Goal: Transaction & Acquisition: Purchase product/service

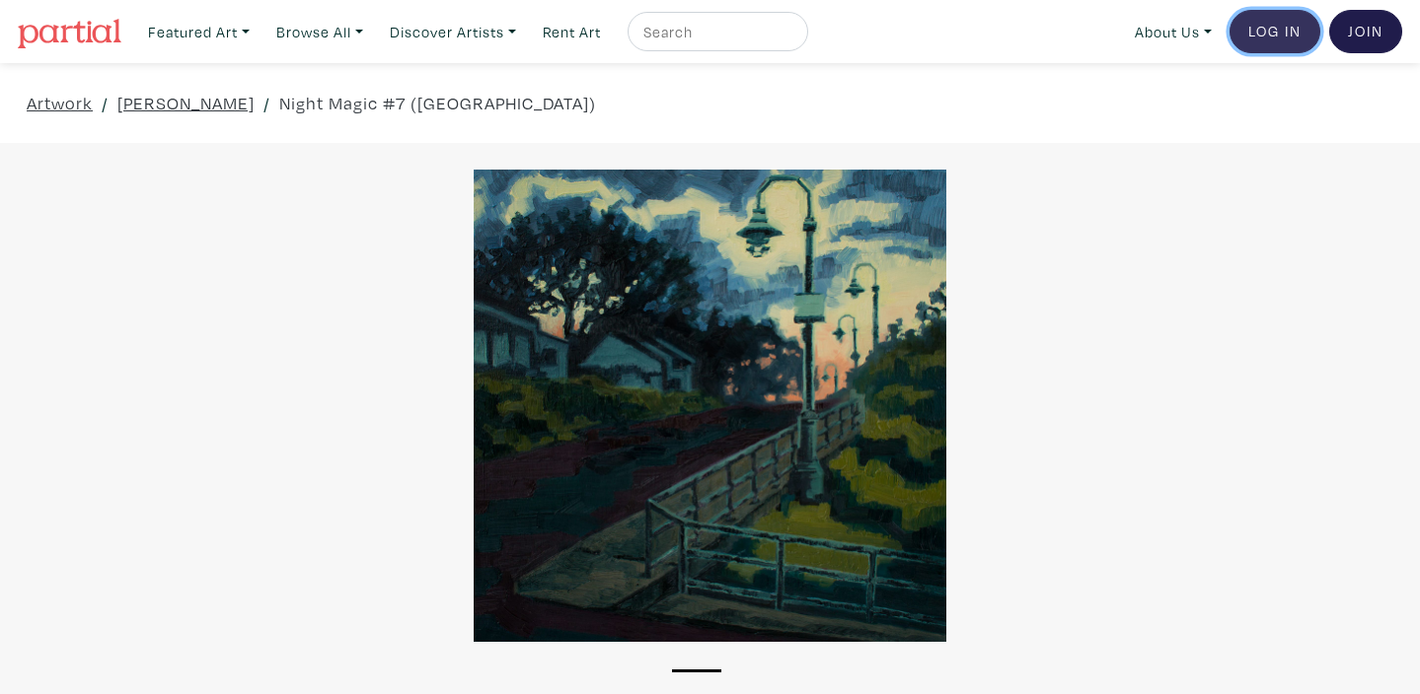
click at [1269, 32] on link "Log In" at bounding box center [1274, 31] width 91 height 43
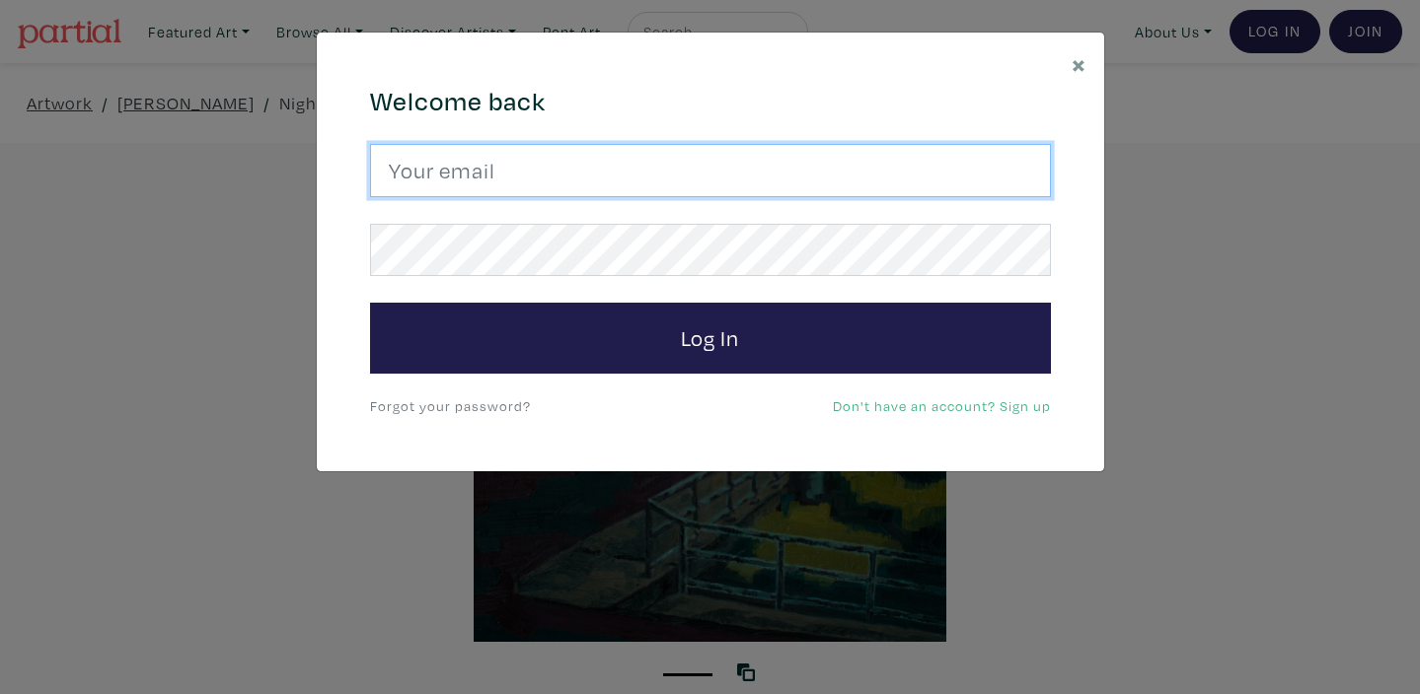
click at [495, 173] on input "email" at bounding box center [710, 170] width 681 height 53
type input "kuldeep_grewal@hotmail.com"
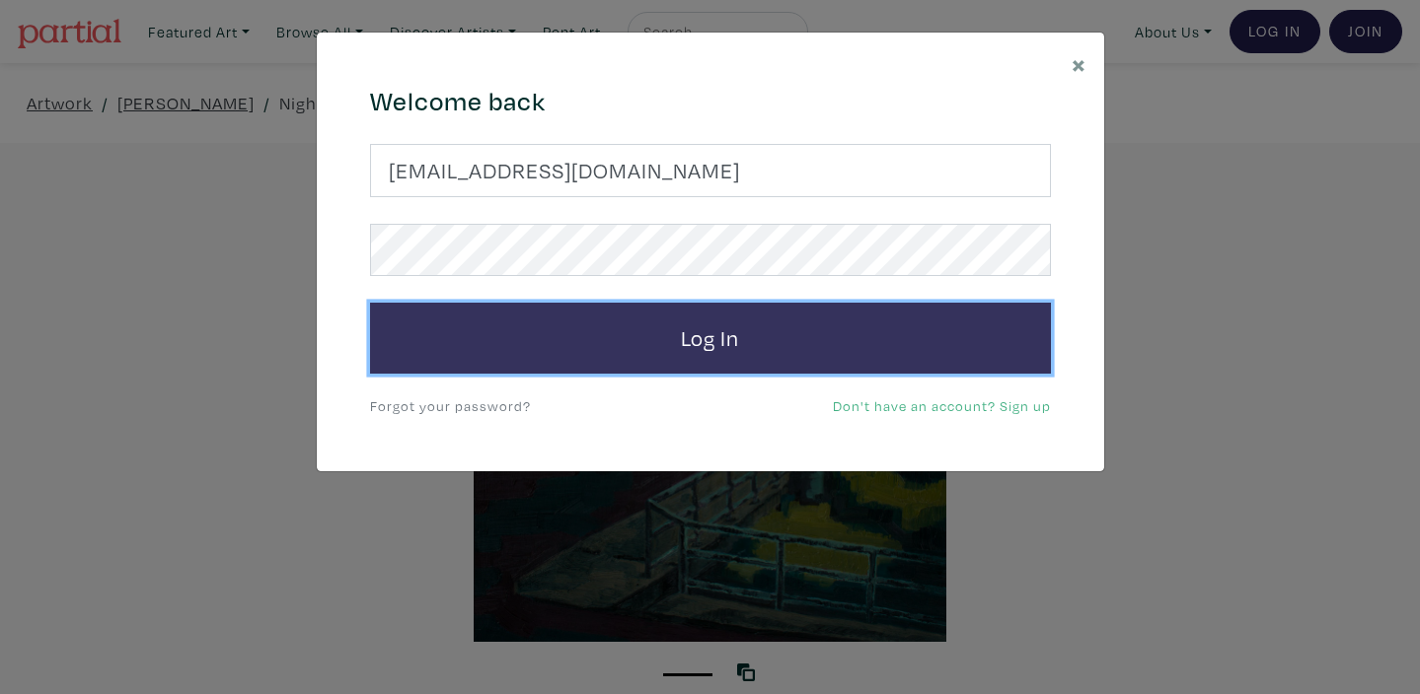
click at [695, 346] on button "Log In" at bounding box center [710, 338] width 681 height 71
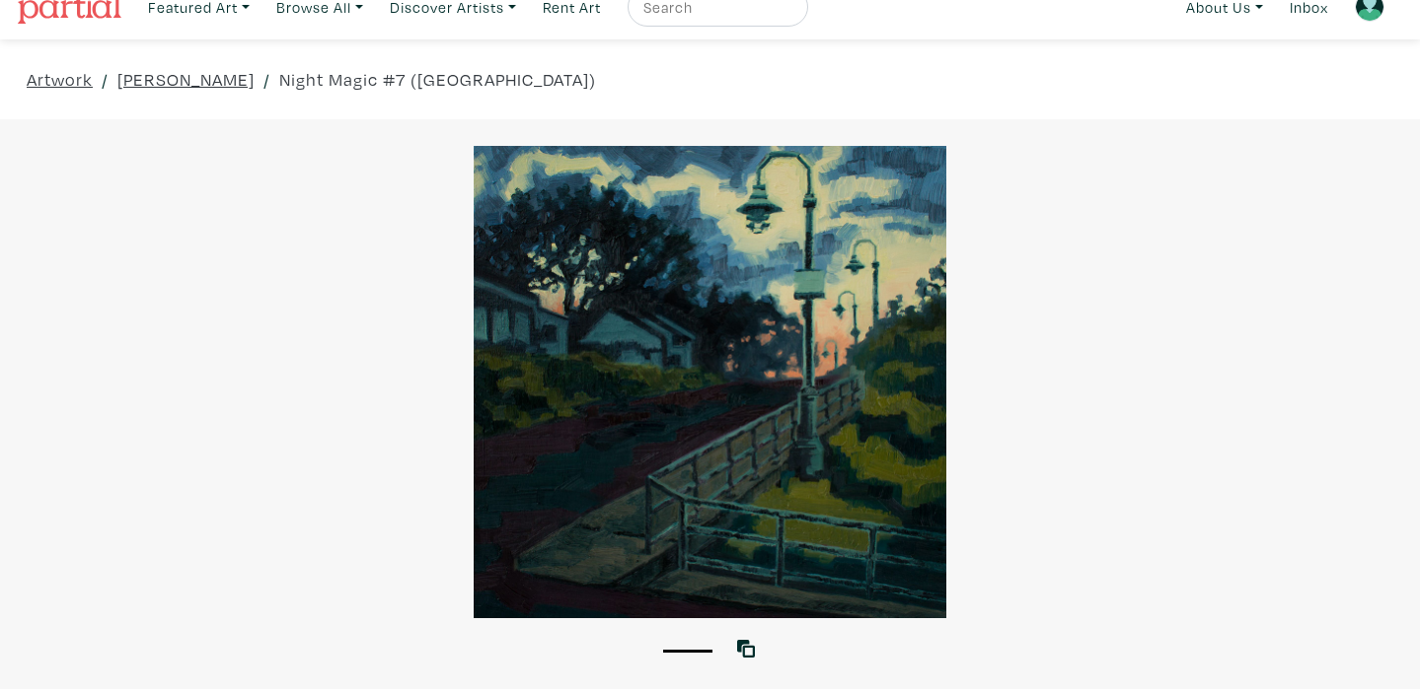
scroll to position [31, 0]
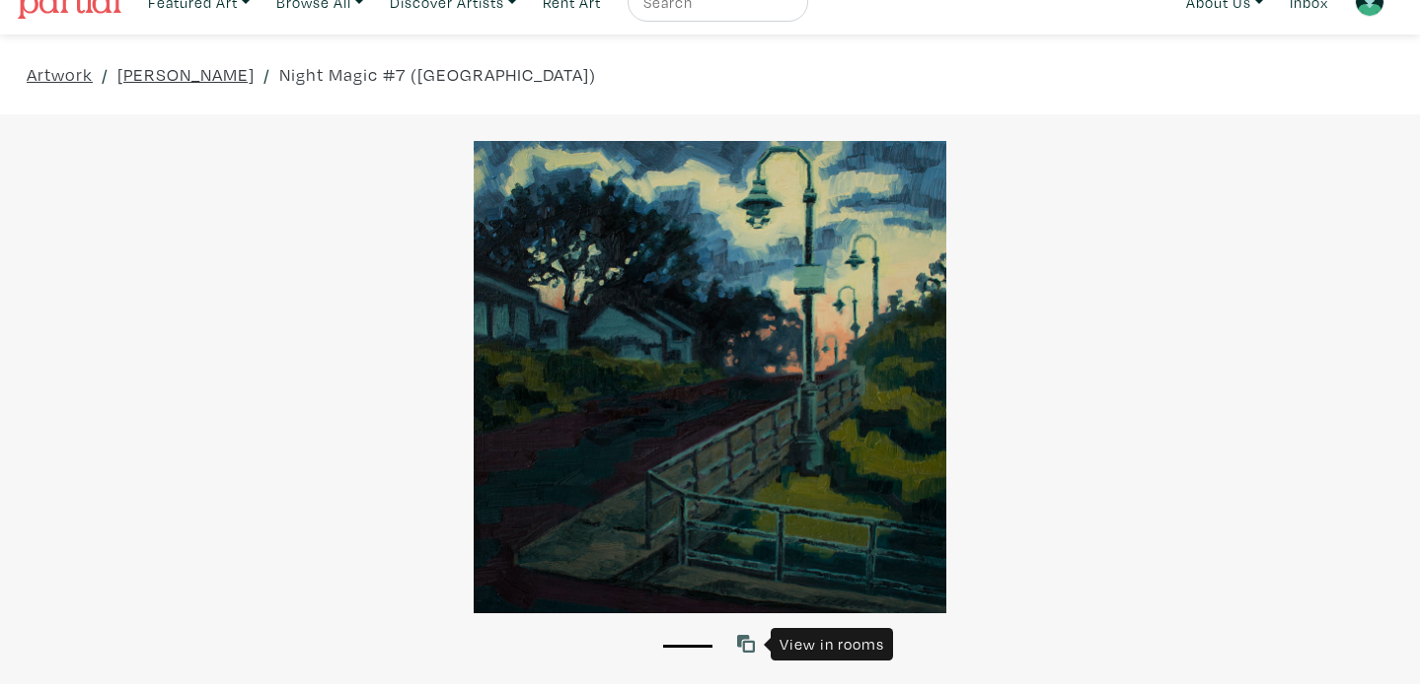
click at [749, 647] on icon at bounding box center [746, 644] width 18 height 18
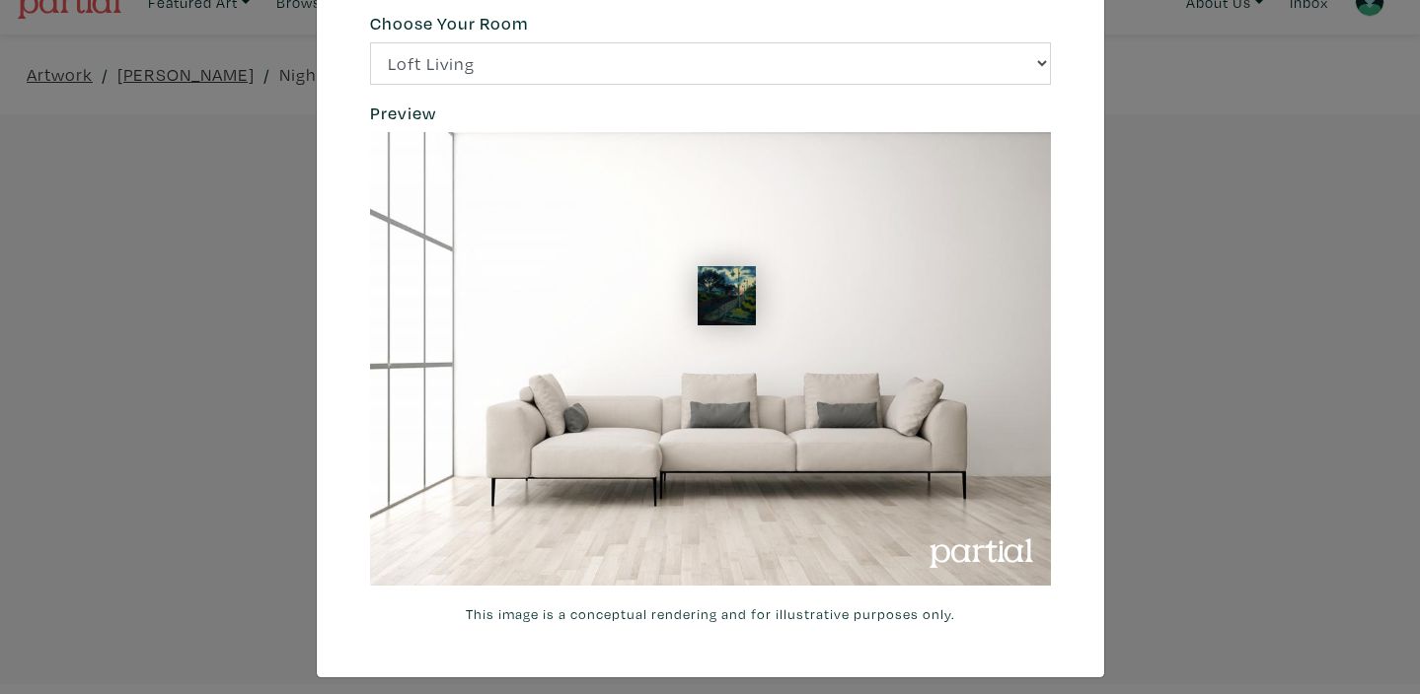
scroll to position [85, 0]
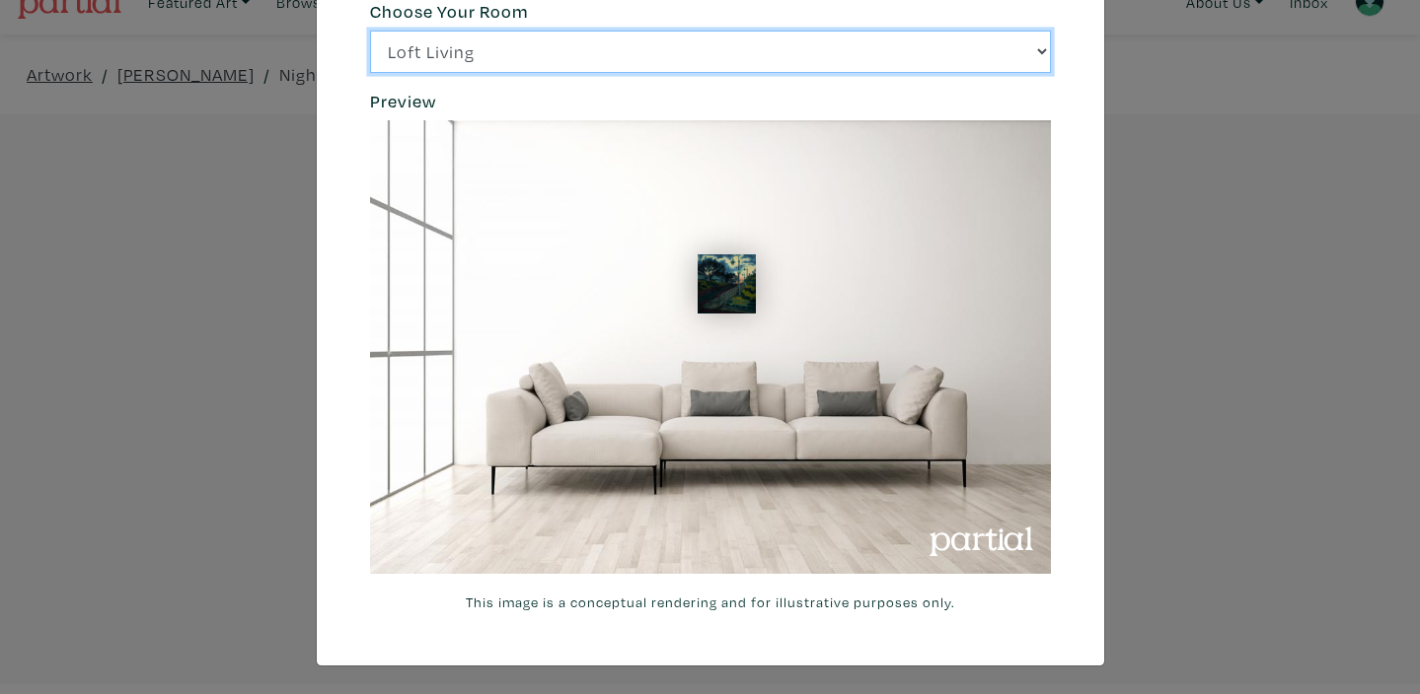
click at [1040, 50] on select "Loft Living Bright Bedroom City Office Gallery Space Modern Lounge" at bounding box center [710, 52] width 681 height 42
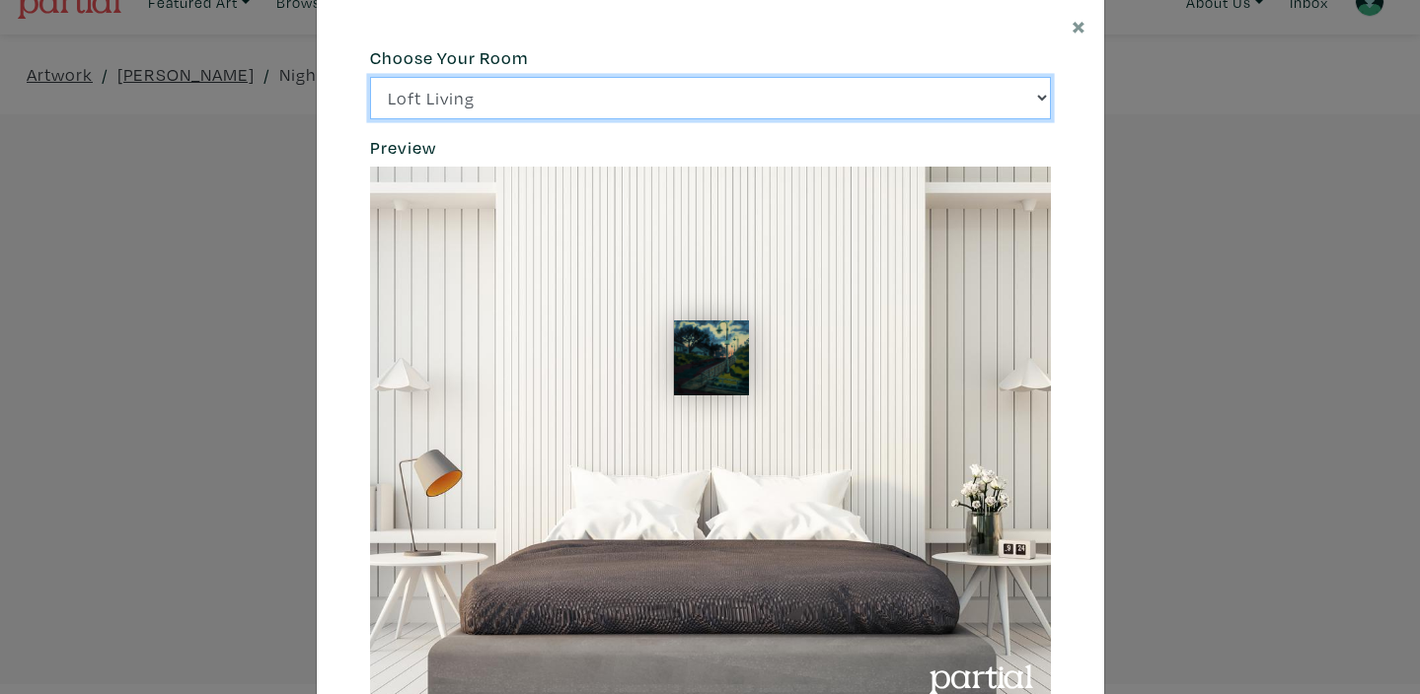
scroll to position [0, 0]
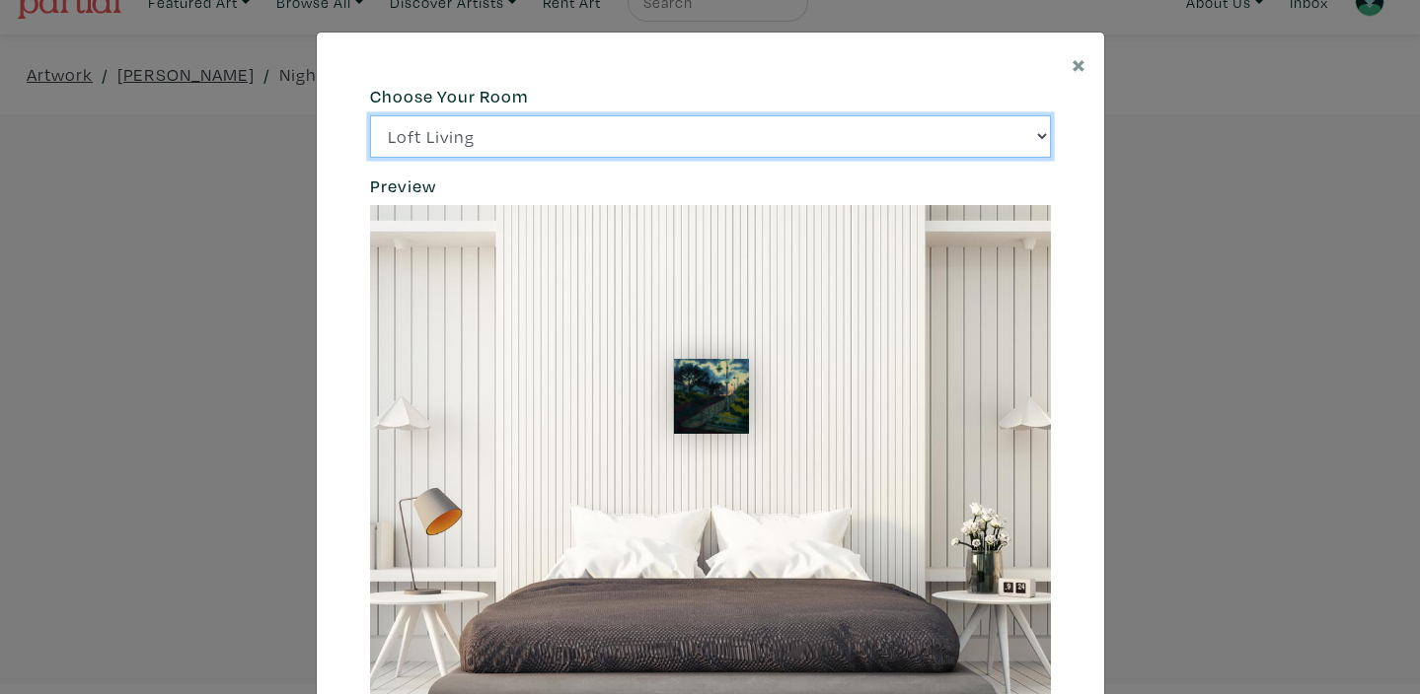
click at [1042, 135] on select "Loft Living Bright Bedroom City Office Gallery Space Modern Lounge" at bounding box center [710, 136] width 681 height 42
select select "/thumb/phpThumb.php?src=https%3A%2F%2Flabs.partial.gallery%2Fprojects%2Frenderi…"
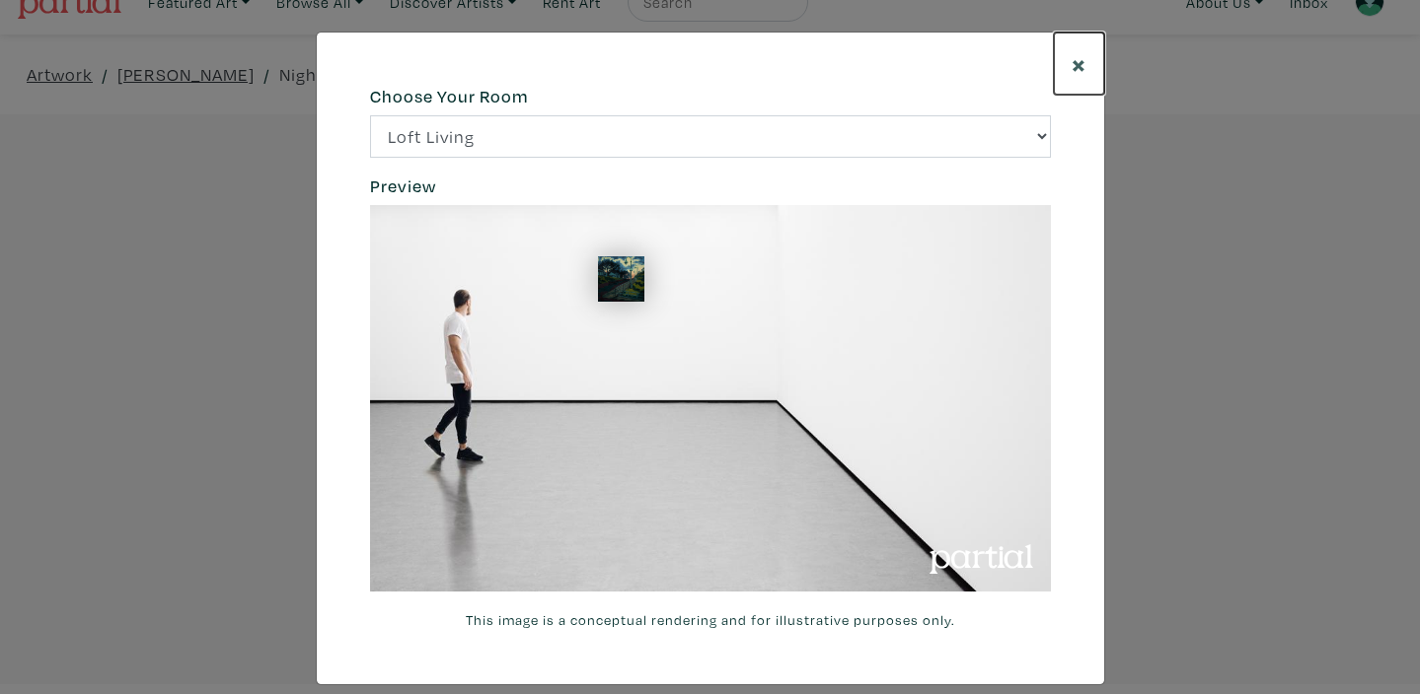
click at [1077, 62] on span "×" at bounding box center [1078, 63] width 15 height 35
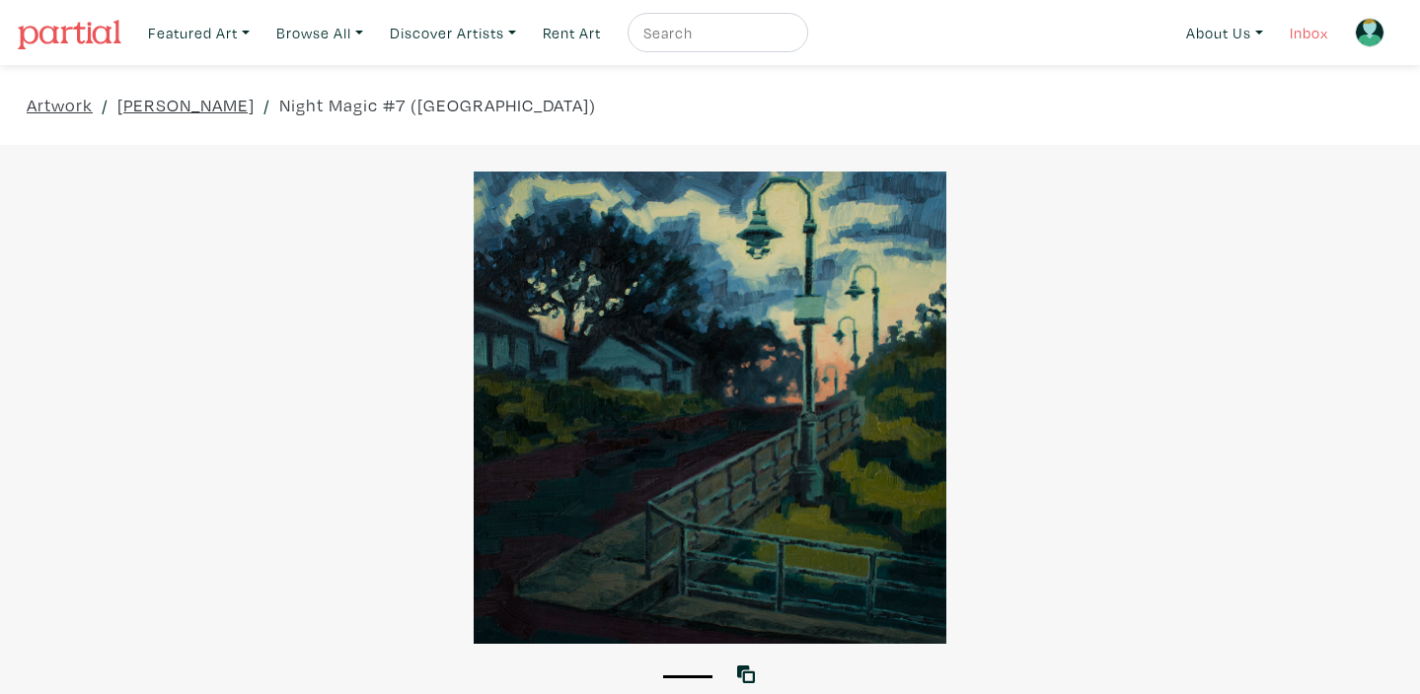
click at [1300, 37] on link "Inbox" at bounding box center [1308, 33] width 56 height 40
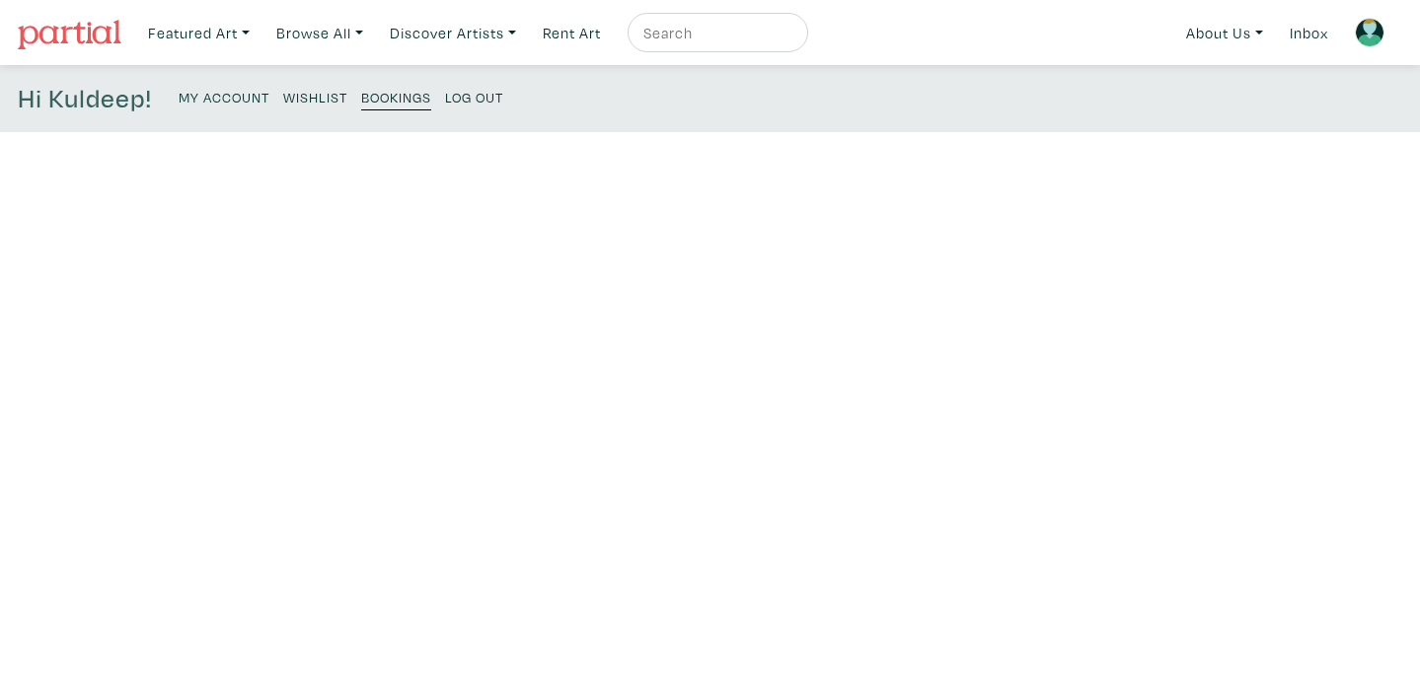
click at [230, 97] on small "My Account" at bounding box center [224, 97] width 91 height 19
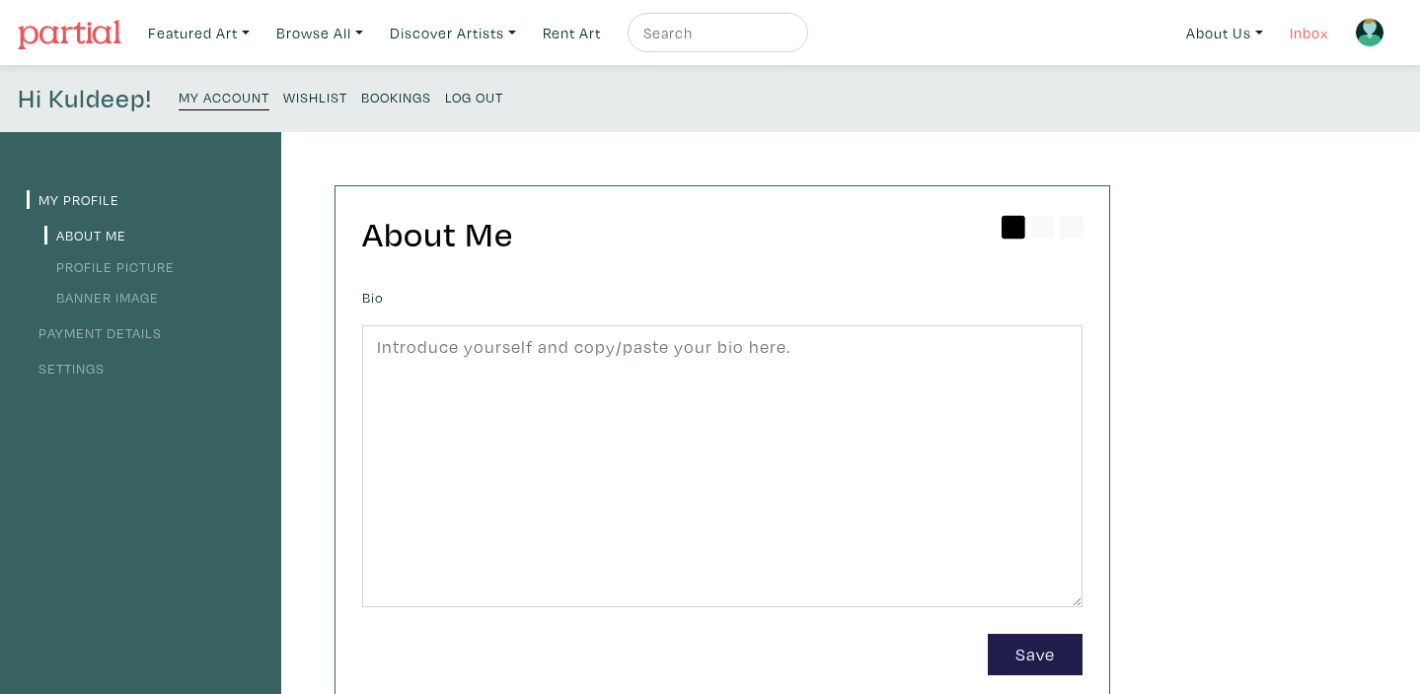
click at [1301, 36] on link "Inbox" at bounding box center [1308, 33] width 56 height 40
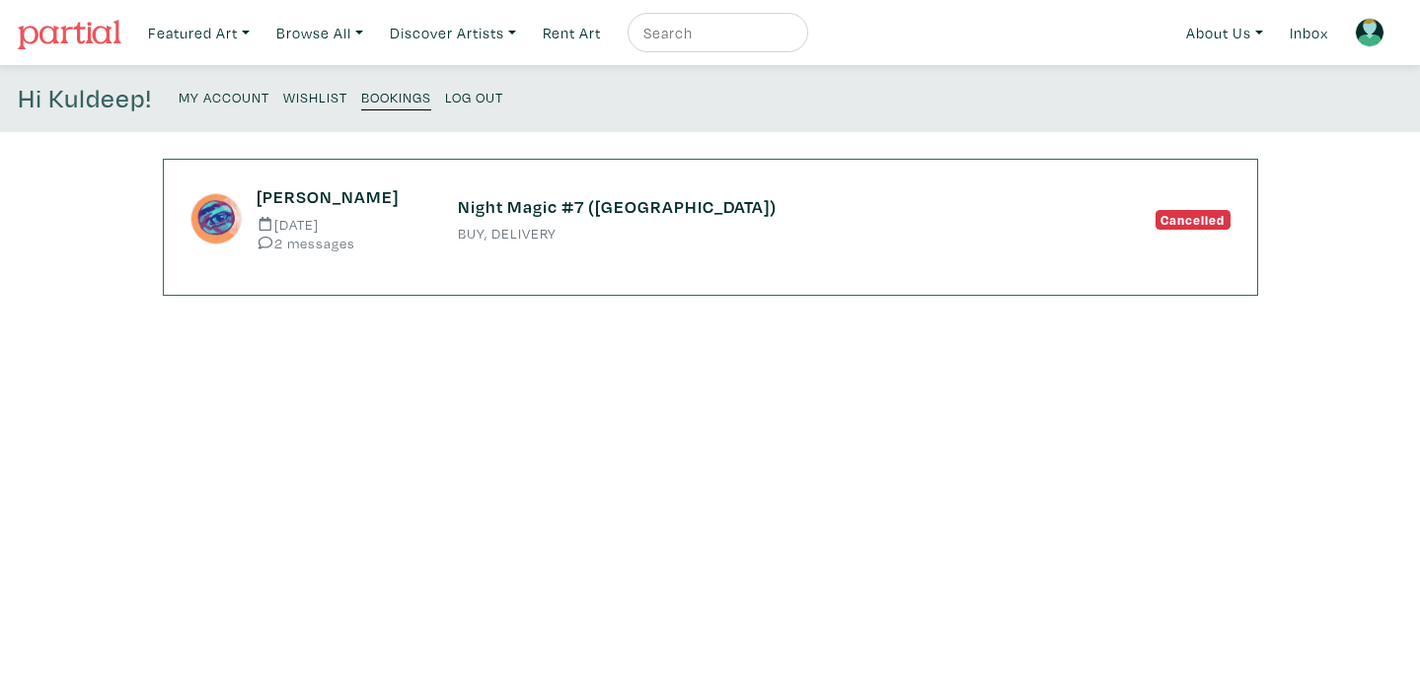
click at [511, 230] on small "BUY, DELIVERY" at bounding box center [710, 234] width 505 height 14
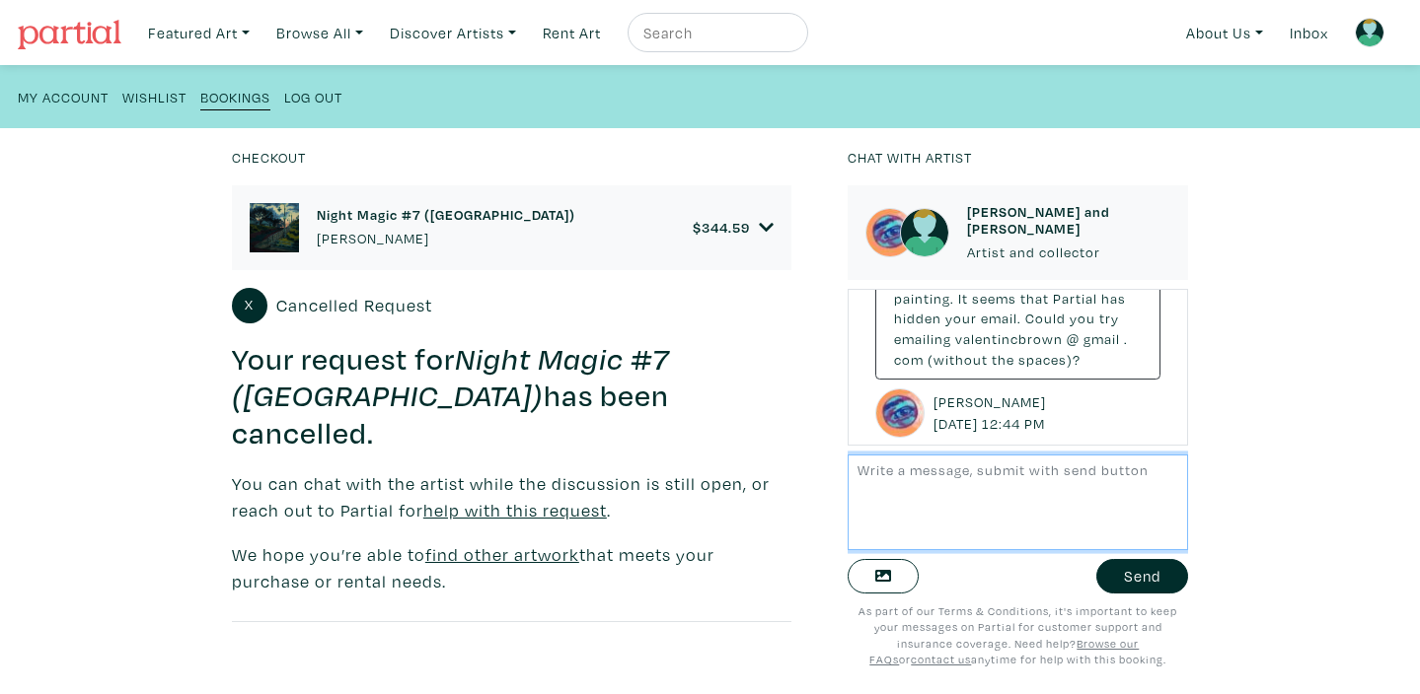
scroll to position [323, 0]
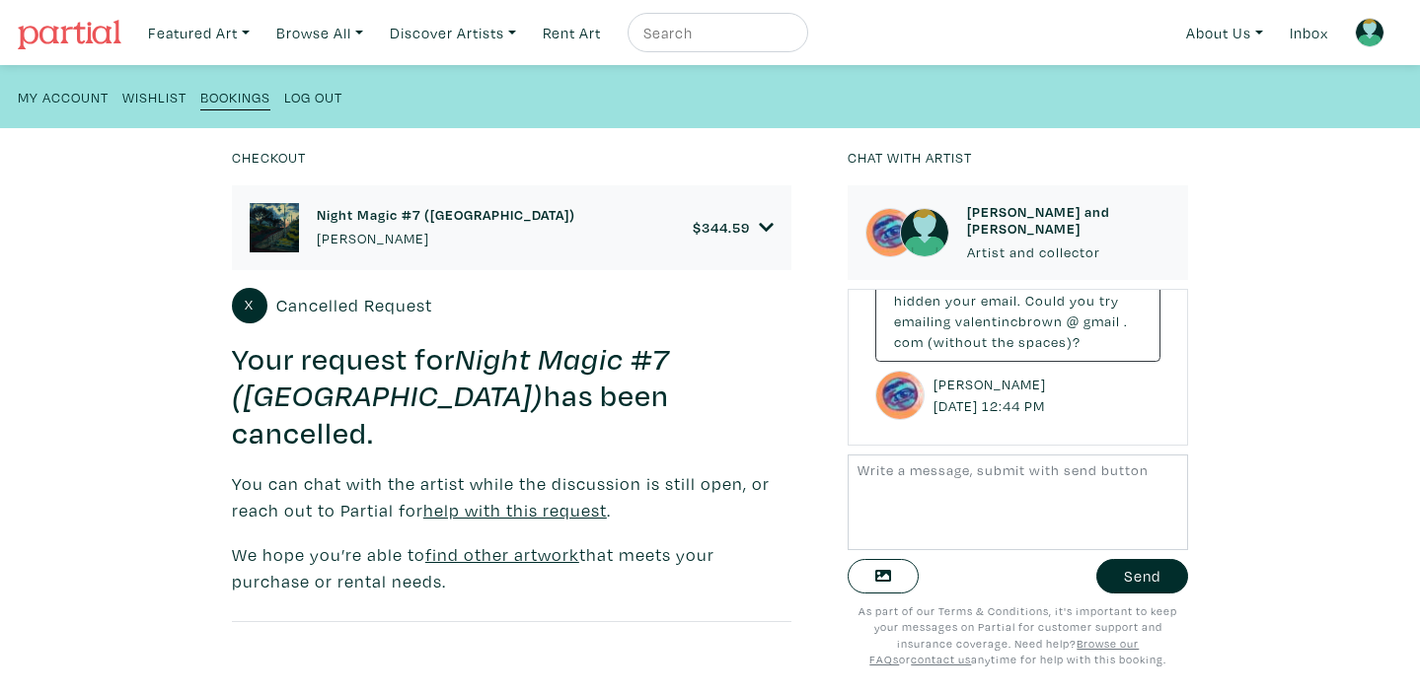
click at [249, 308] on small "X" at bounding box center [249, 305] width 9 height 14
click at [771, 226] on icon at bounding box center [766, 227] width 15 height 9
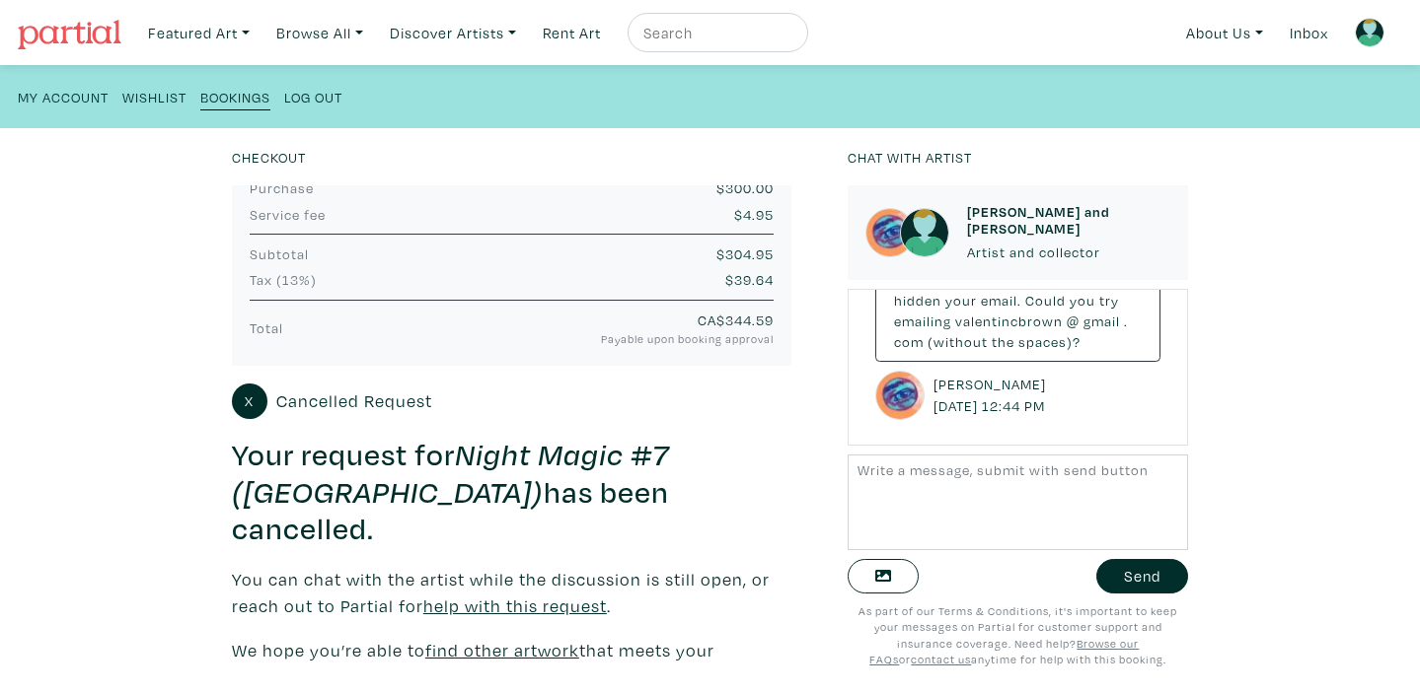
scroll to position [214, 0]
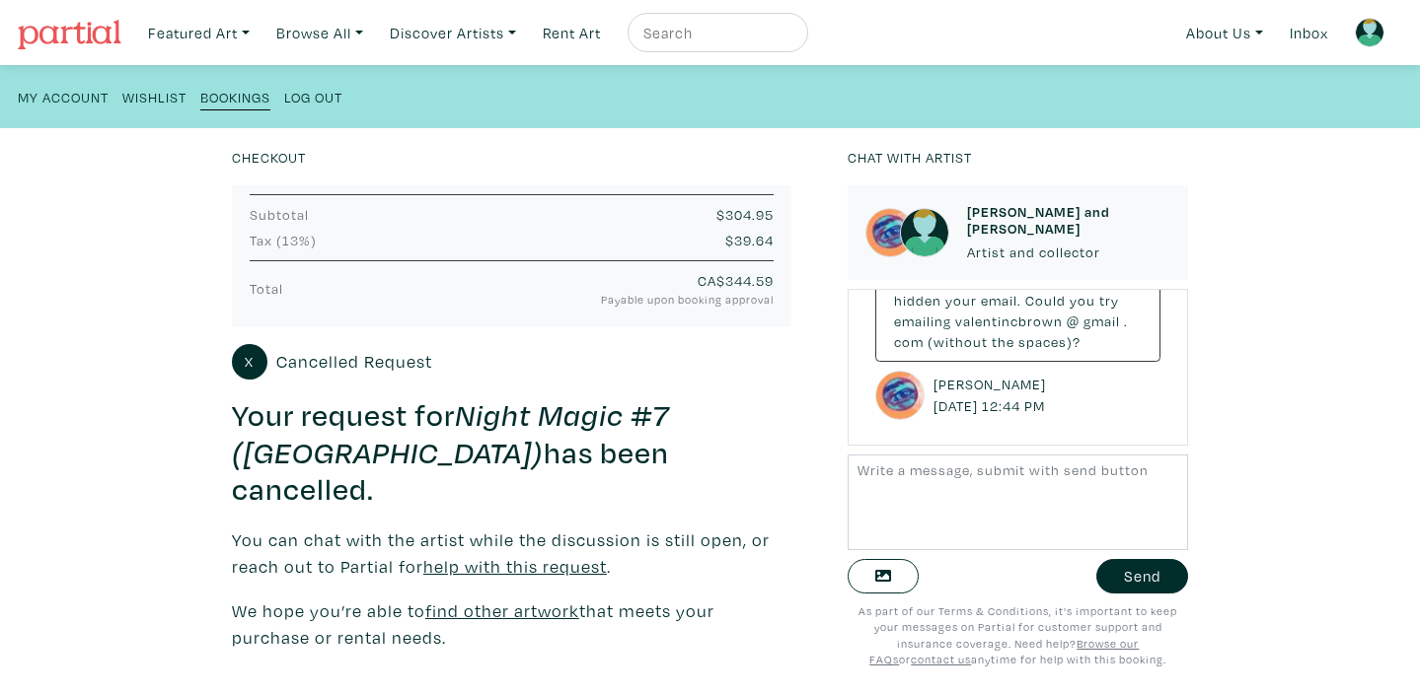
click at [505, 555] on u "help with this request" at bounding box center [514, 566] width 183 height 23
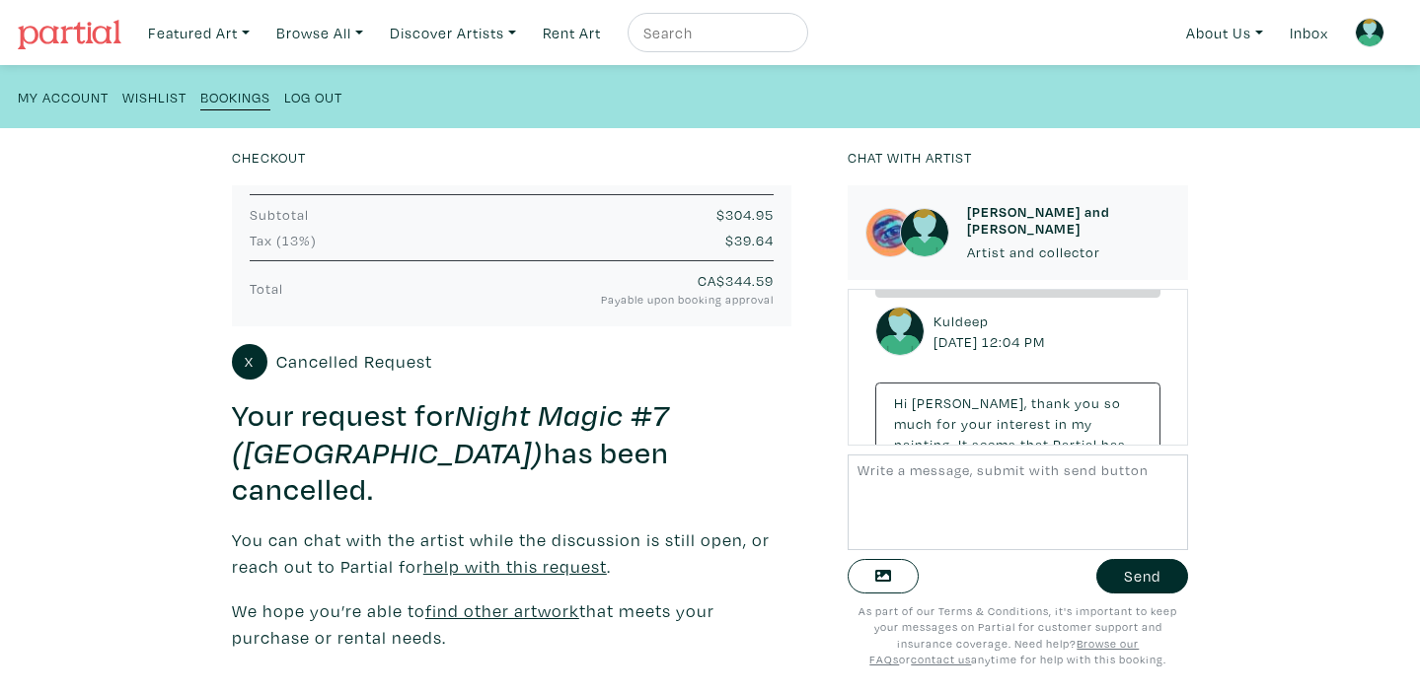
click at [483, 600] on u "find other artwork" at bounding box center [502, 611] width 154 height 23
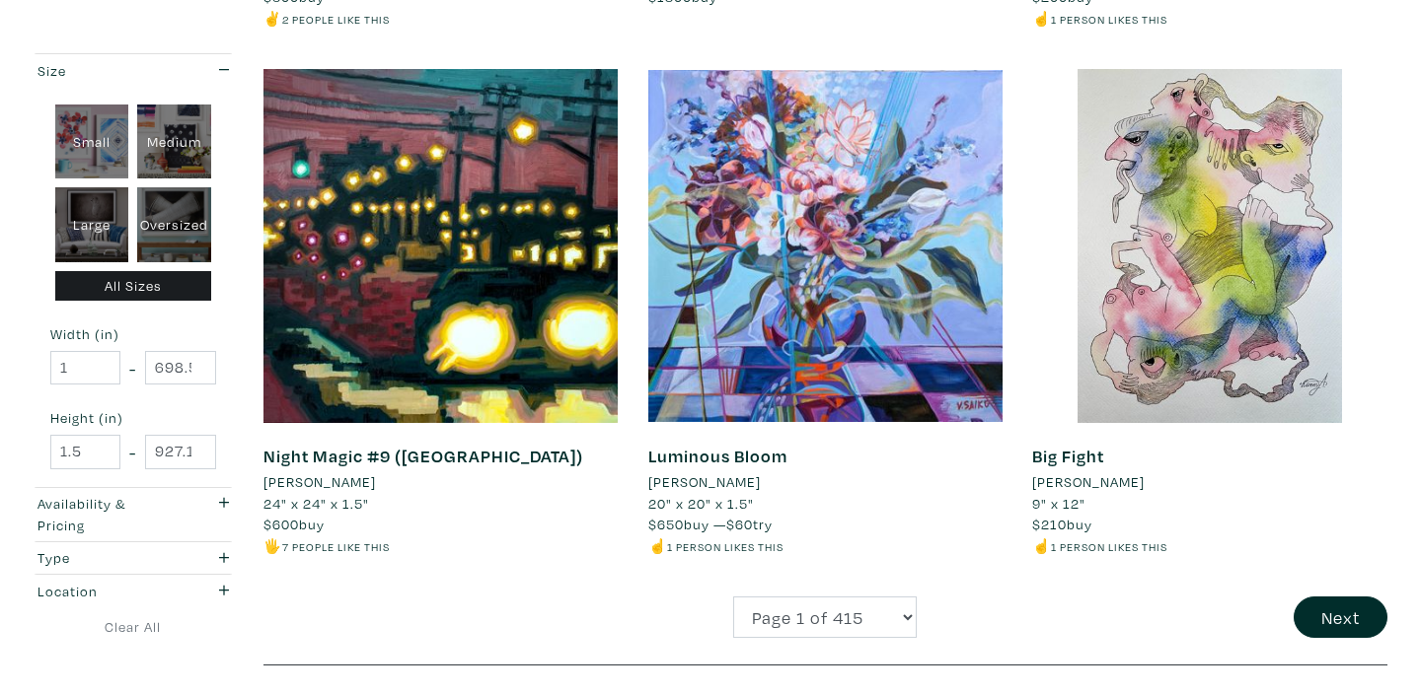
scroll to position [3982, 0]
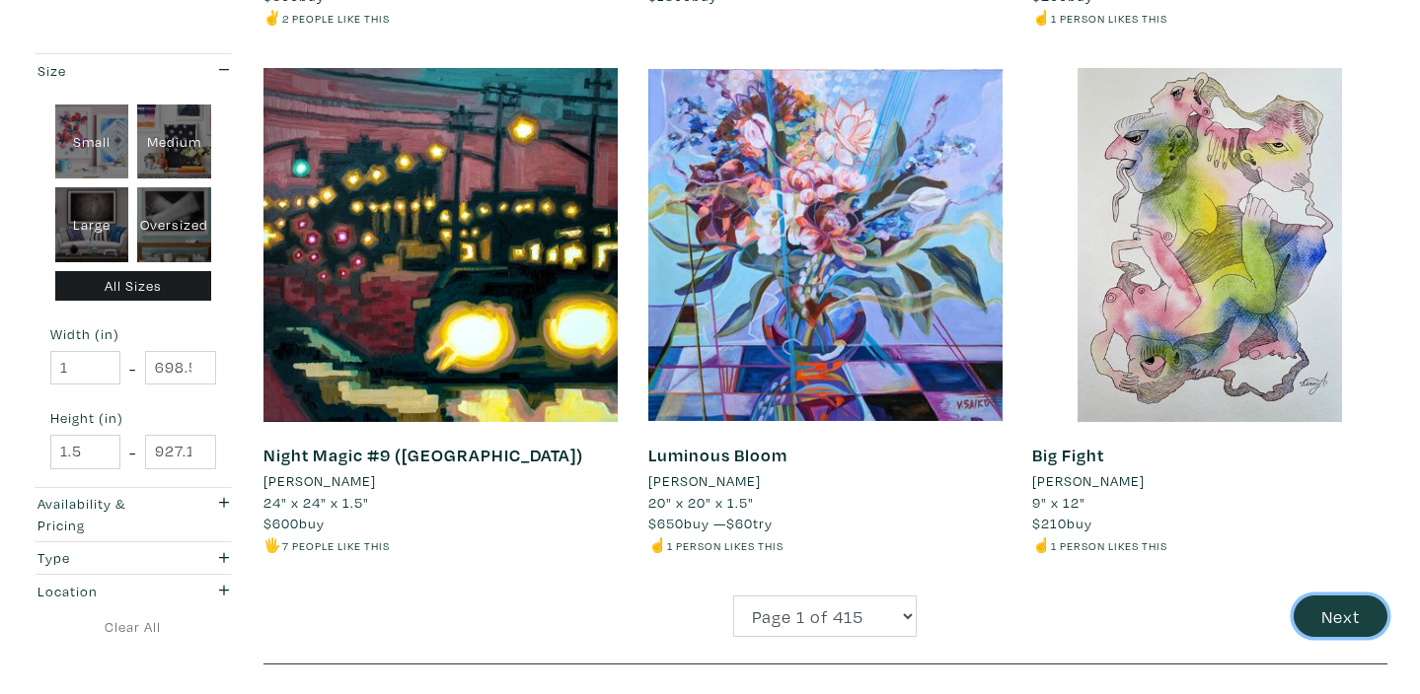
click at [1331, 596] on button "Next" at bounding box center [1340, 617] width 94 height 42
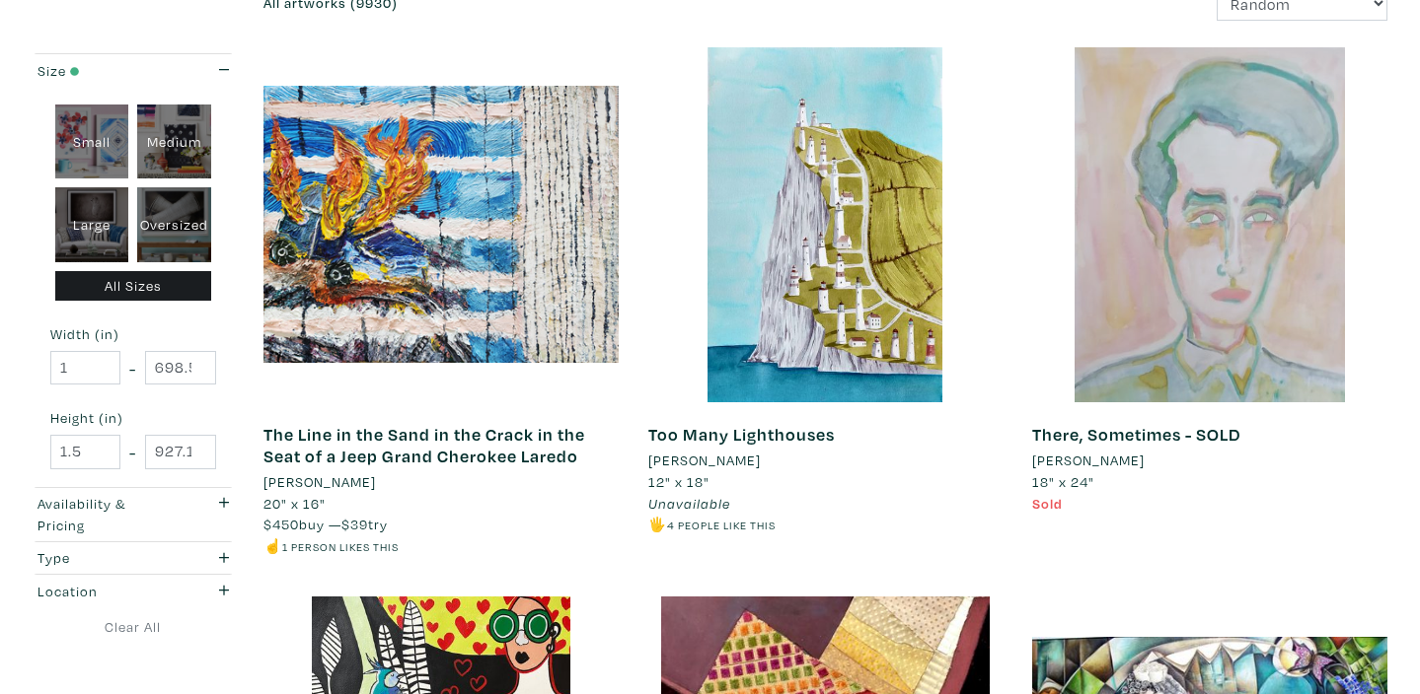
scroll to position [325, 0]
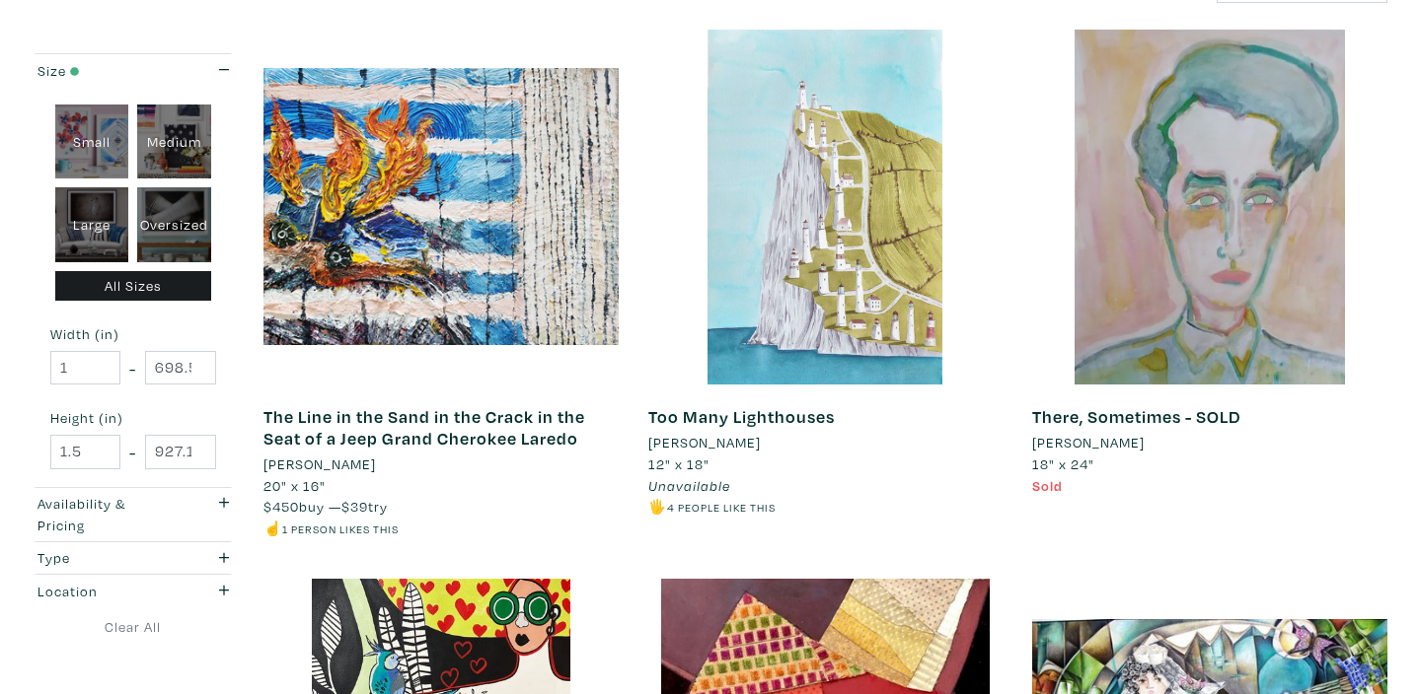
click at [810, 295] on div at bounding box center [825, 207] width 355 height 355
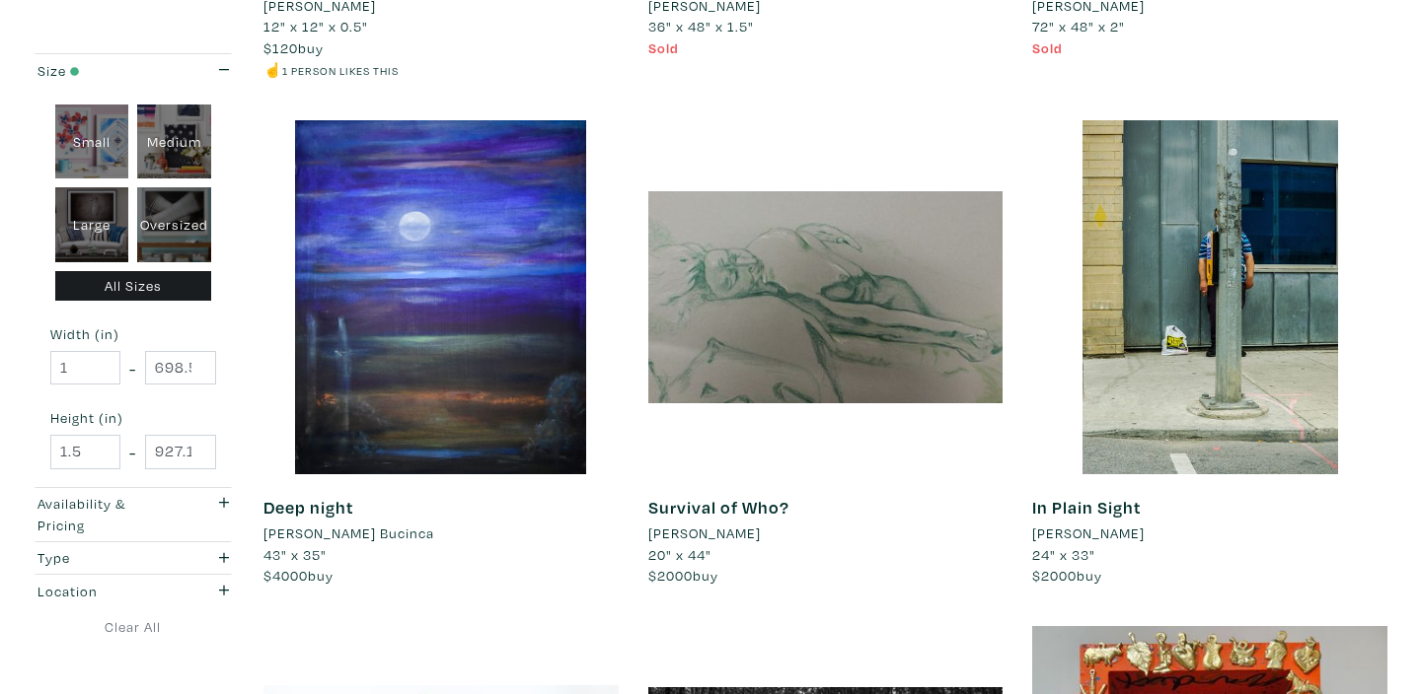
scroll to position [1819, 0]
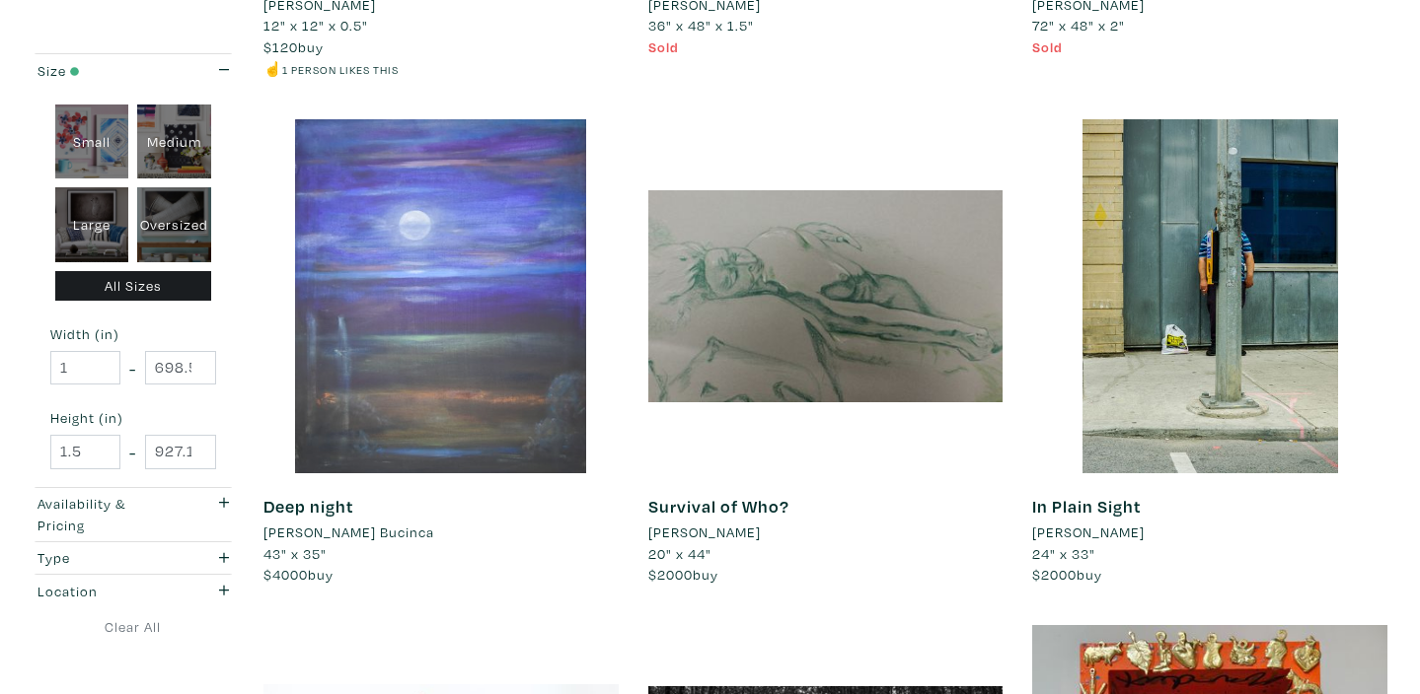
click at [562, 254] on div at bounding box center [440, 296] width 355 height 355
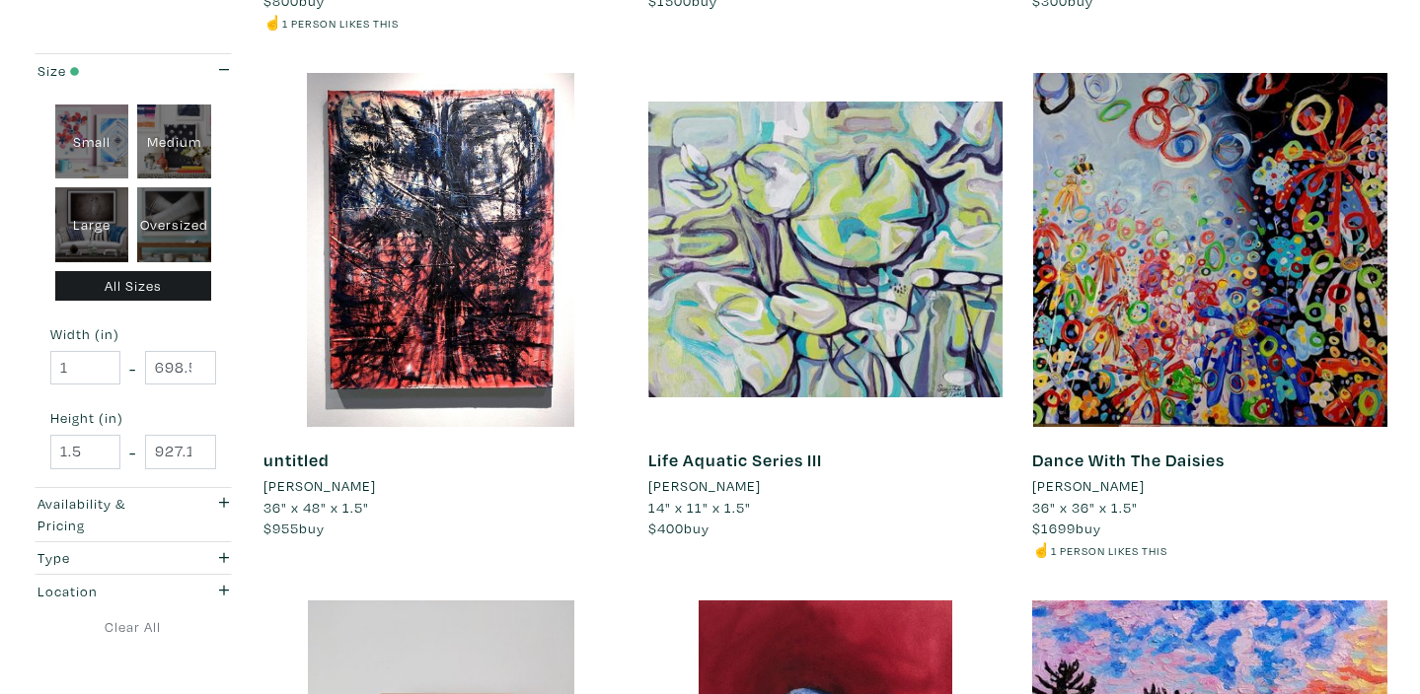
scroll to position [2909, 0]
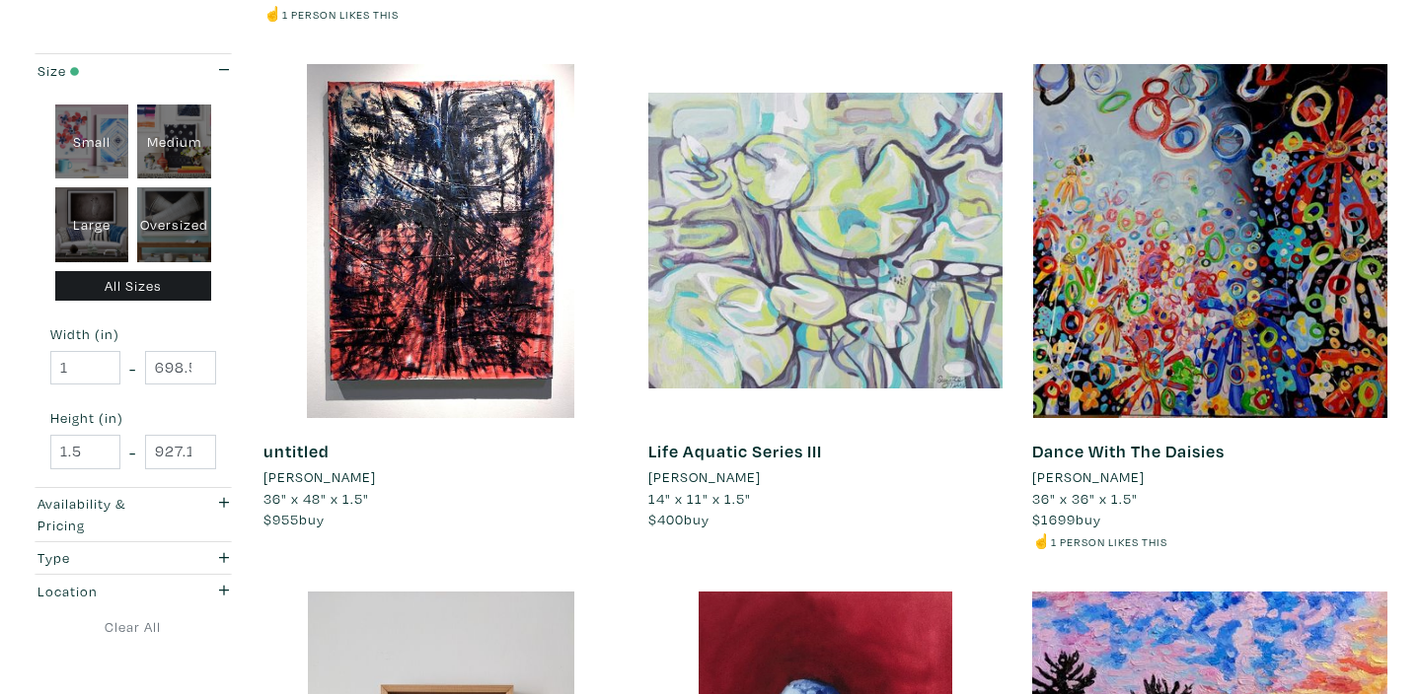
click at [913, 176] on div at bounding box center [825, 241] width 355 height 355
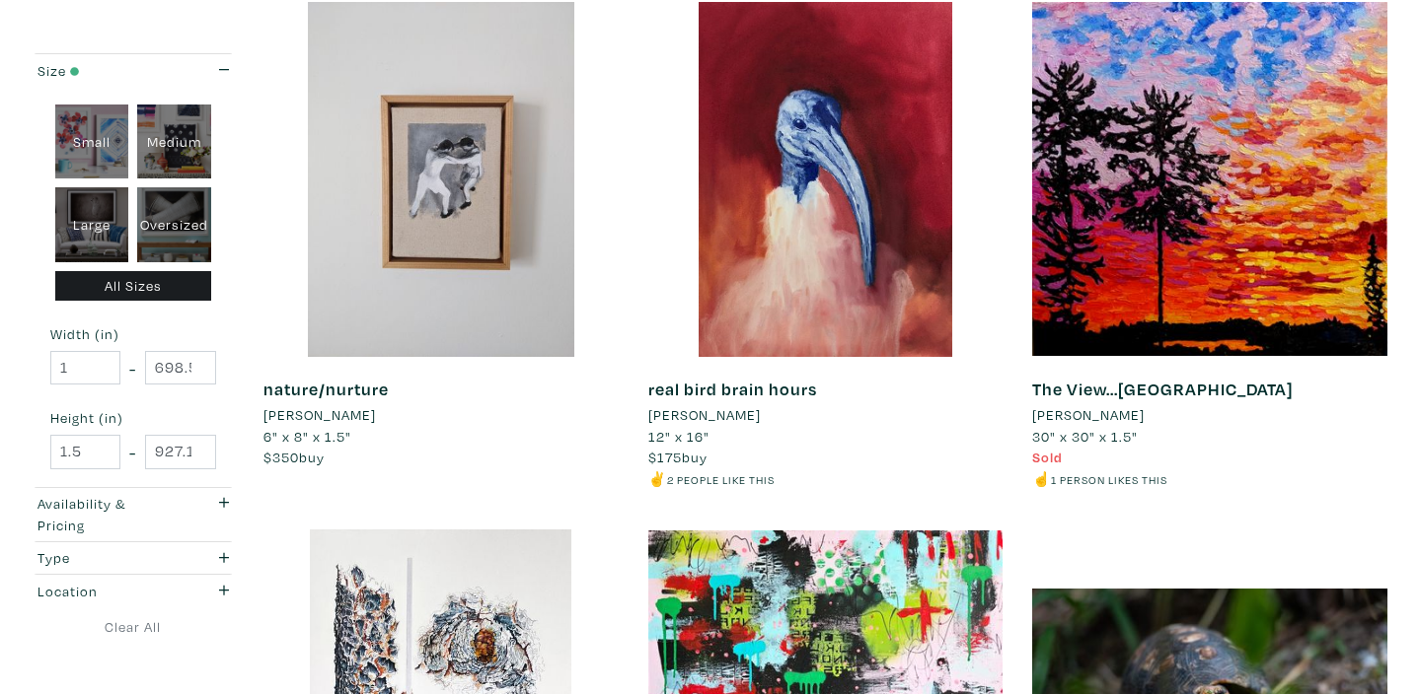
scroll to position [3477, 0]
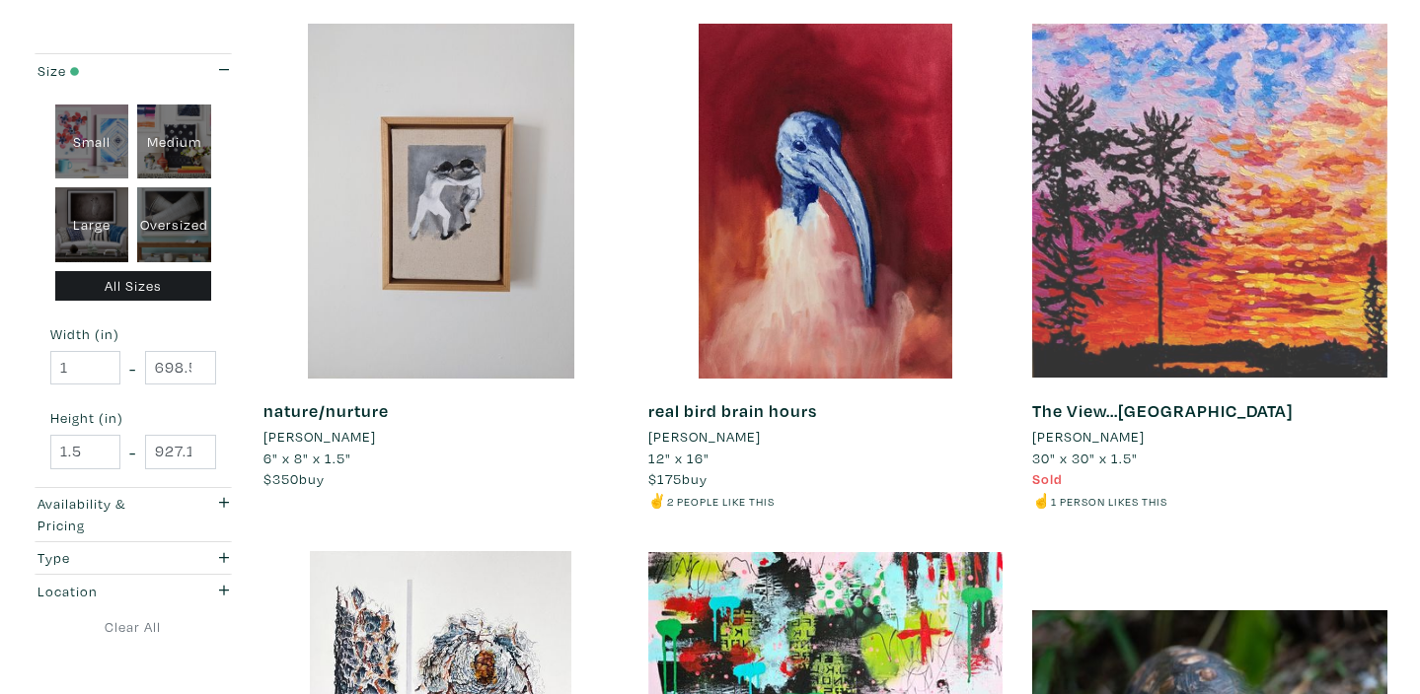
click at [1233, 274] on div at bounding box center [1209, 201] width 355 height 355
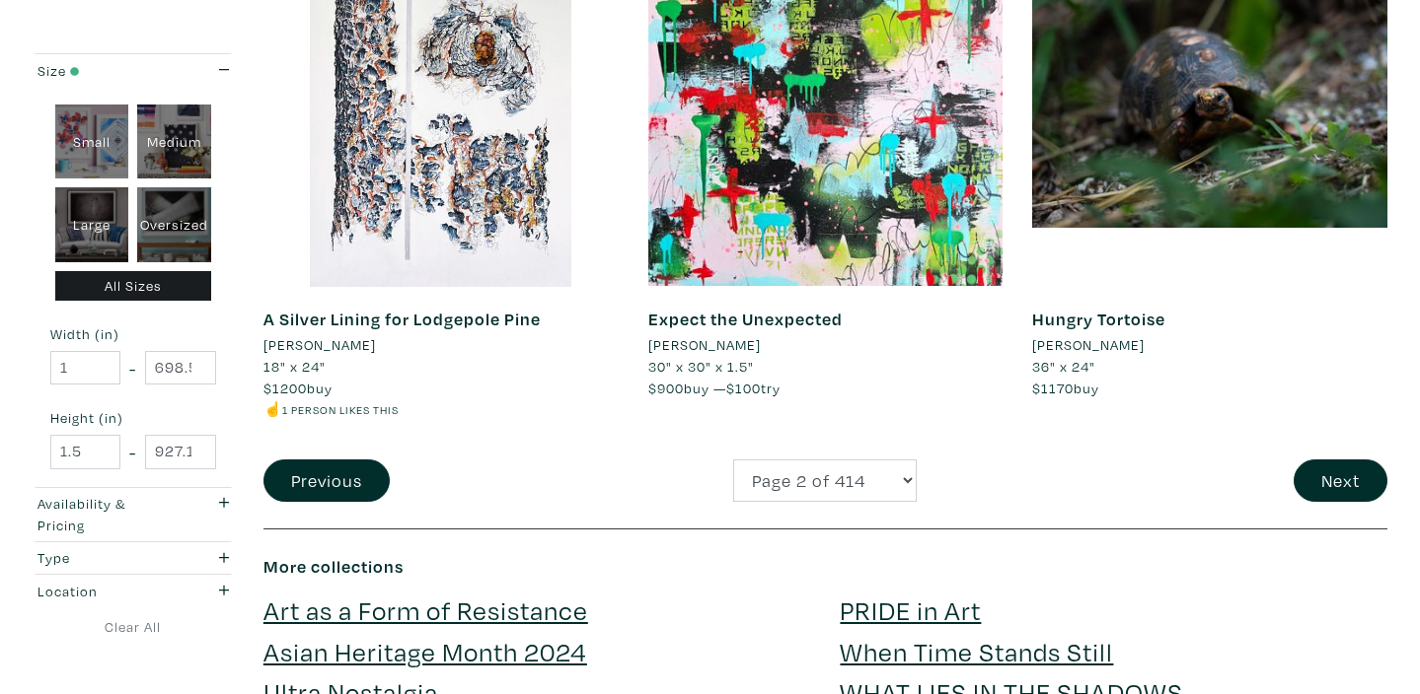
scroll to position [4100, 0]
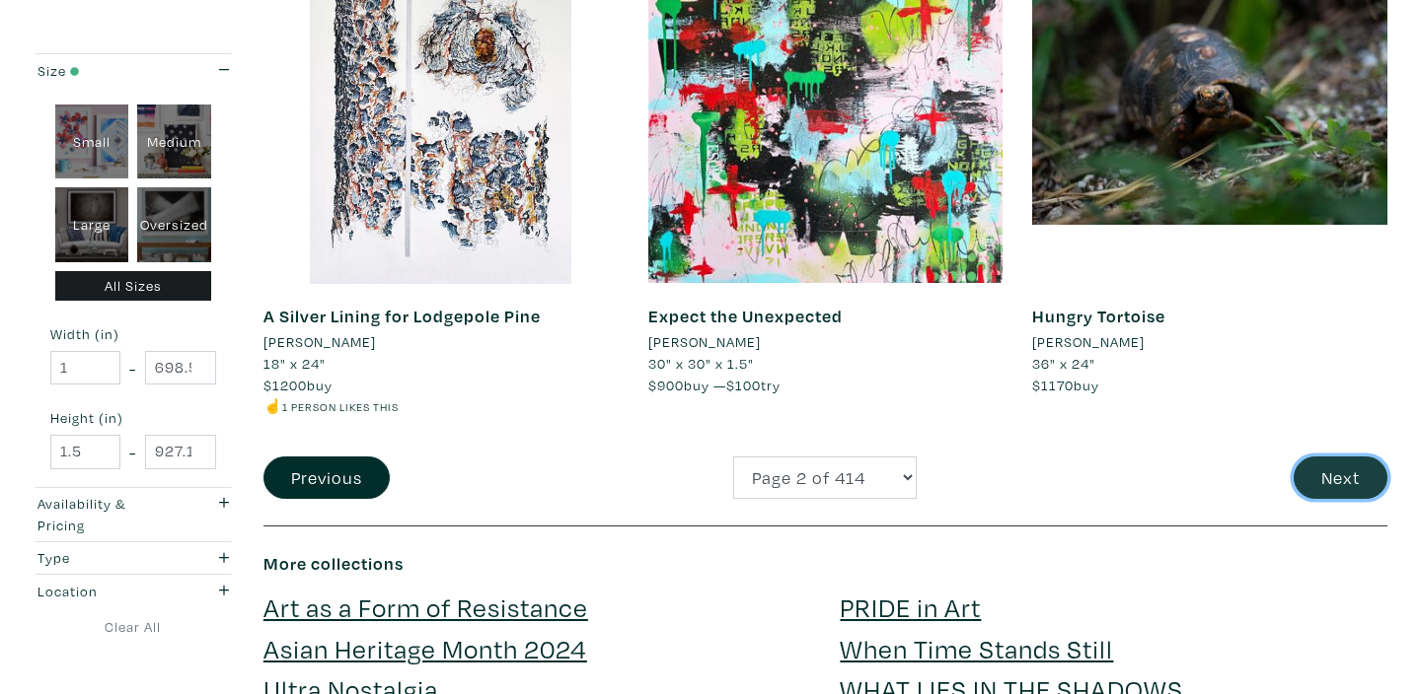
click at [1326, 475] on button "Next" at bounding box center [1340, 478] width 94 height 42
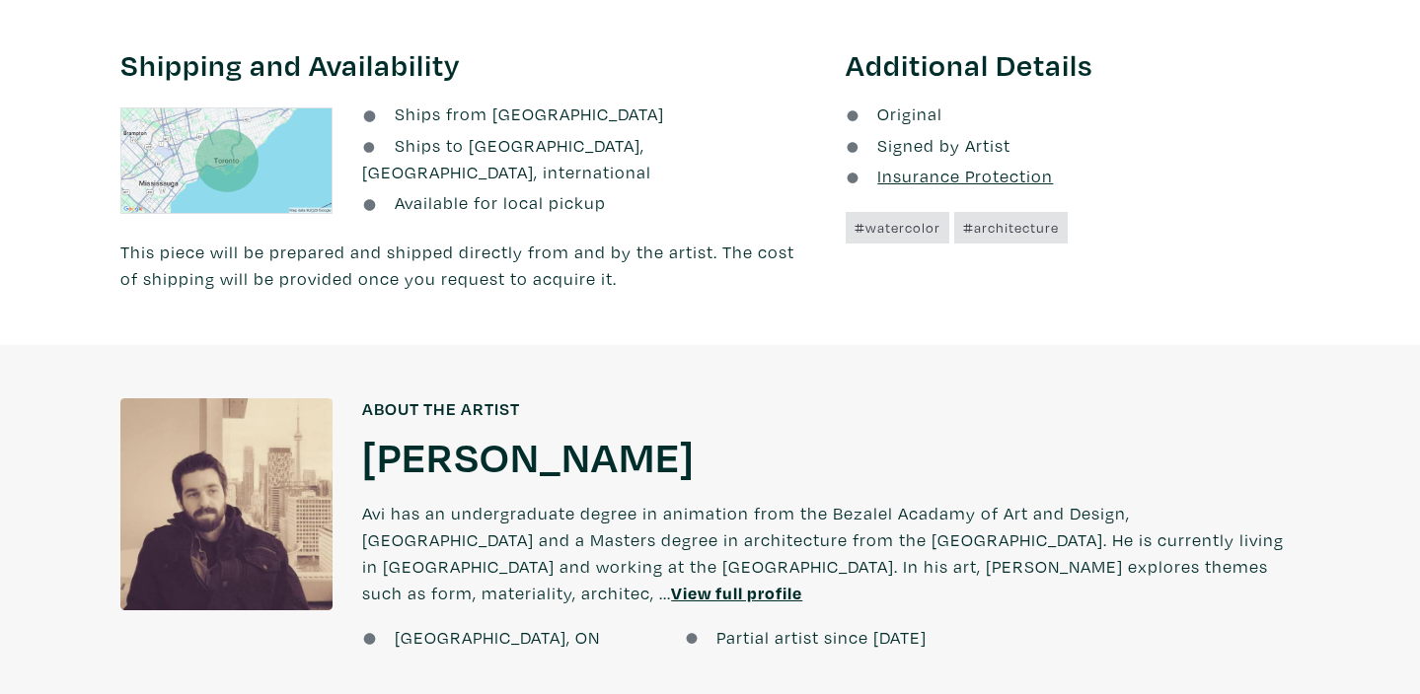
scroll to position [1091, 0]
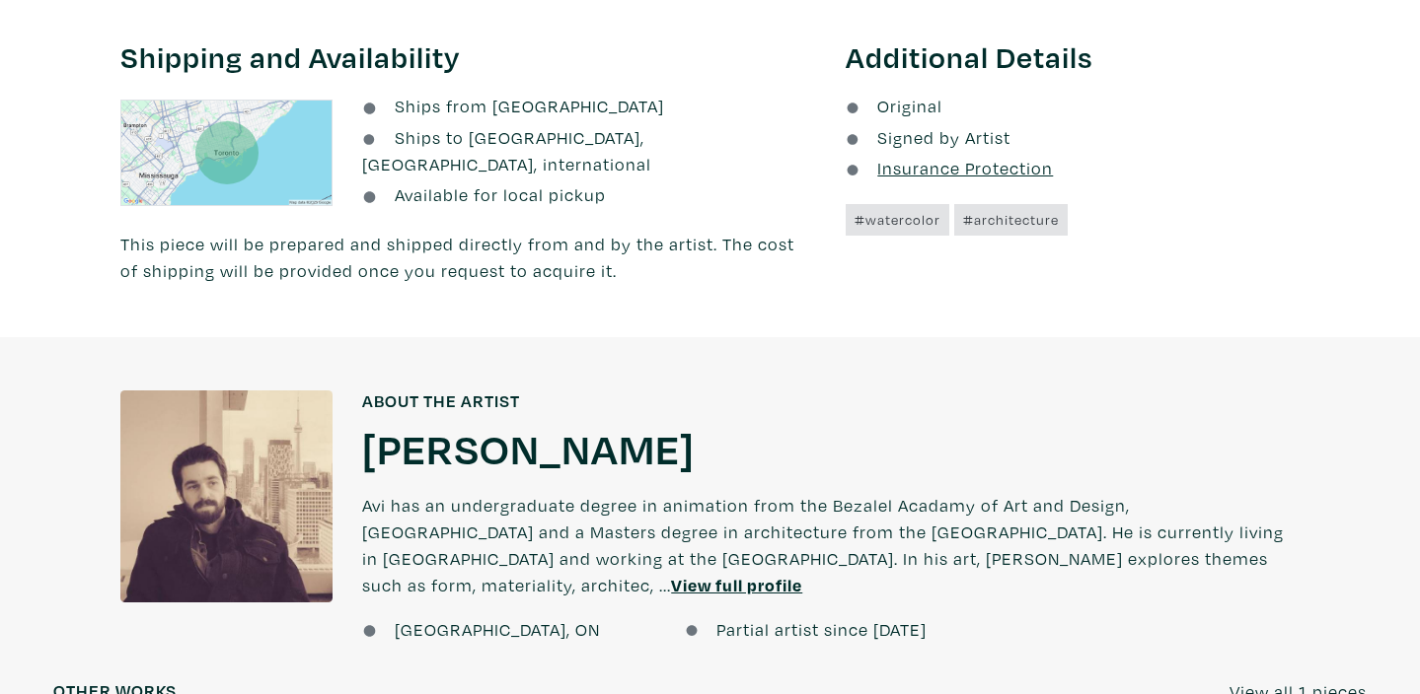
click at [802, 574] on u "View full profile" at bounding box center [736, 585] width 131 height 23
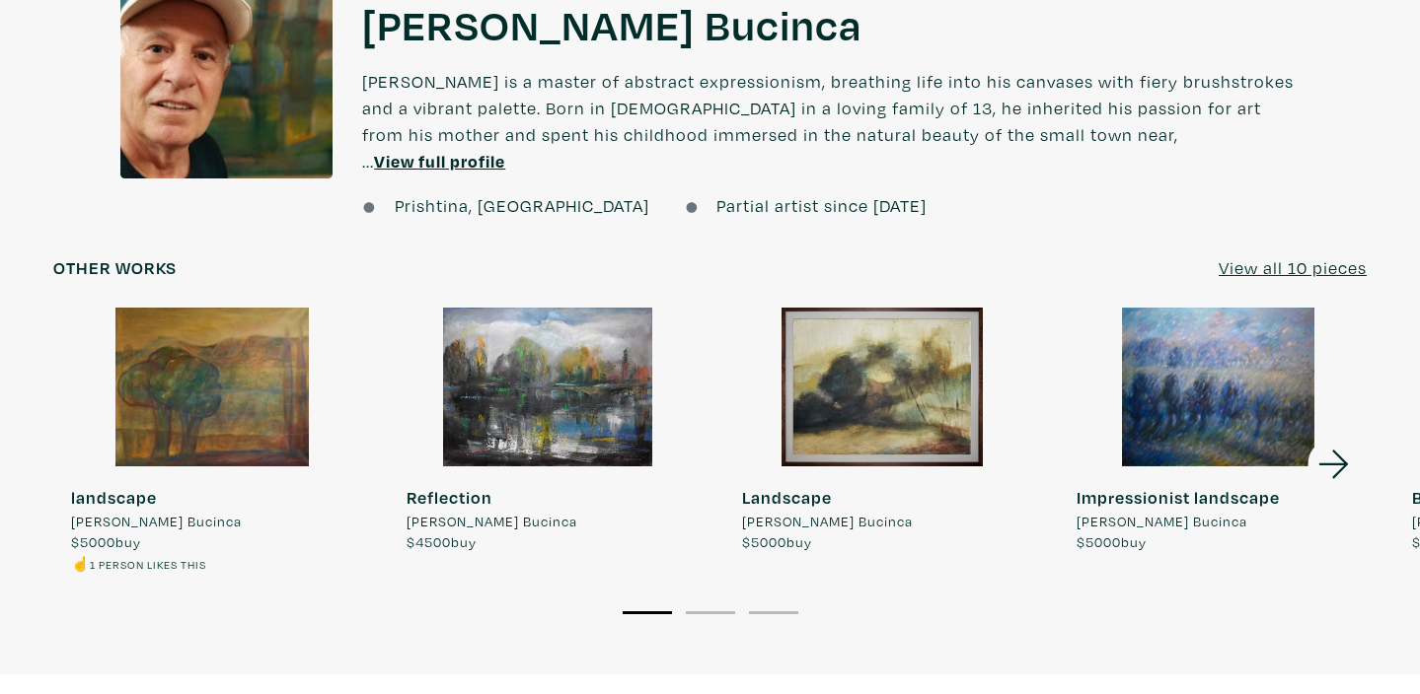
scroll to position [1498, 0]
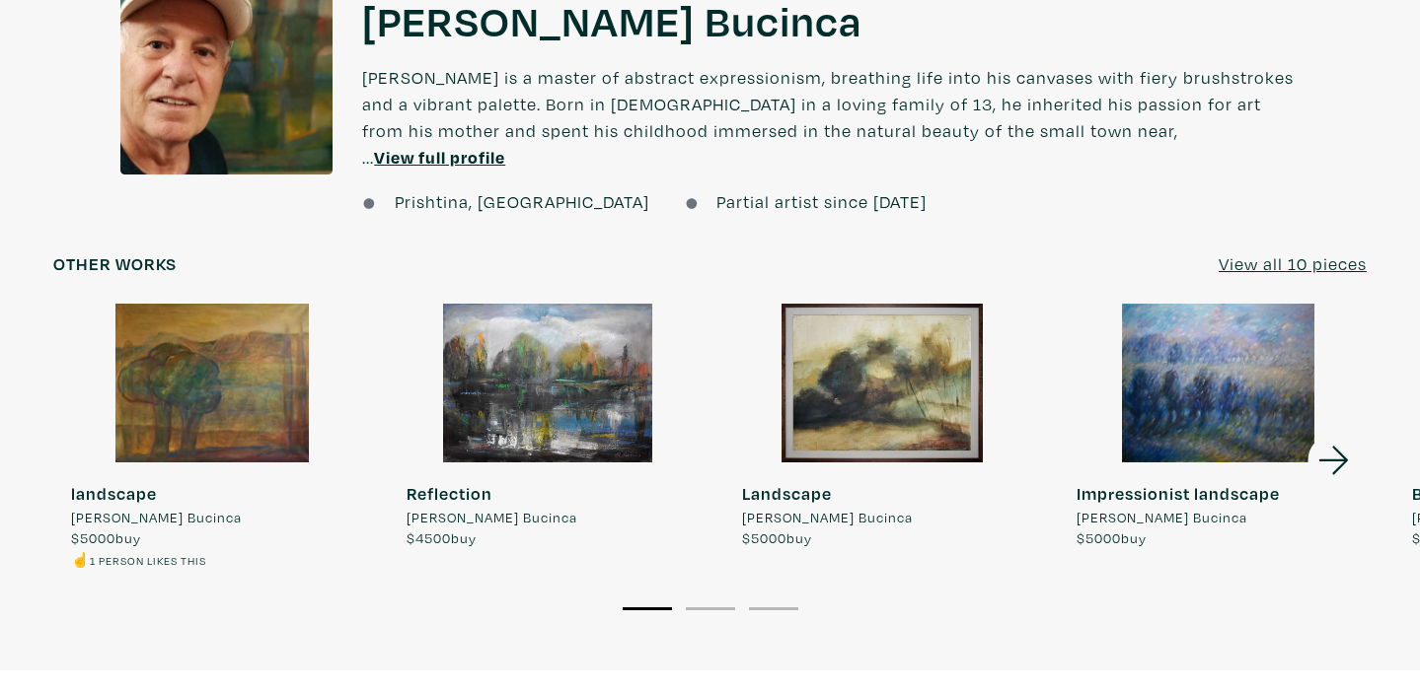
click at [1243, 253] on u "View all 10 pieces" at bounding box center [1292, 264] width 148 height 23
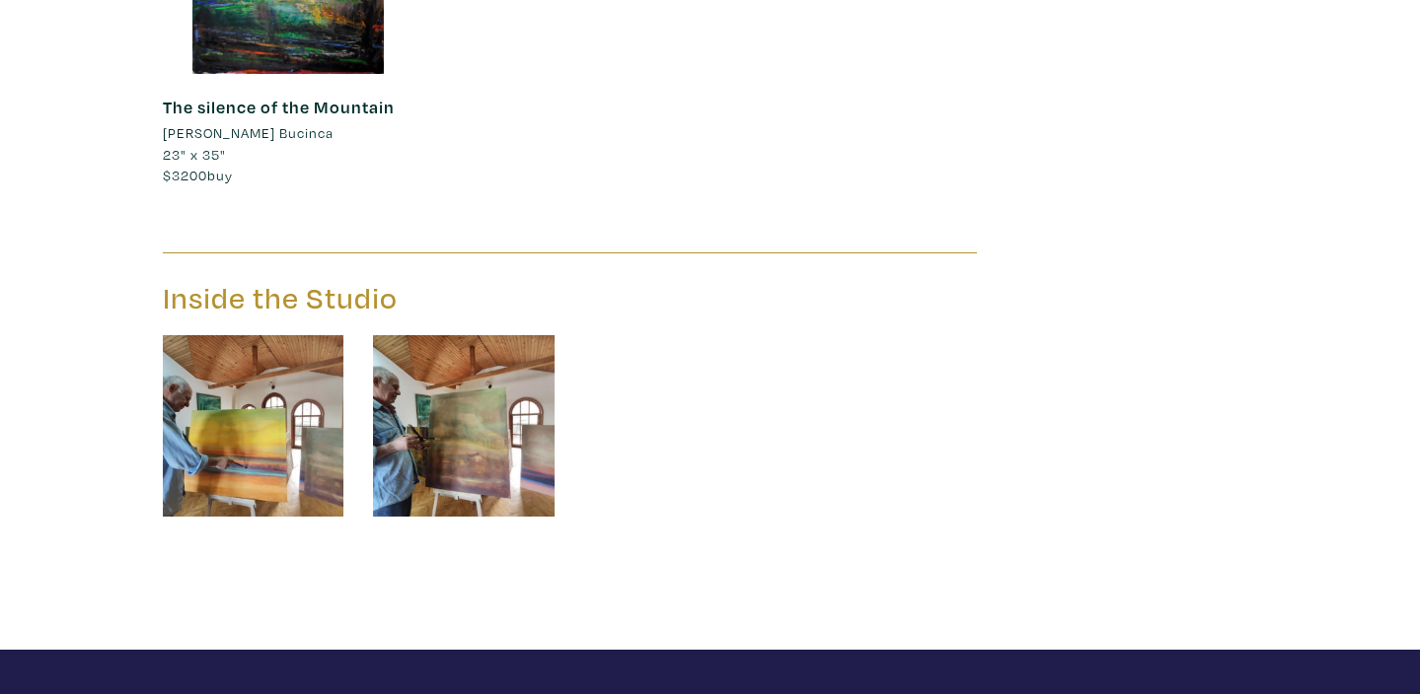
scroll to position [2889, 0]
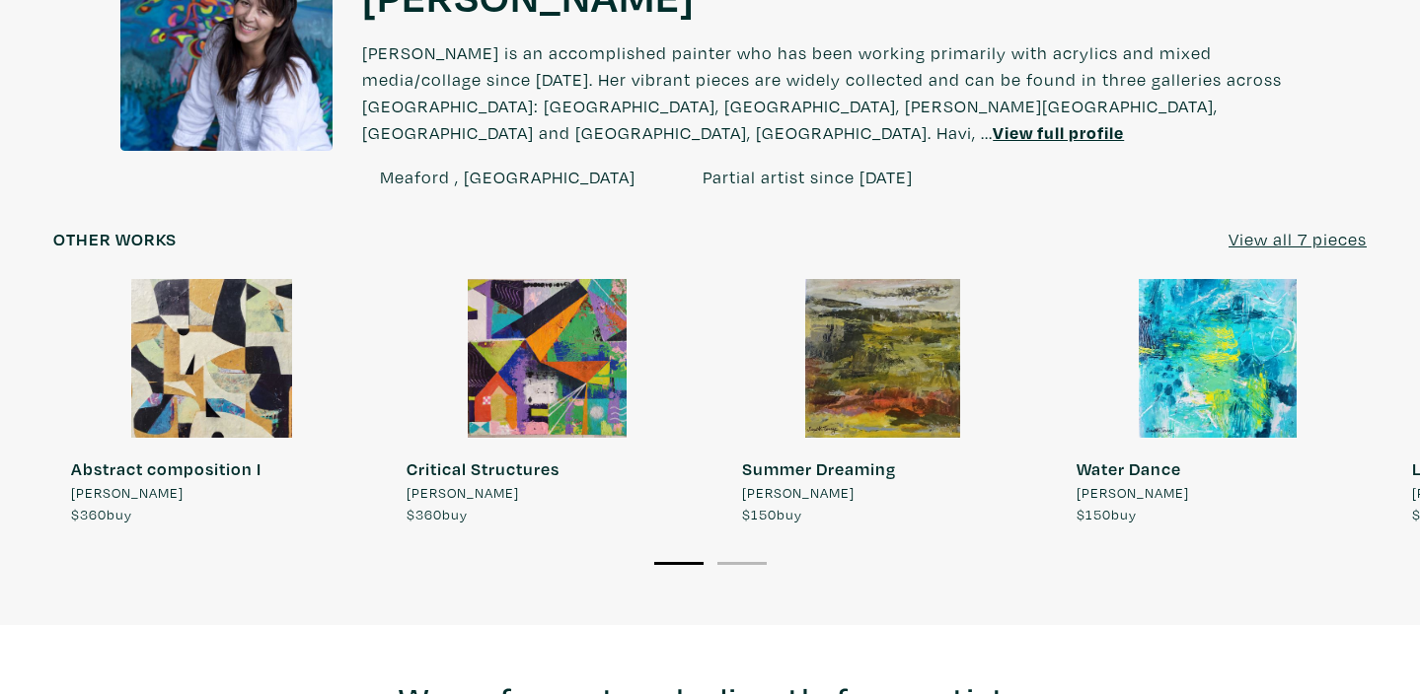
scroll to position [1548, 0]
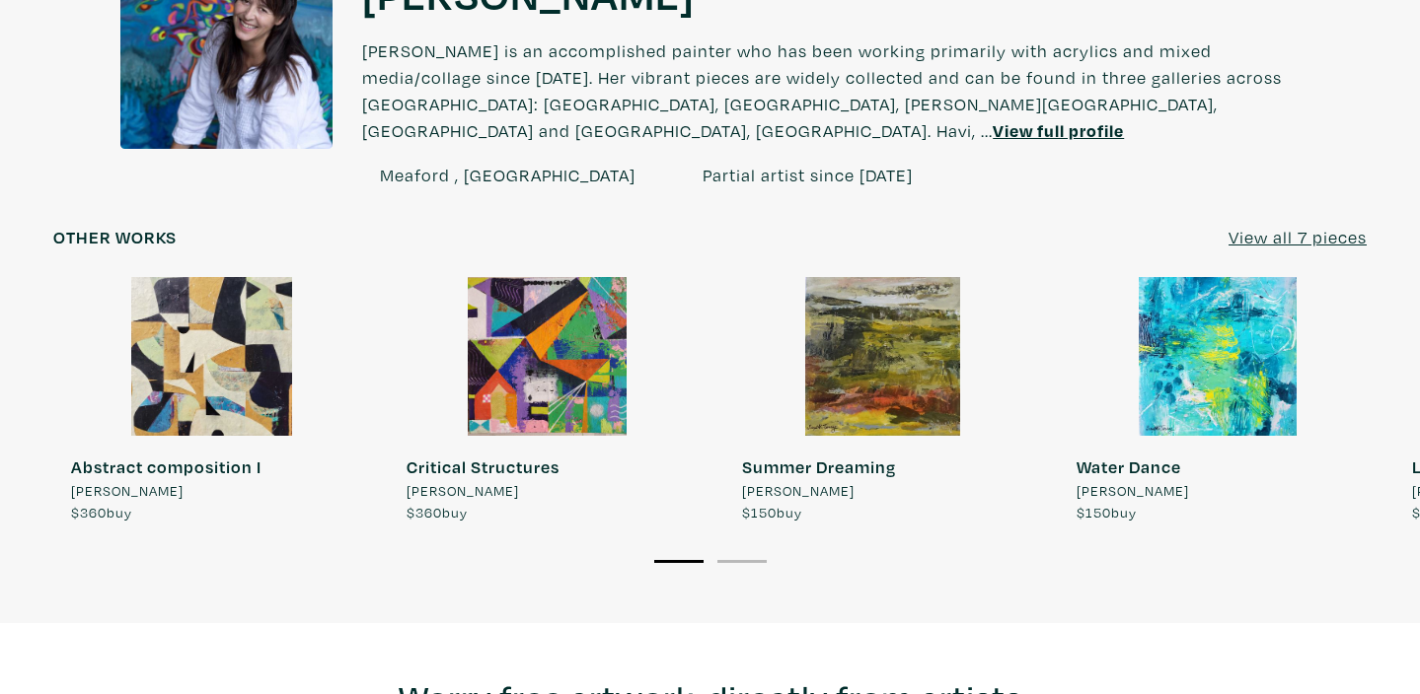
click at [1263, 226] on u "View all 7 pieces" at bounding box center [1297, 237] width 138 height 23
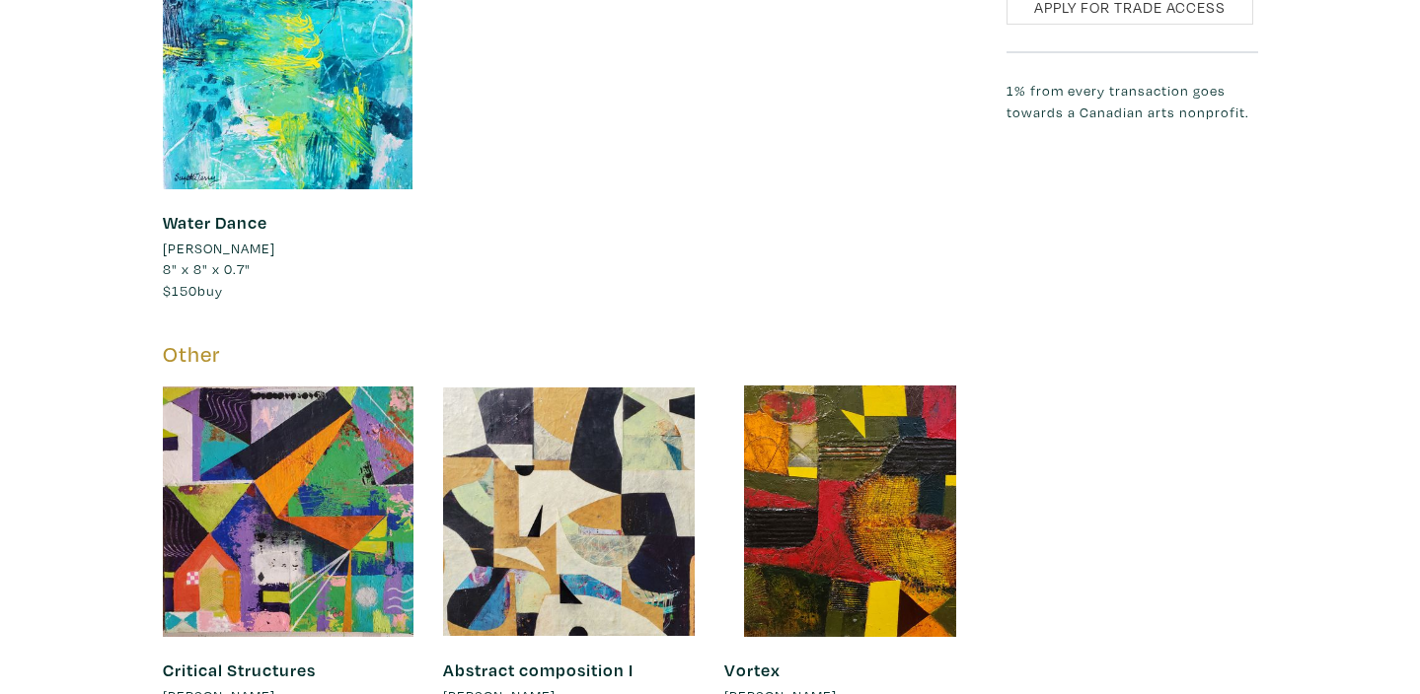
scroll to position [1741, 0]
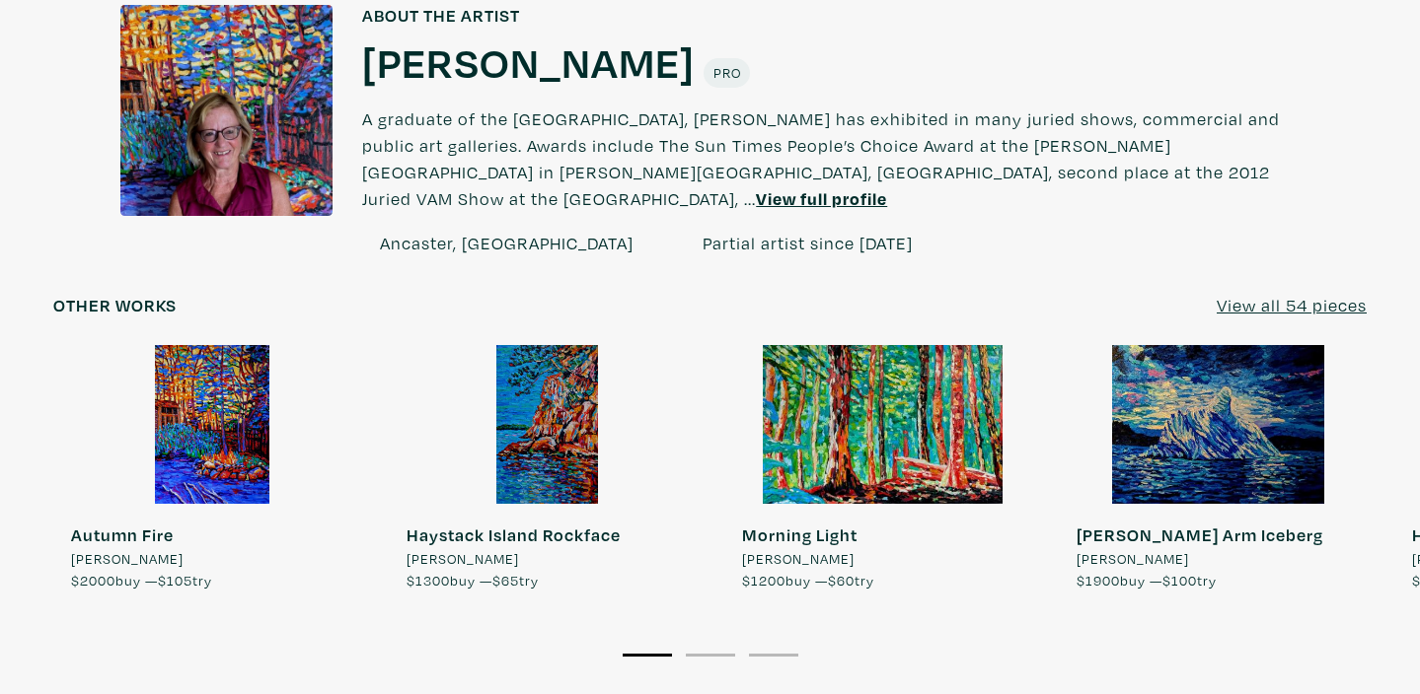
scroll to position [1500, 0]
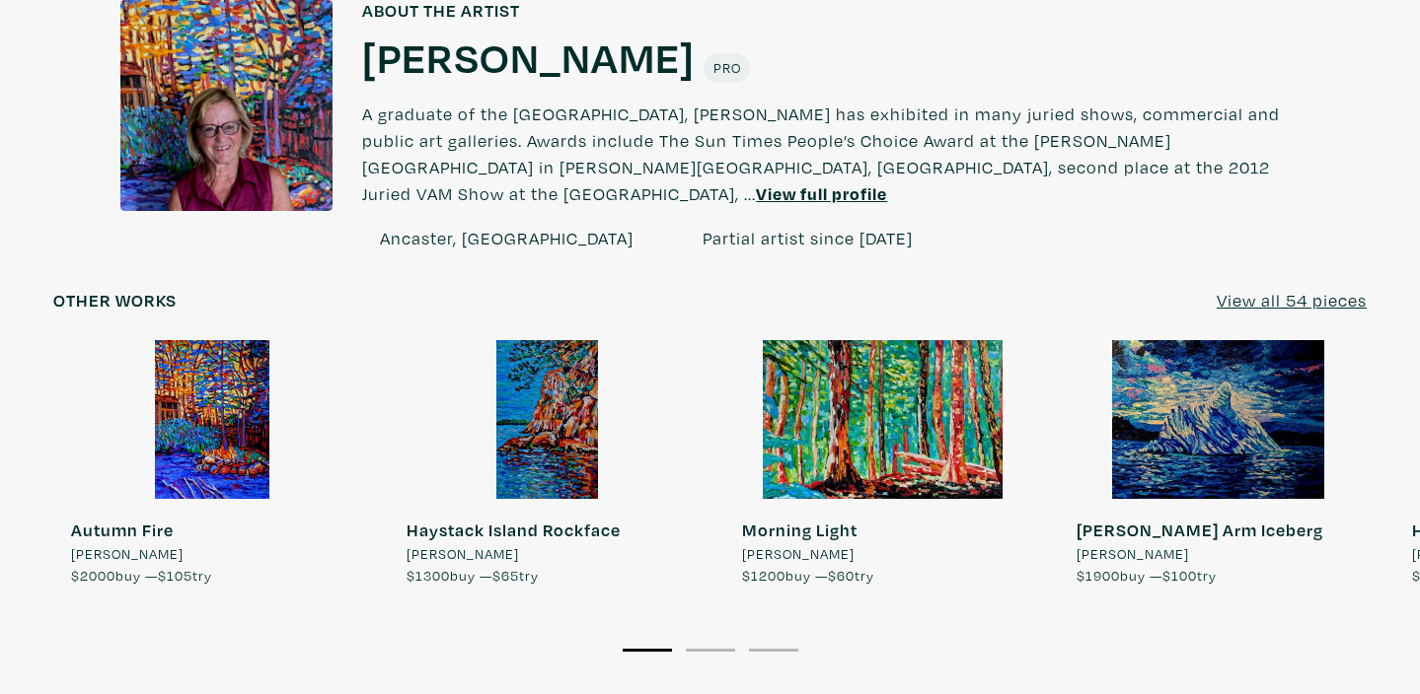
click at [1234, 289] on u "View all 54 pieces" at bounding box center [1291, 300] width 150 height 23
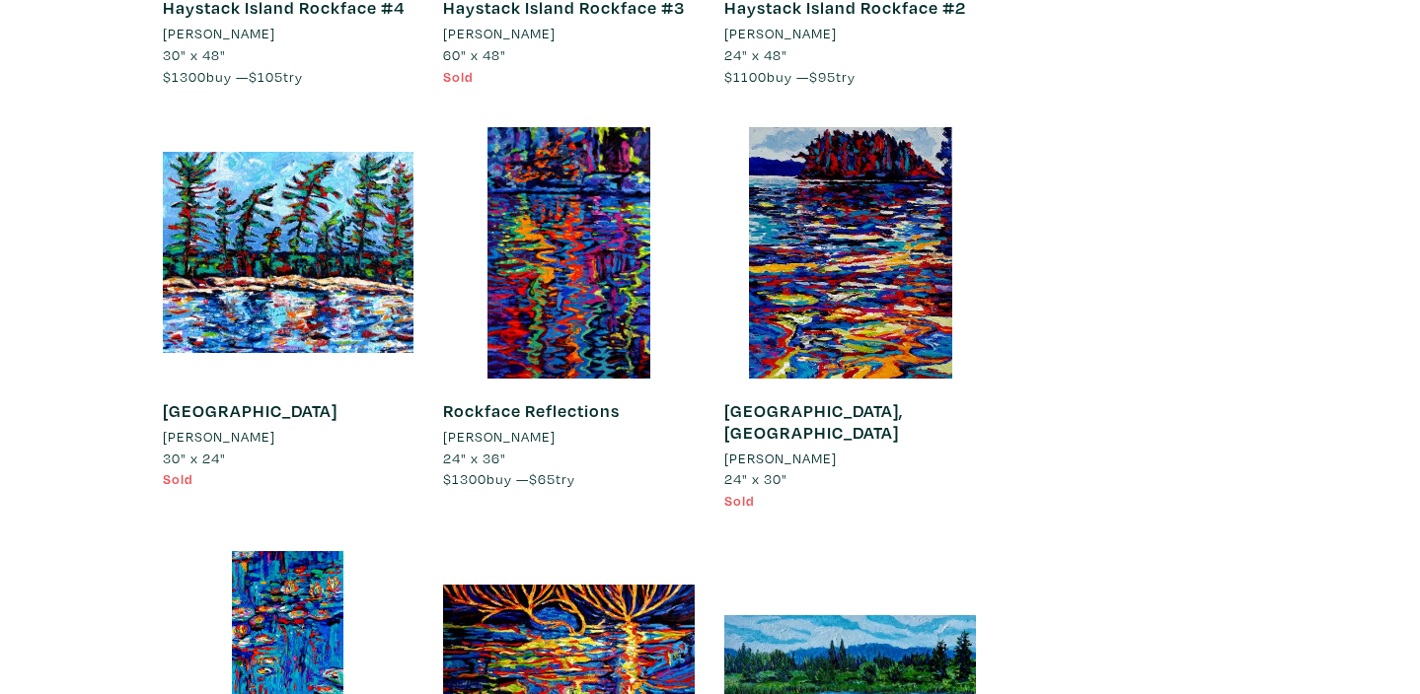
scroll to position [3078, 0]
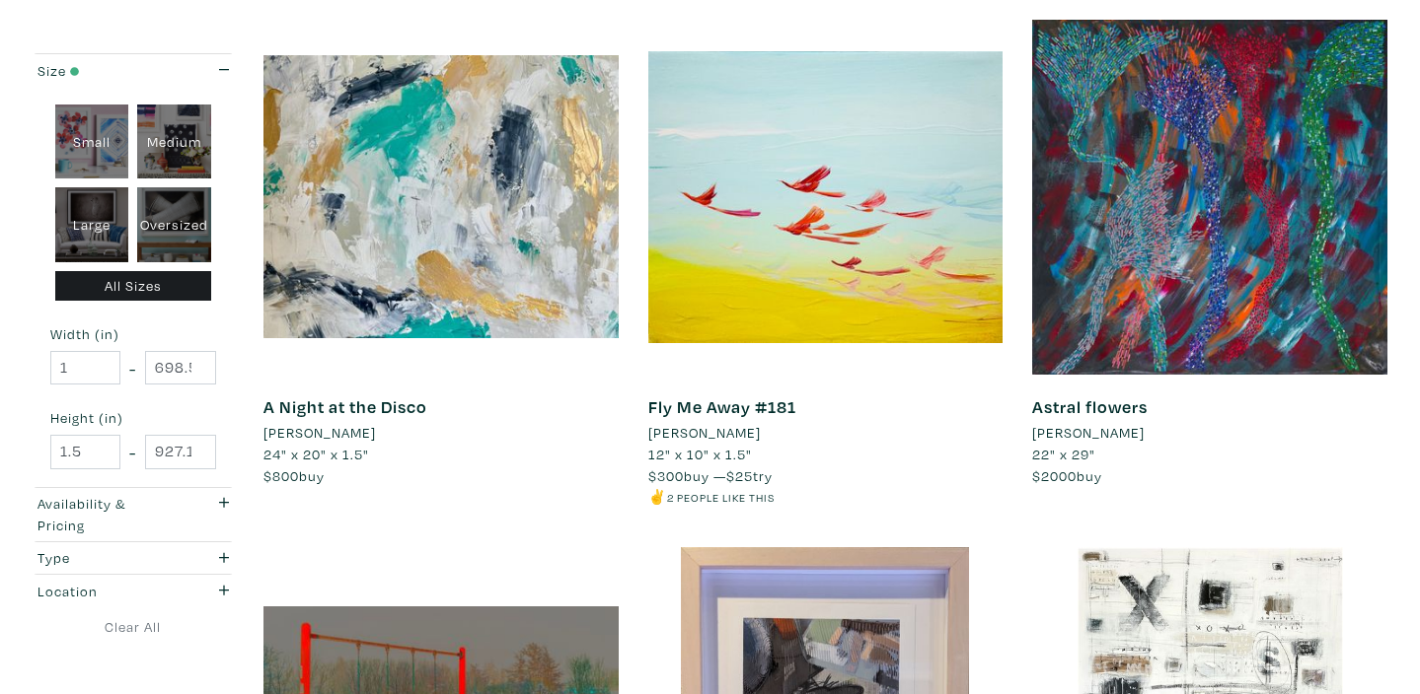
scroll to position [340, 0]
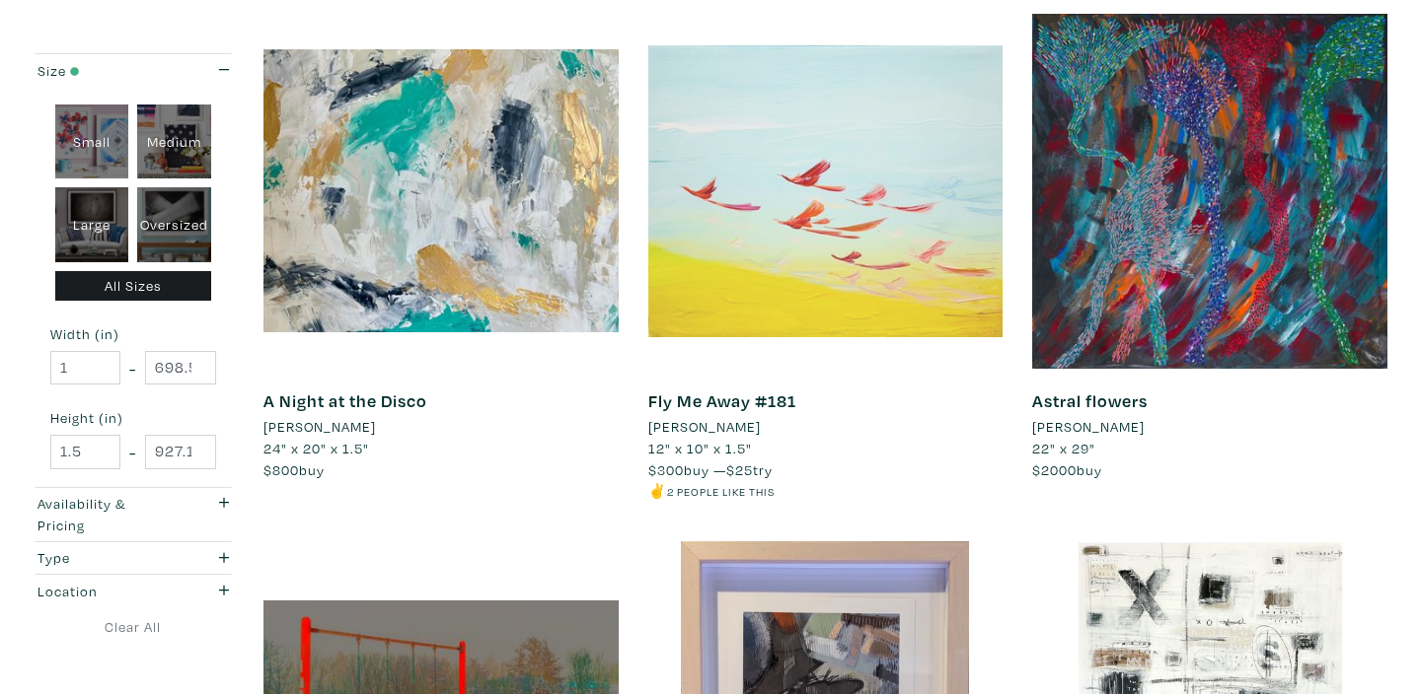
click at [864, 181] on div at bounding box center [825, 191] width 355 height 355
click at [805, 211] on div at bounding box center [825, 191] width 355 height 355
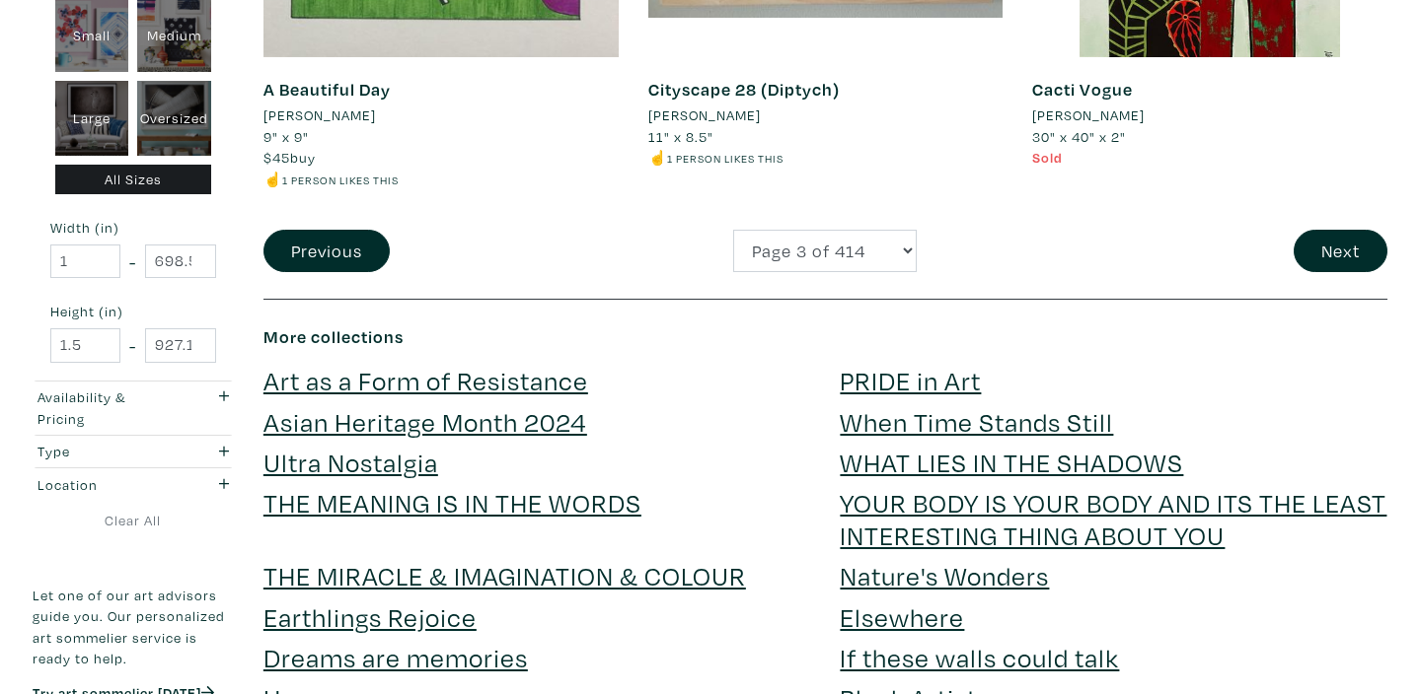
scroll to position [4395, 0]
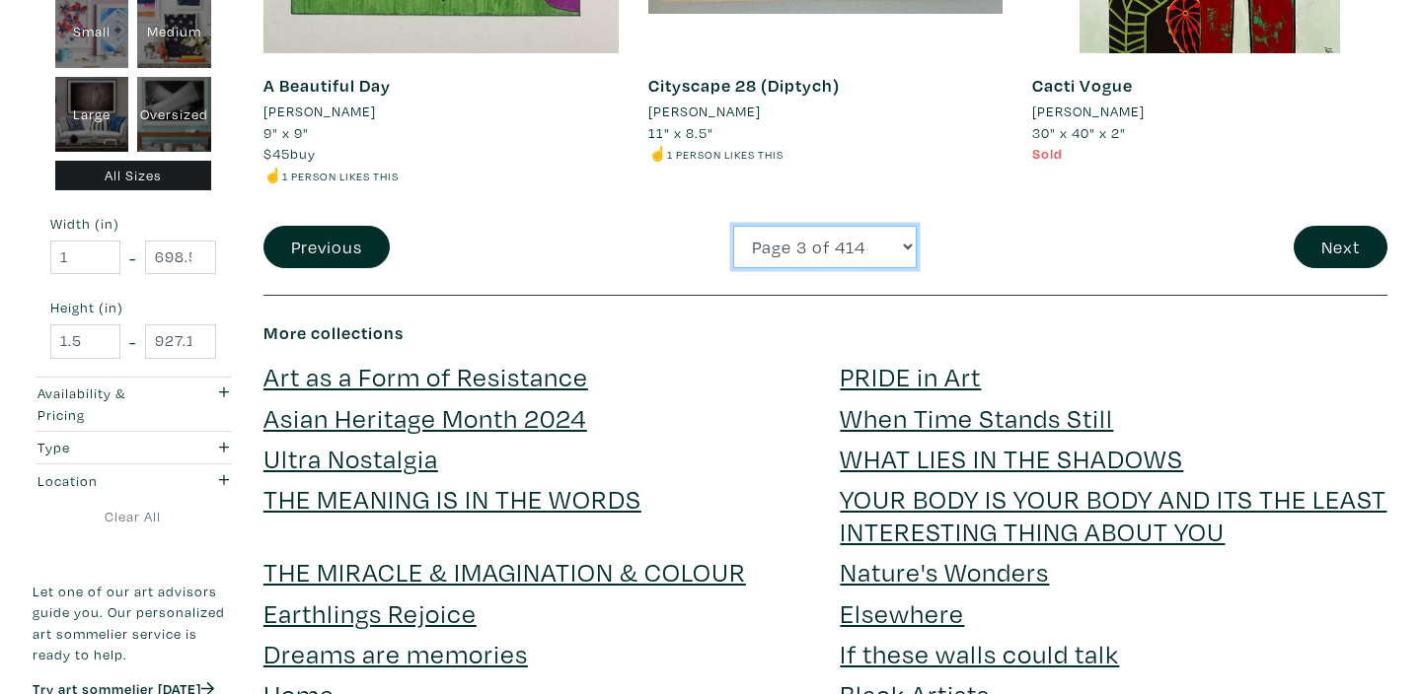
click at [903, 227] on select "Page 1 of 414 Page 2 of 414 Page 3 of 414 Page 4 of 414 Page 5 of 414 Page 6 of…" at bounding box center [824, 247] width 183 height 42
select select "4"
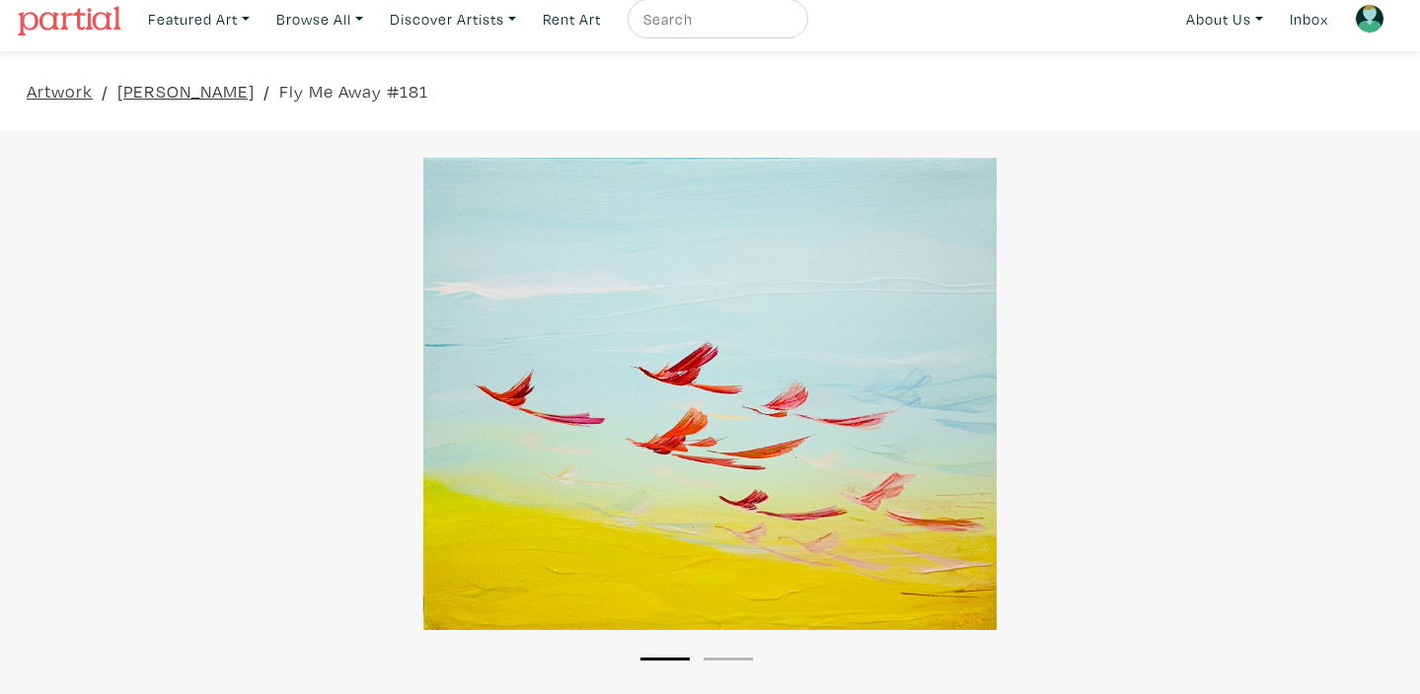
scroll to position [9, 0]
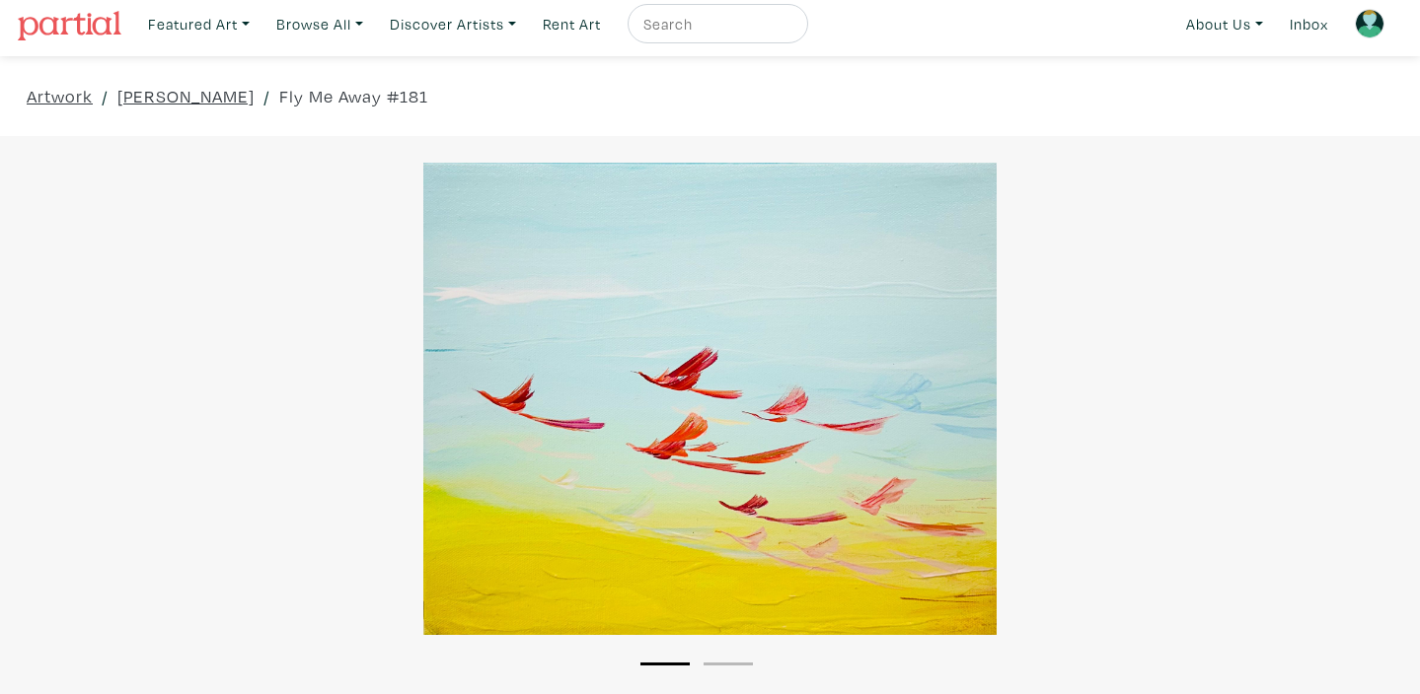
click at [816, 278] on div at bounding box center [710, 399] width 1420 height 473
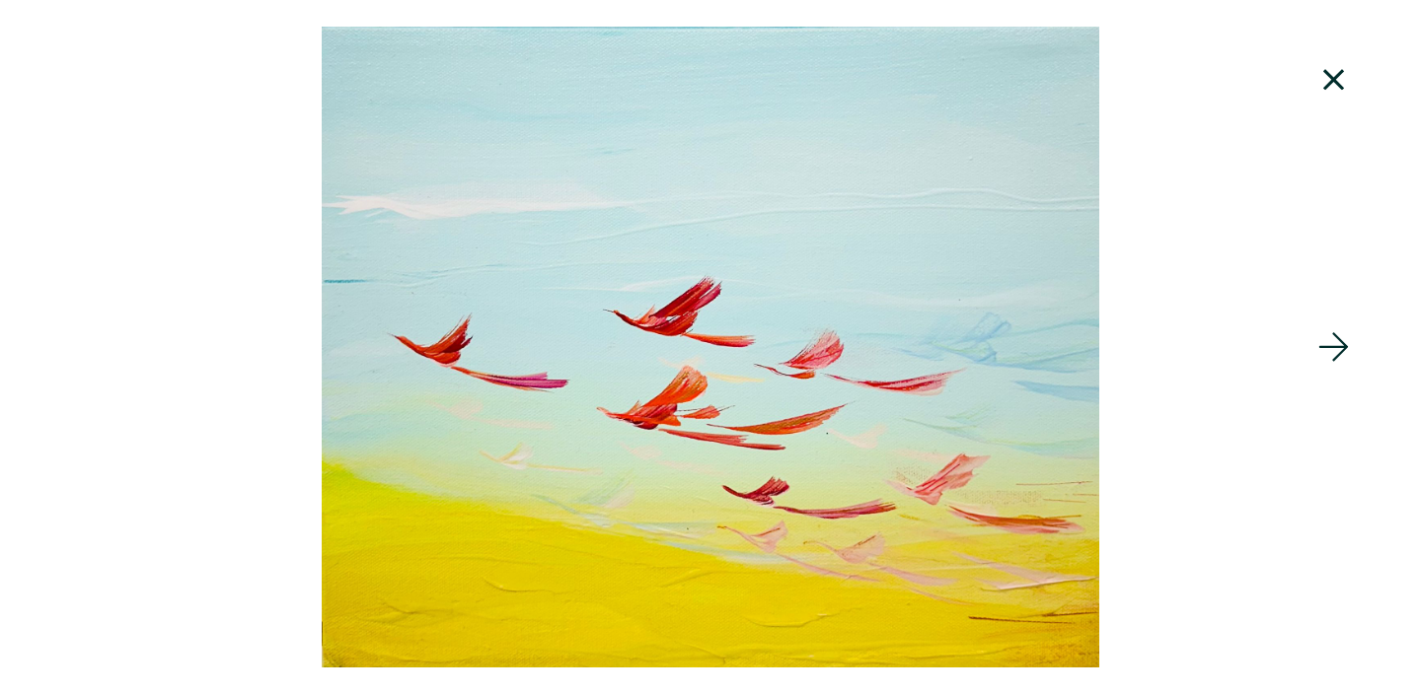
click at [816, 305] on div at bounding box center [710, 347] width 1420 height 641
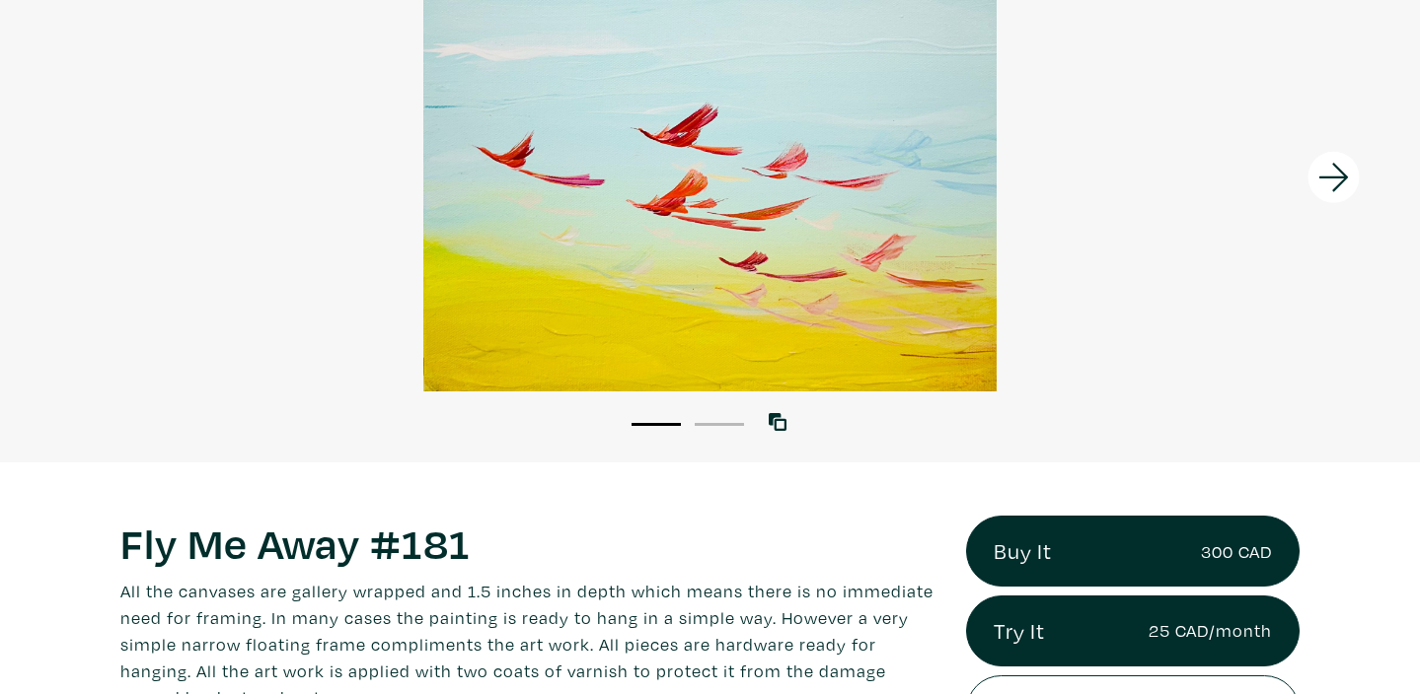
scroll to position [243, 0]
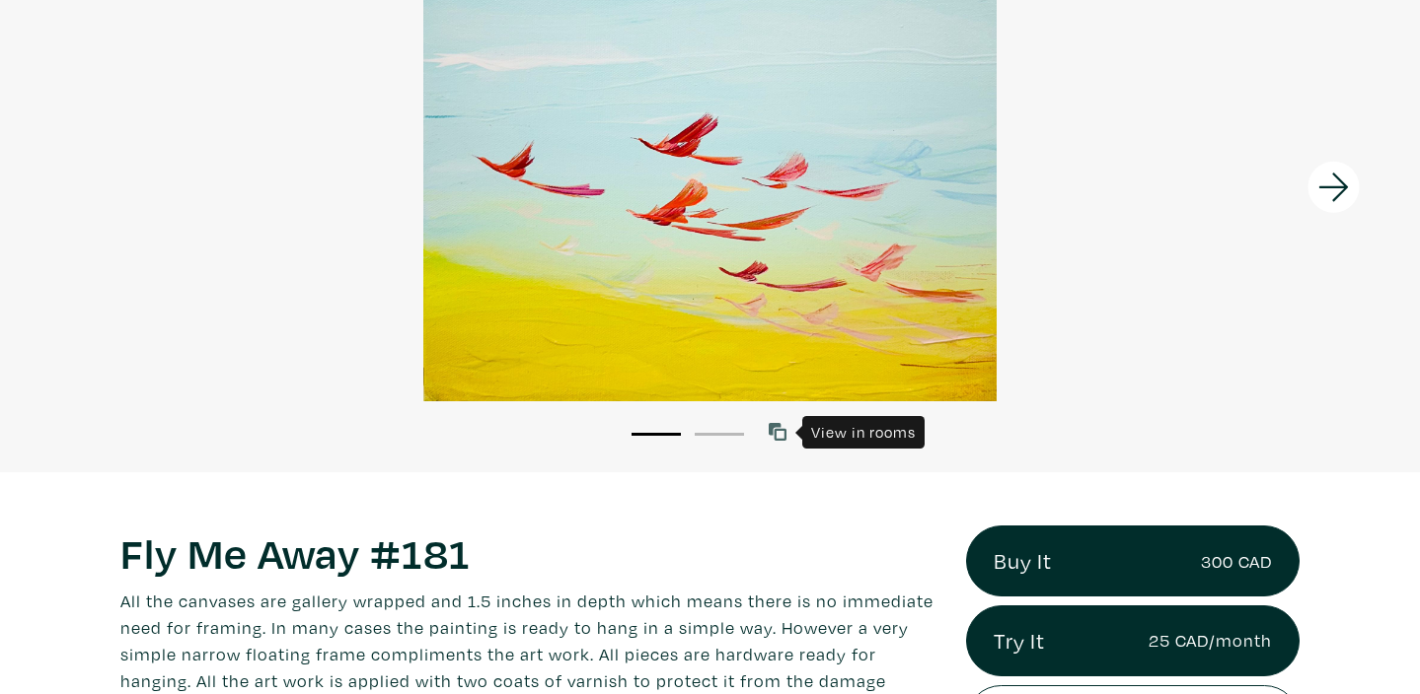
click at [779, 437] on icon at bounding box center [777, 432] width 18 height 18
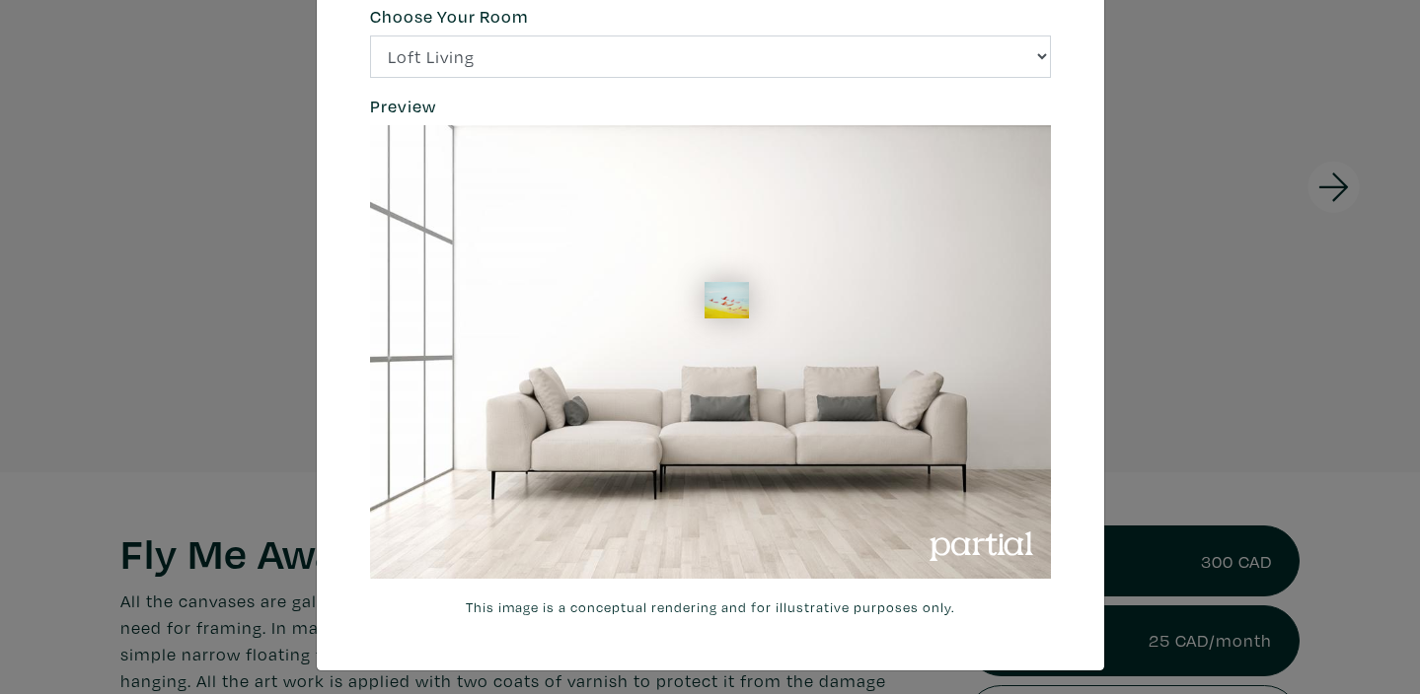
scroll to position [89, 0]
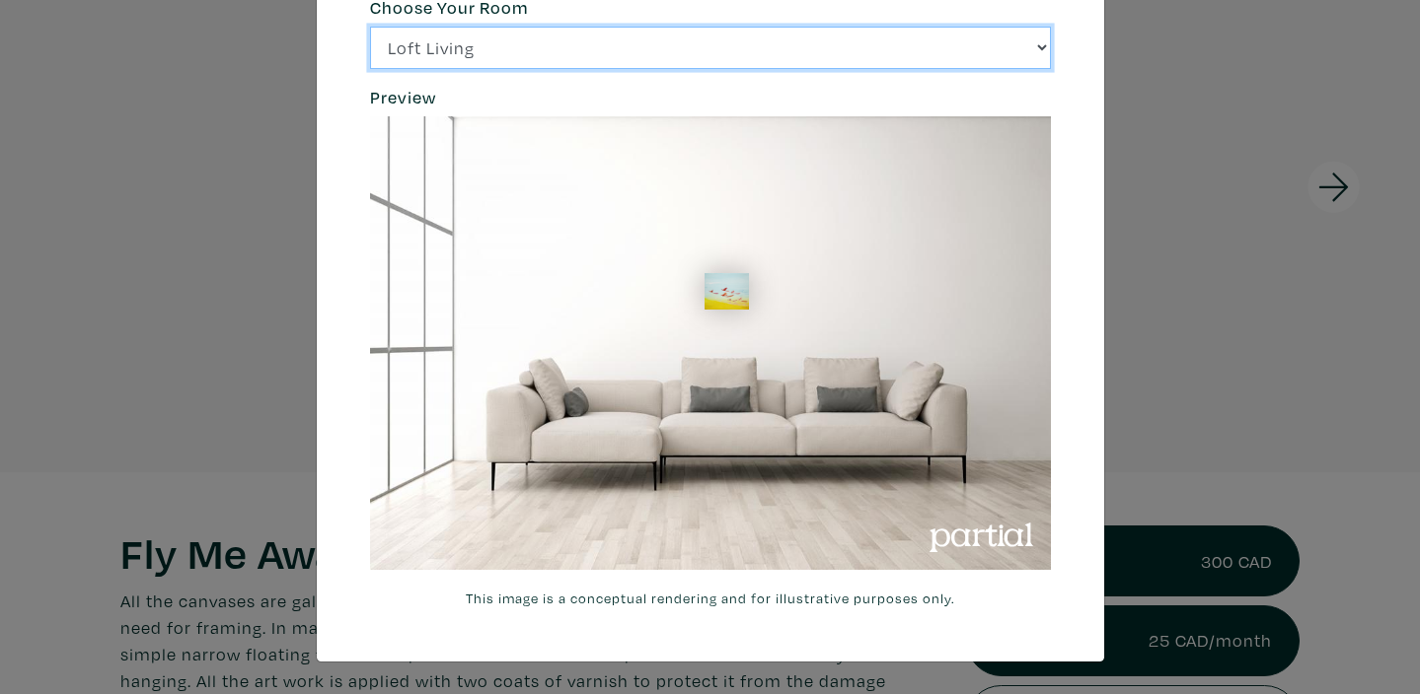
click at [1044, 47] on select "Loft Living Bright Bedroom City Office Gallery Space Modern Lounge" at bounding box center [710, 48] width 681 height 42
select select "/thumb/phpThumb.php?src=https%3A%2F%2Flabs.partial.gallery%2Fprojects%2Frenderi…"
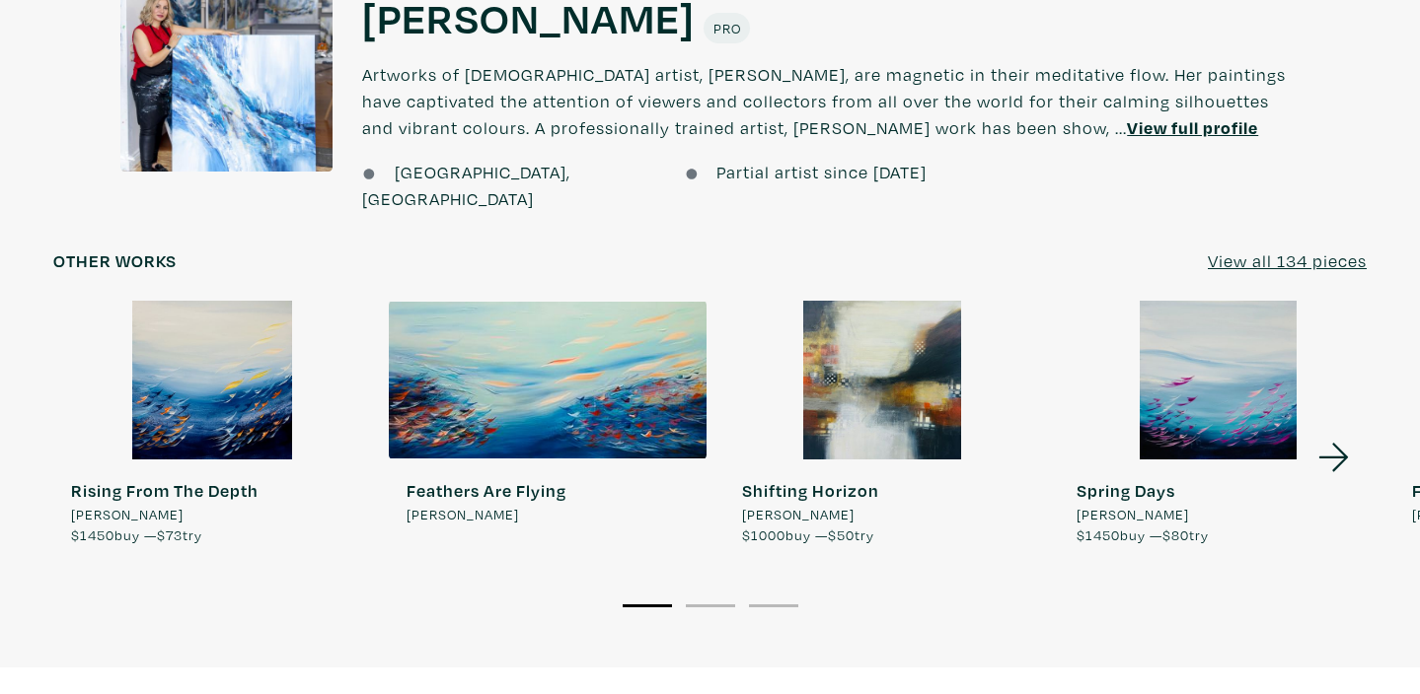
scroll to position [1645, 0]
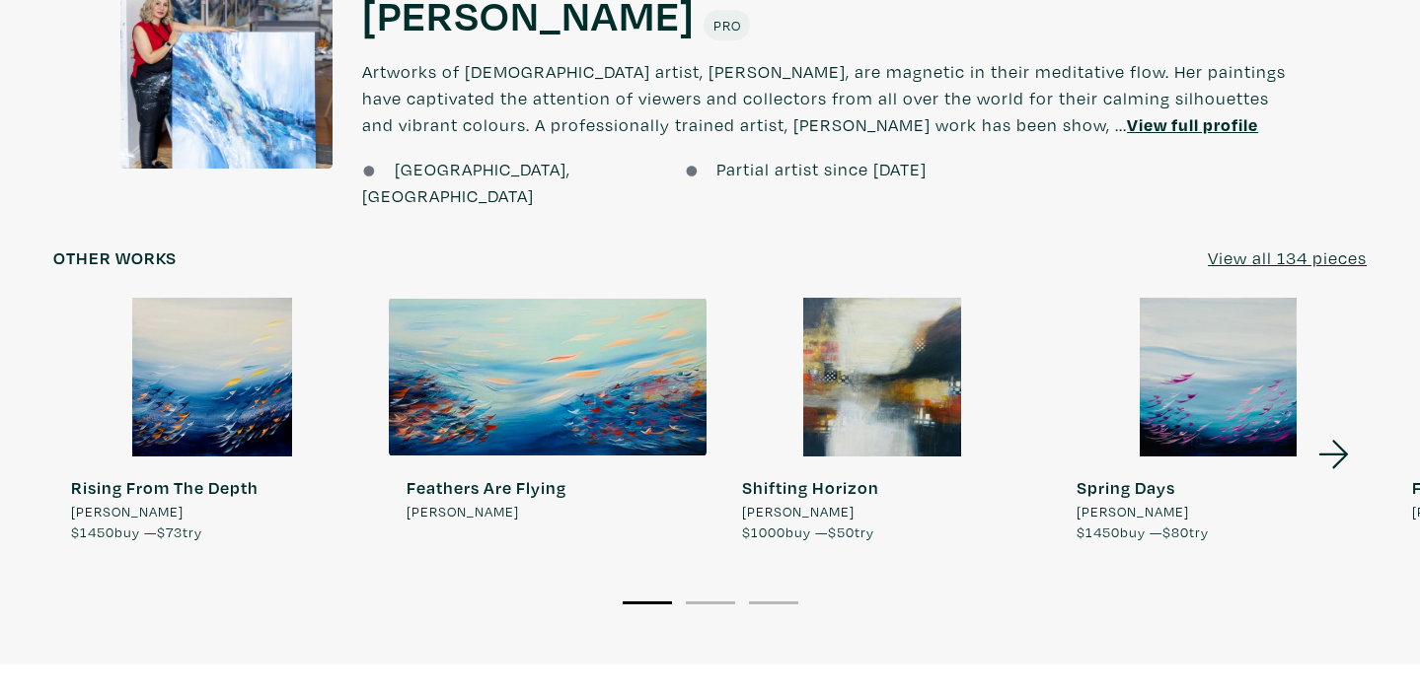
click at [1286, 247] on u "View all 134 pieces" at bounding box center [1286, 258] width 159 height 23
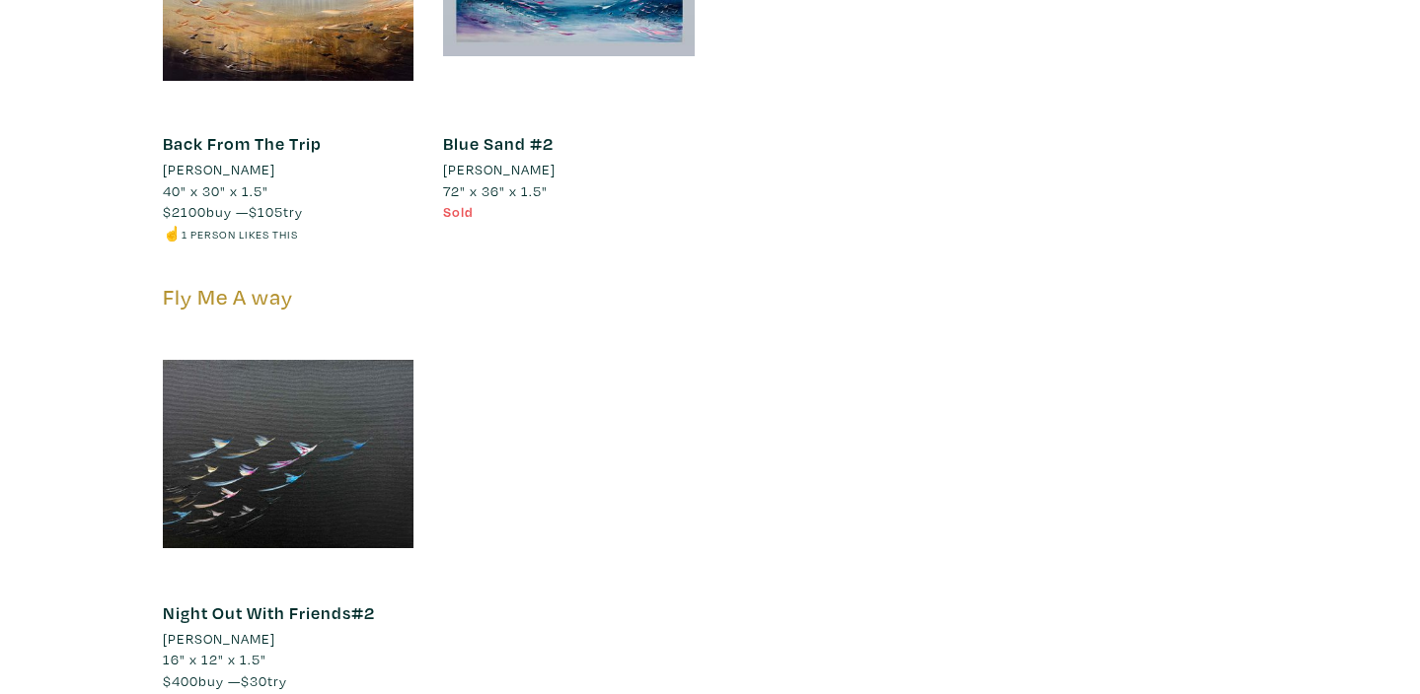
scroll to position [13588, 0]
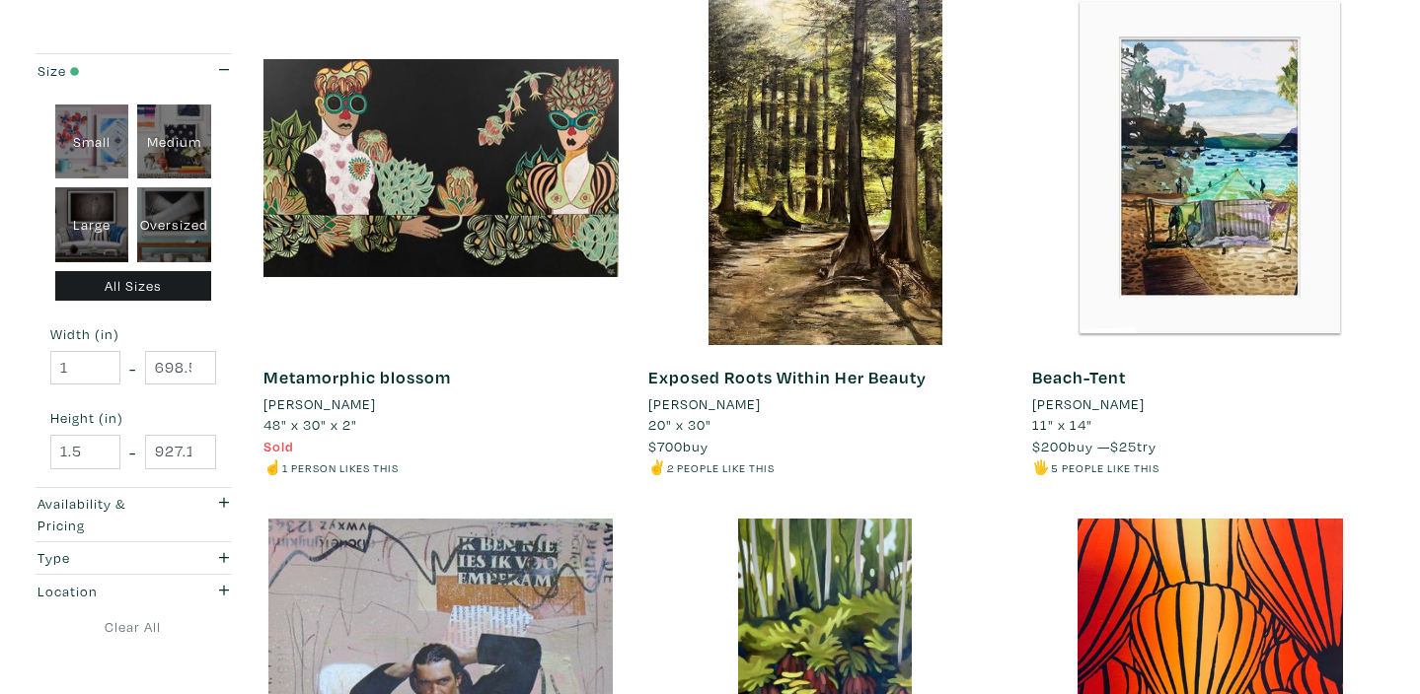
scroll to position [894, 0]
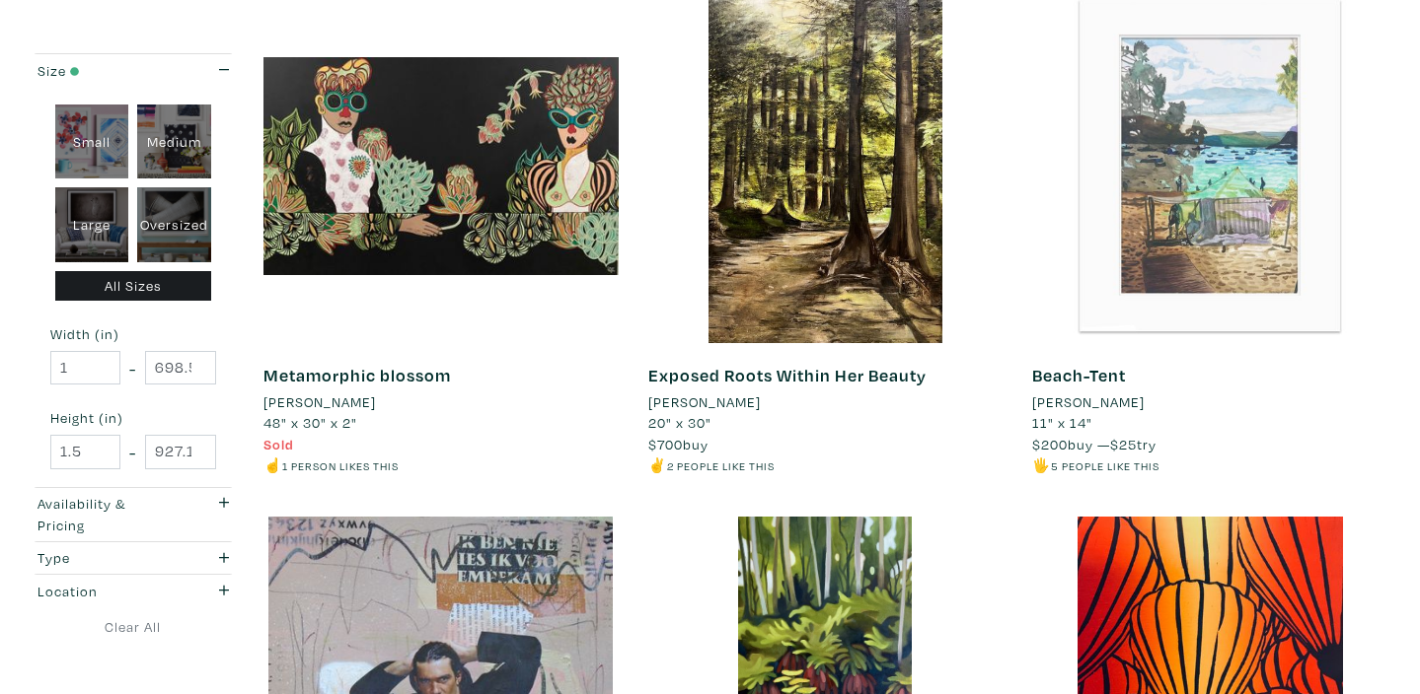
click at [1159, 196] on div at bounding box center [1209, 165] width 355 height 355
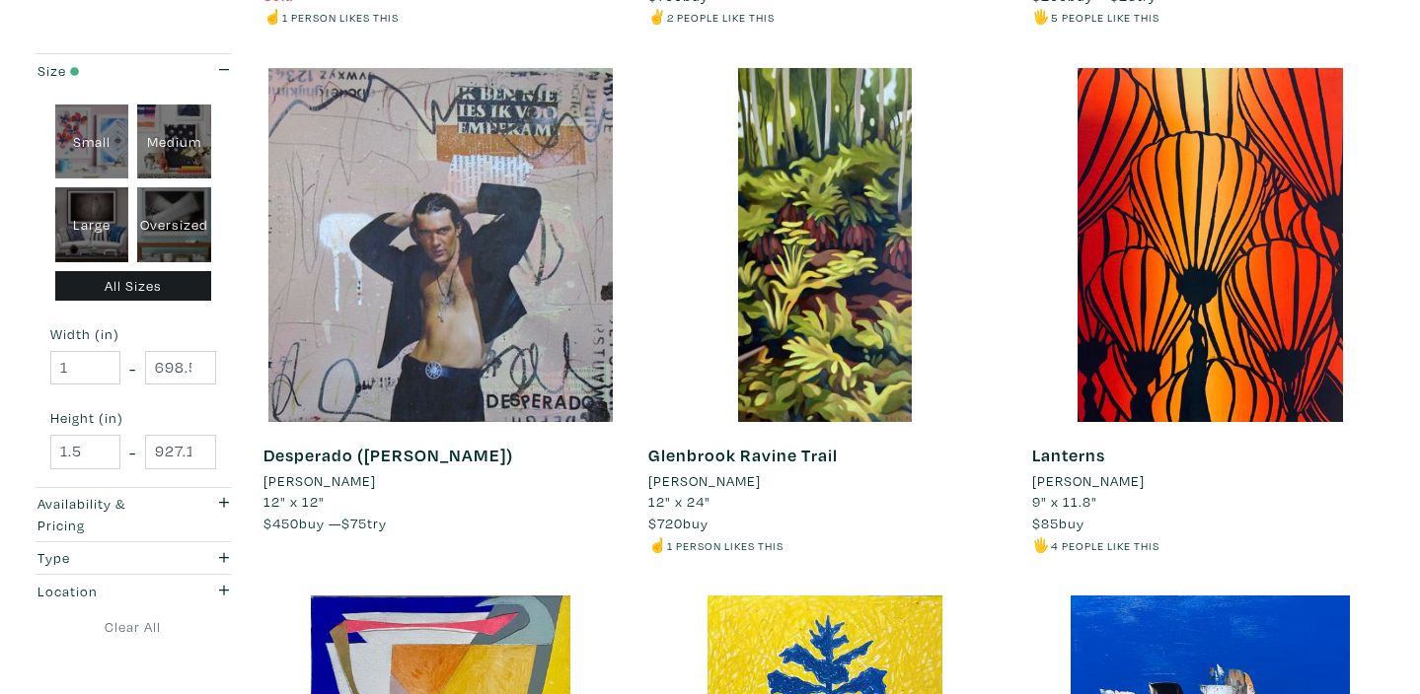
scroll to position [1346, 0]
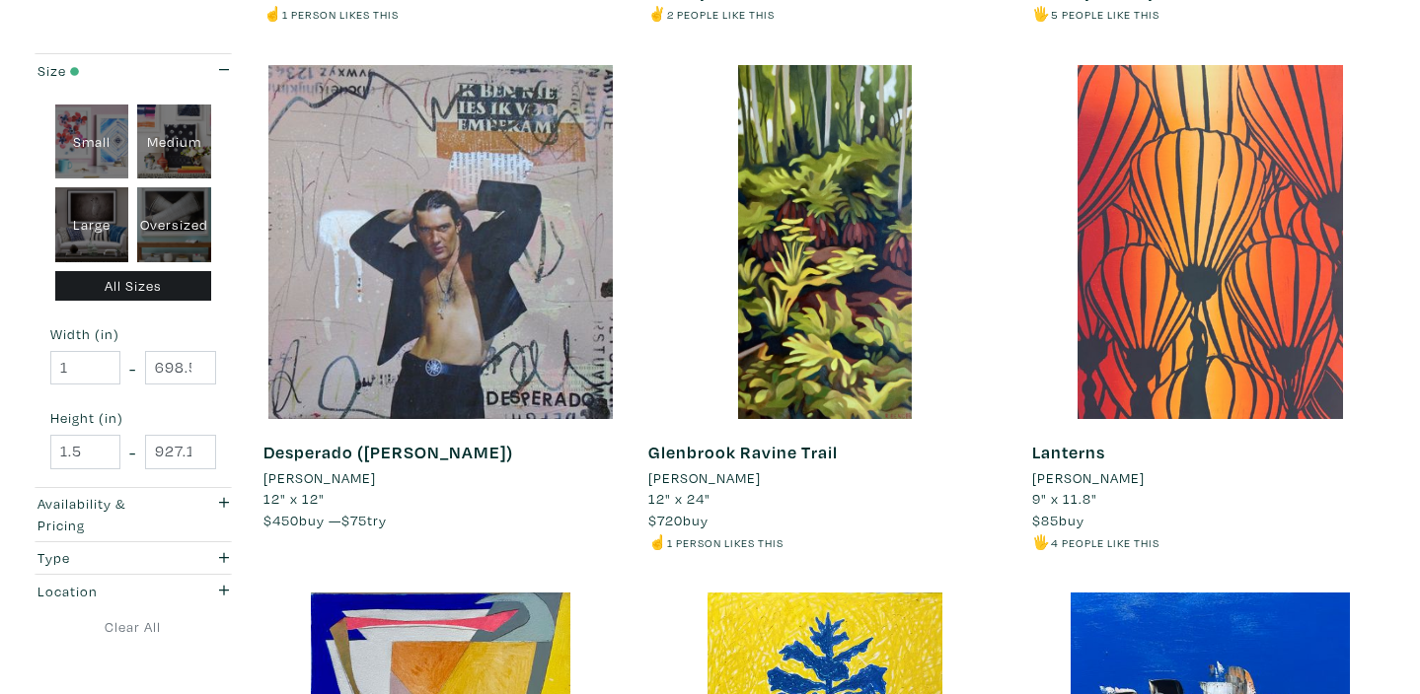
click at [1193, 197] on div at bounding box center [1209, 242] width 355 height 355
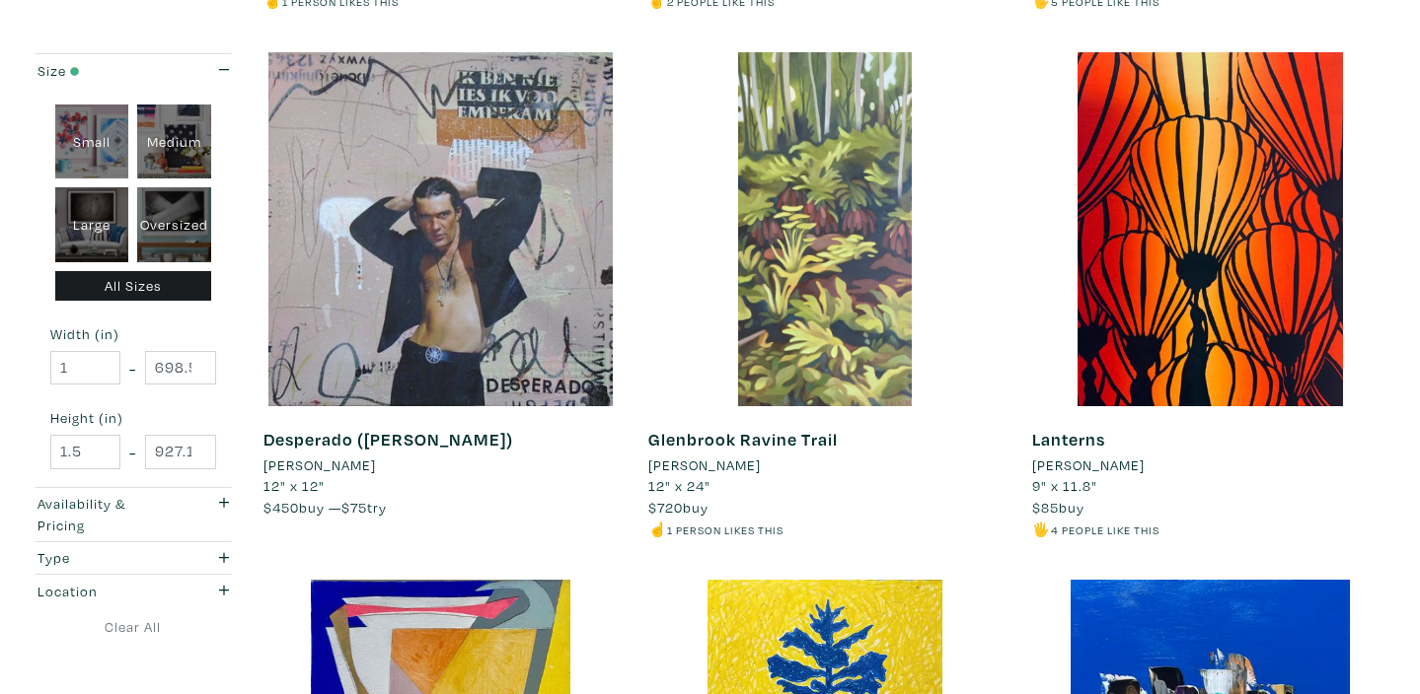
click at [838, 299] on div at bounding box center [825, 229] width 355 height 355
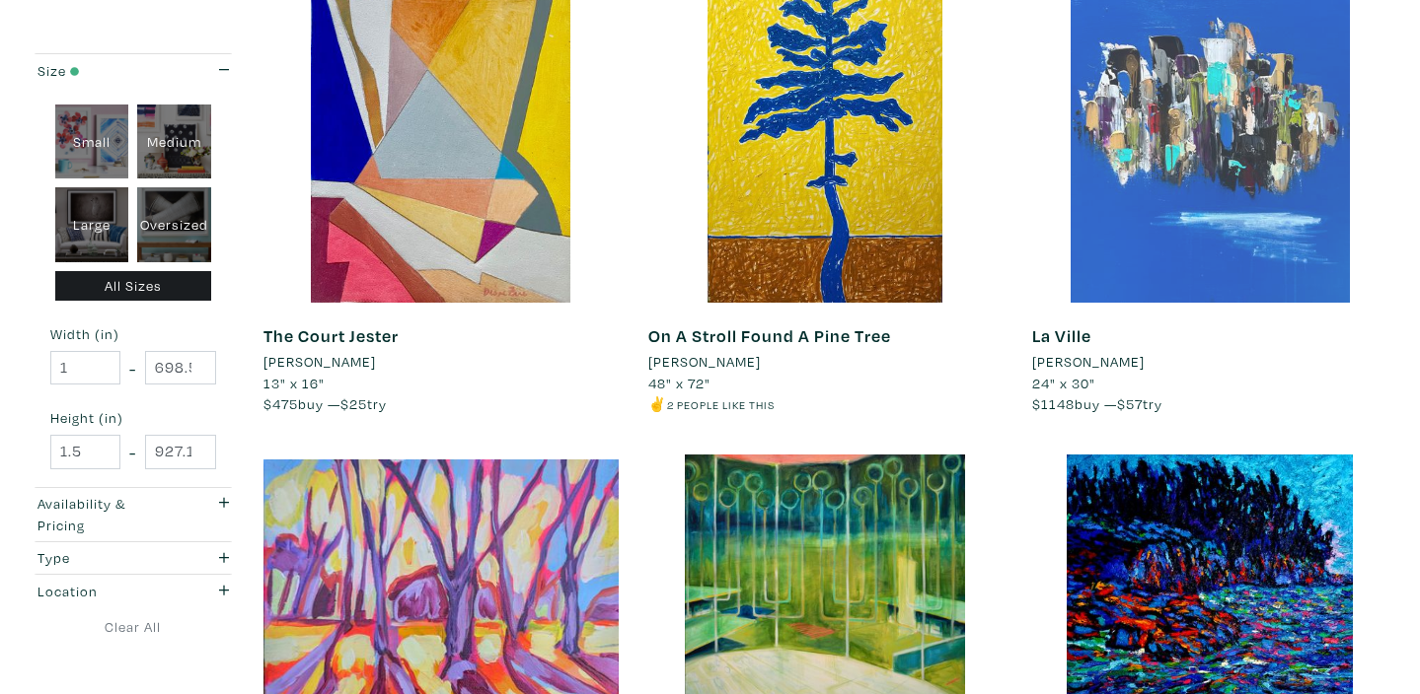
scroll to position [1976, 0]
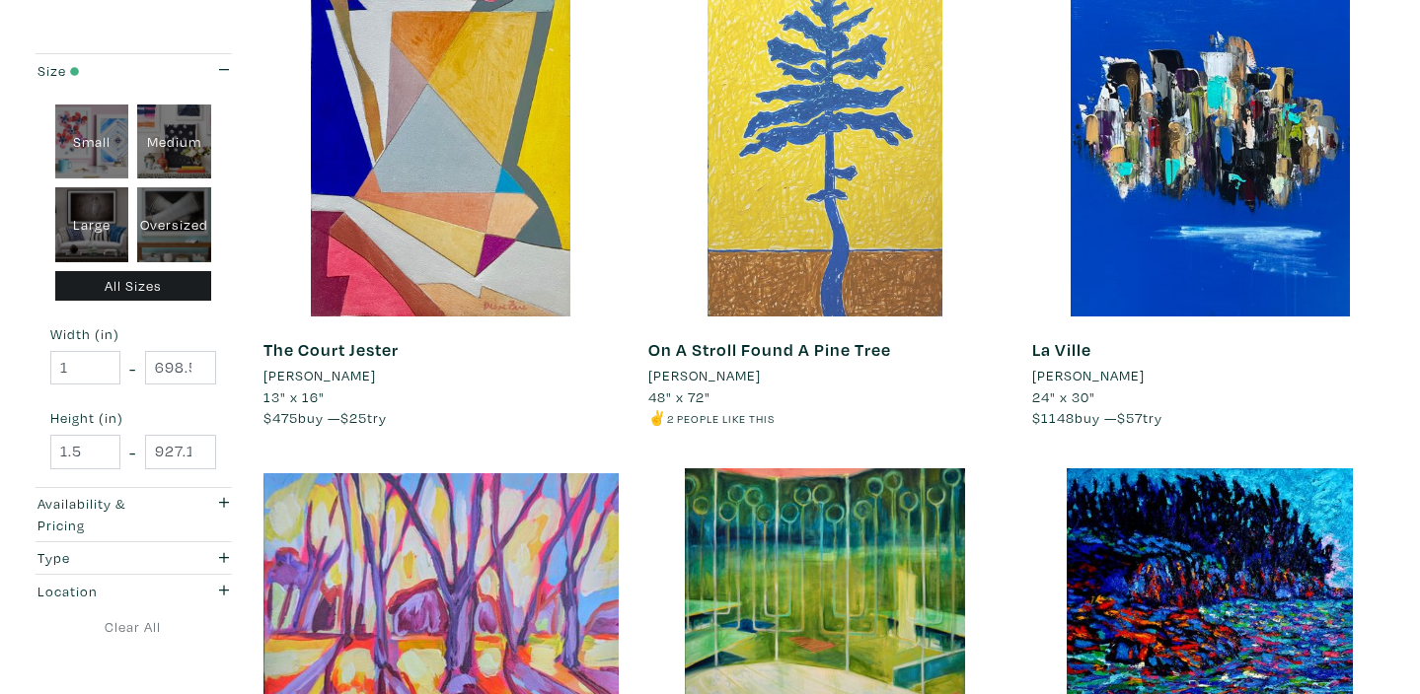
click at [880, 147] on div at bounding box center [825, 140] width 355 height 355
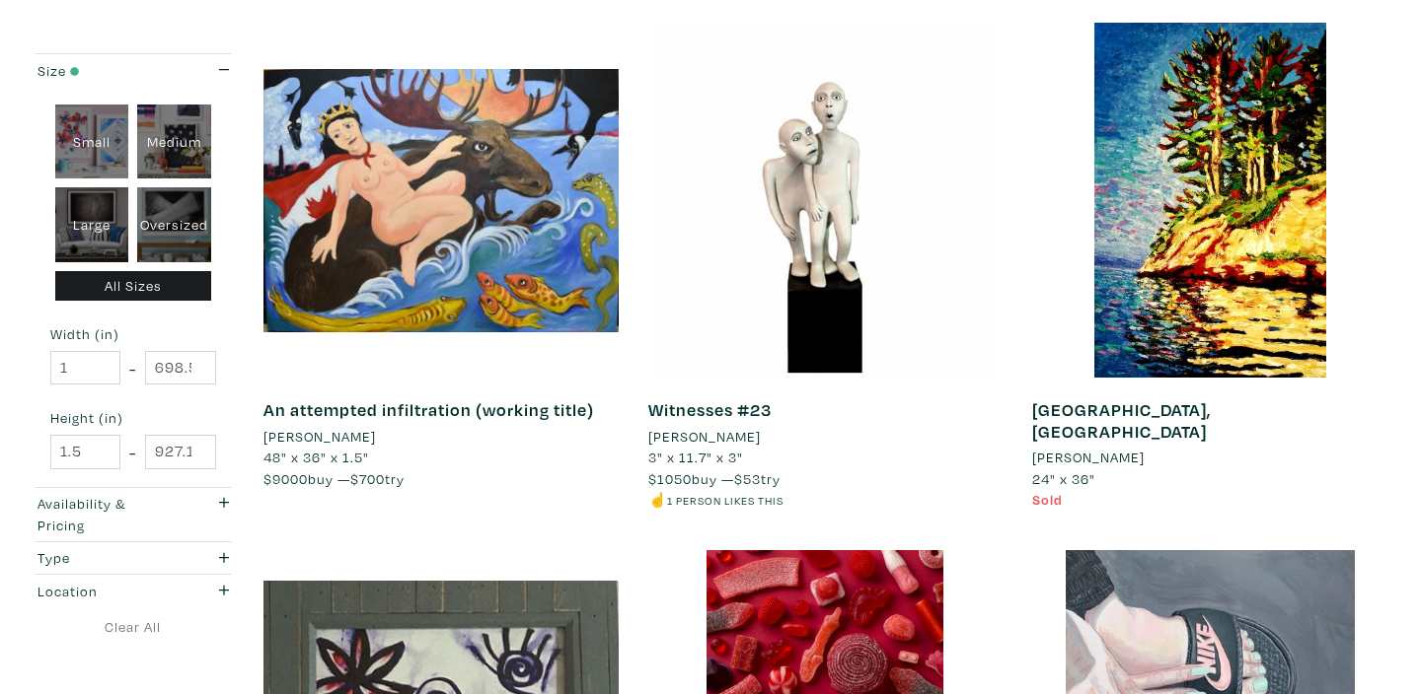
scroll to position [2850, 0]
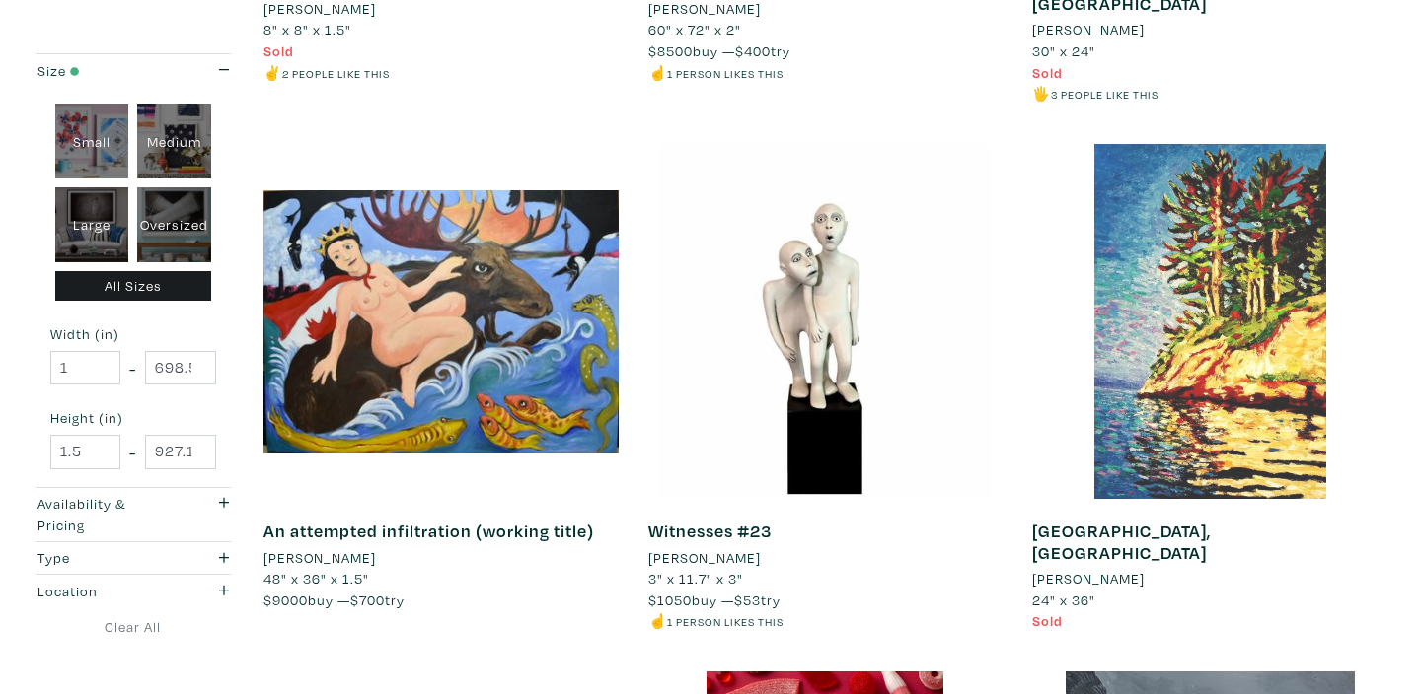
click at [1282, 291] on div at bounding box center [1209, 321] width 355 height 355
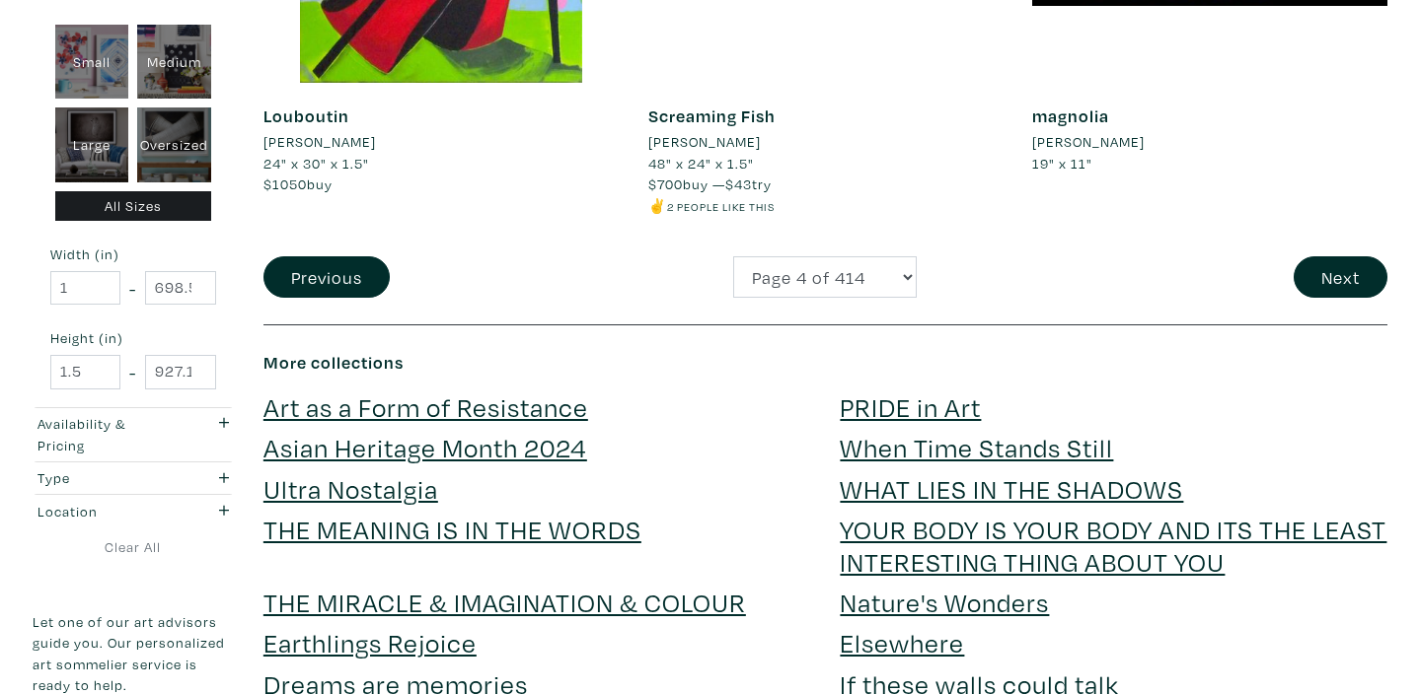
scroll to position [4327, 0]
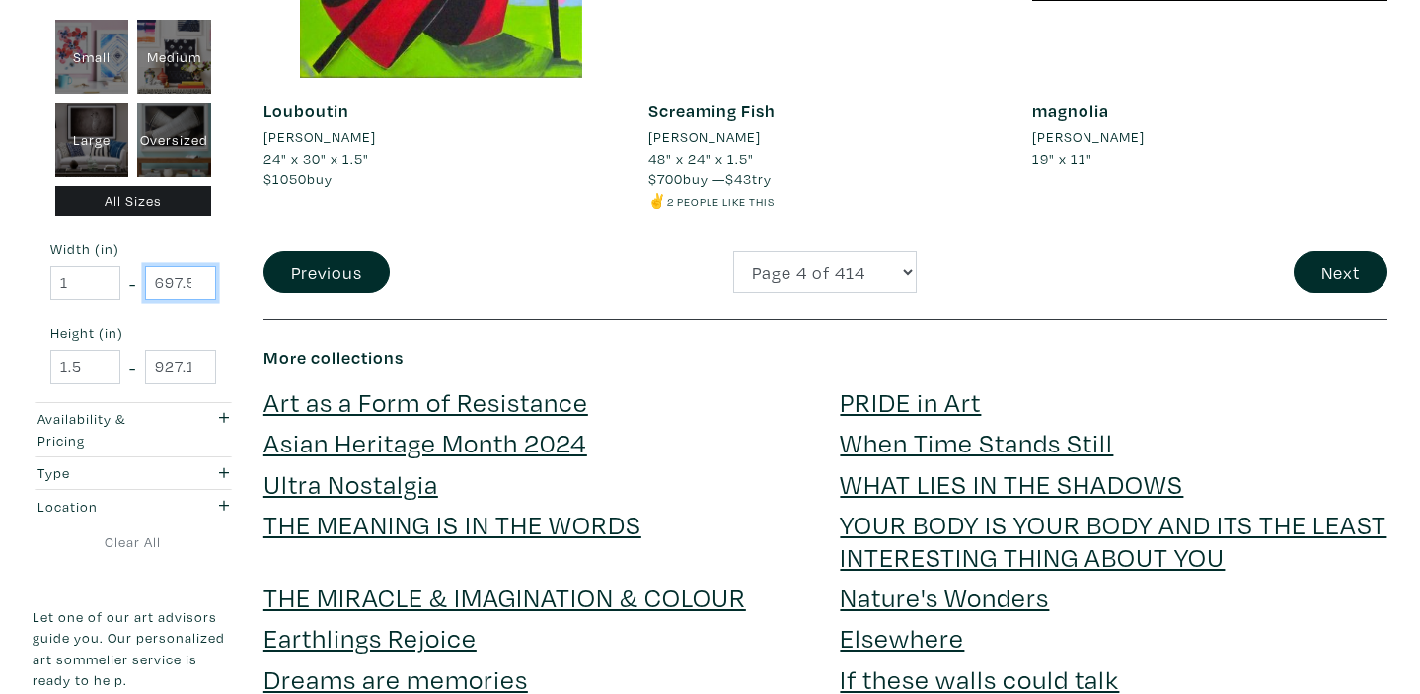
type input "697.5"
click at [201, 270] on input "697.5" at bounding box center [180, 283] width 70 height 35
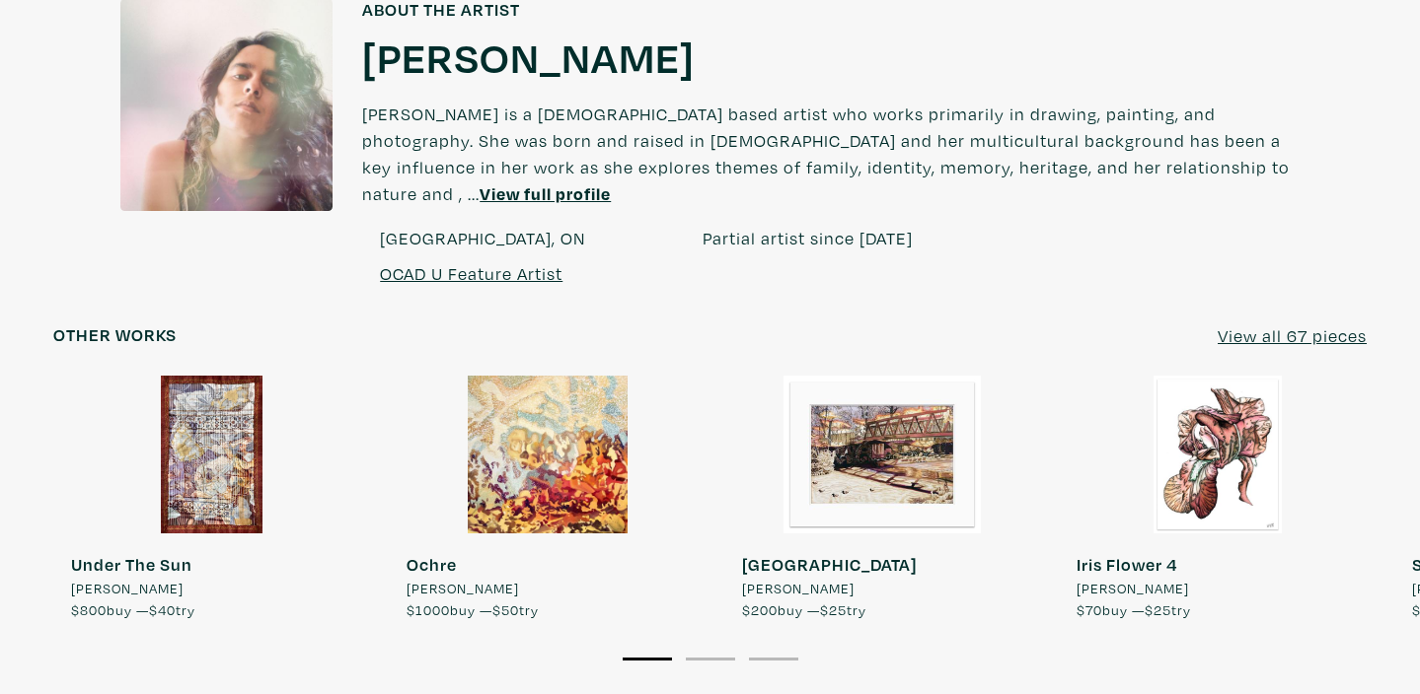
scroll to position [1733, 0]
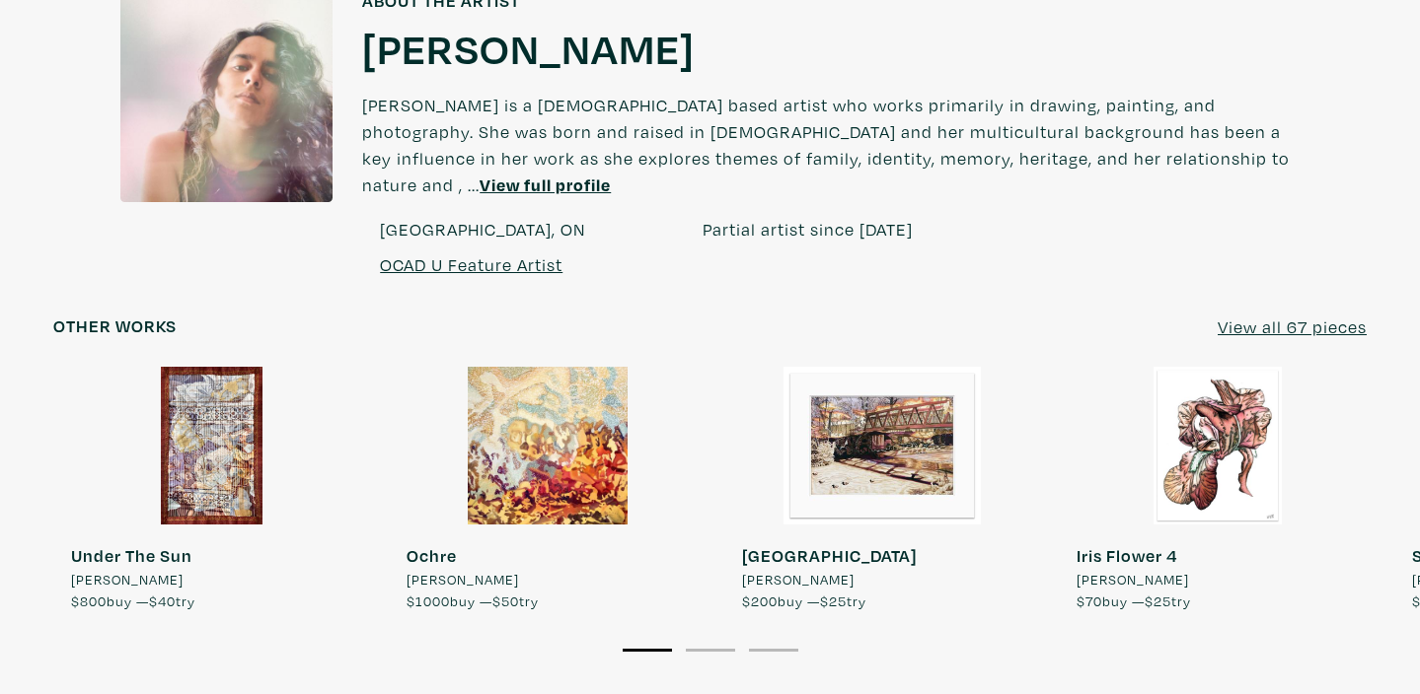
click at [1244, 316] on u "View all 67 pieces" at bounding box center [1291, 327] width 149 height 23
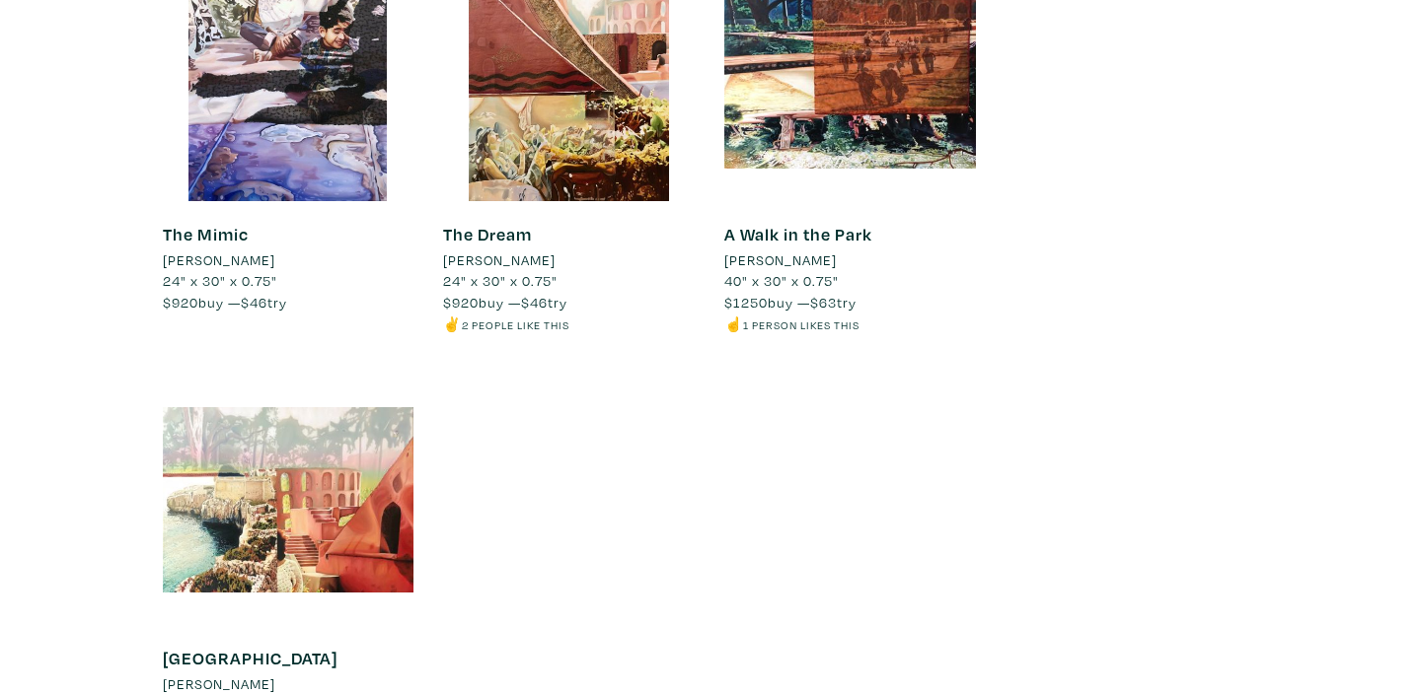
scroll to position [5397, 0]
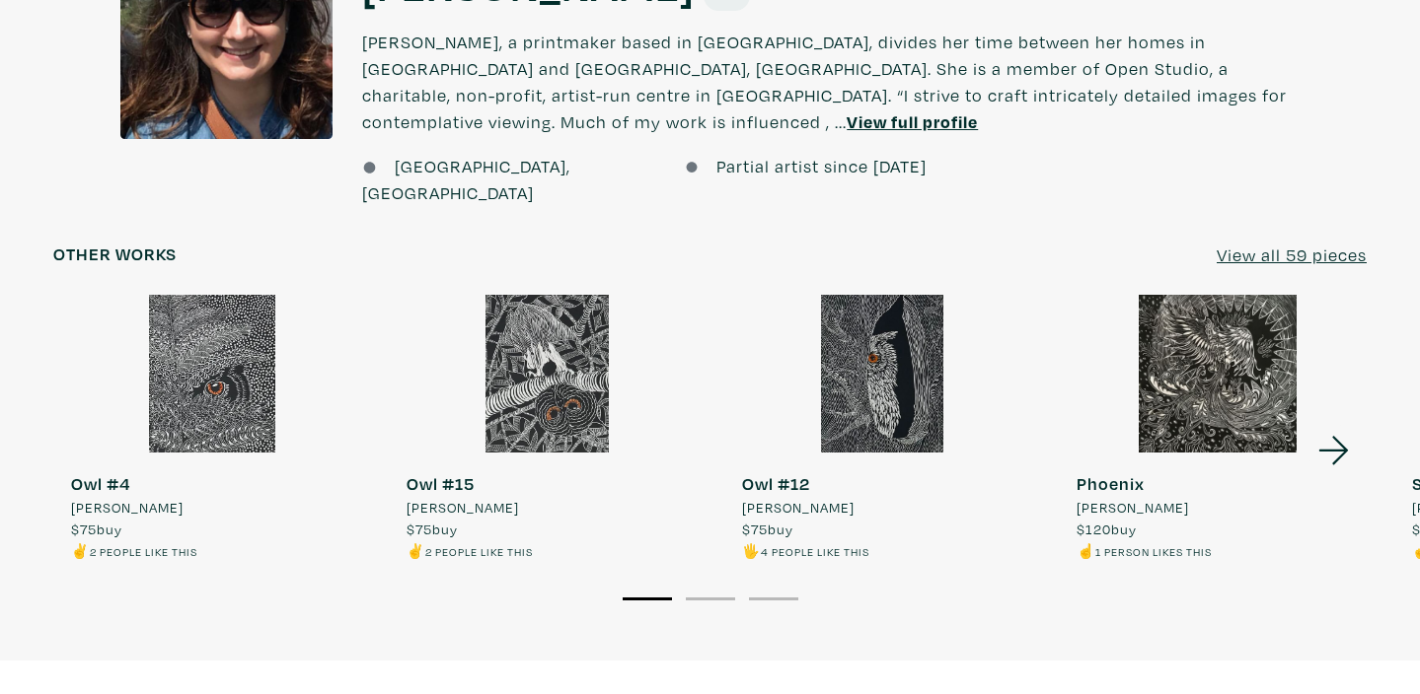
scroll to position [1581, 0]
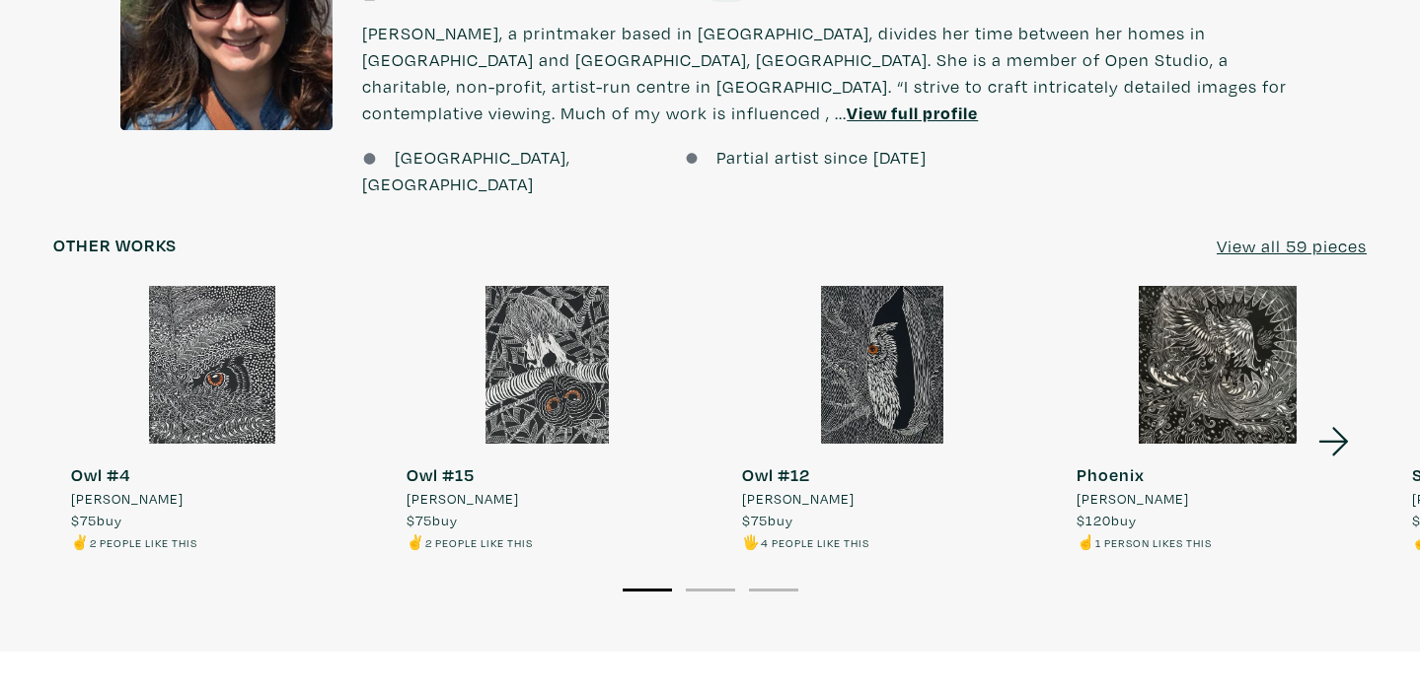
click at [1342, 415] on icon at bounding box center [1333, 441] width 67 height 53
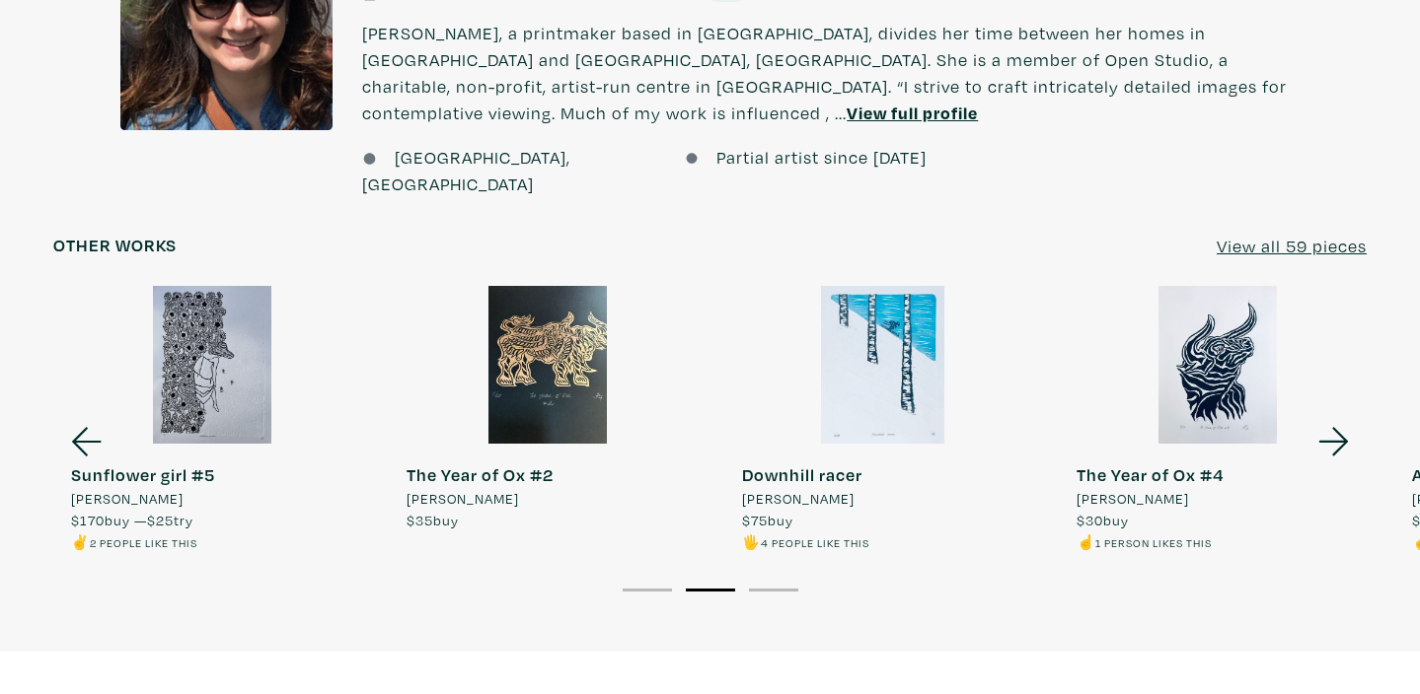
click at [1342, 415] on icon at bounding box center [1333, 441] width 67 height 53
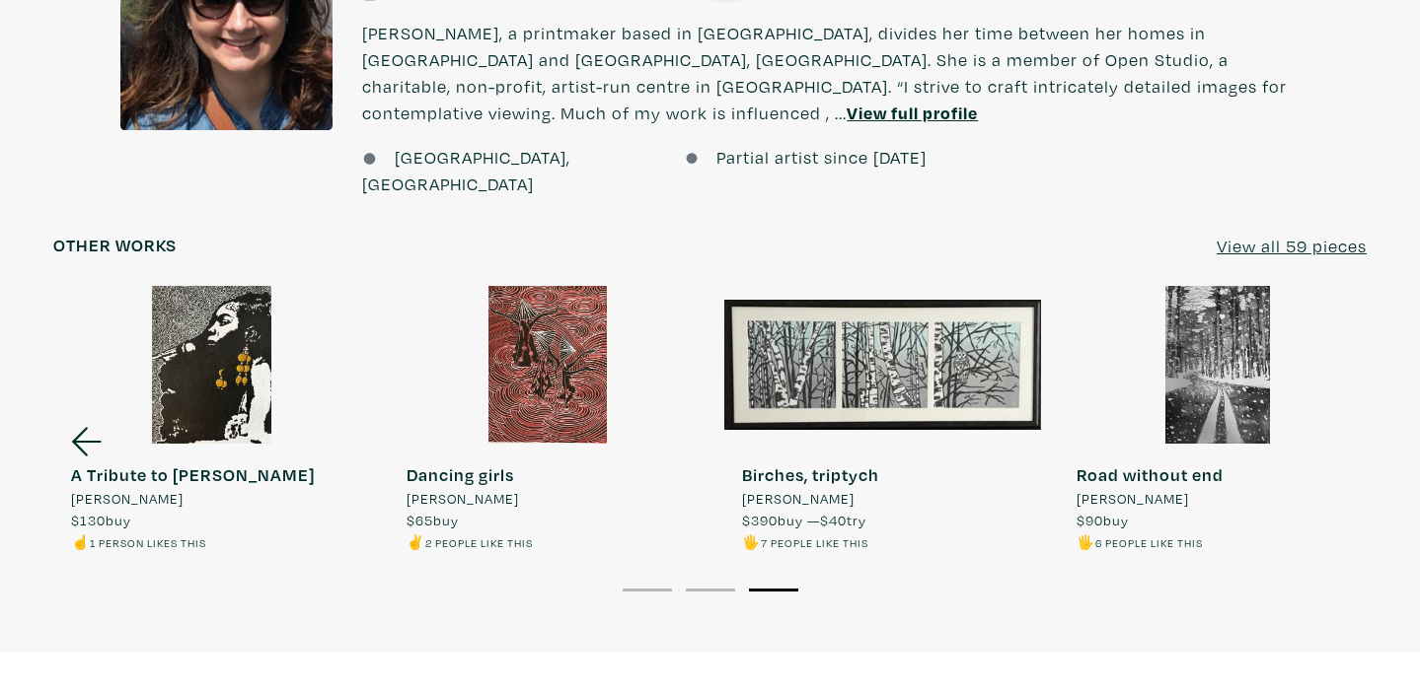
click at [1342, 351] on div at bounding box center [1218, 365] width 318 height 159
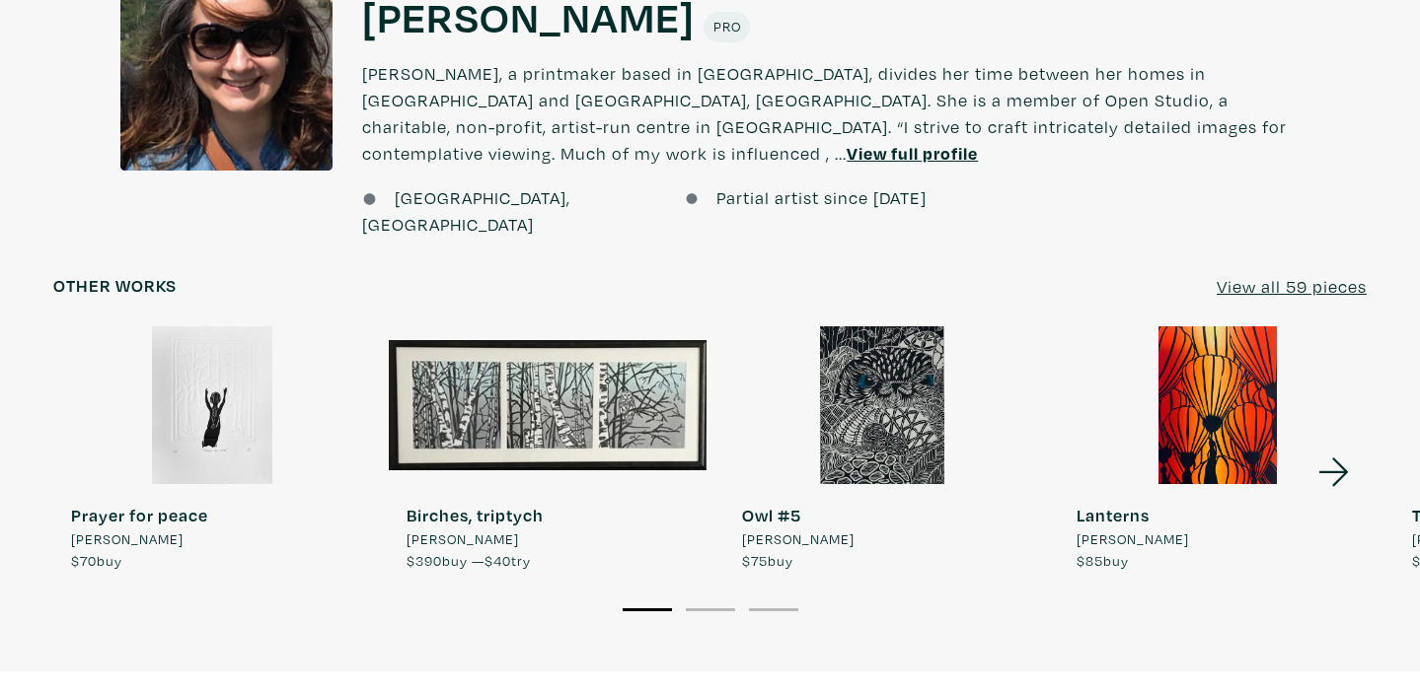
scroll to position [1440, 0]
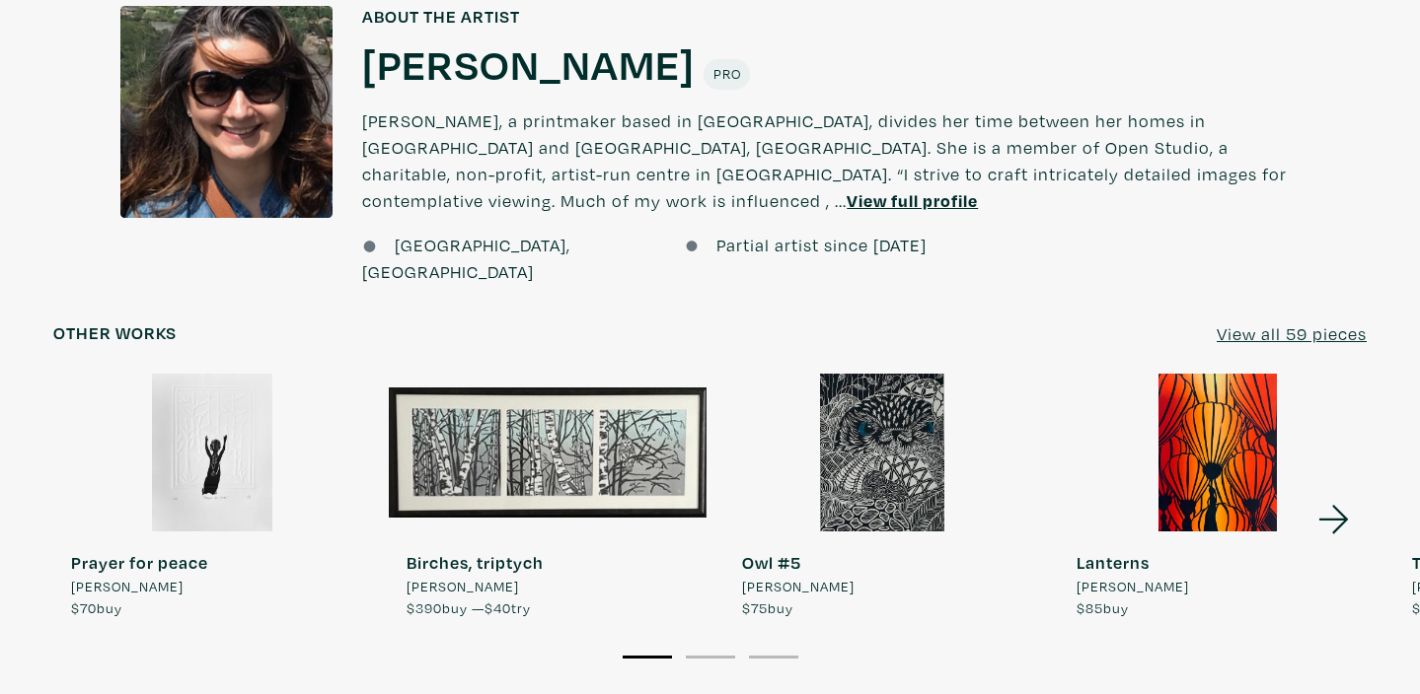
click at [1255, 323] on u "View all 59 pieces" at bounding box center [1291, 334] width 150 height 23
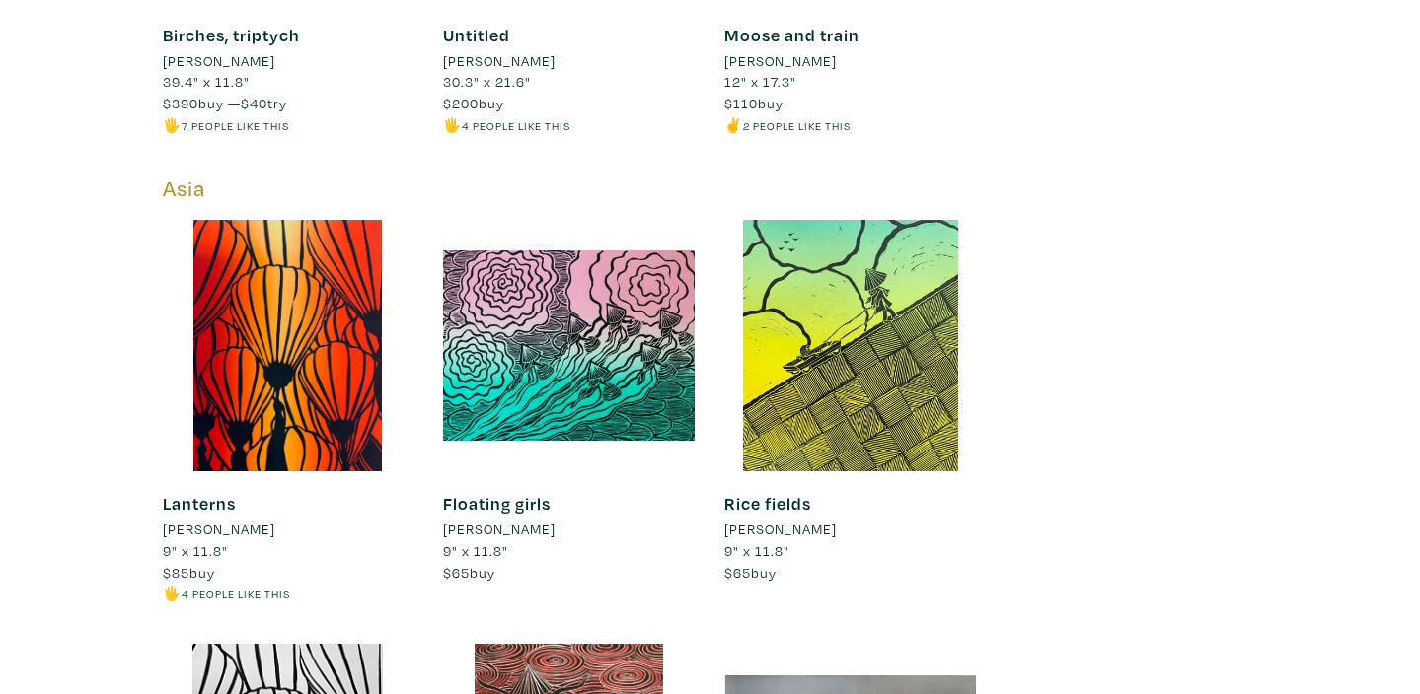
scroll to position [3113, 0]
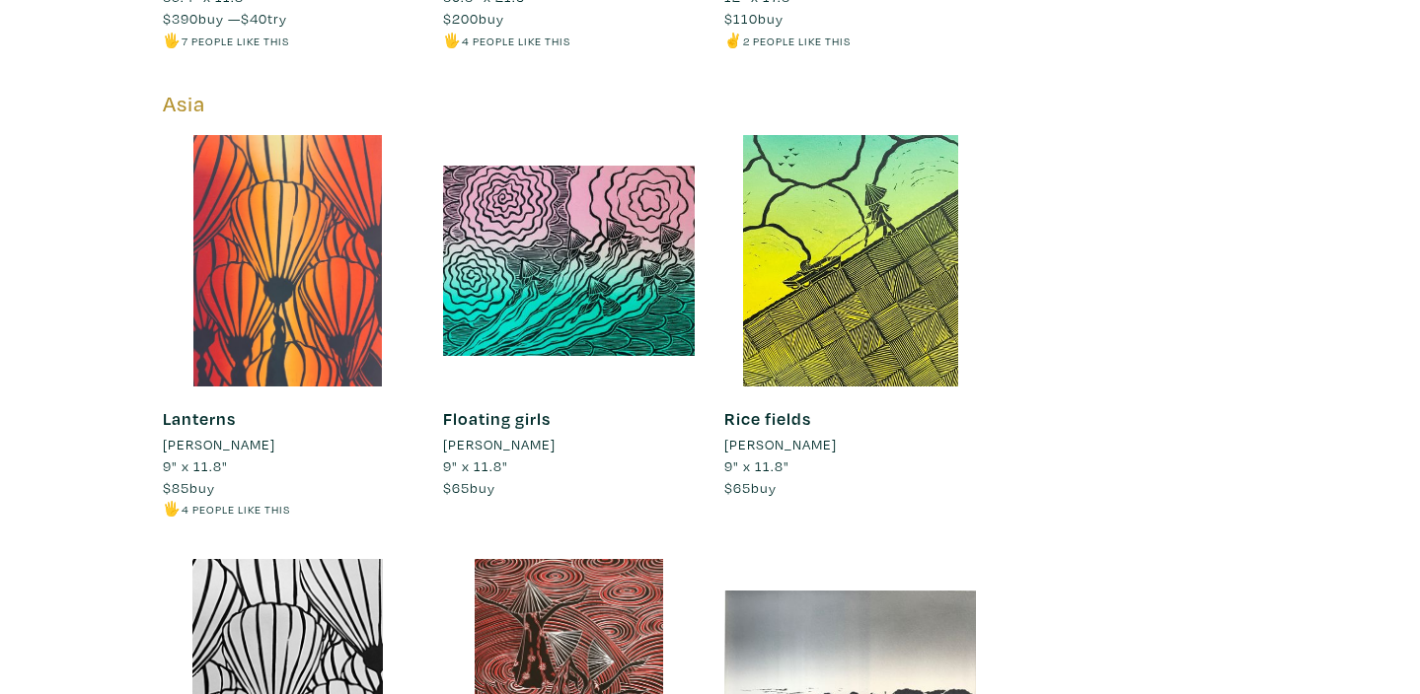
click at [339, 272] on div at bounding box center [289, 261] width 252 height 252
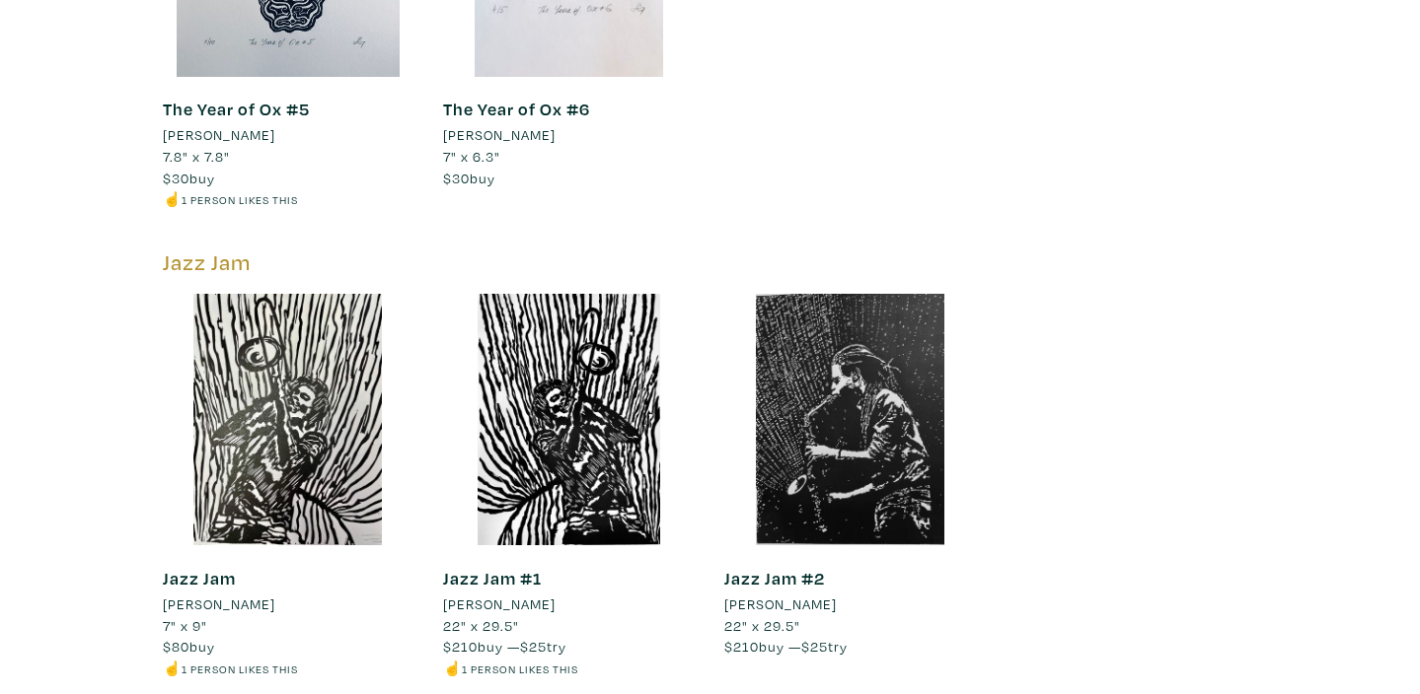
scroll to position [7825, 0]
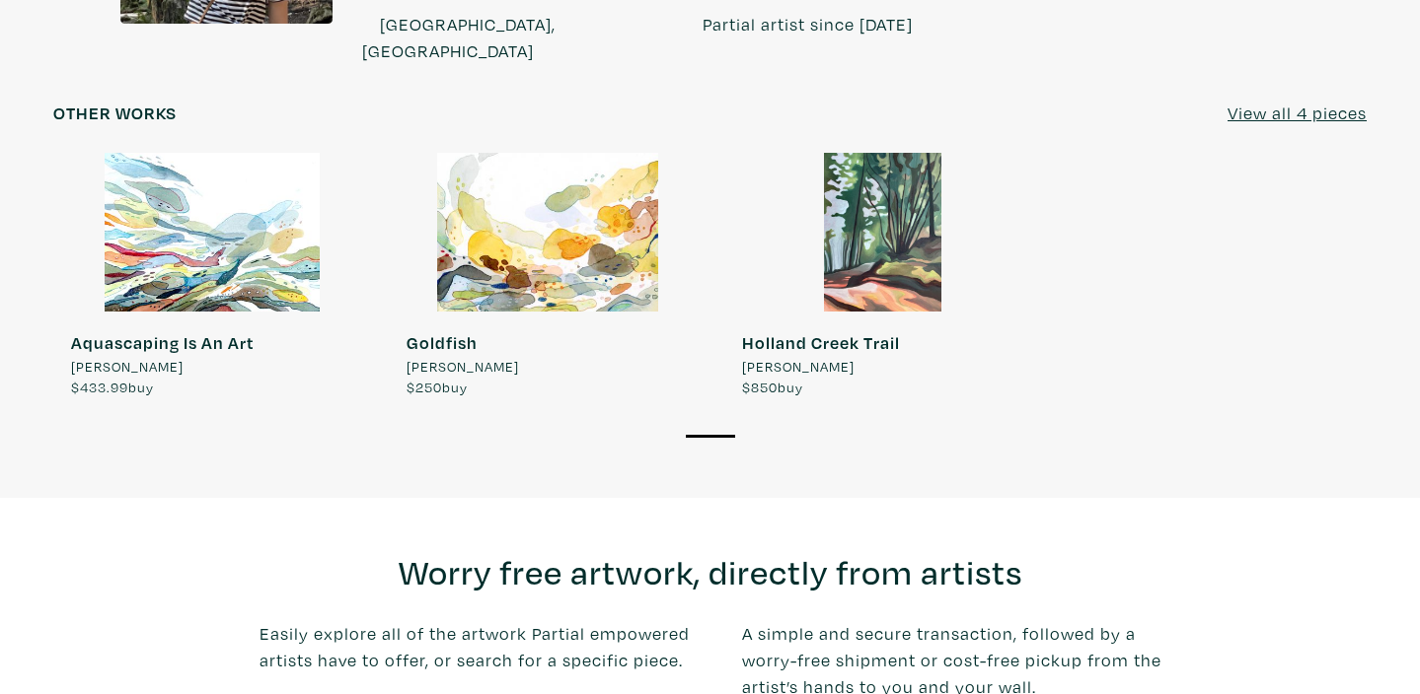
scroll to position [1709, 0]
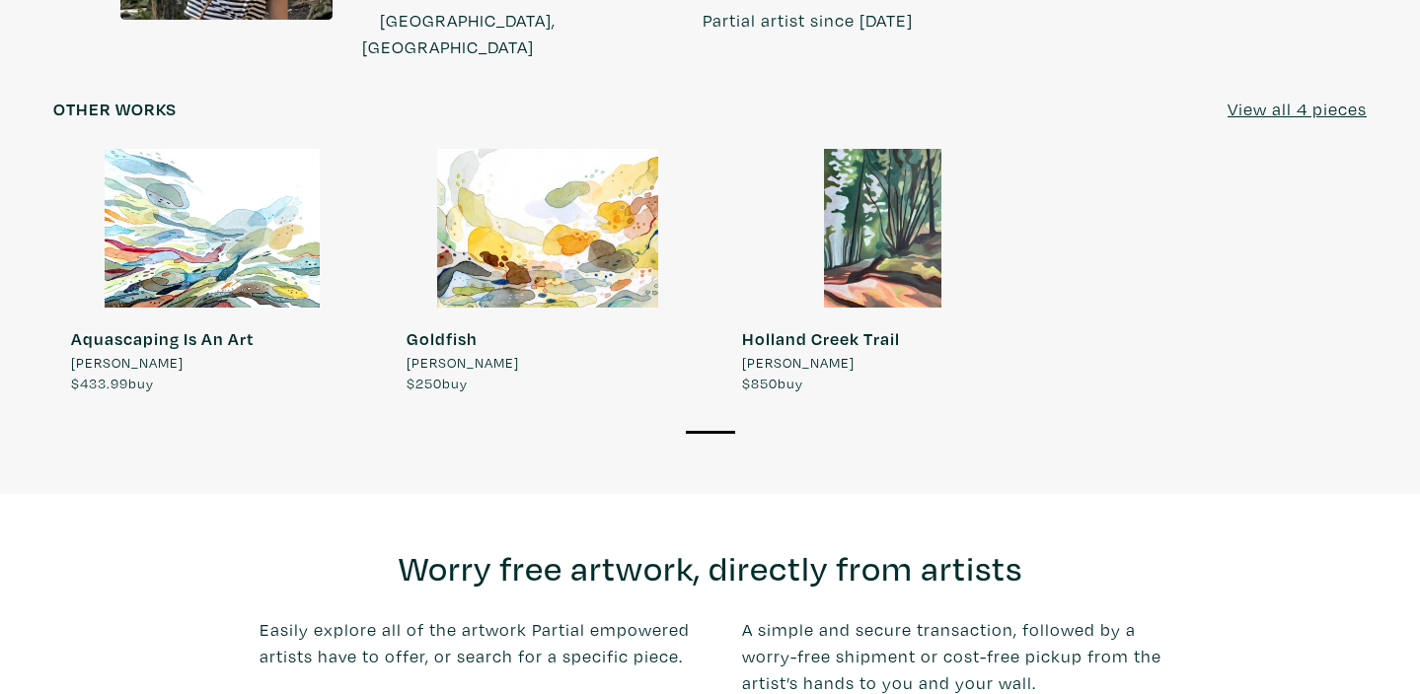
click at [1262, 98] on u "View all 4 pieces" at bounding box center [1296, 109] width 139 height 23
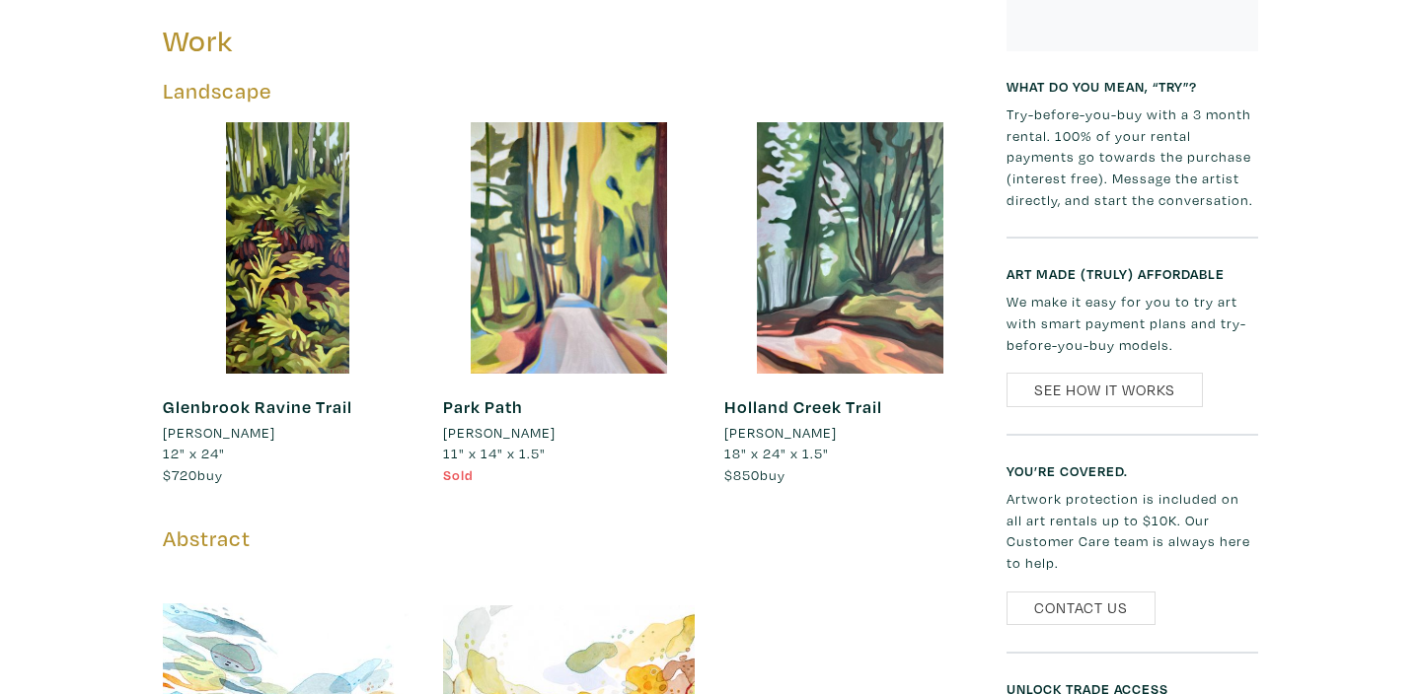
scroll to position [1010, 0]
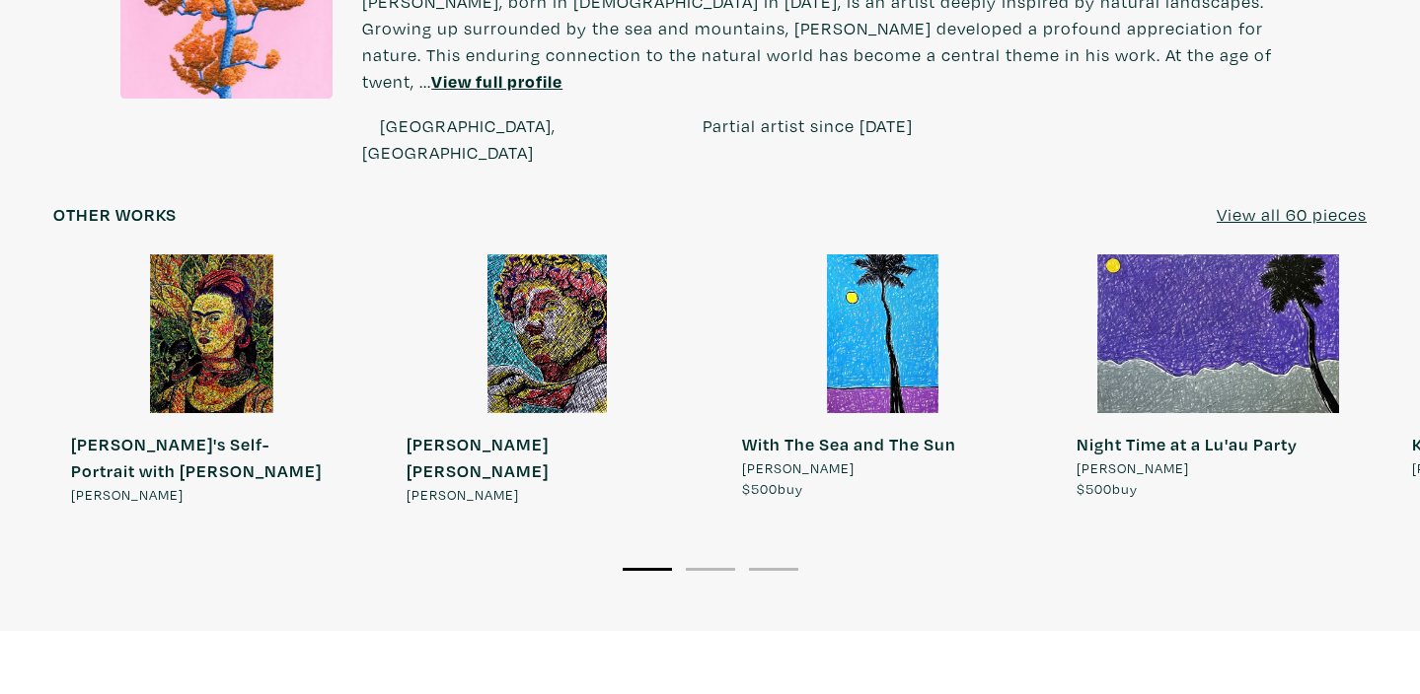
scroll to position [1679, 0]
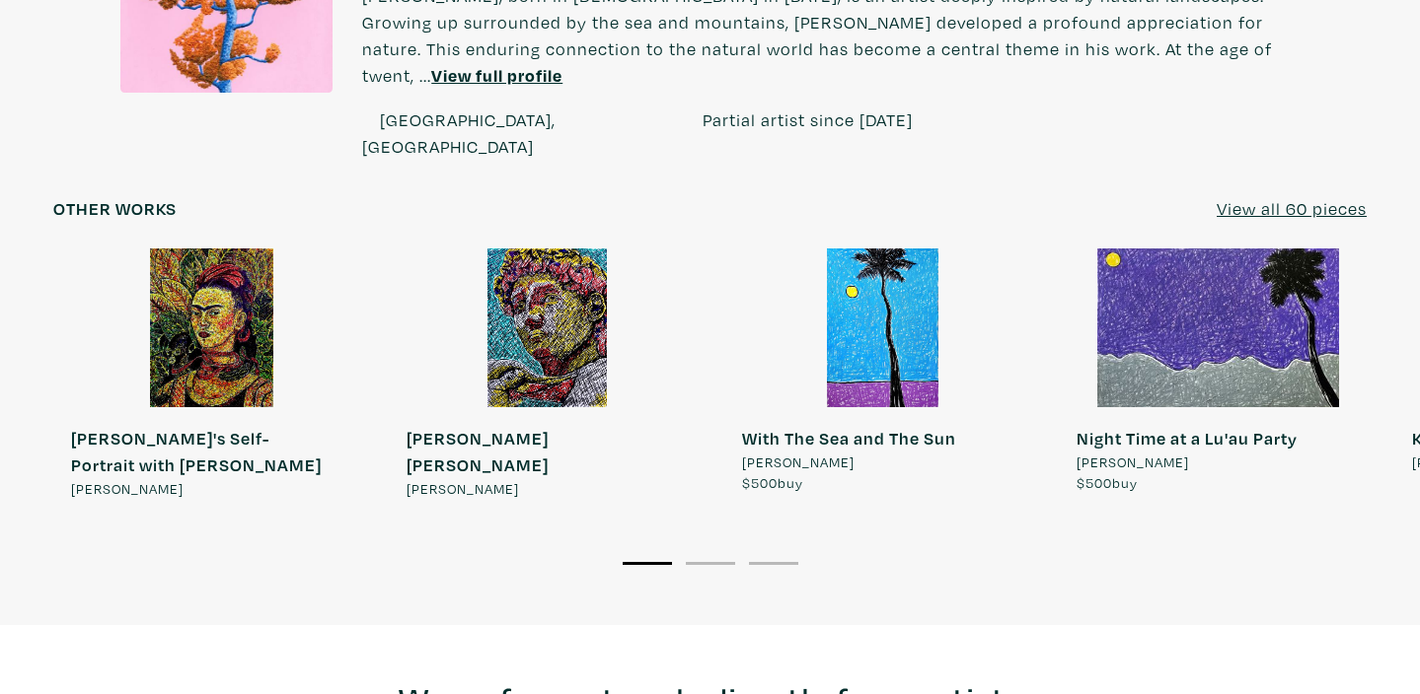
click at [1302, 197] on u "View all 60 pieces" at bounding box center [1291, 208] width 150 height 23
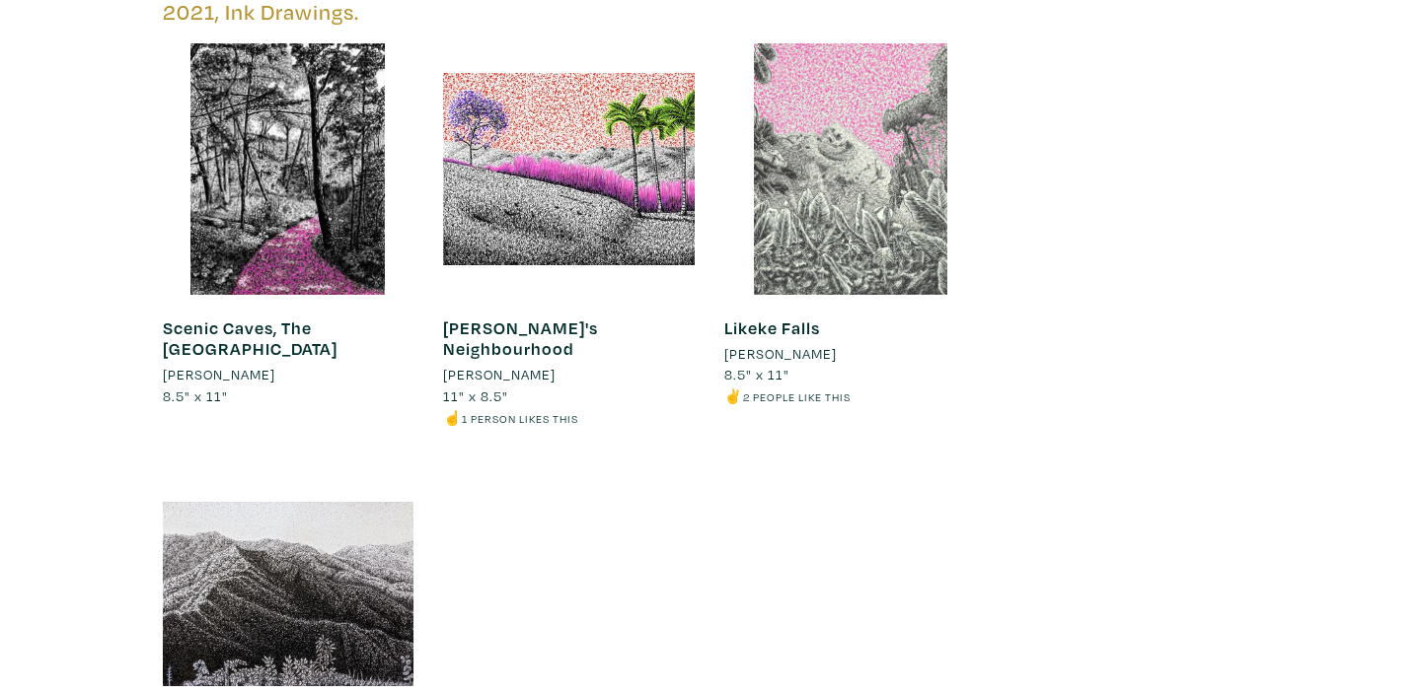
scroll to position [4429, 0]
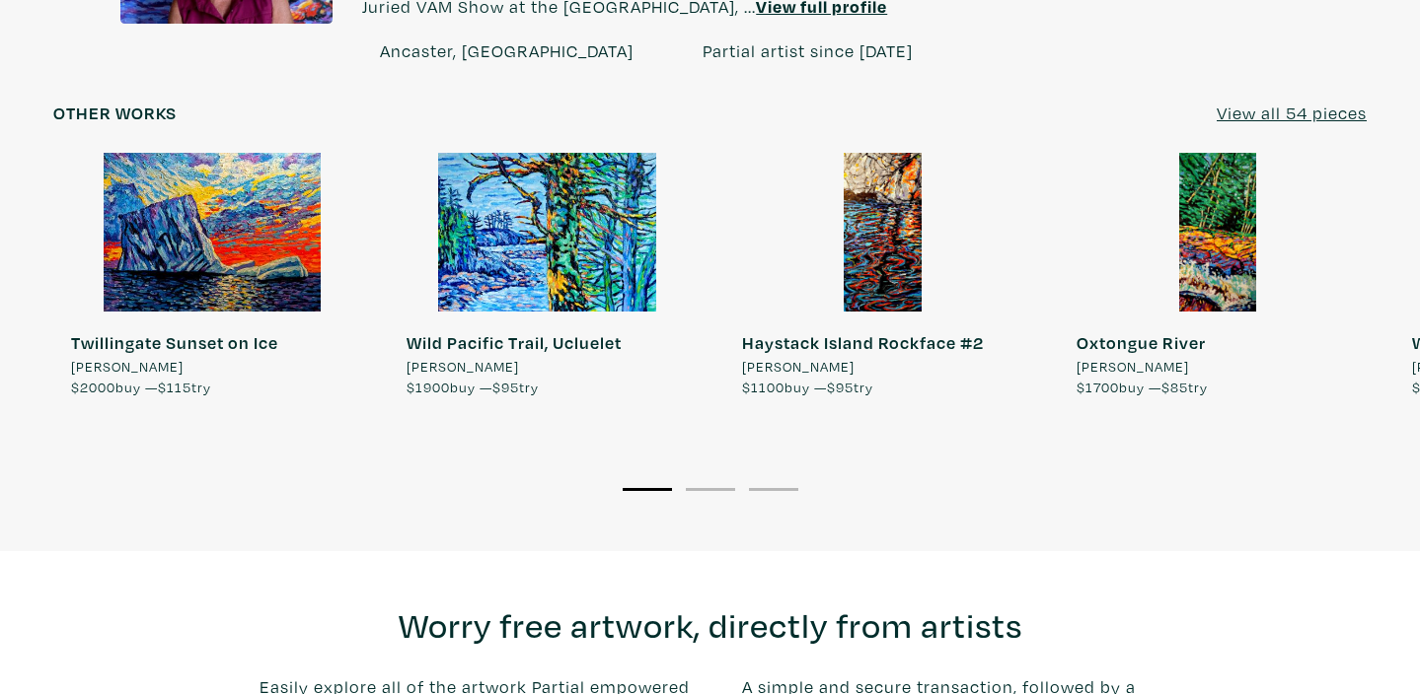
scroll to position [1630, 0]
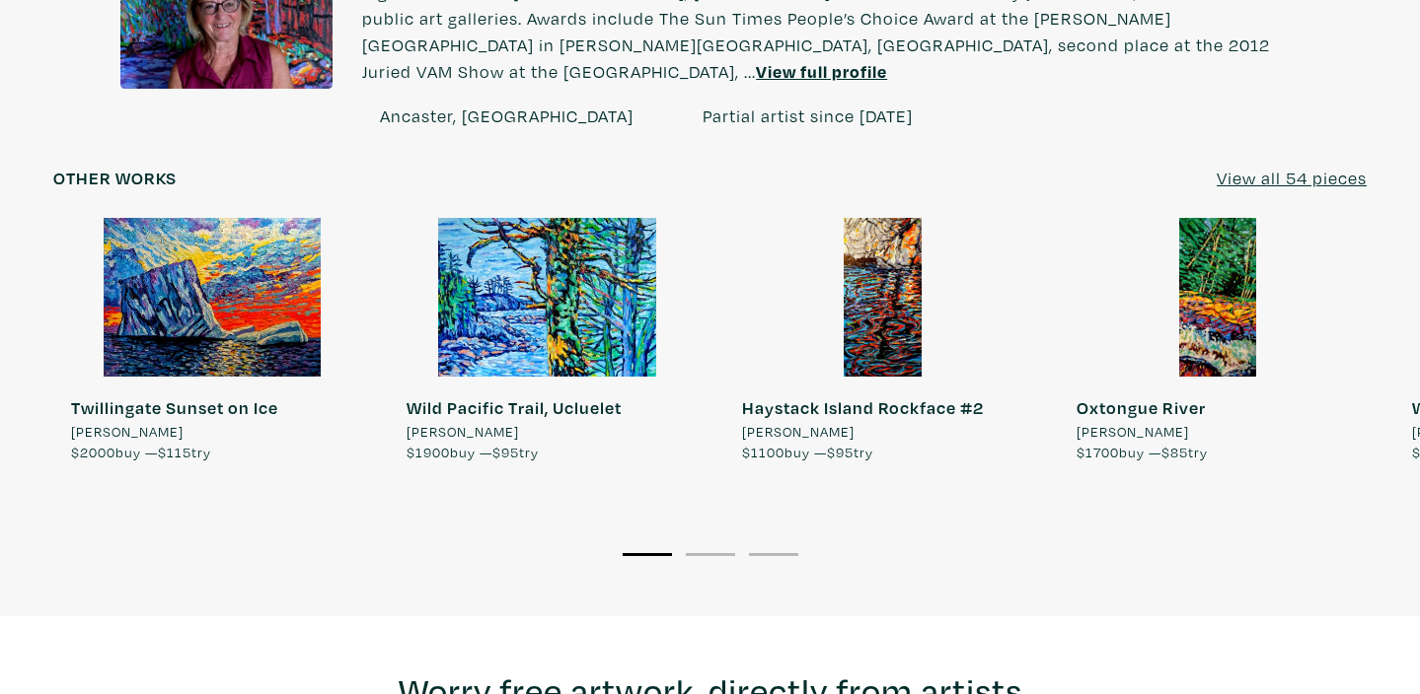
click at [1301, 167] on u "View all 54 pieces" at bounding box center [1291, 178] width 150 height 23
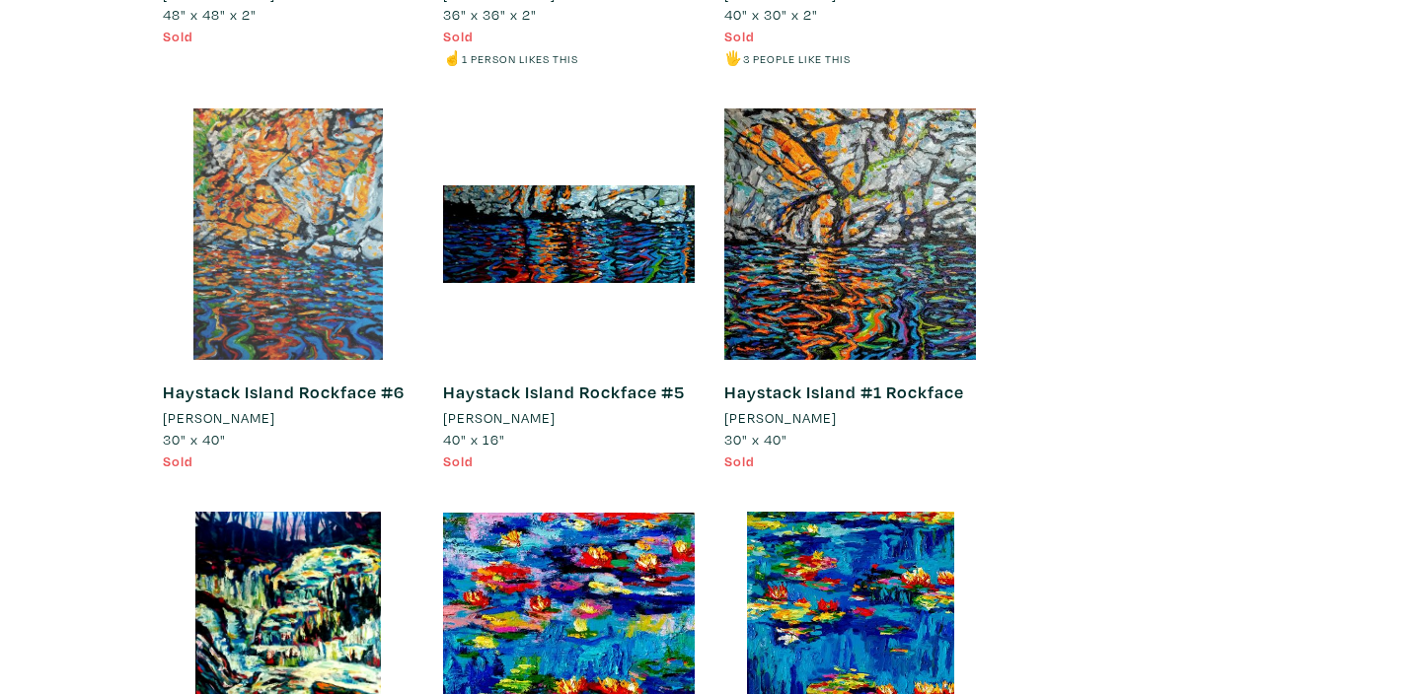
scroll to position [5071, 0]
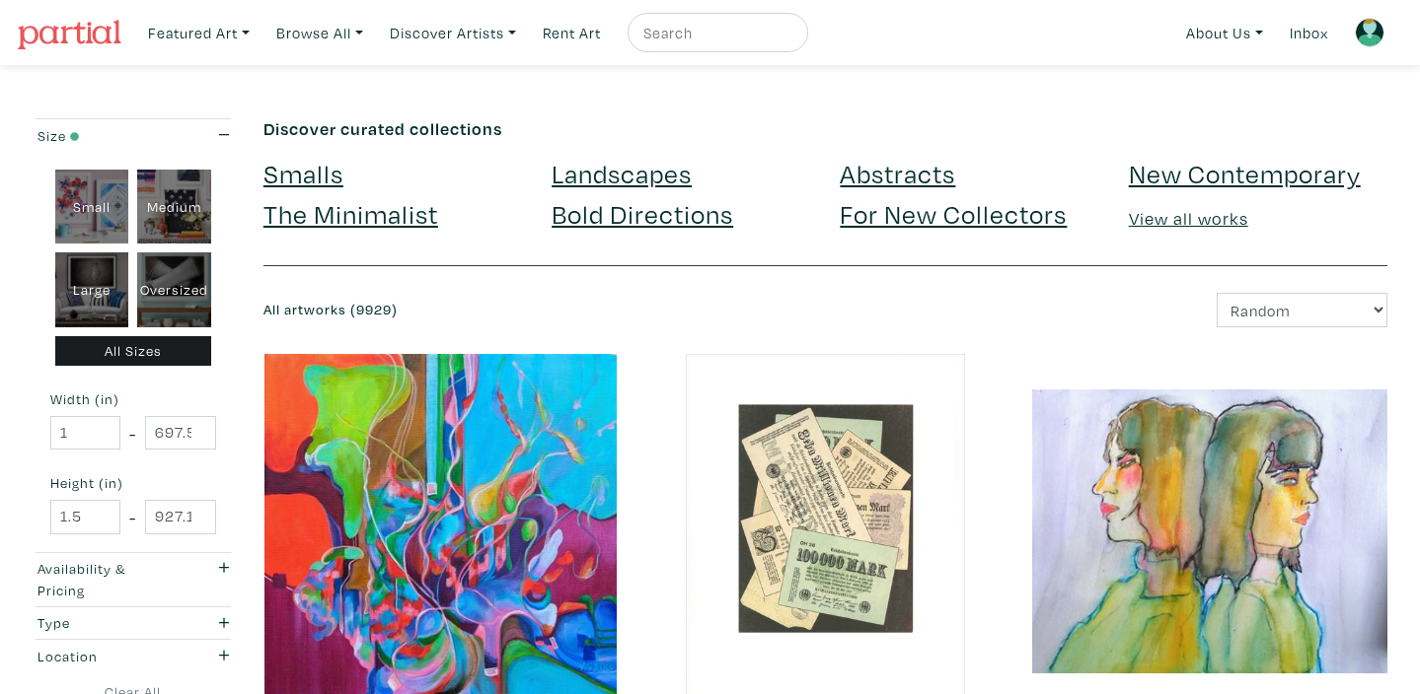
click at [174, 209] on div "Medium" at bounding box center [174, 207] width 74 height 75
type input "16"
type input "28"
type input "16"
type input "28"
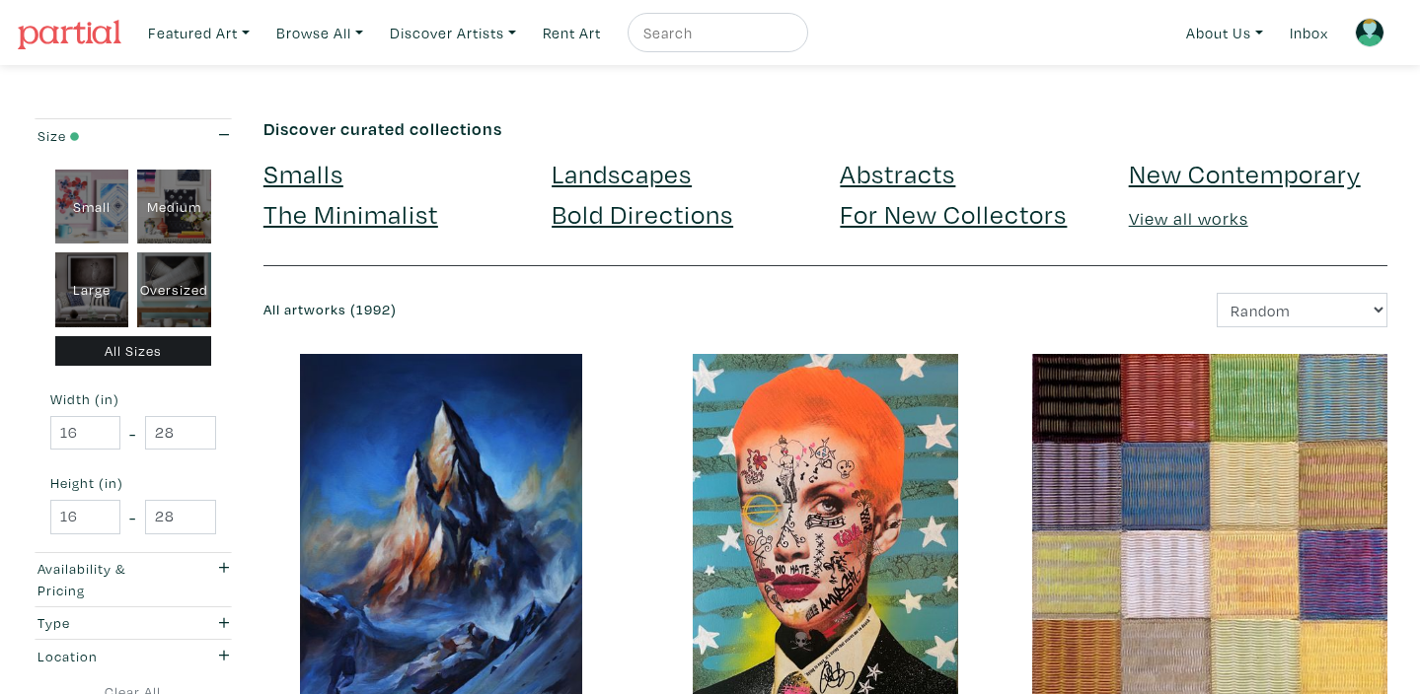
click at [636, 169] on link "Landscapes" at bounding box center [621, 173] width 140 height 35
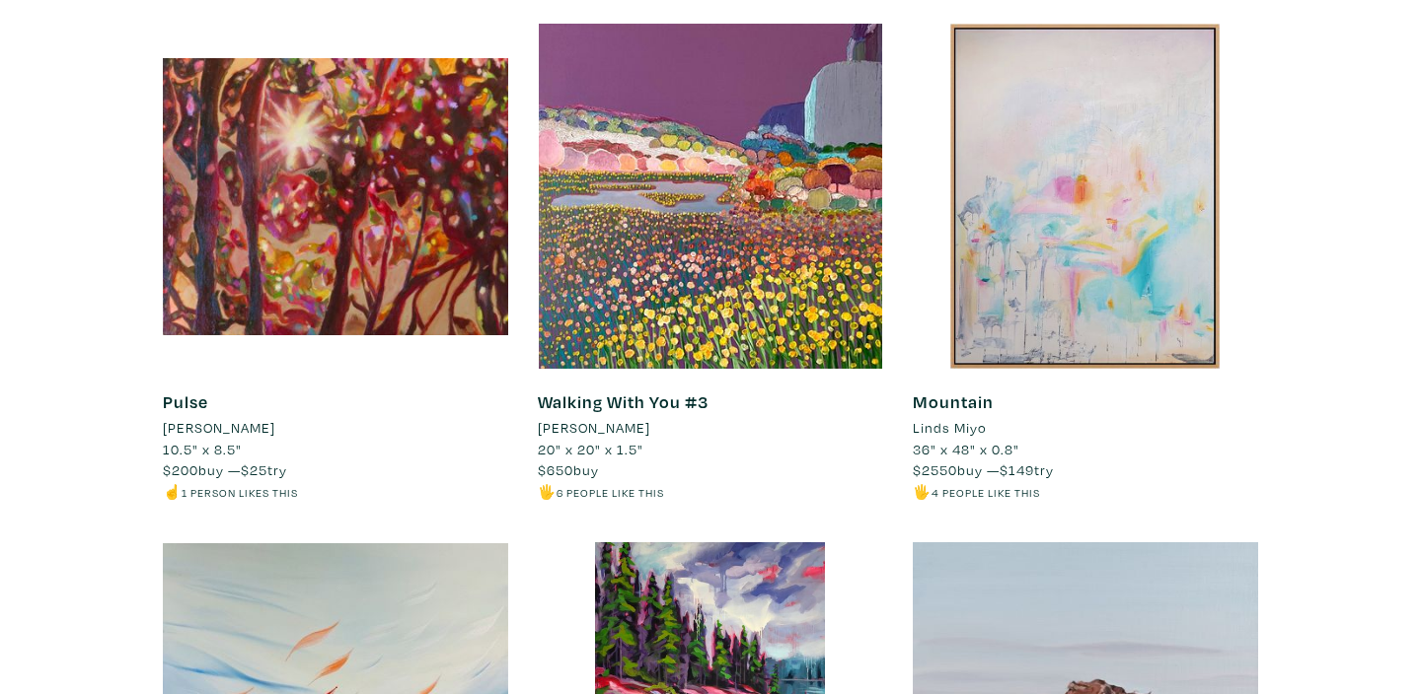
scroll to position [1380, 0]
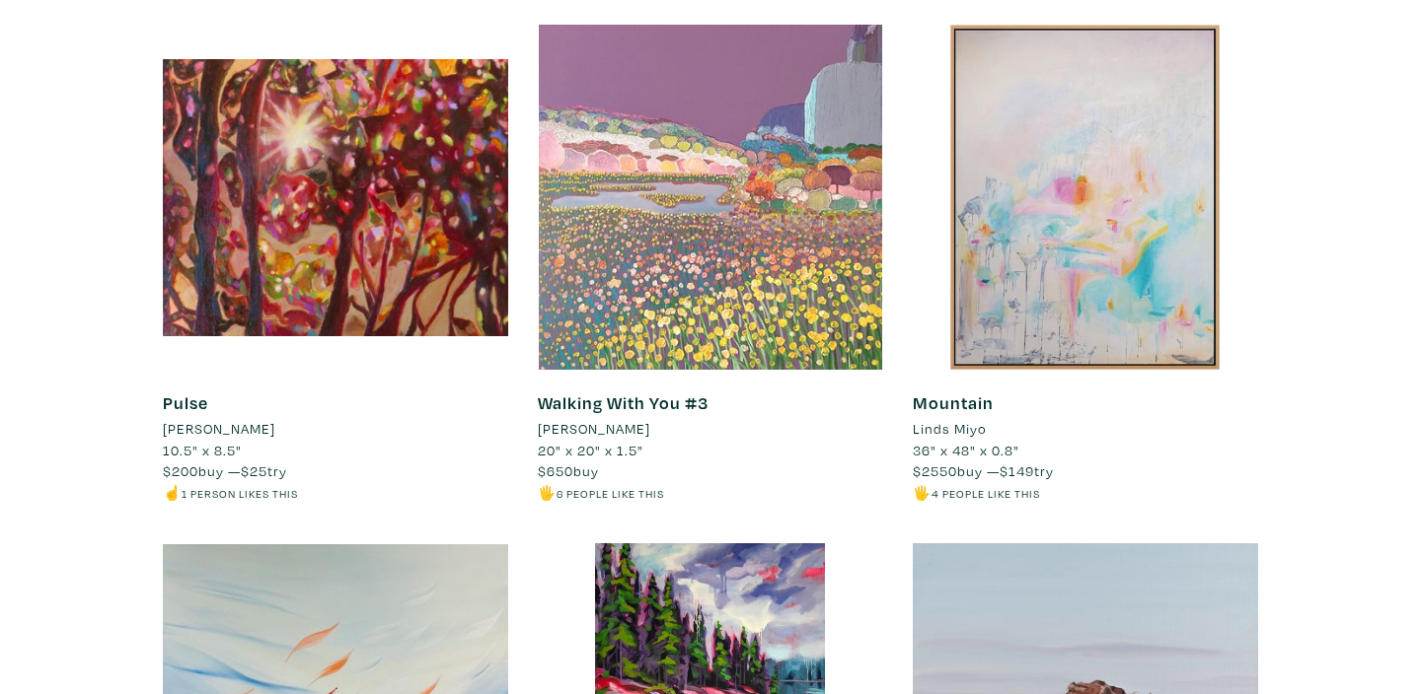
click at [756, 301] on div at bounding box center [710, 197] width 345 height 345
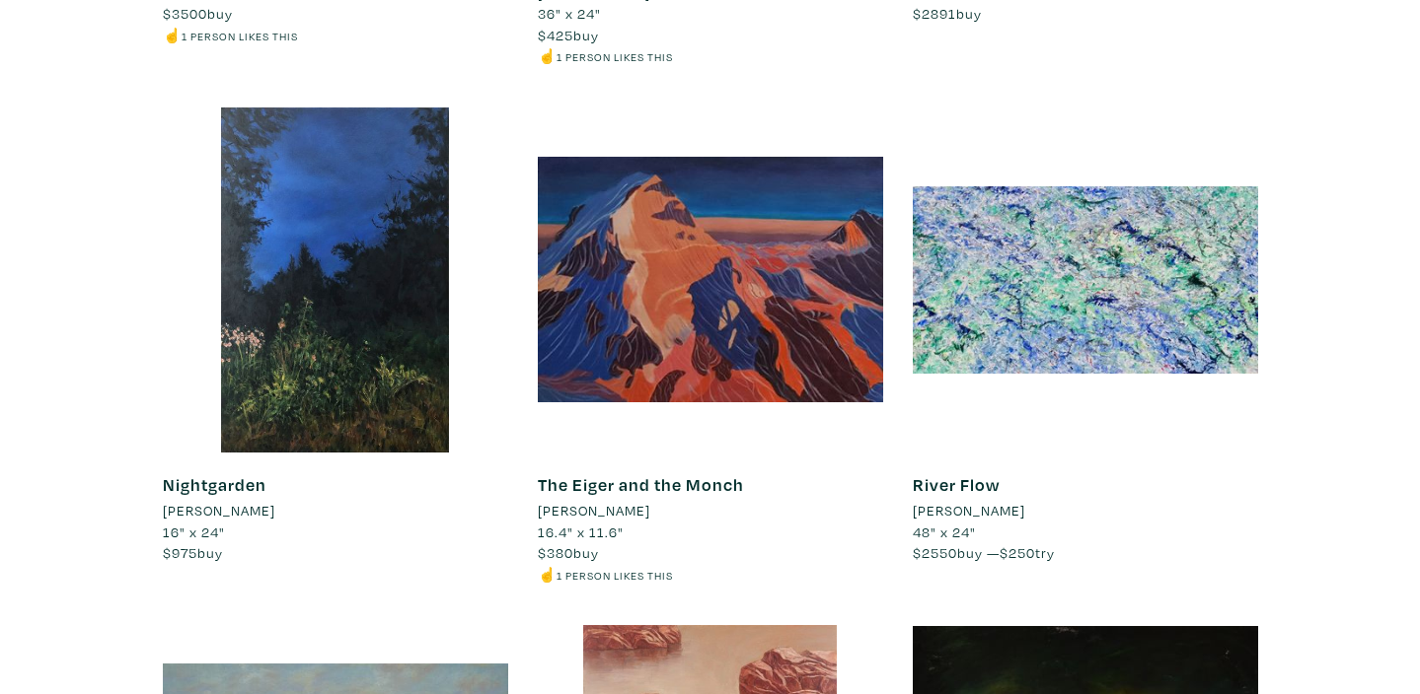
scroll to position [2876, 0]
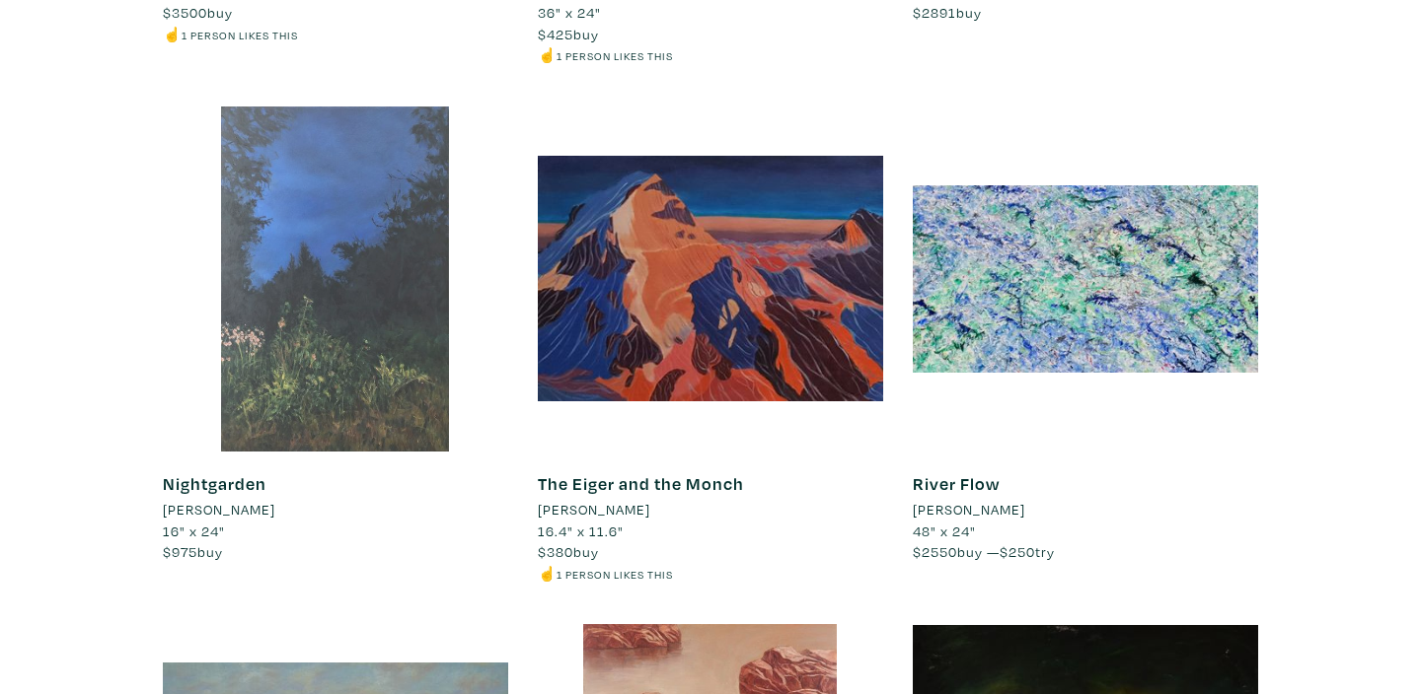
click at [397, 291] on div at bounding box center [335, 279] width 345 height 345
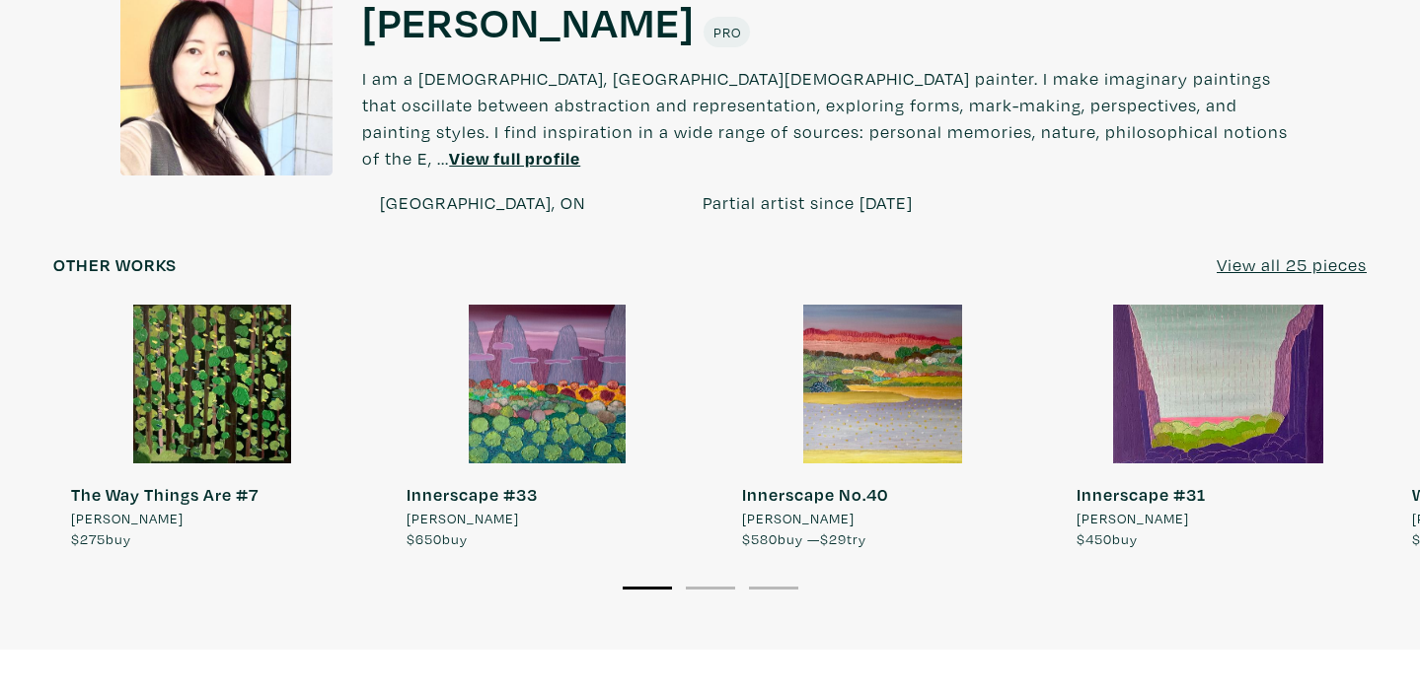
scroll to position [1576, 0]
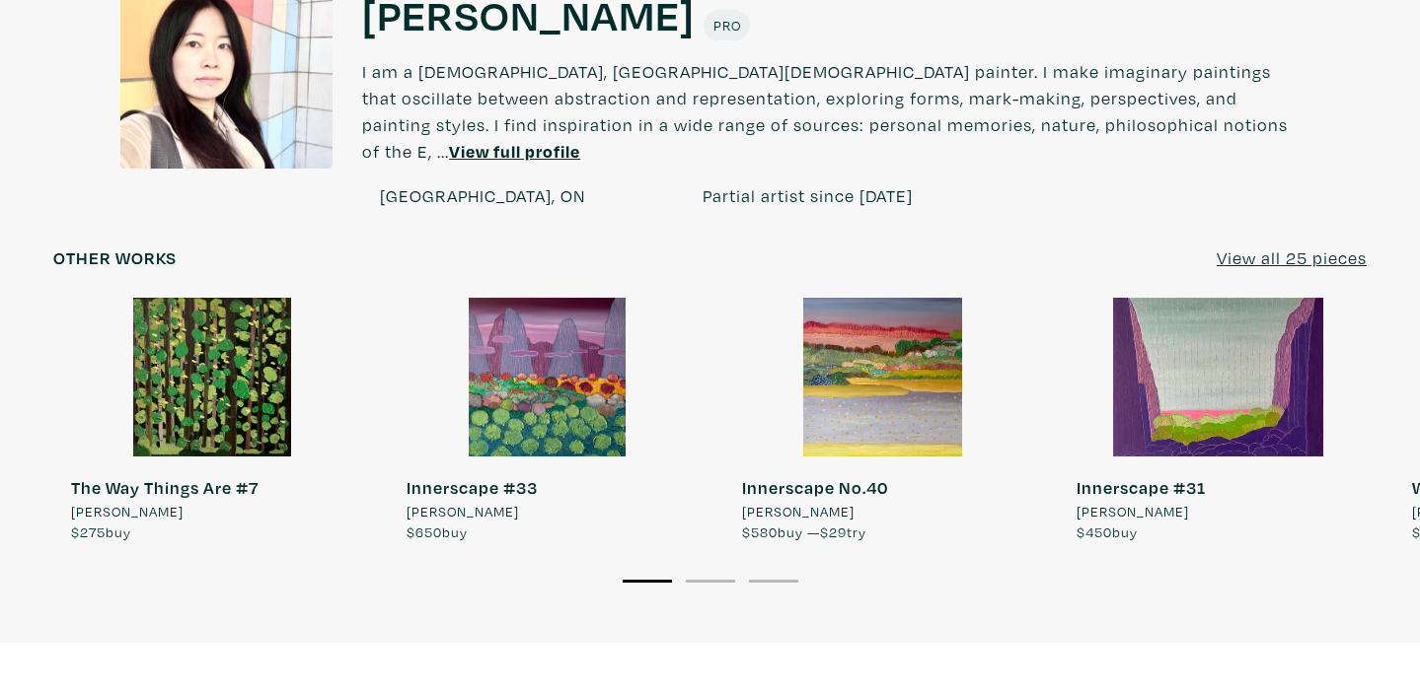
click at [1289, 247] on u "View all 25 pieces" at bounding box center [1291, 258] width 150 height 23
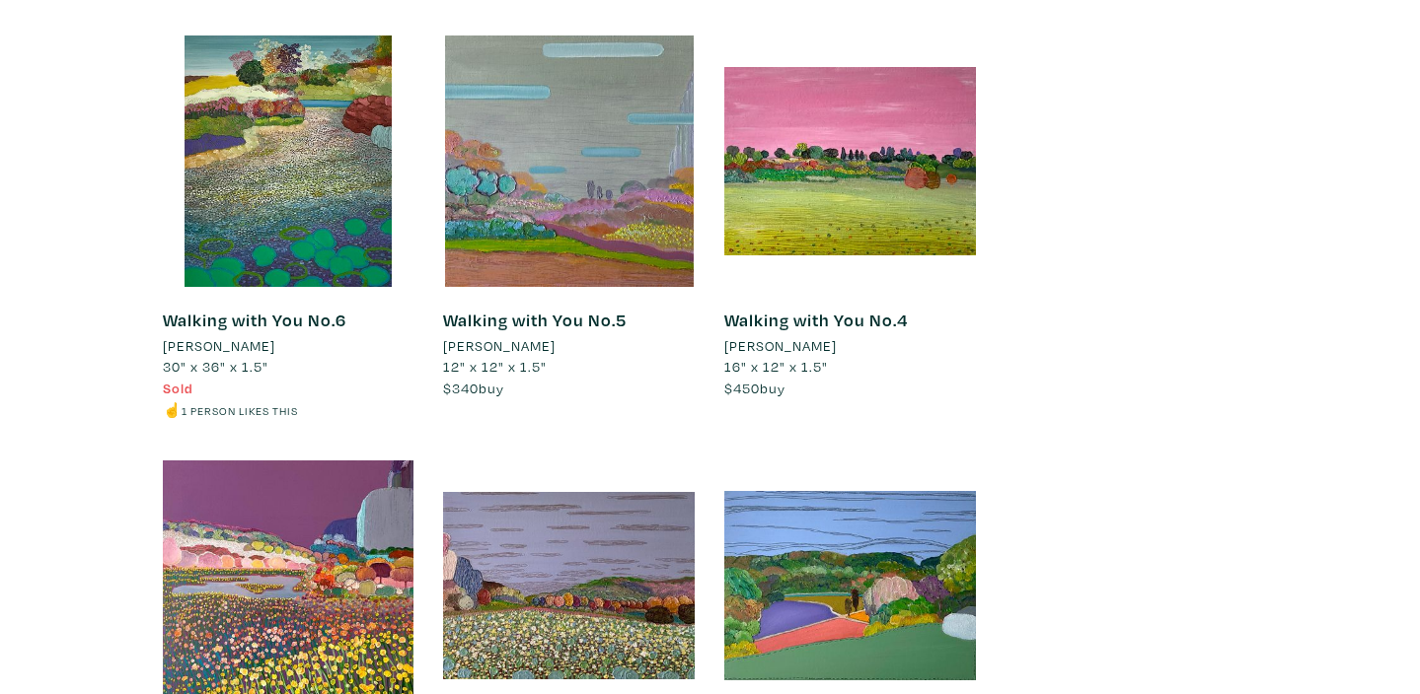
scroll to position [7197, 0]
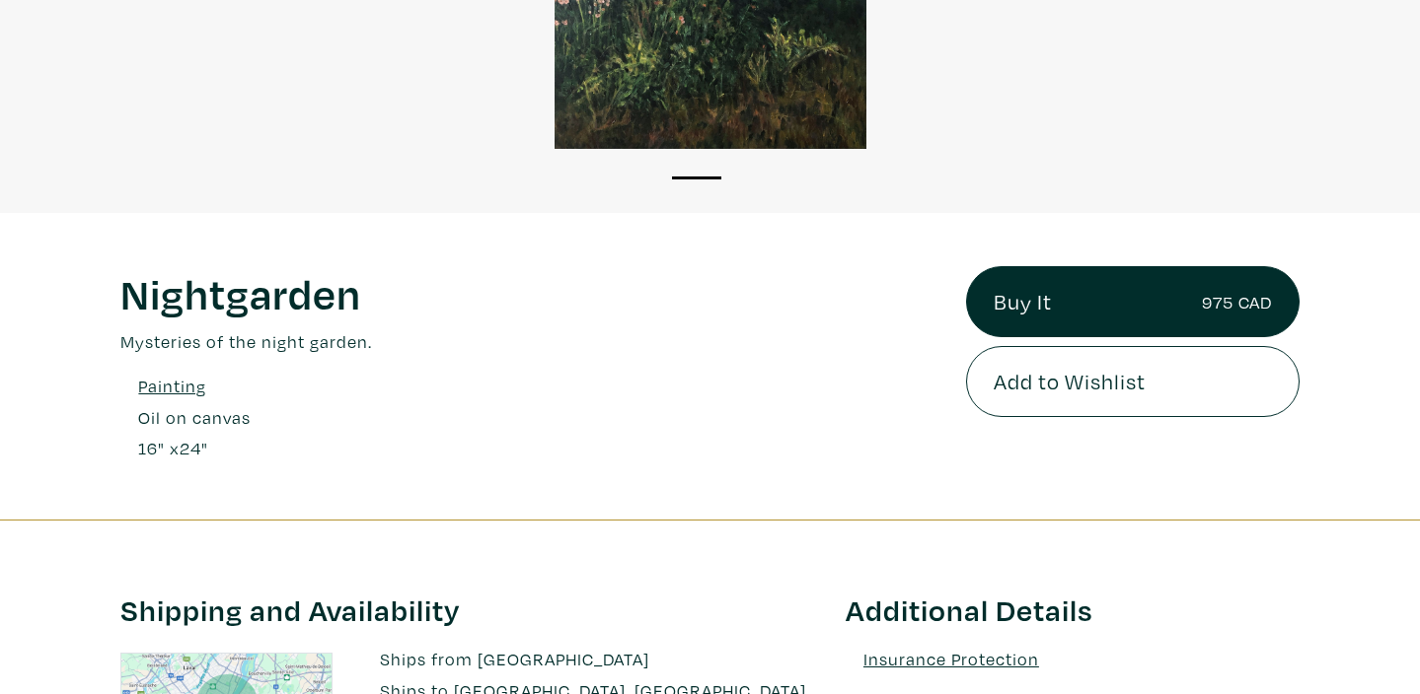
scroll to position [498, 0]
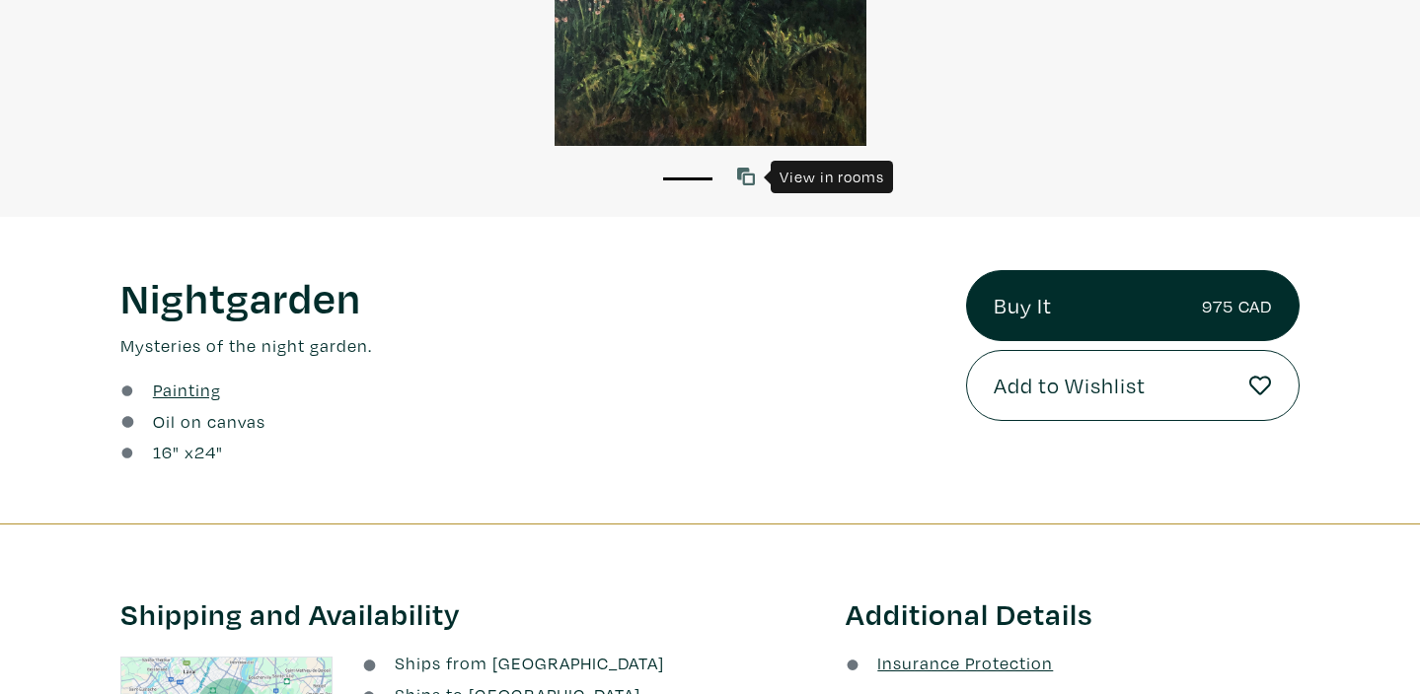
click at [747, 174] on icon at bounding box center [746, 177] width 18 height 18
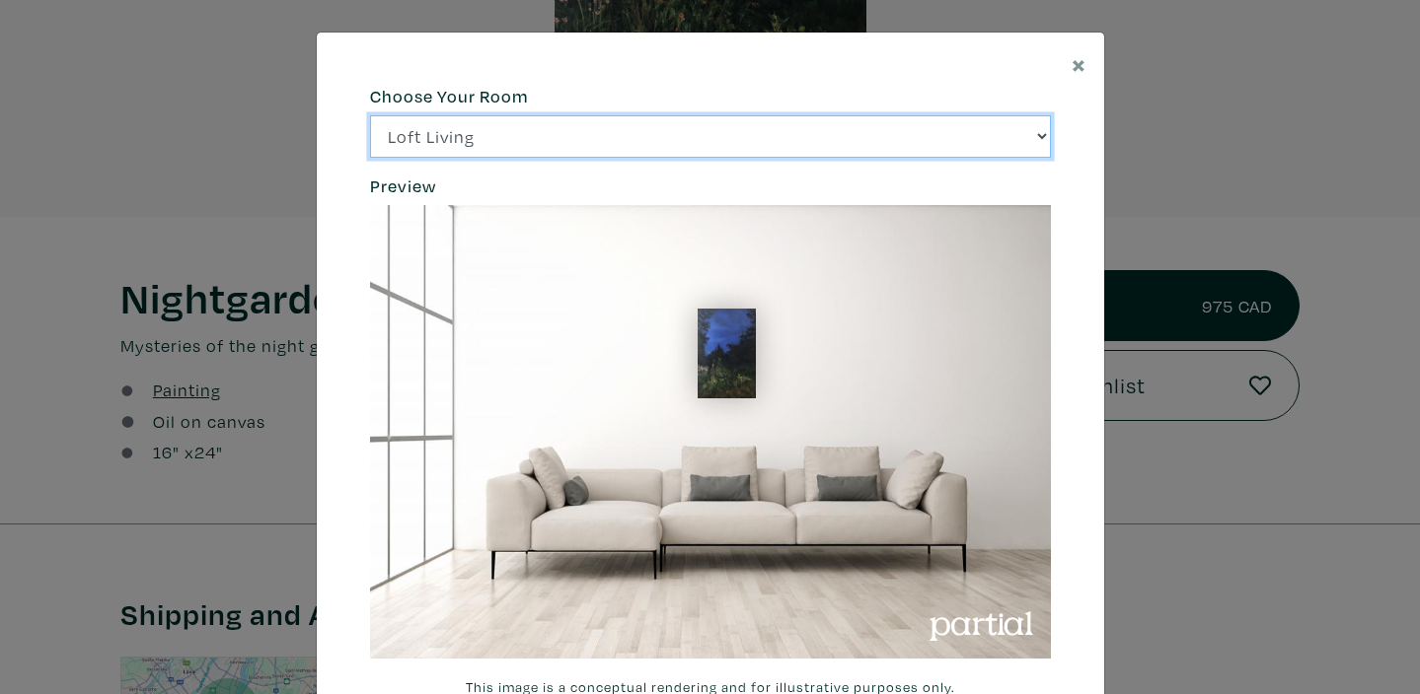
click at [1043, 132] on select "Loft Living Bright Bedroom City Office Gallery Space Modern Lounge" at bounding box center [710, 136] width 681 height 42
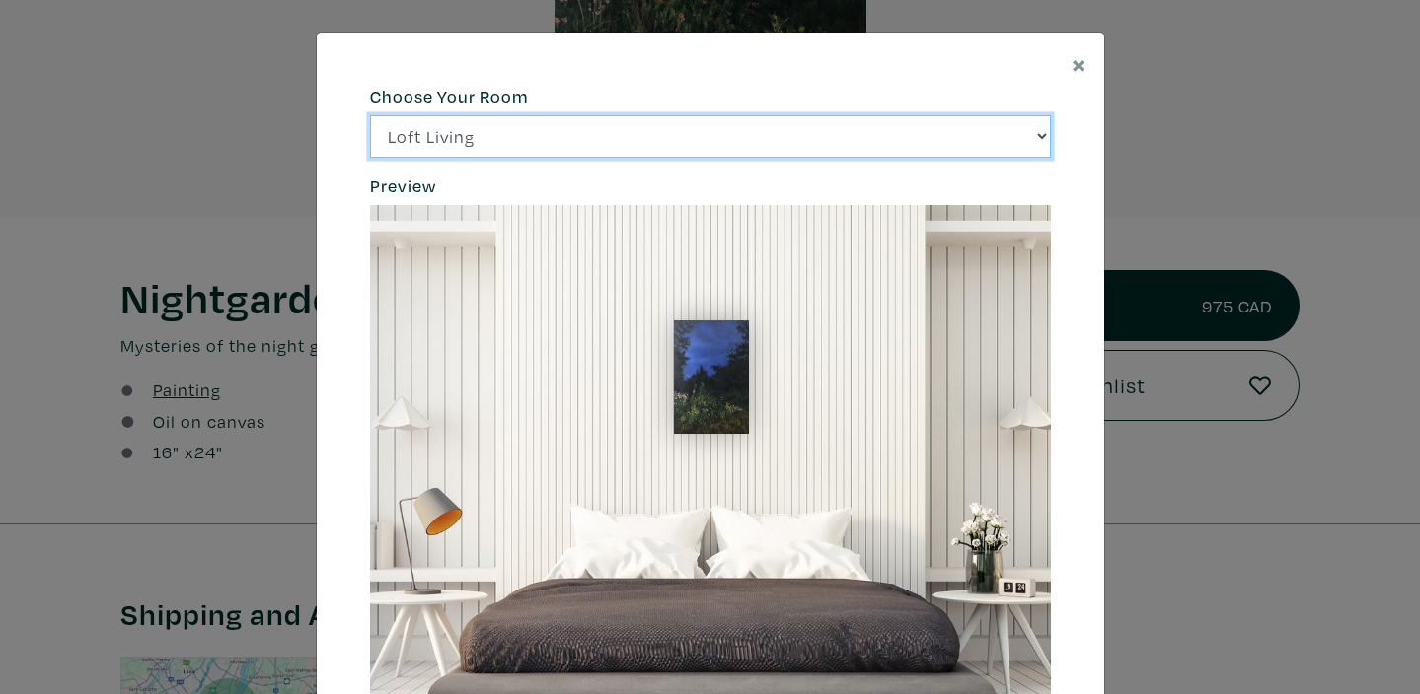
click at [1039, 136] on select "Loft Living Bright Bedroom City Office Gallery Space Modern Lounge" at bounding box center [710, 136] width 681 height 42
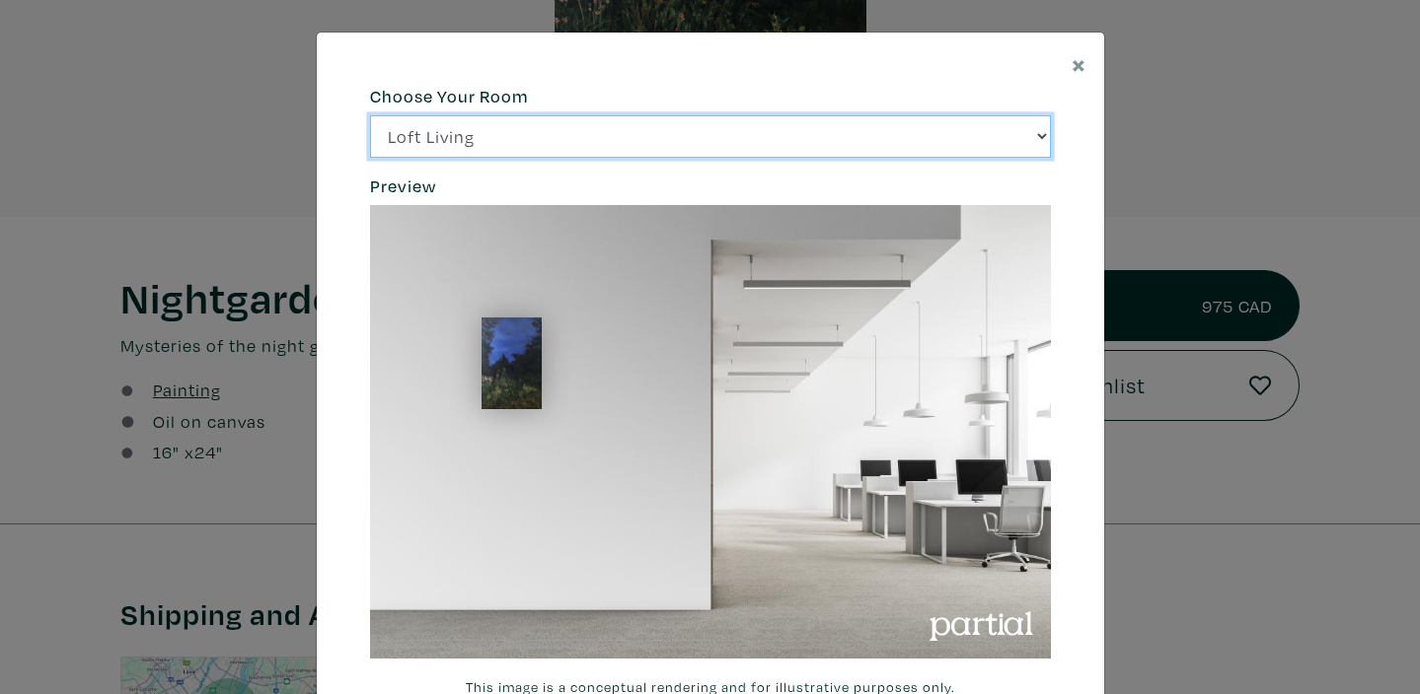
click at [1039, 137] on select "Loft Living Bright Bedroom City Office Gallery Space Modern Lounge" at bounding box center [710, 136] width 681 height 42
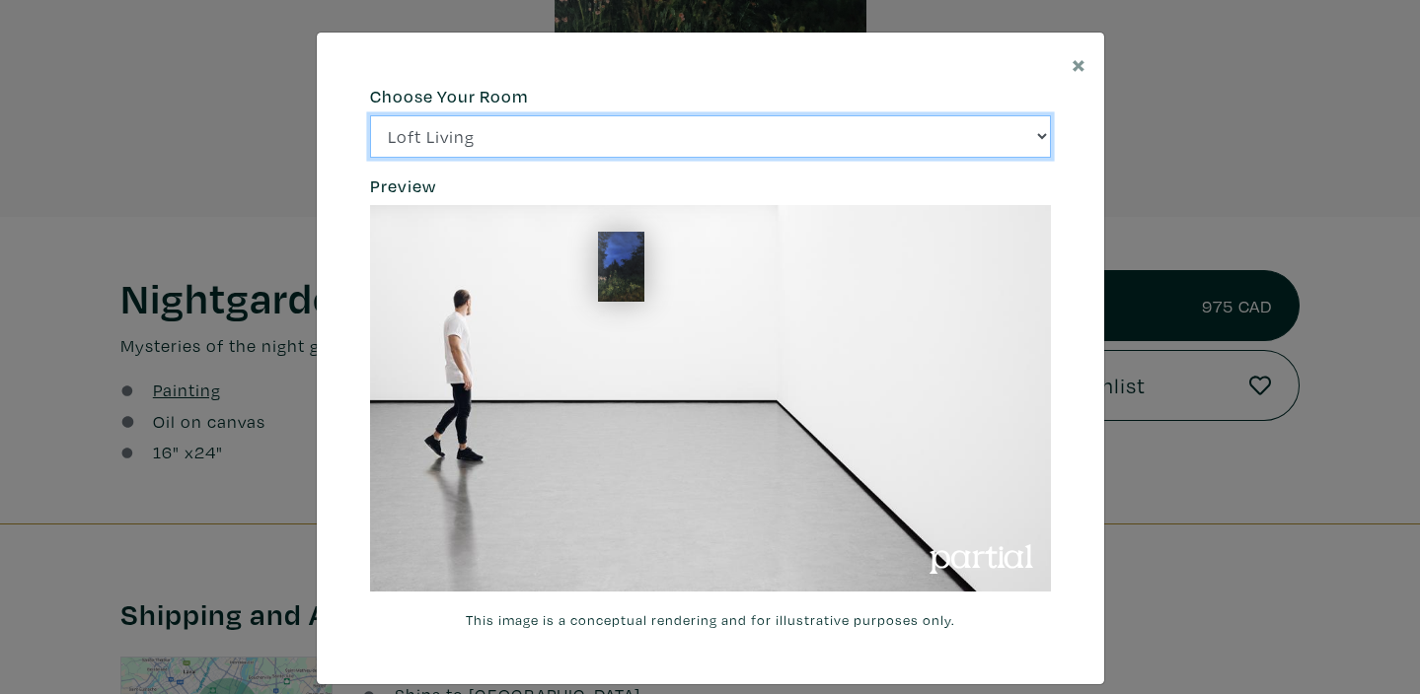
click at [1039, 136] on select "Loft Living Bright Bedroom City Office Gallery Space Modern Lounge" at bounding box center [710, 136] width 681 height 42
select select "/thumb/phpThumb.php?src=https%3A%2F%2Flabs.partial.gallery%2Fprojects%2Frenderi…"
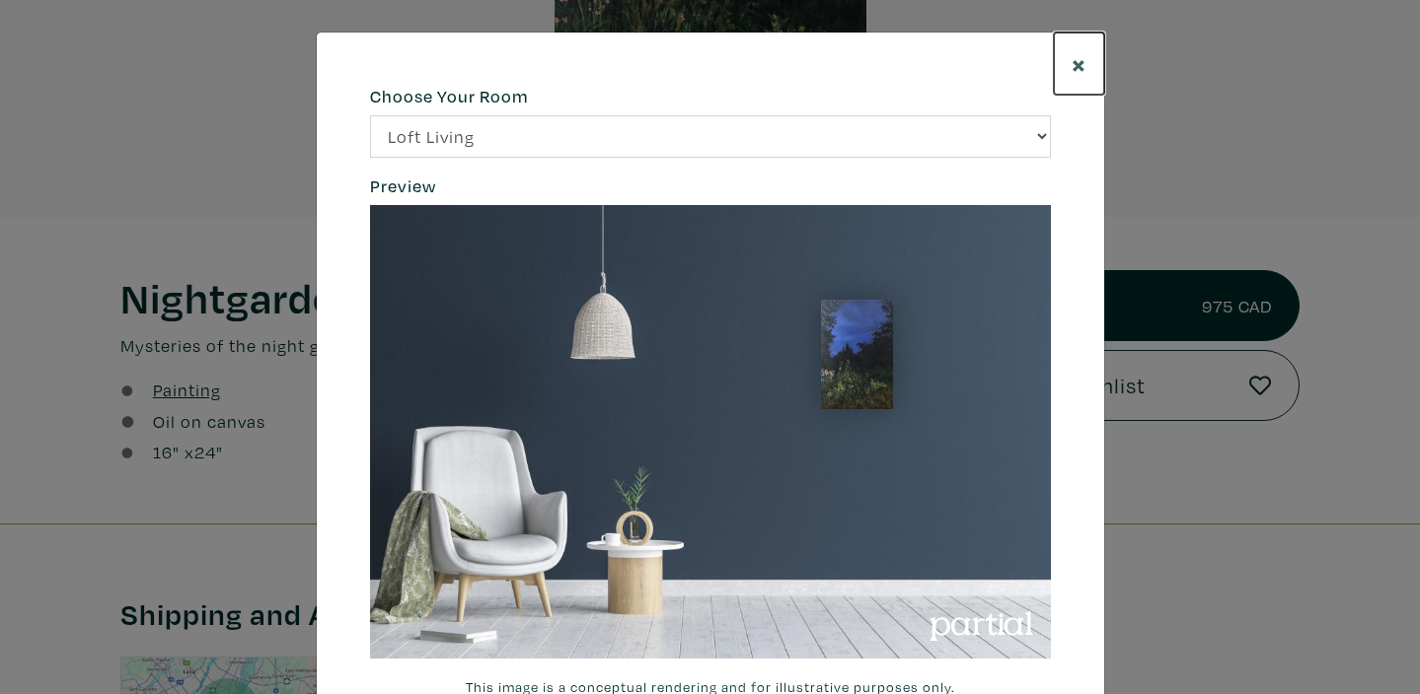
click at [1077, 58] on span "×" at bounding box center [1078, 63] width 15 height 35
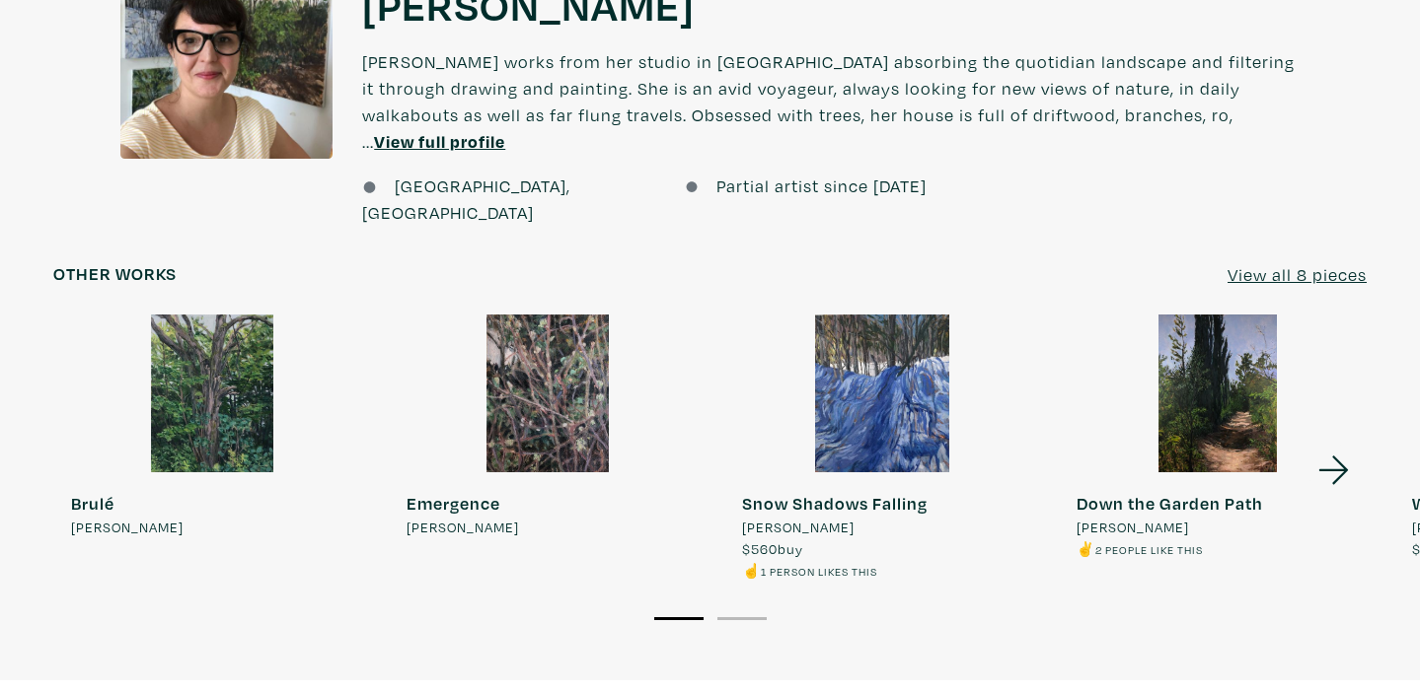
scroll to position [1540, 0]
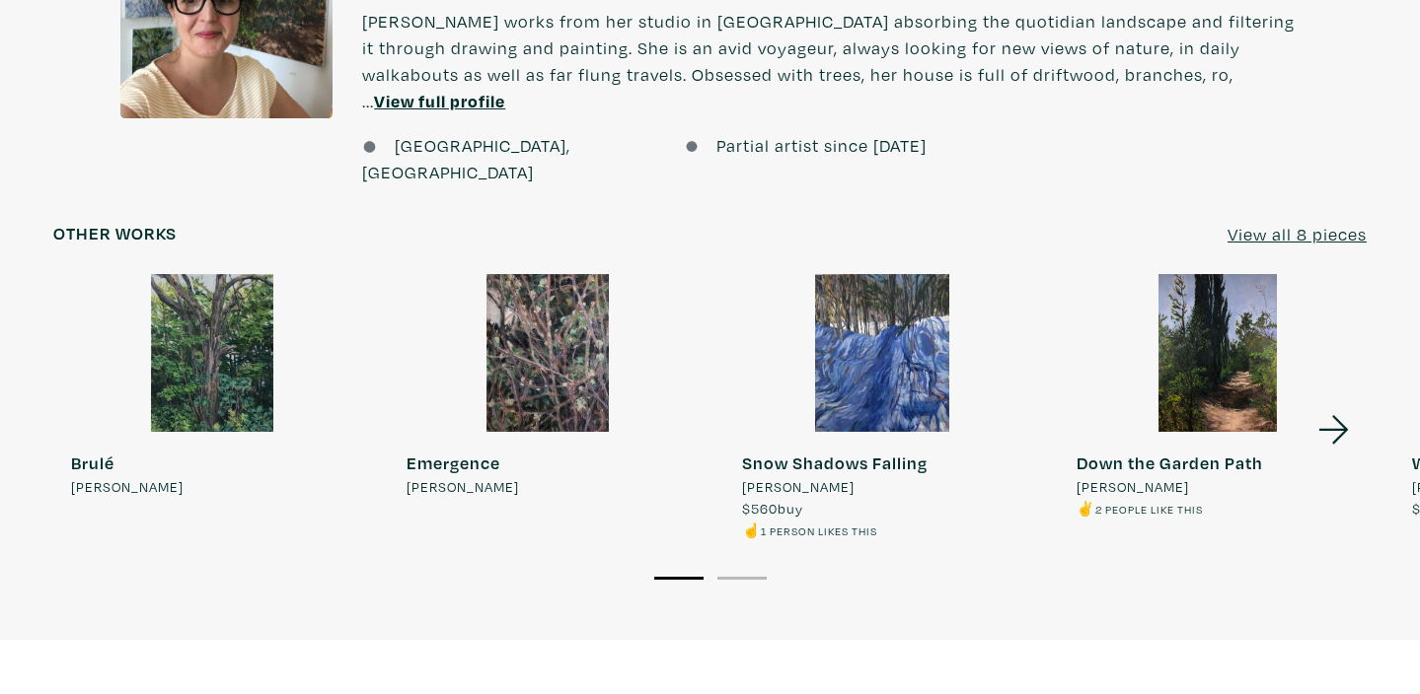
click at [1313, 223] on u "View all 8 pieces" at bounding box center [1296, 234] width 139 height 23
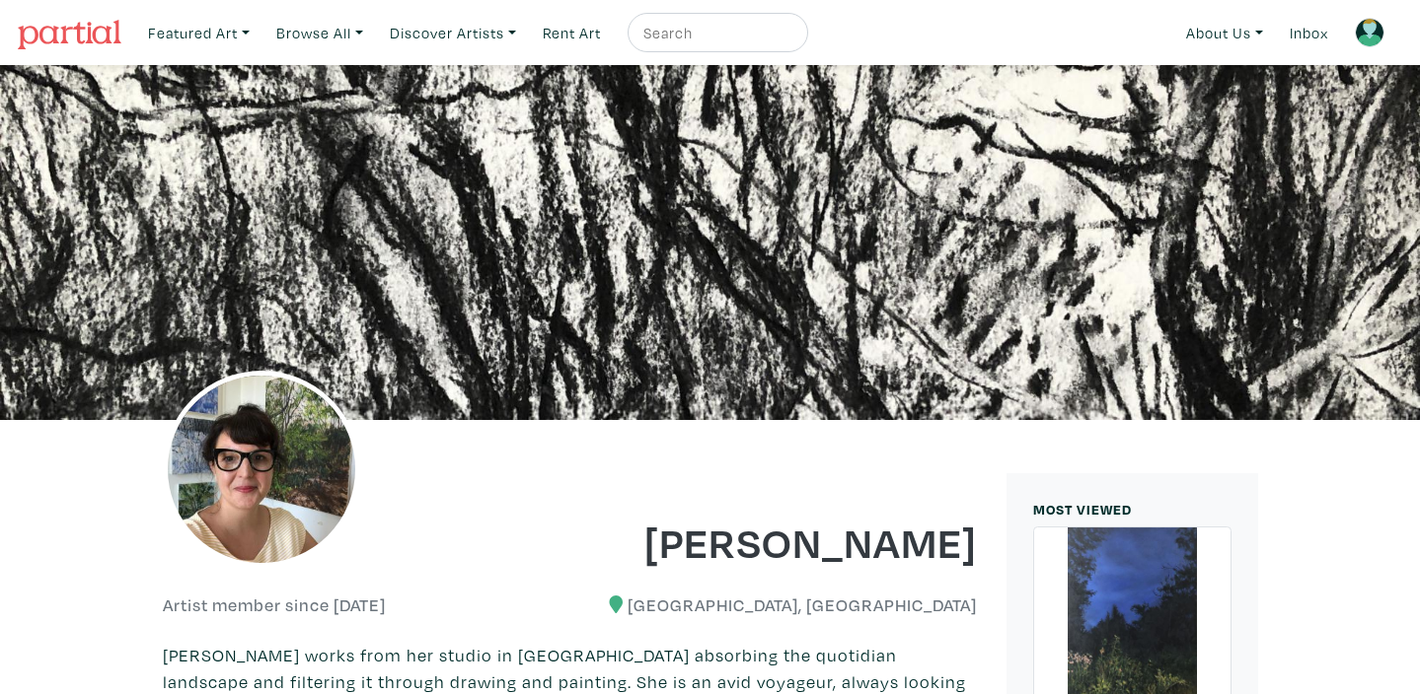
click at [696, 32] on input "text" at bounding box center [715, 33] width 148 height 25
type input "nocturnal"
click at [793, 38] on button "submit" at bounding box center [793, 38] width 0 height 0
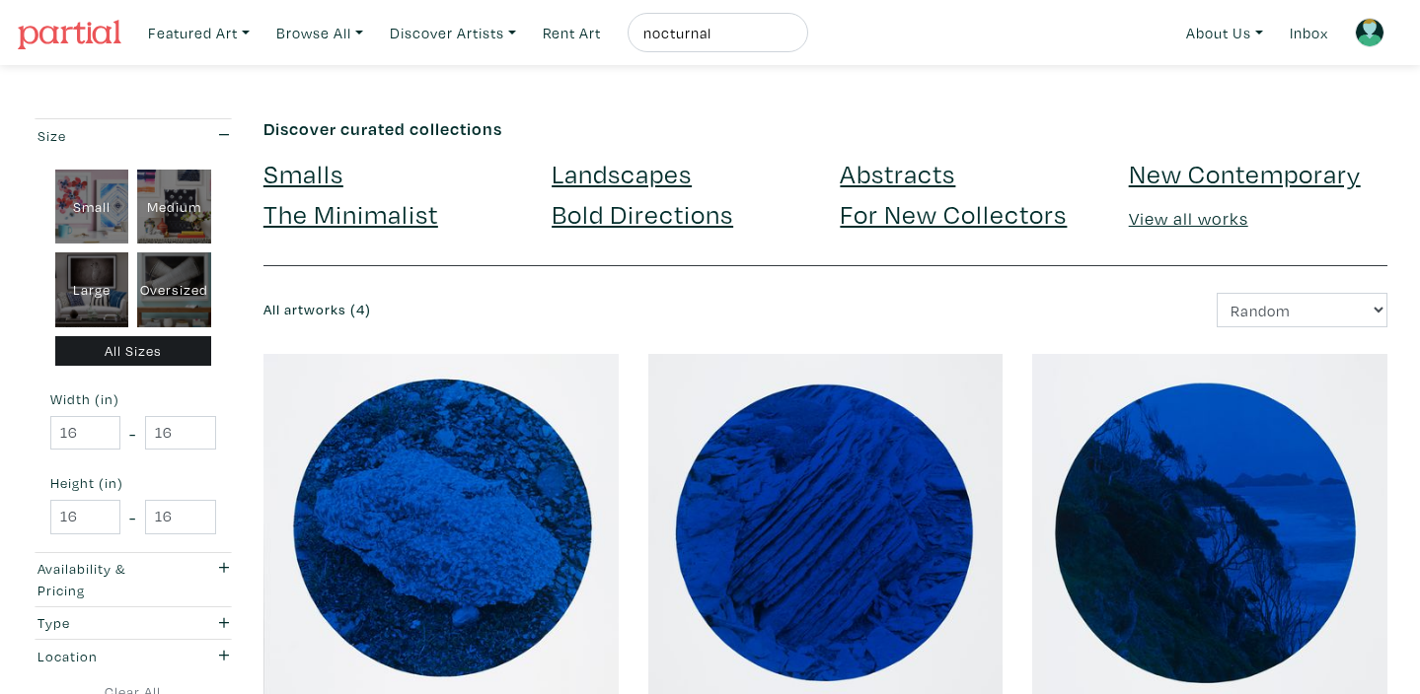
click at [183, 201] on div "Medium" at bounding box center [174, 207] width 74 height 75
type input "28"
click at [737, 34] on input "nocturnal" at bounding box center [715, 33] width 148 height 25
drag, startPoint x: 737, startPoint y: 34, endPoint x: 659, endPoint y: 31, distance: 78.0
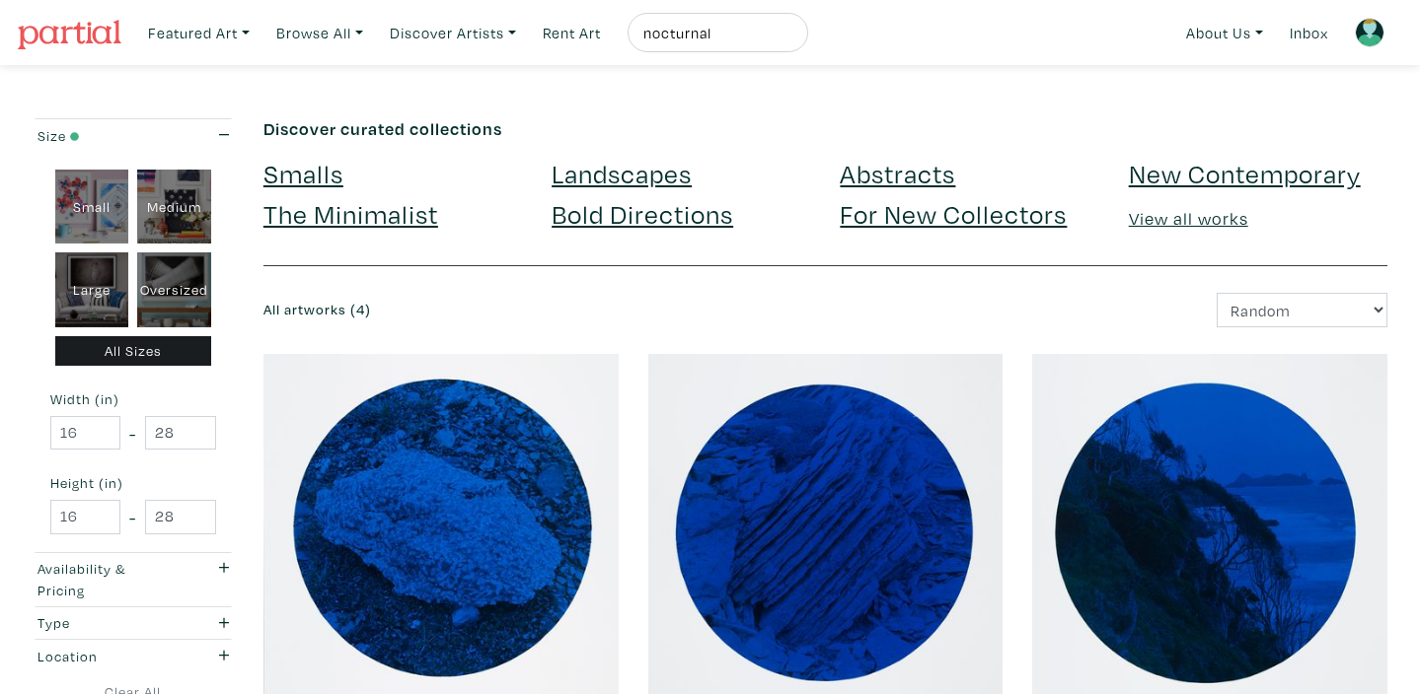
click at [657, 32] on input "nocturnal" at bounding box center [715, 33] width 148 height 25
type input "night"
click at [793, 38] on button "submit" at bounding box center [793, 38] width 0 height 0
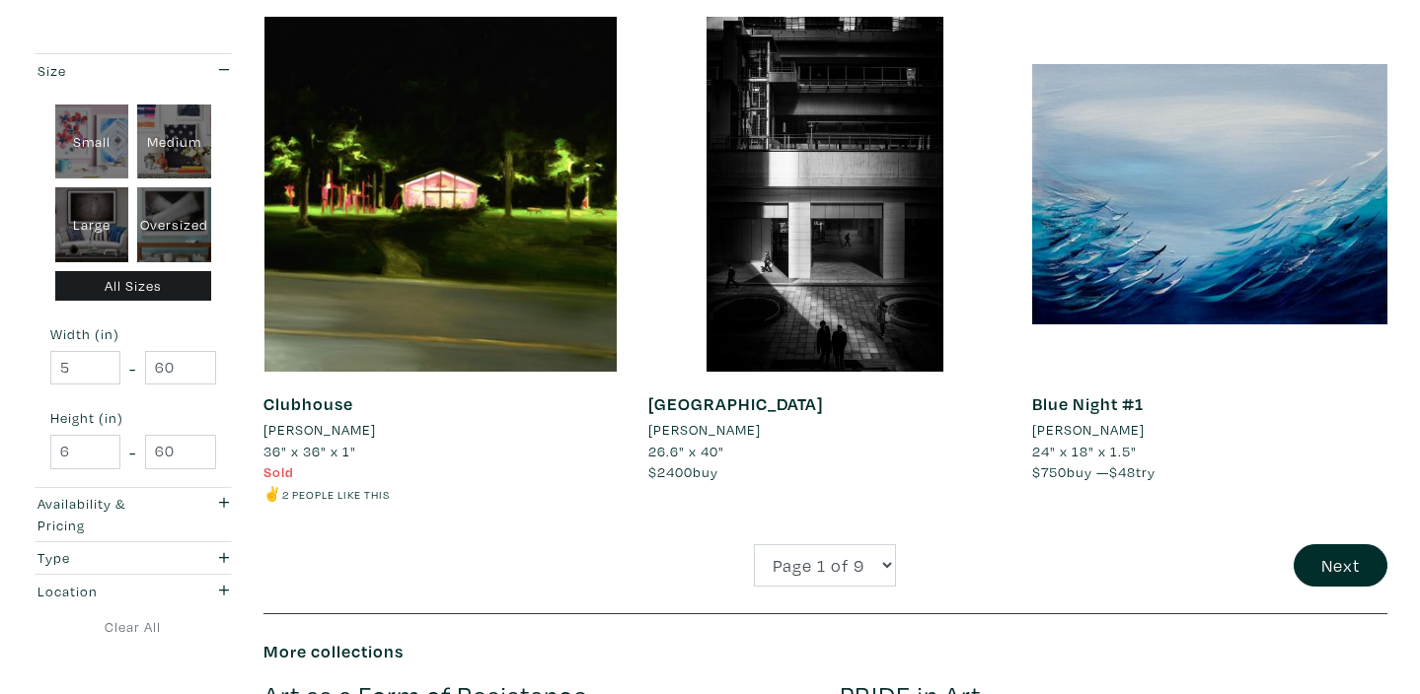
scroll to position [3889, 0]
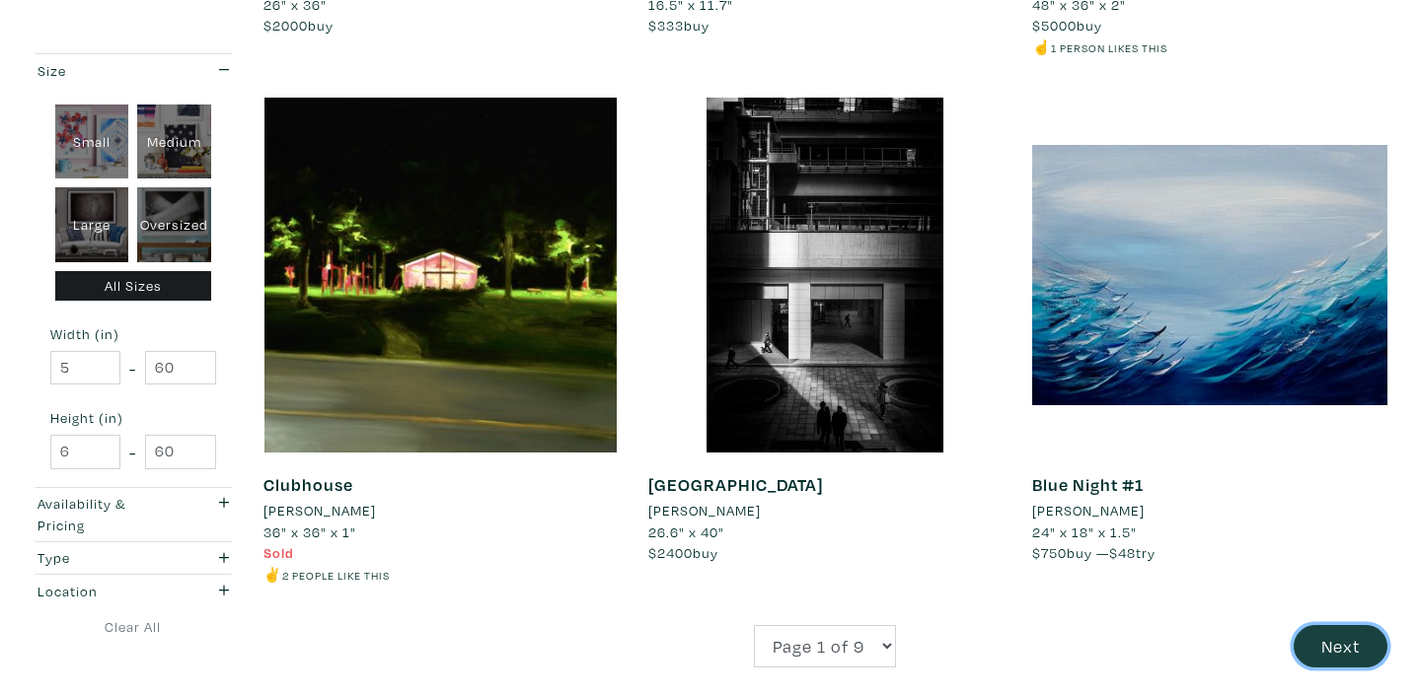
click at [1333, 646] on button "Next" at bounding box center [1340, 646] width 94 height 42
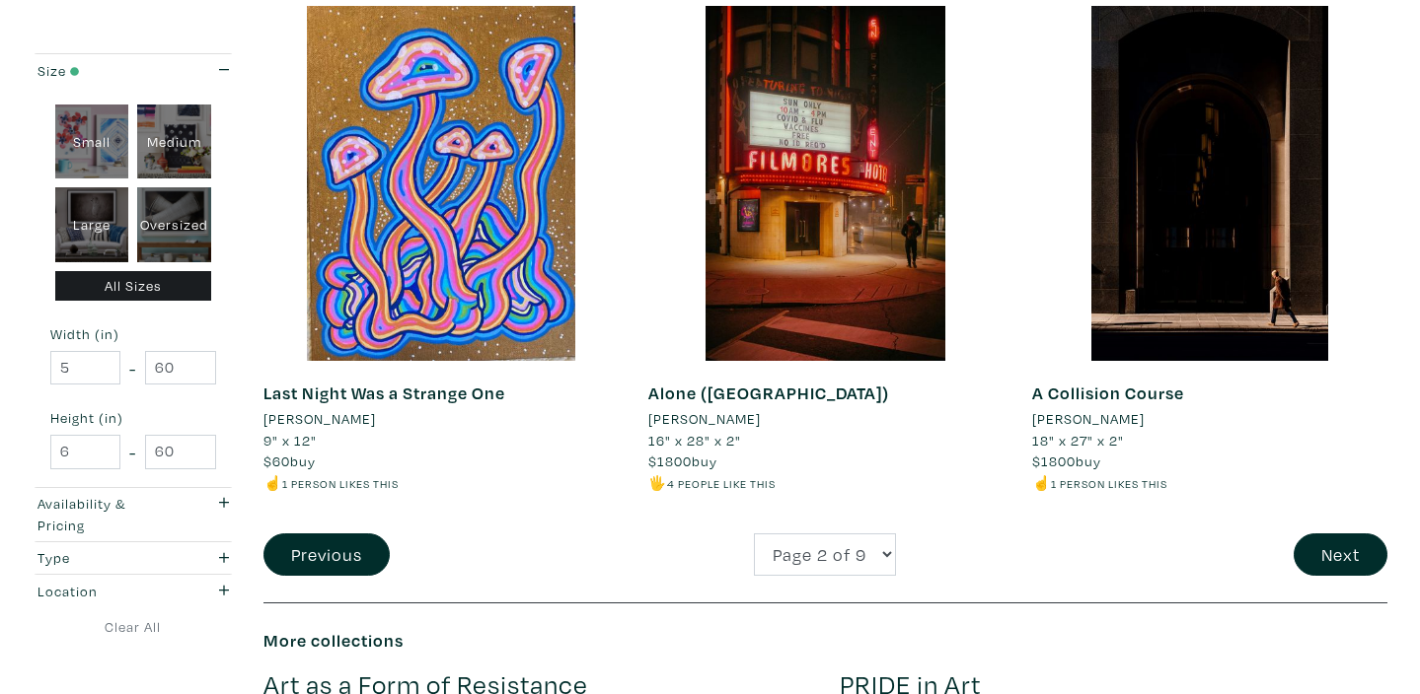
scroll to position [3940, 0]
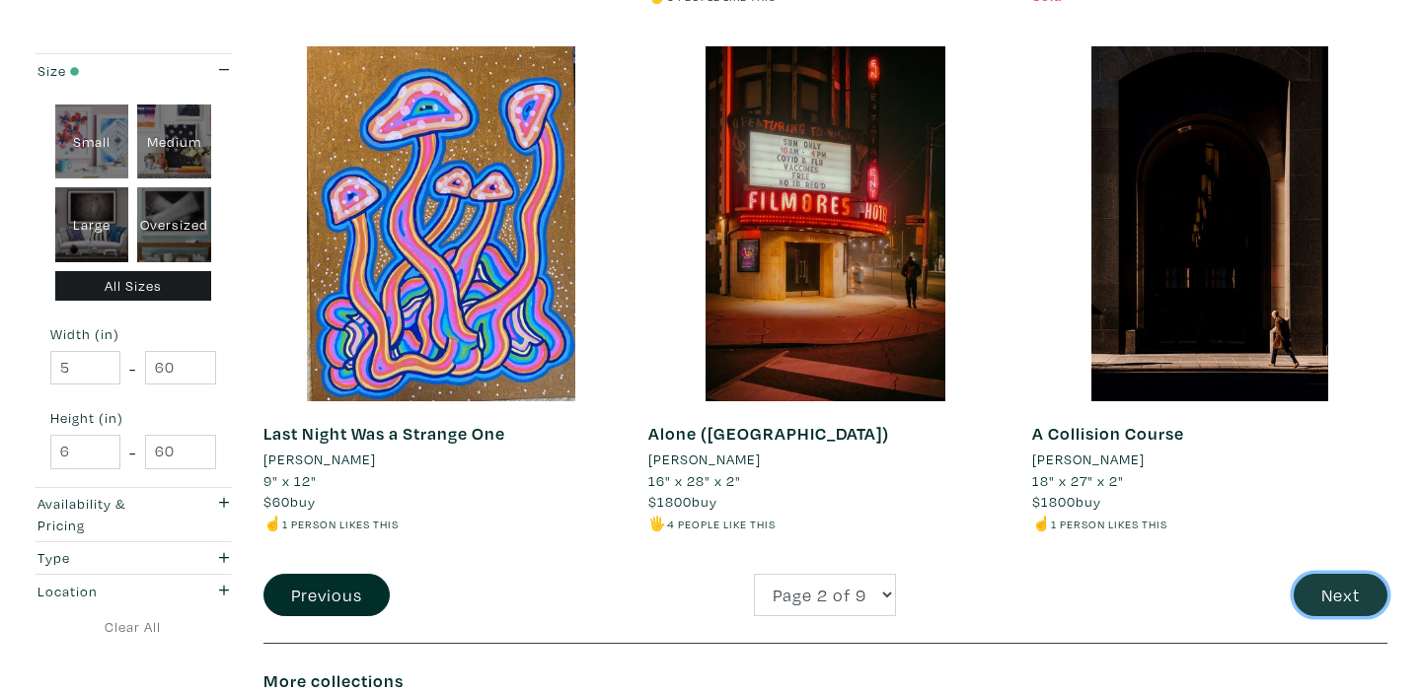
click at [1335, 592] on button "Next" at bounding box center [1340, 595] width 94 height 42
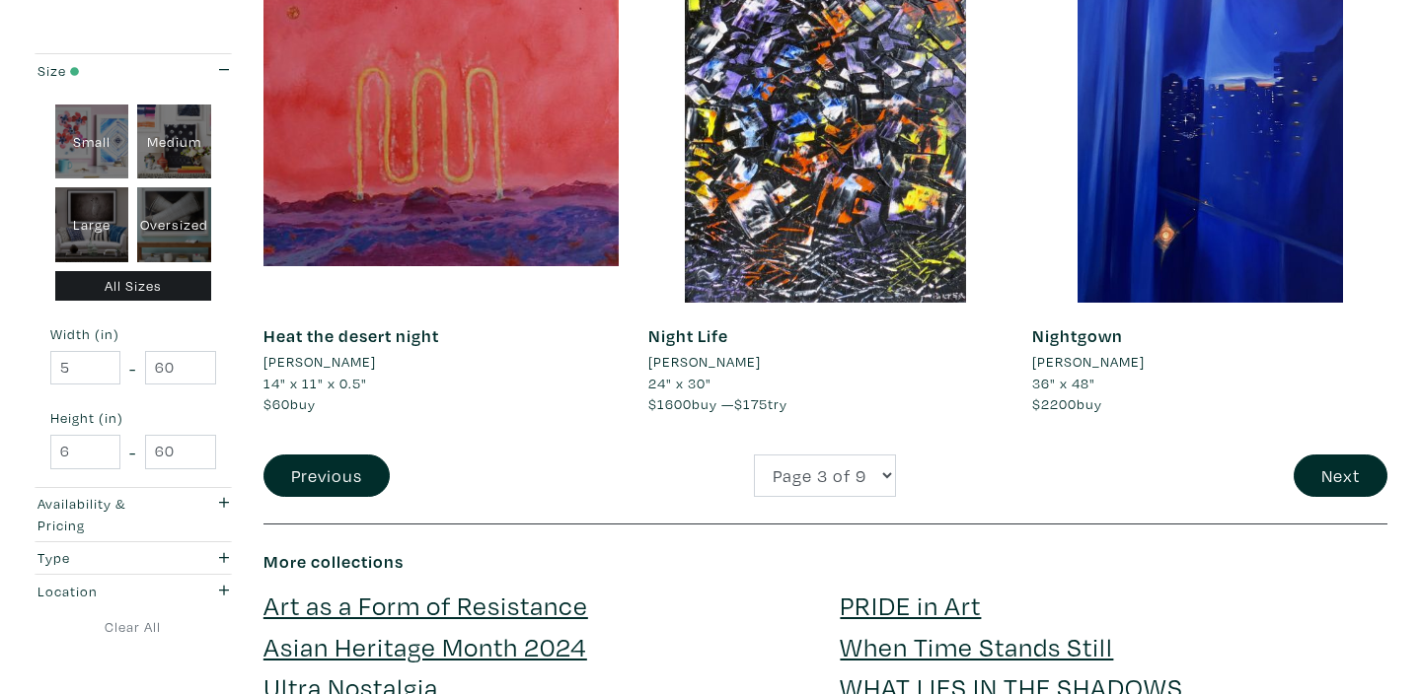
scroll to position [4103, 0]
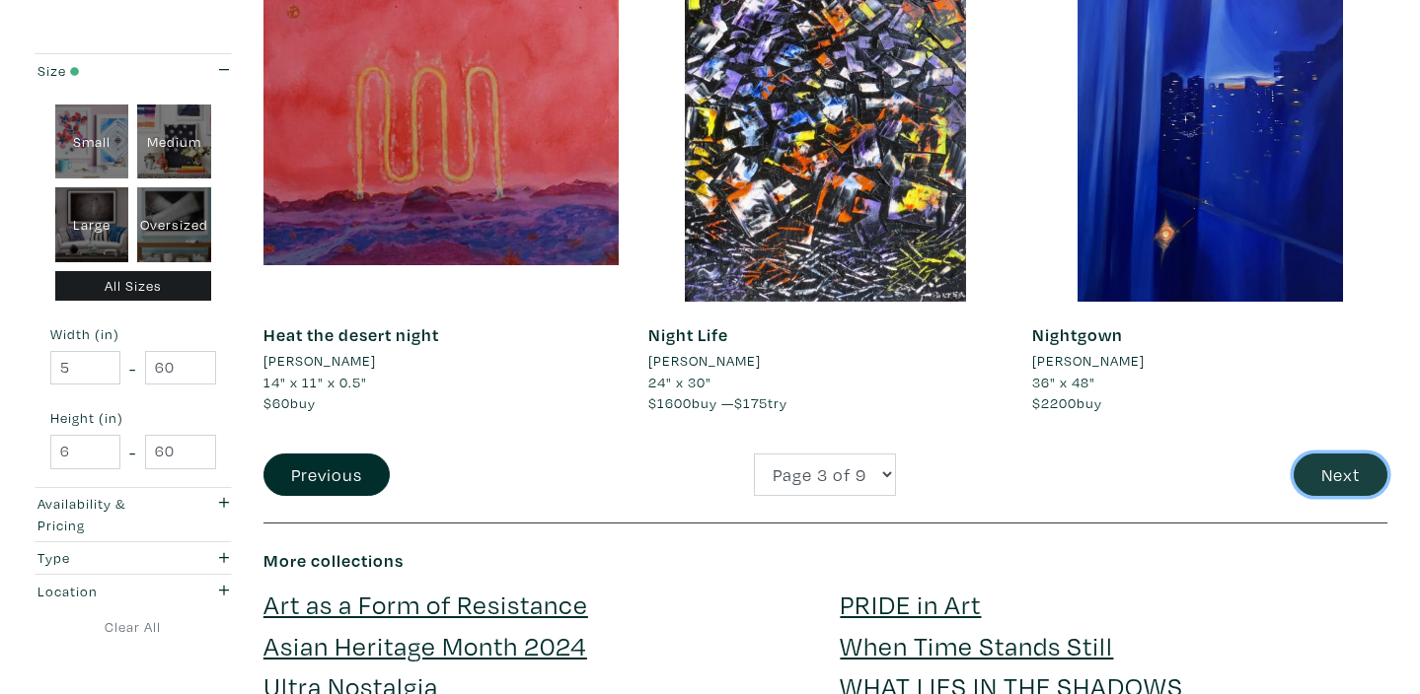
click at [1337, 488] on button "Next" at bounding box center [1340, 475] width 94 height 42
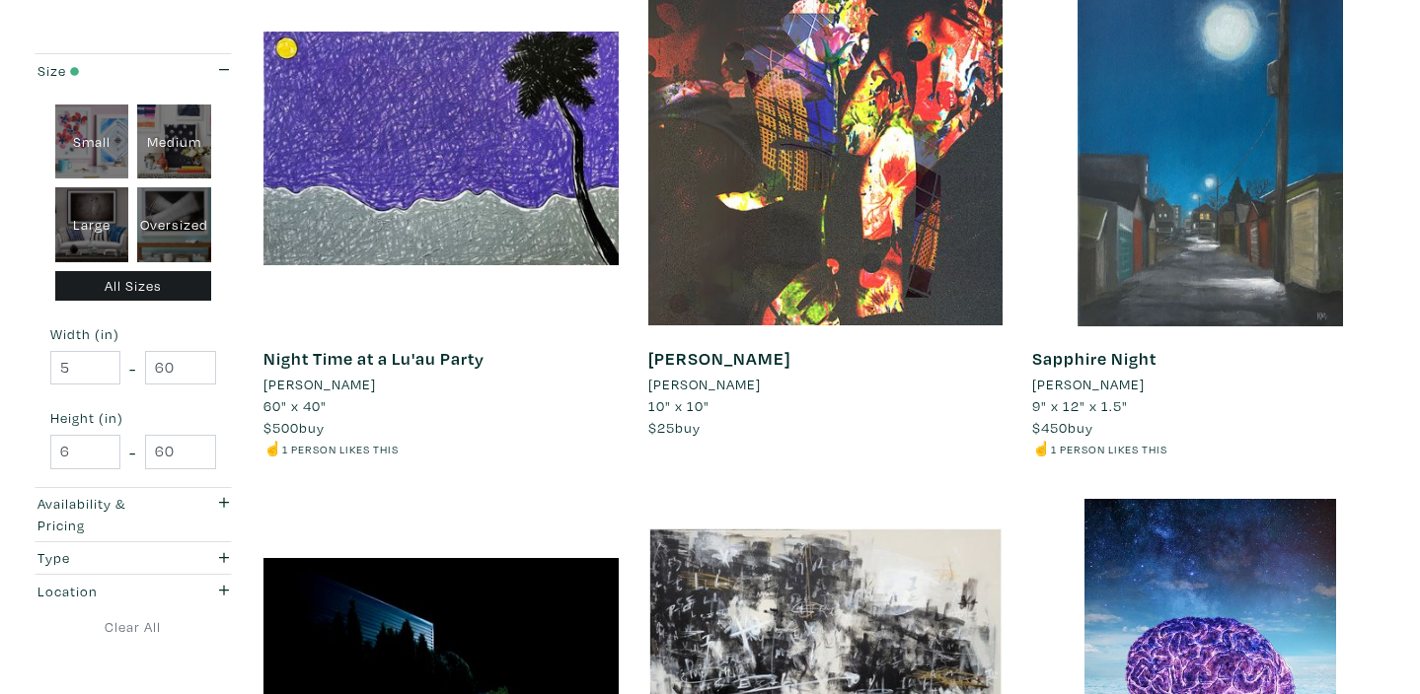
scroll to position [402, 0]
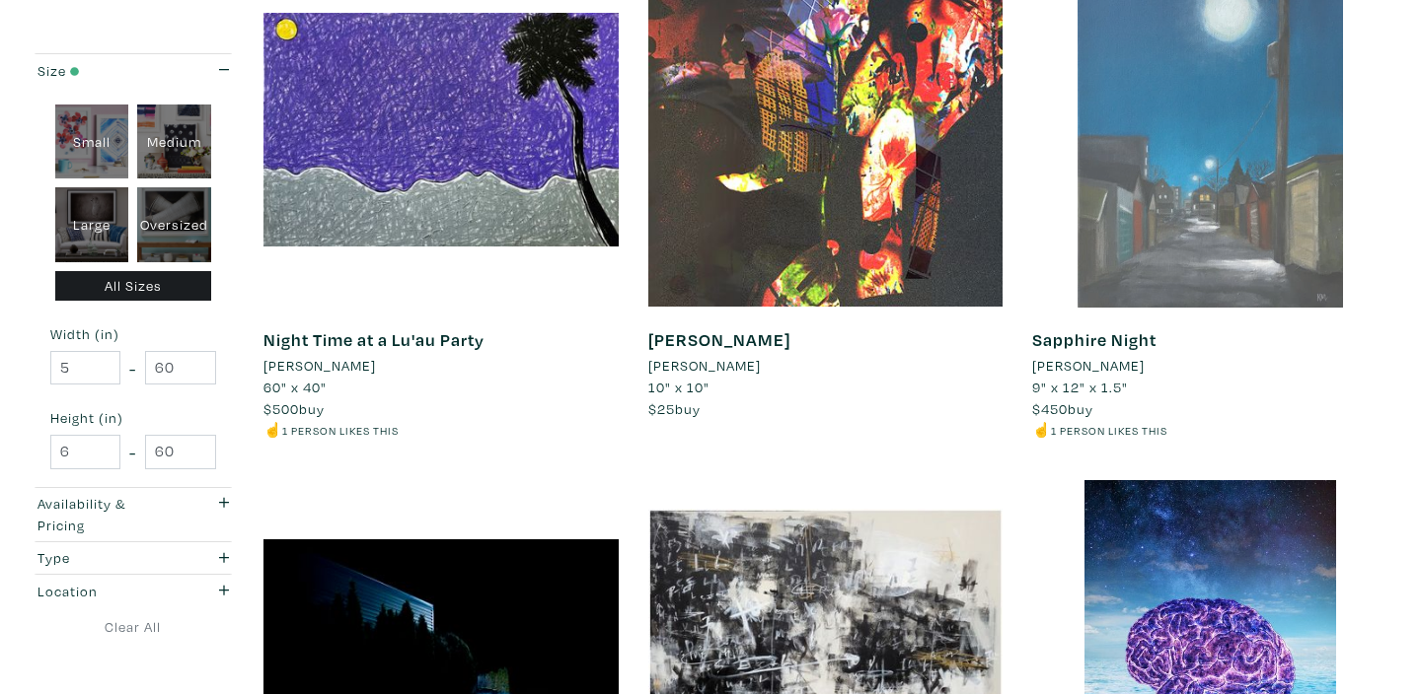
click at [1284, 165] on div at bounding box center [1209, 130] width 355 height 355
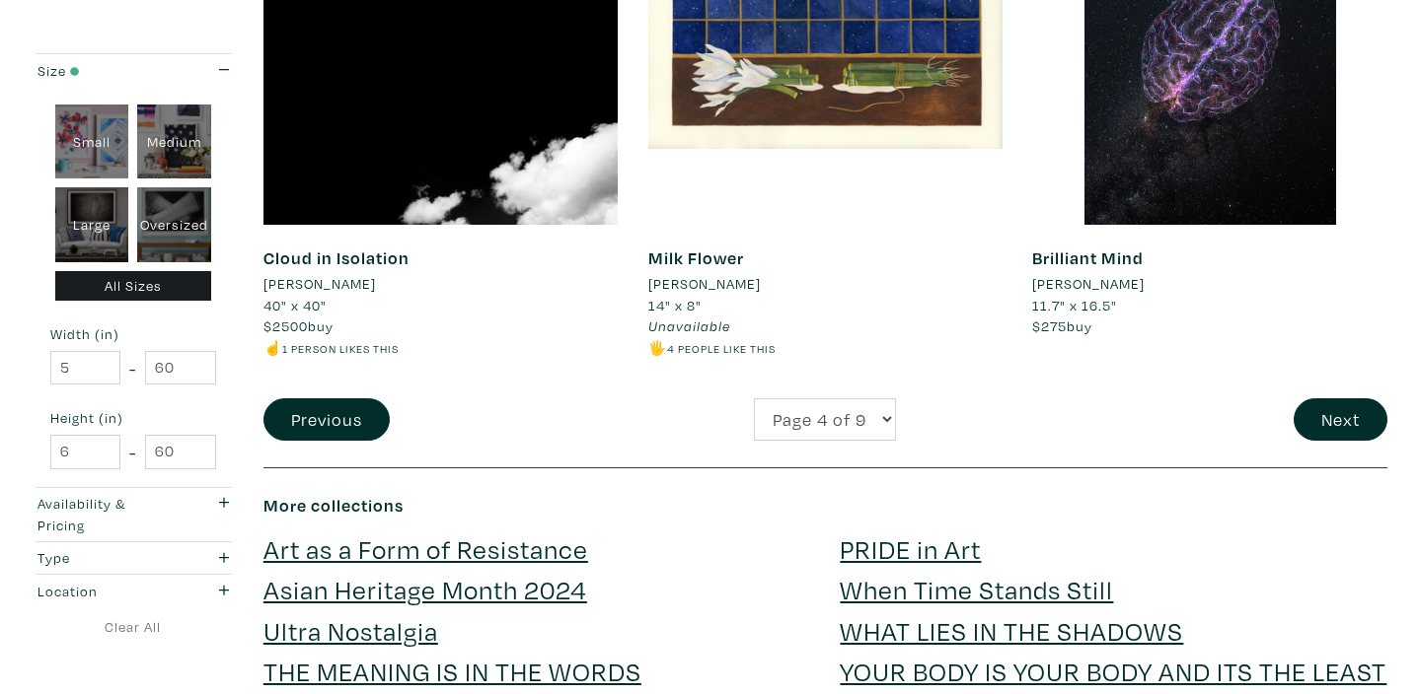
scroll to position [4239, 0]
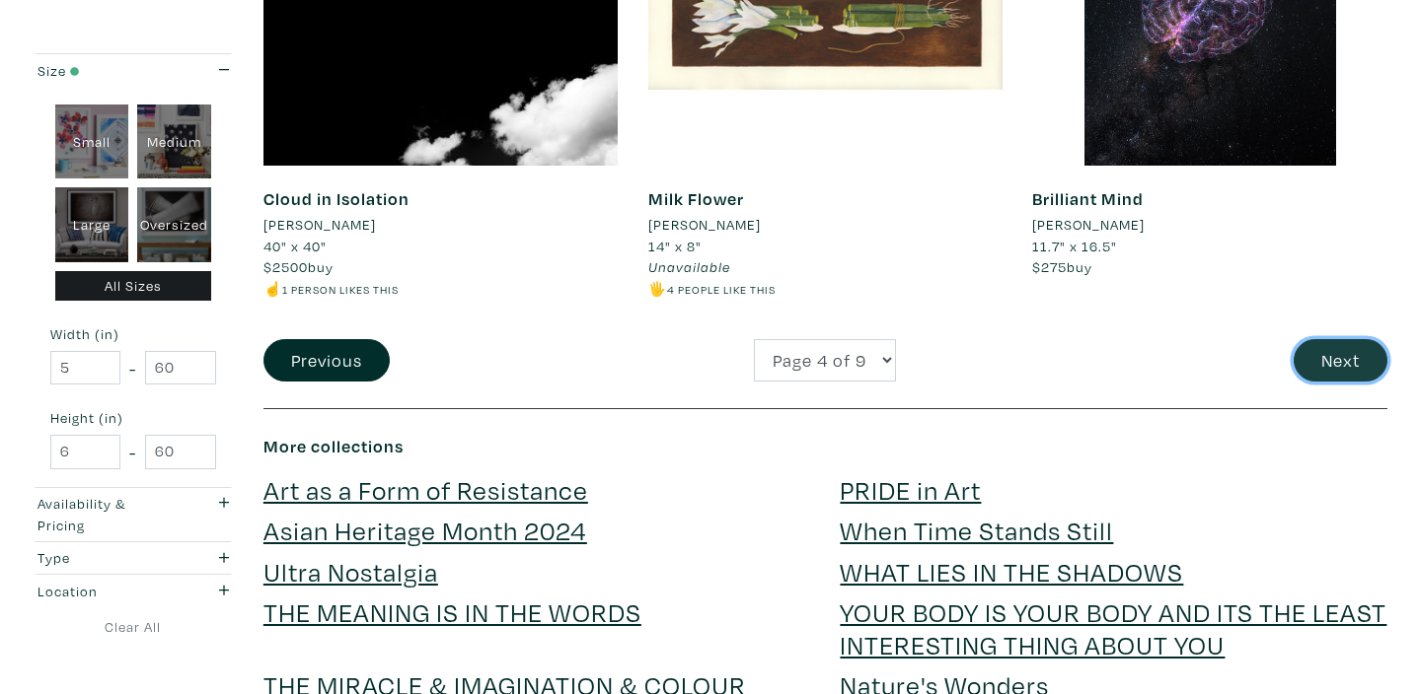
click at [1308, 361] on button "Next" at bounding box center [1340, 360] width 94 height 42
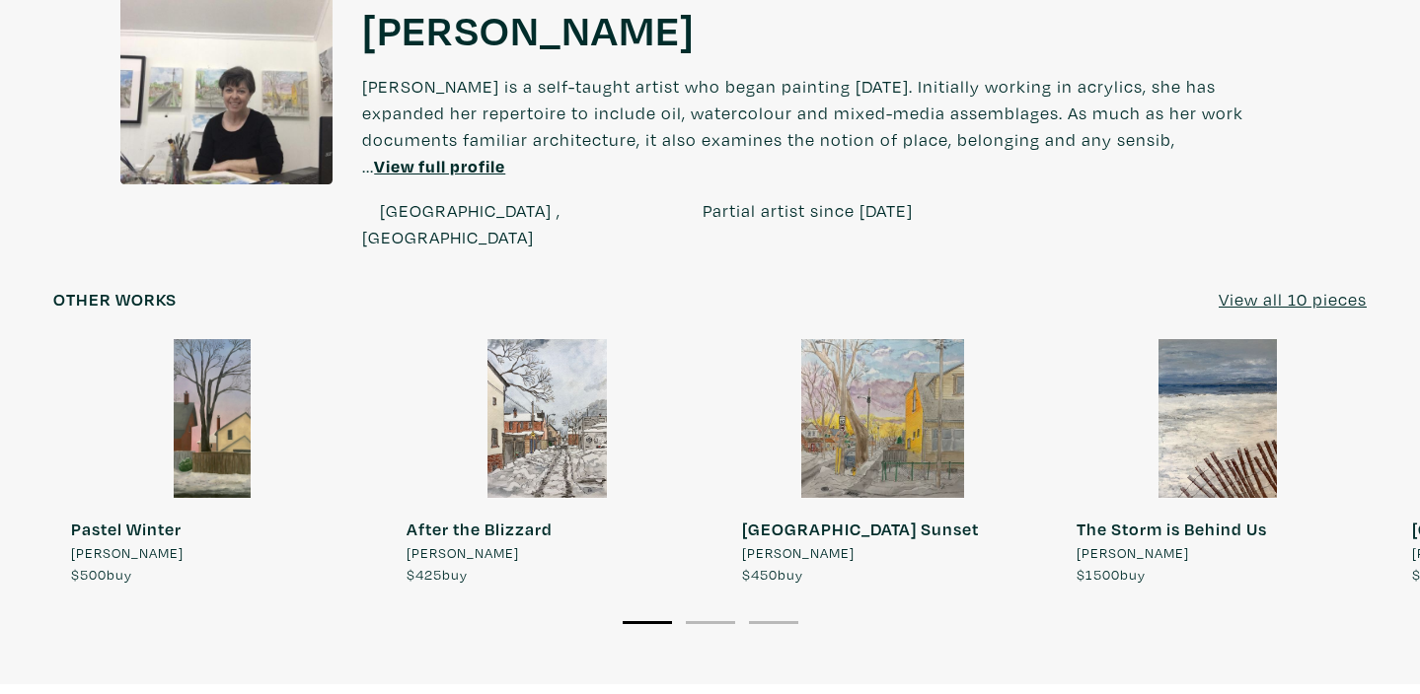
scroll to position [1556, 0]
click at [1254, 288] on u "View all 10 pieces" at bounding box center [1292, 299] width 148 height 23
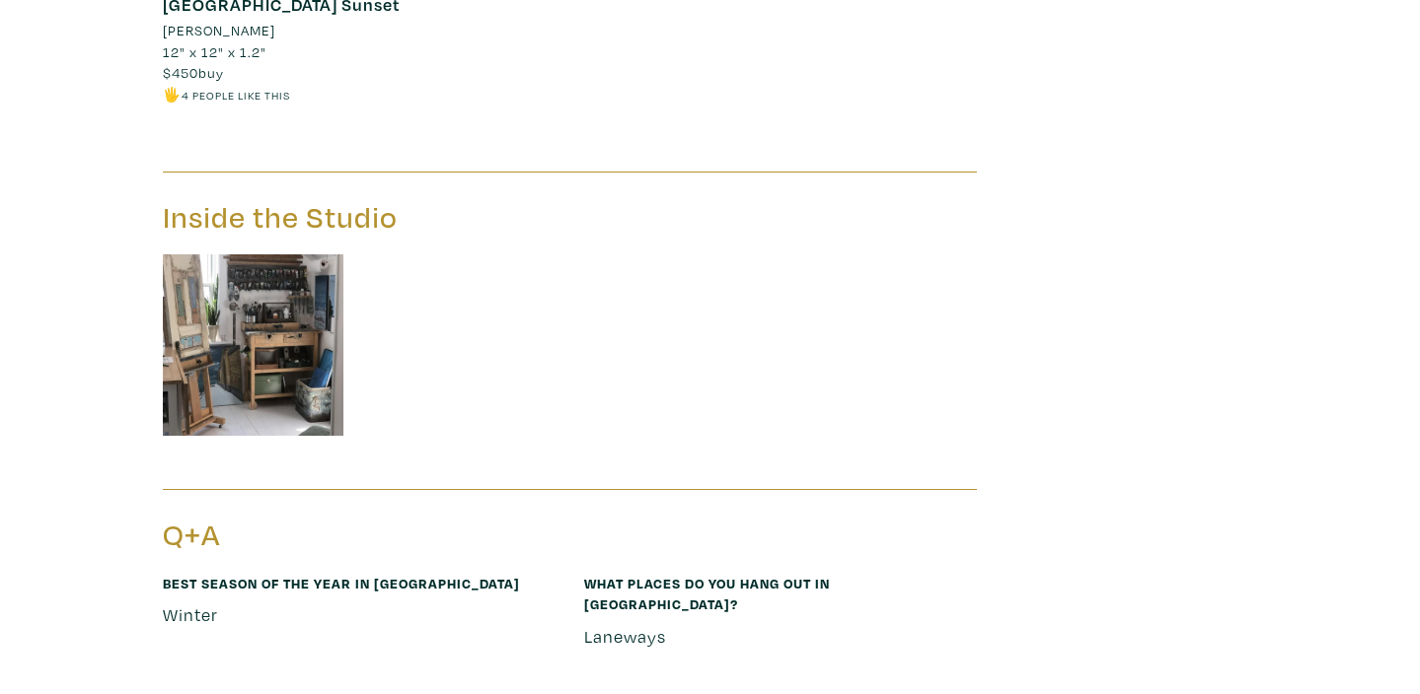
scroll to position [2547, 0]
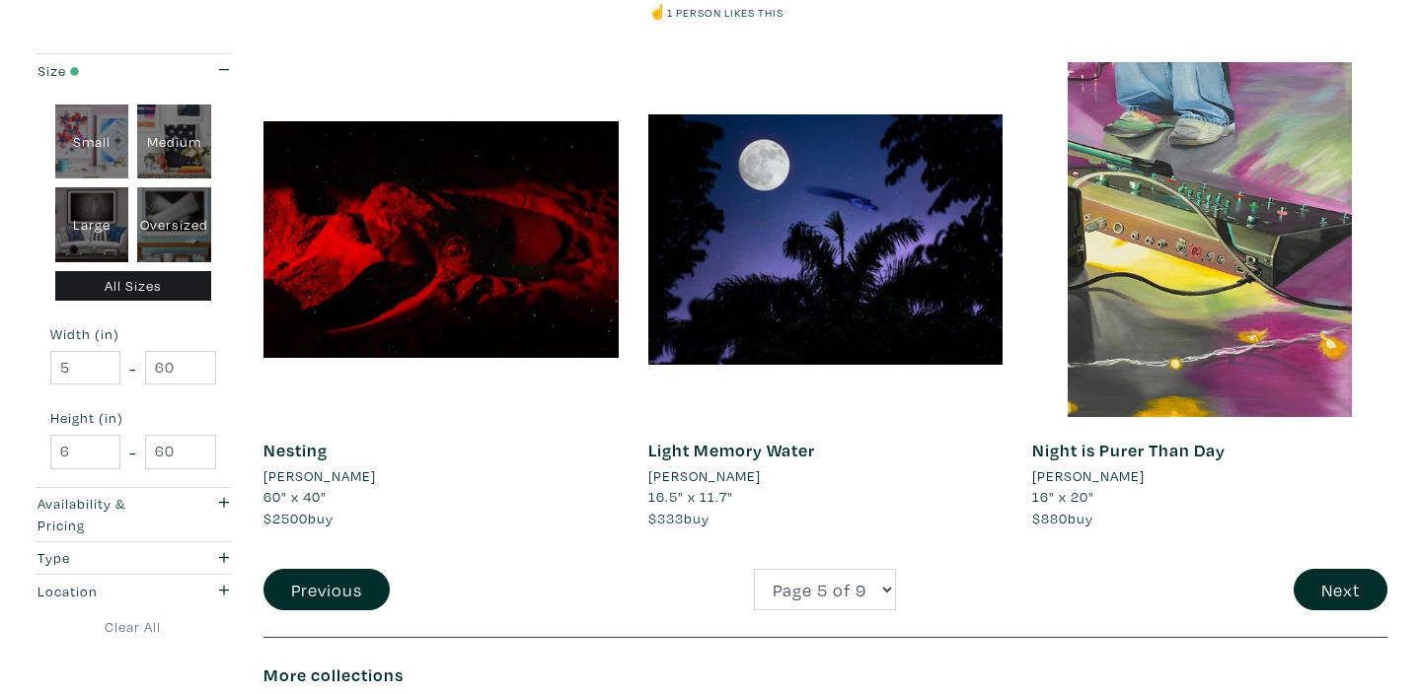
scroll to position [4010, 0]
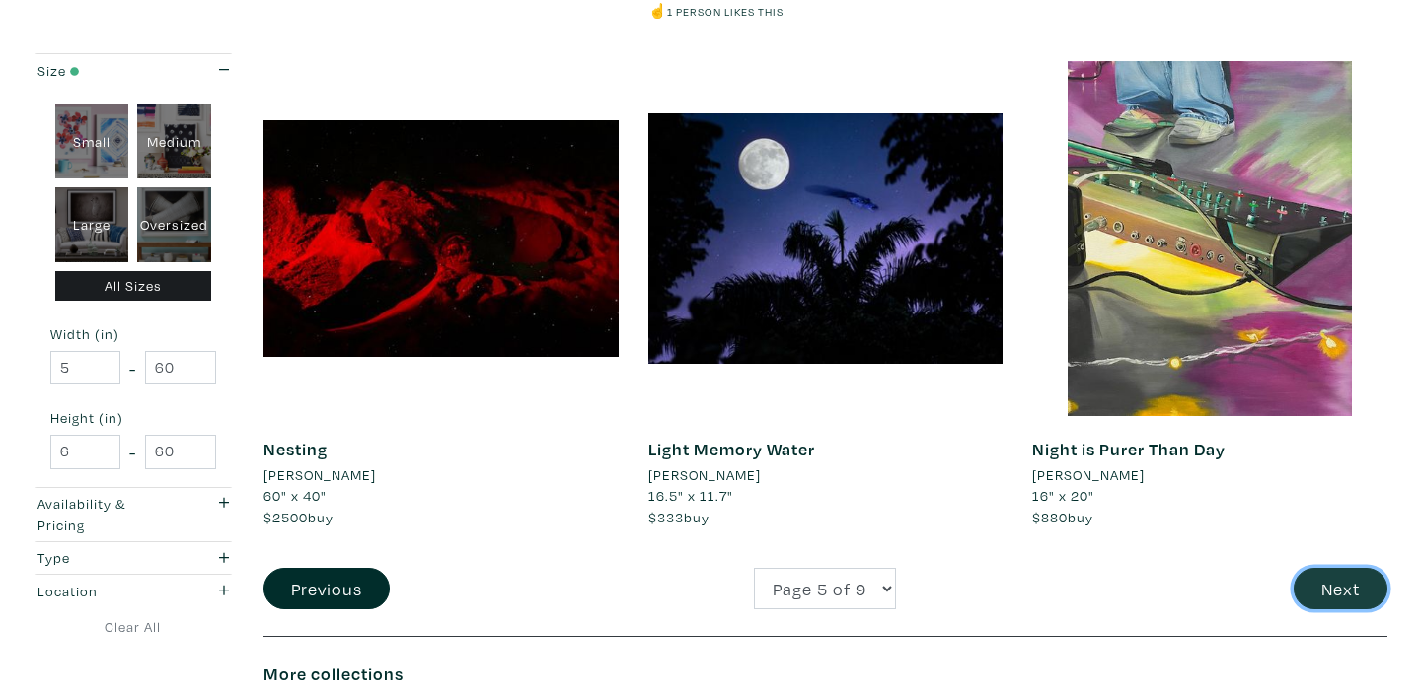
click at [1327, 569] on button "Next" at bounding box center [1340, 589] width 94 height 42
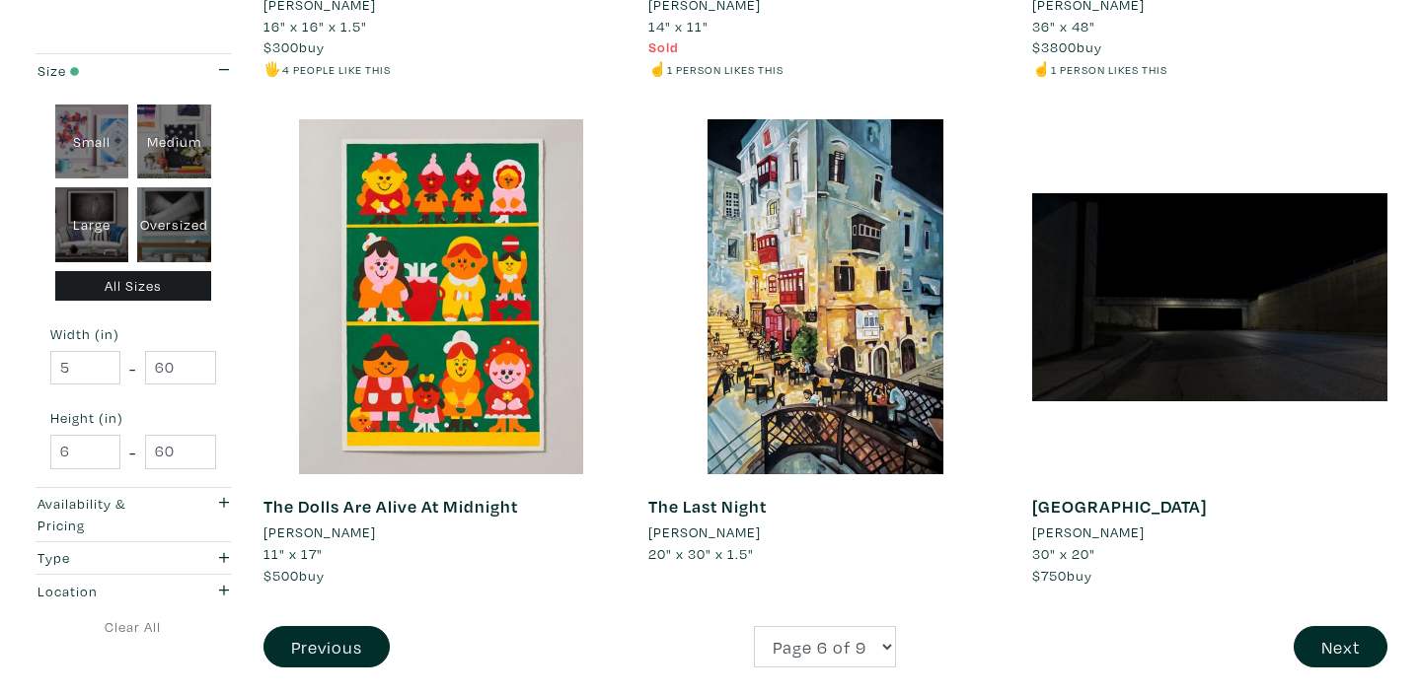
scroll to position [3936, 0]
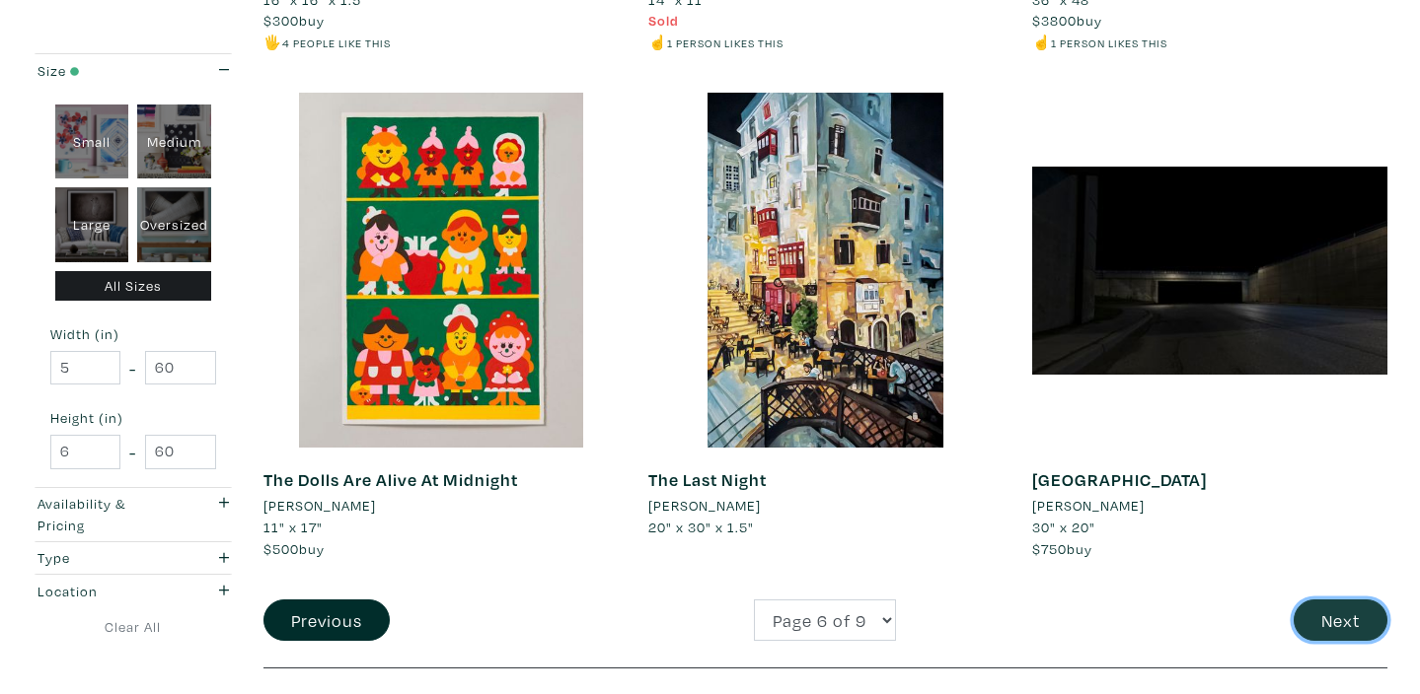
click at [1347, 624] on button "Next" at bounding box center [1340, 621] width 94 height 42
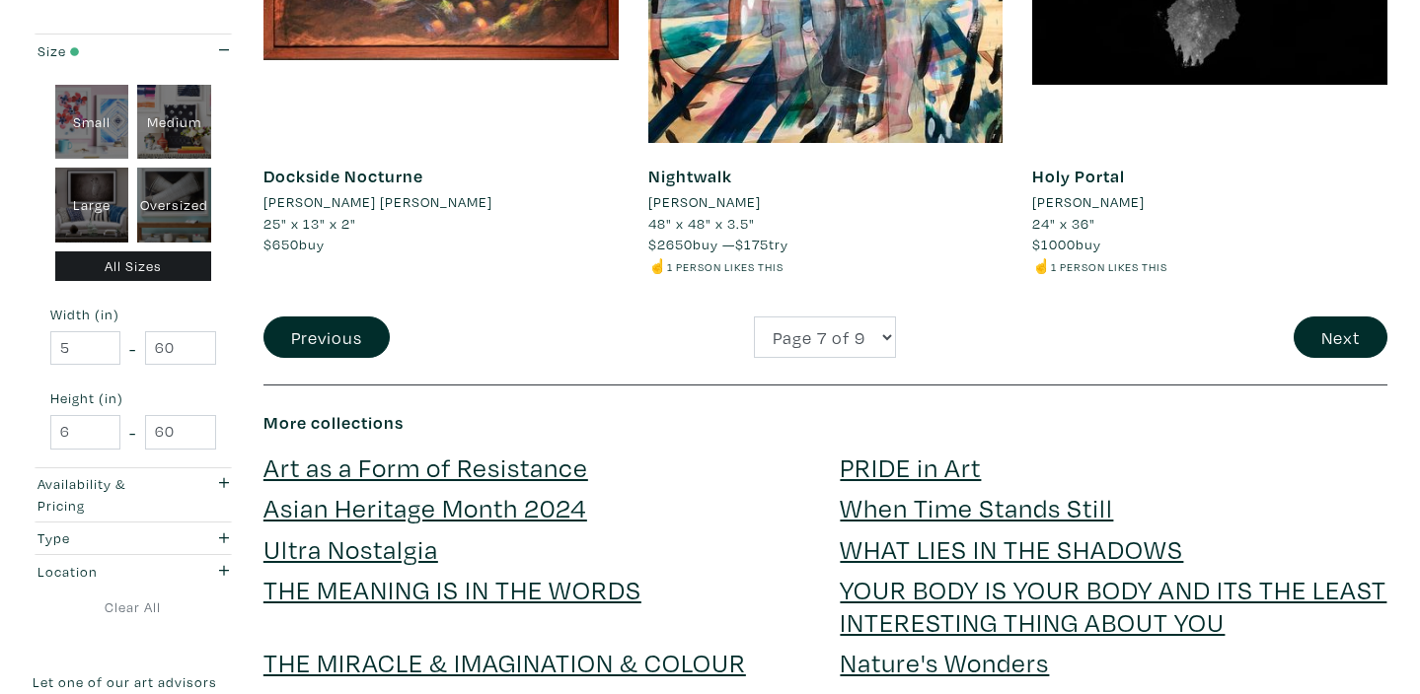
scroll to position [4272, 0]
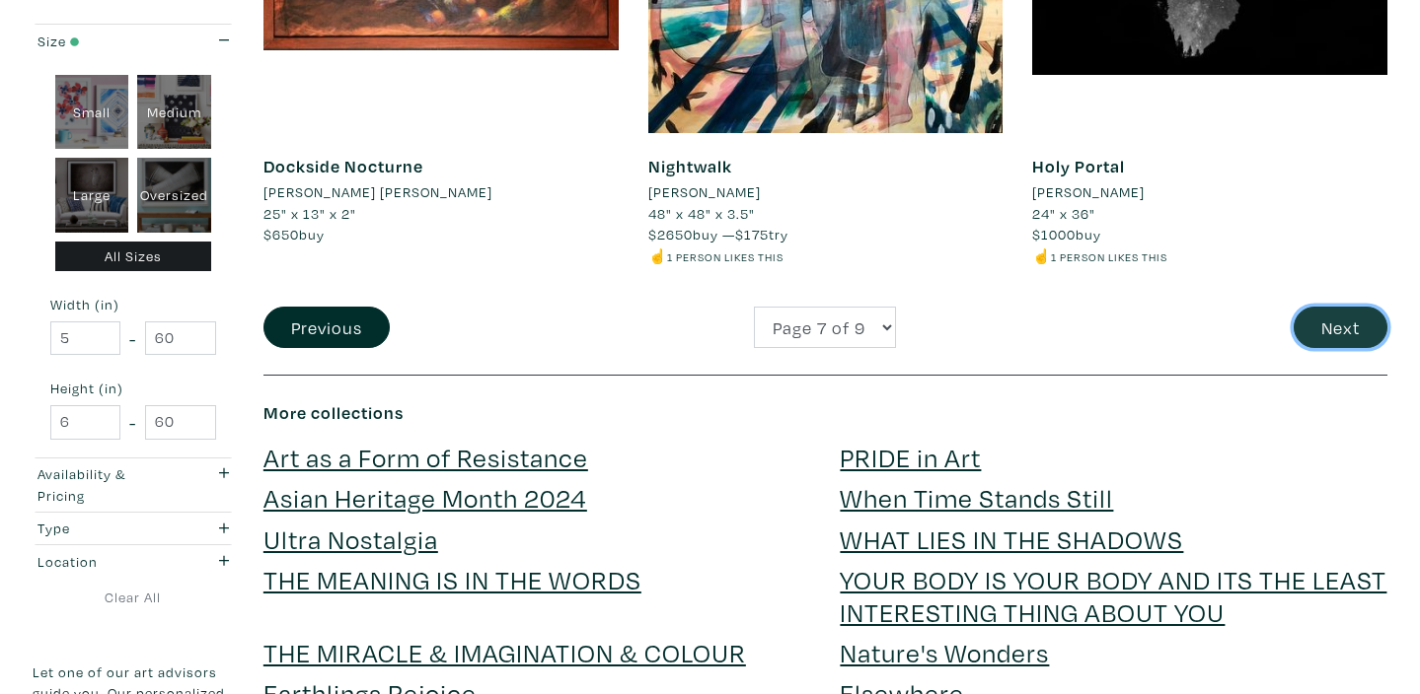
click at [1347, 326] on button "Next" at bounding box center [1340, 328] width 94 height 42
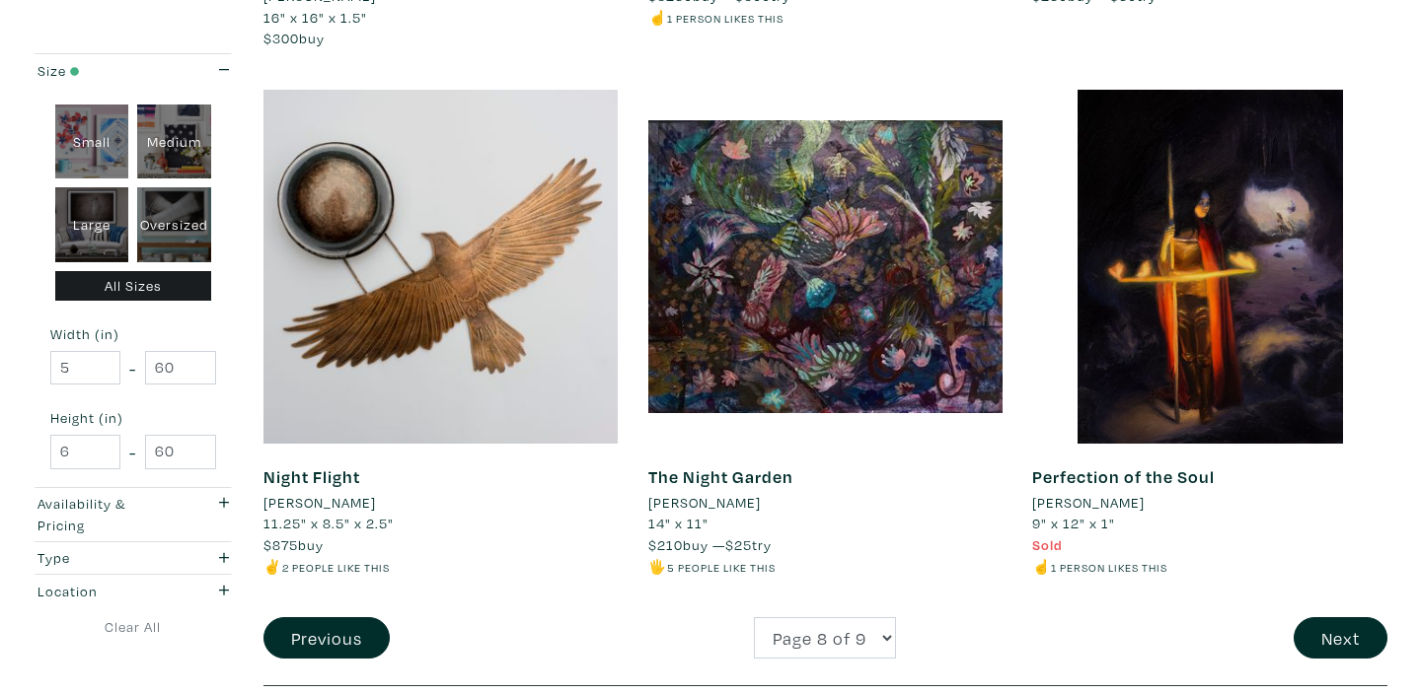
scroll to position [4052, 0]
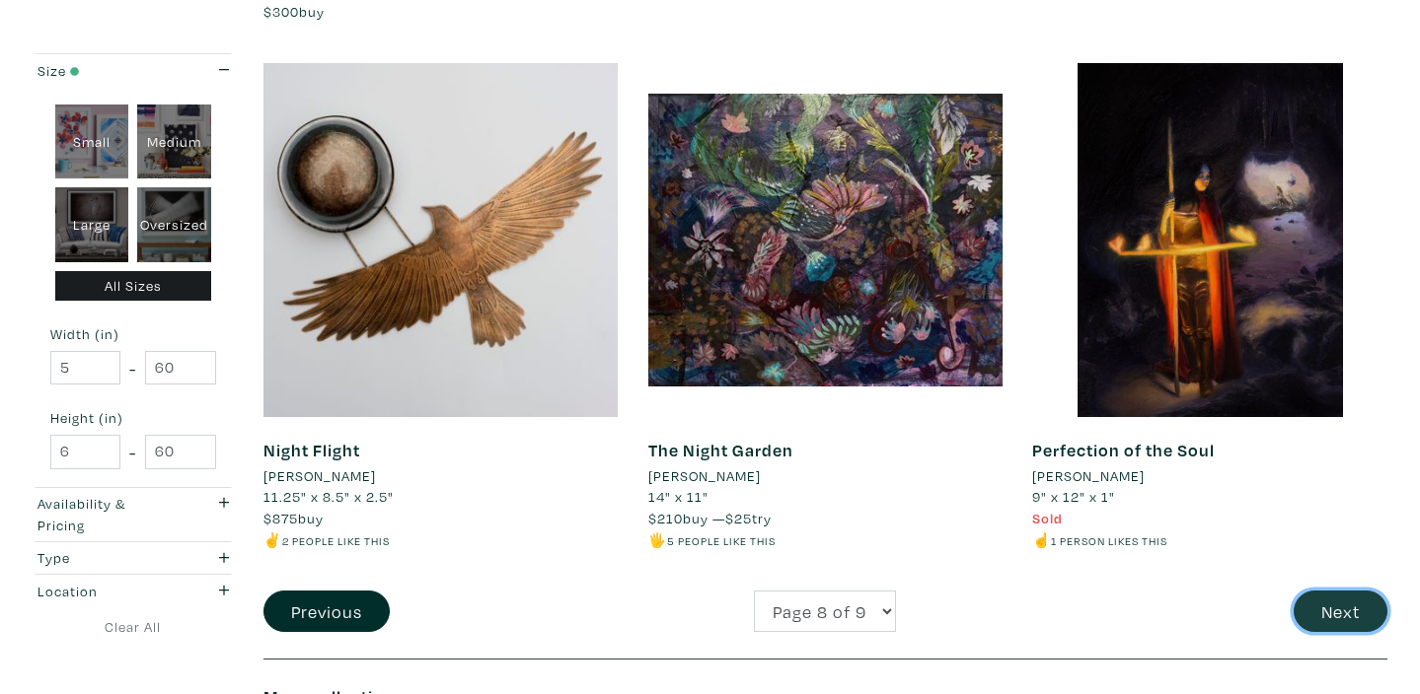
click at [1345, 591] on button "Next" at bounding box center [1340, 612] width 94 height 42
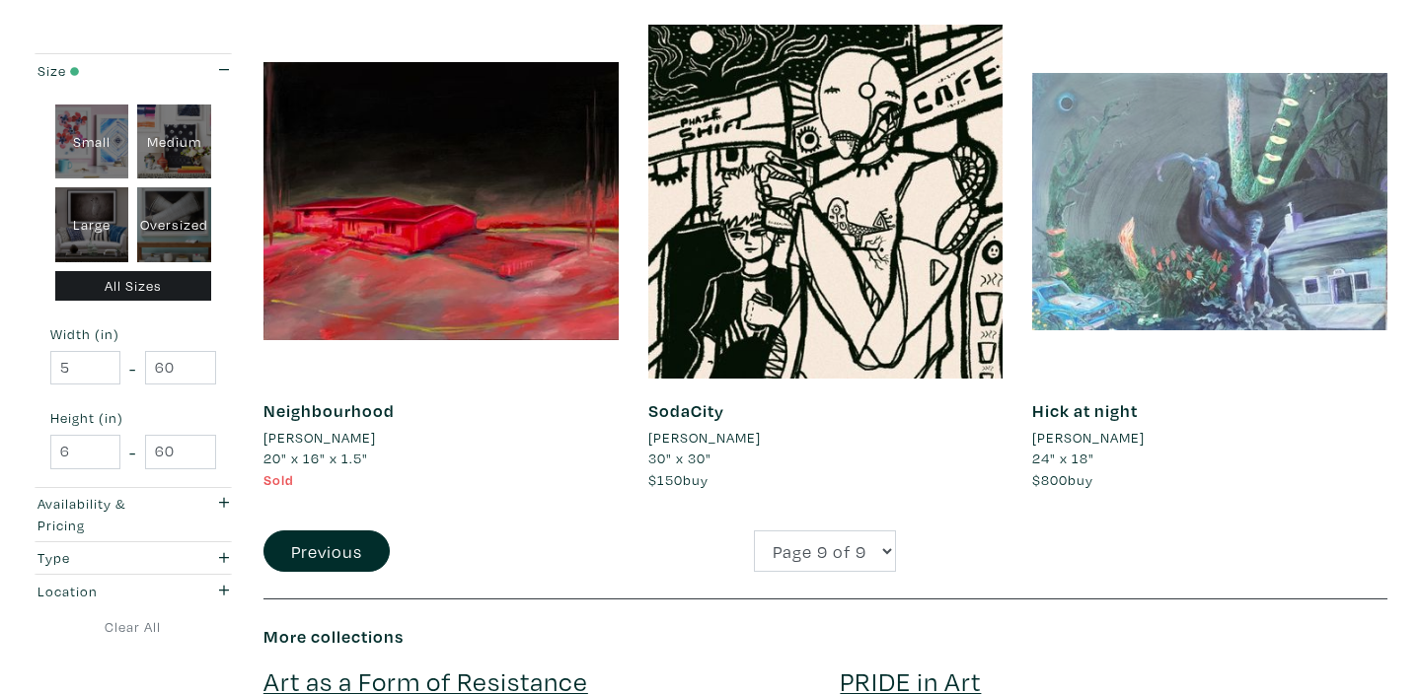
scroll to position [845, 0]
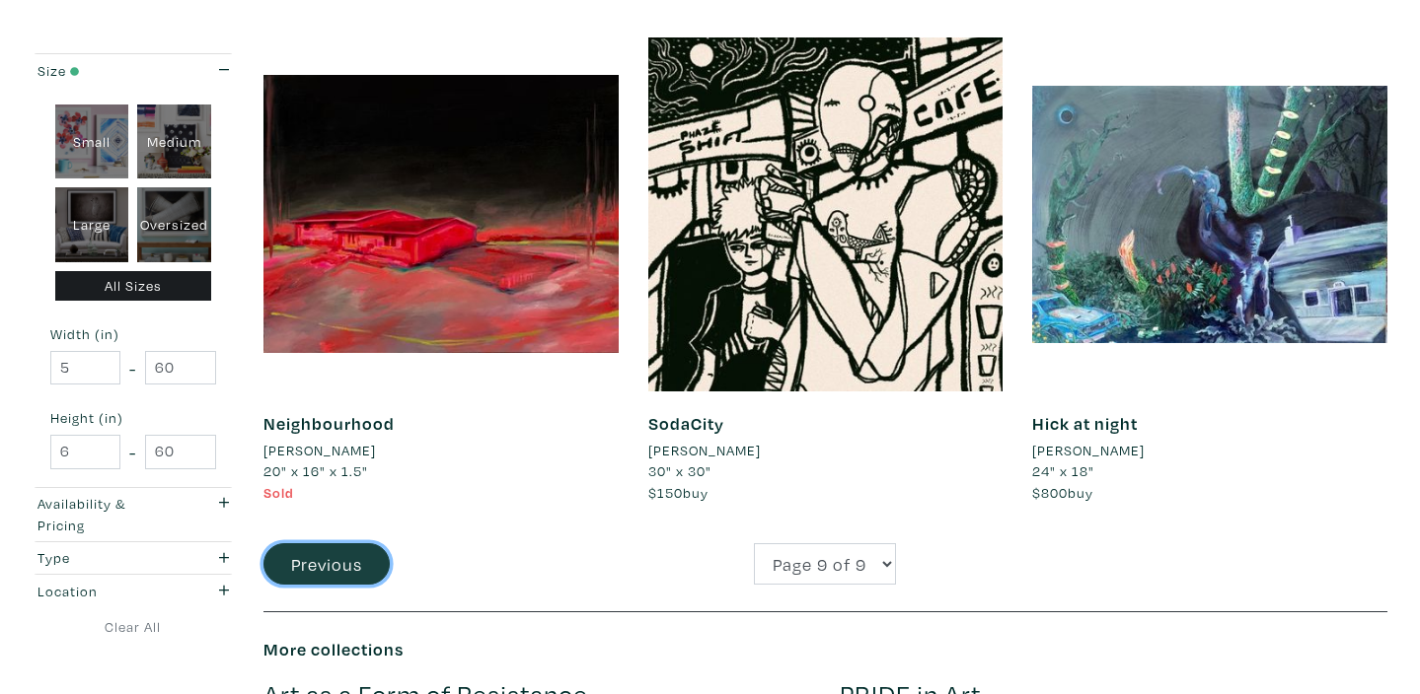
click at [326, 555] on button "Previous" at bounding box center [326, 565] width 126 height 42
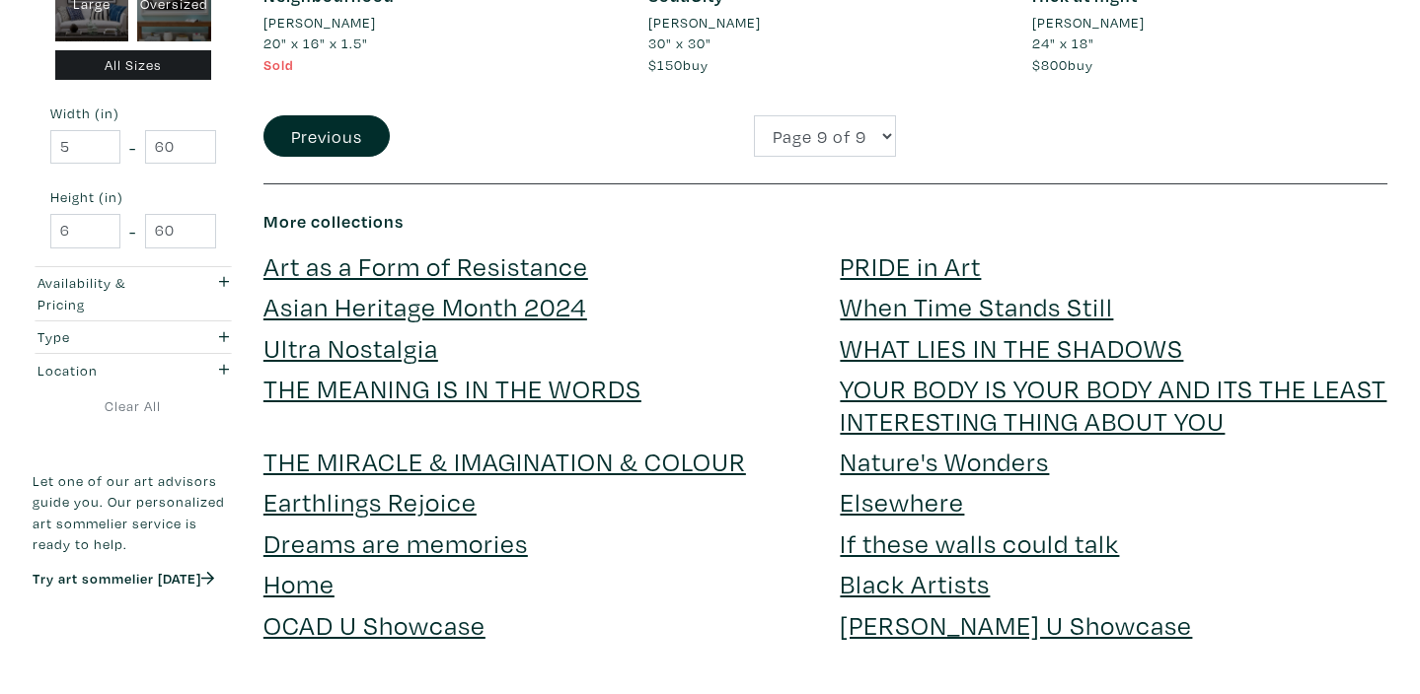
scroll to position [1287, 0]
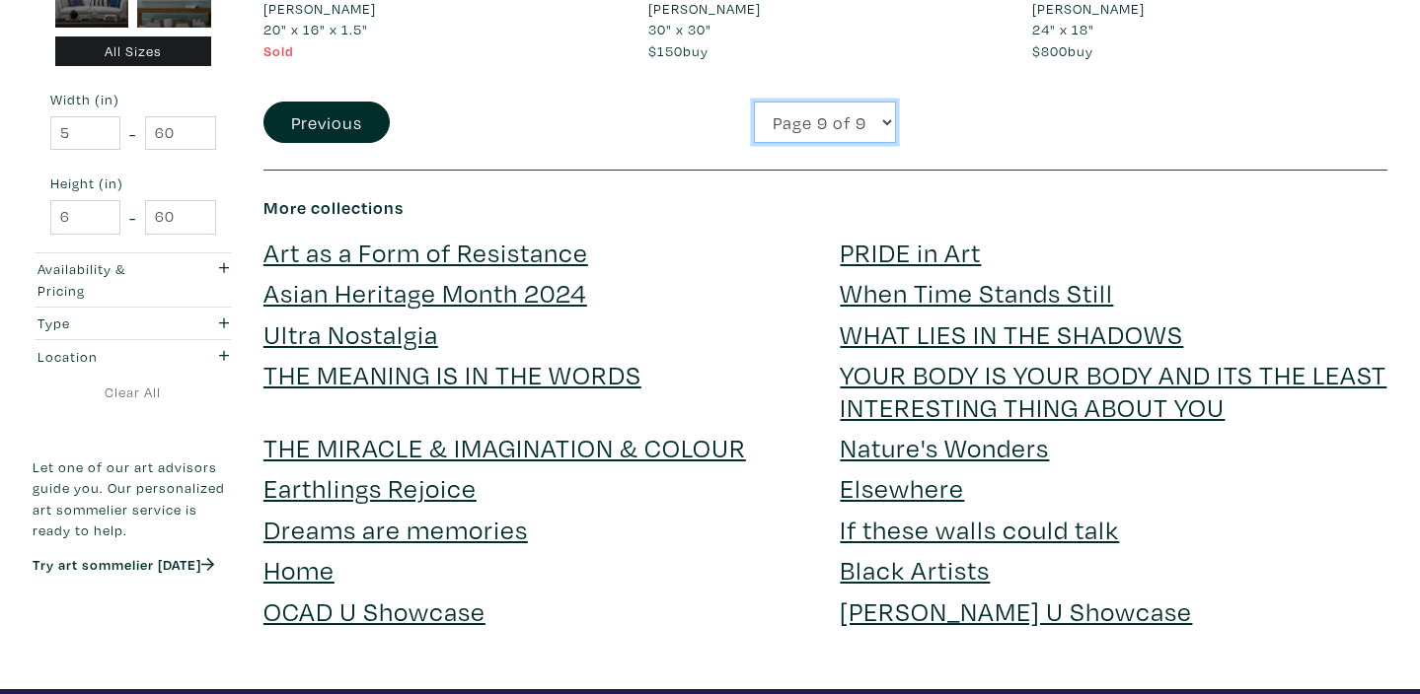
click at [883, 118] on select "Page 1 of 9 Page 2 of 9 Page 3 of 9 Page 4 of 9 Page 5 of 9 Page 6 of 9 Page 7 …" at bounding box center [825, 123] width 142 height 42
select select "1"
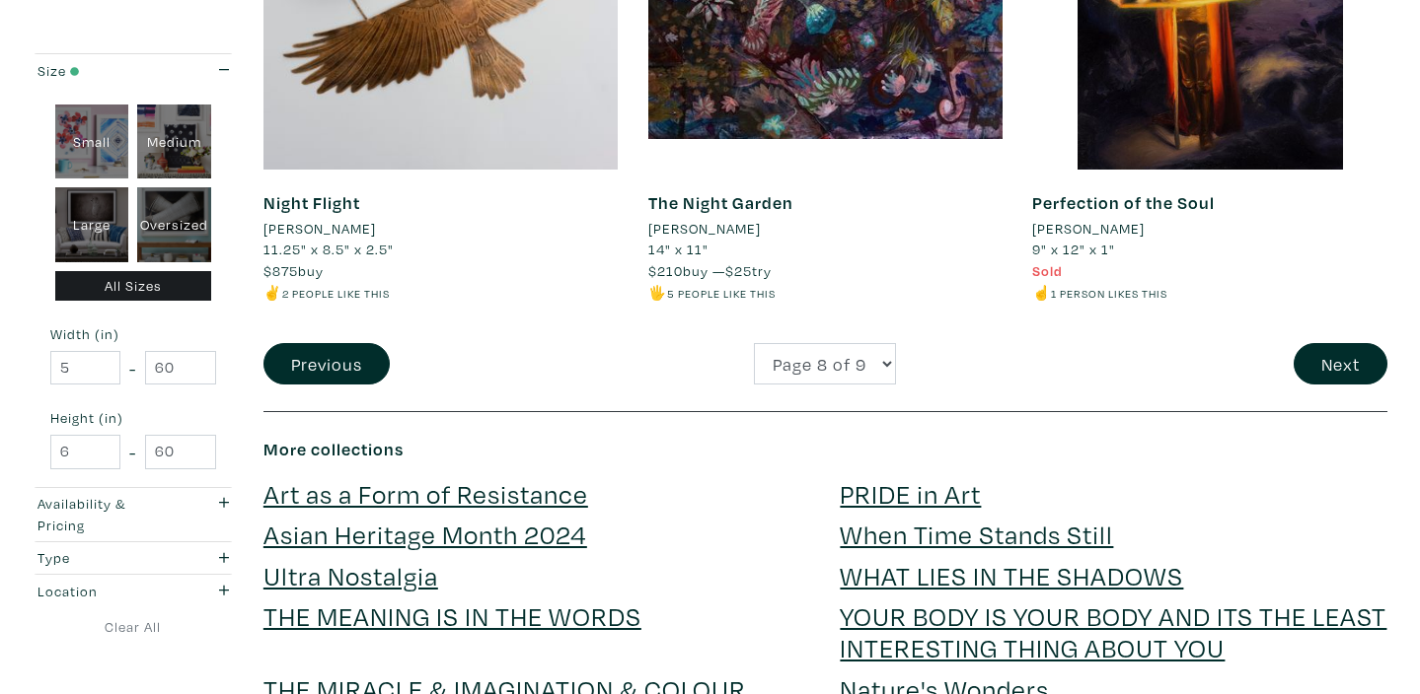
scroll to position [4303, 0]
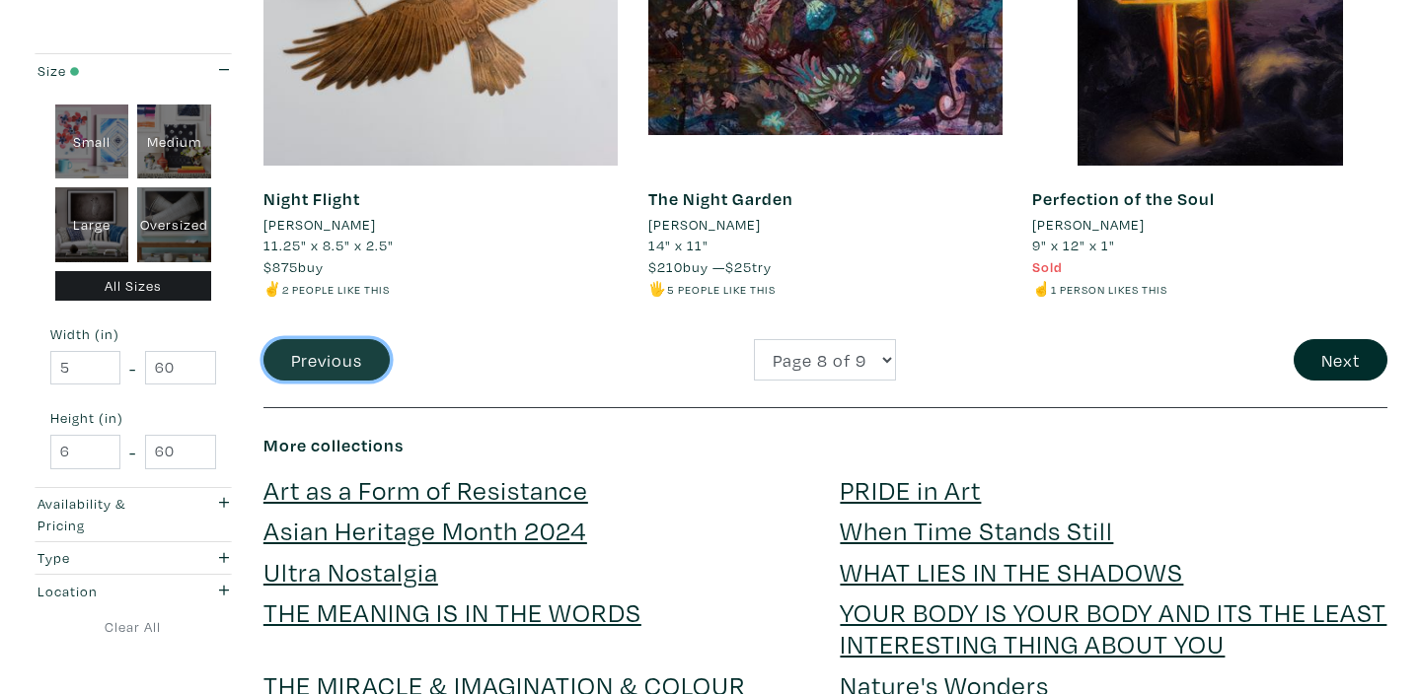
click at [339, 339] on button "Previous" at bounding box center [326, 360] width 126 height 42
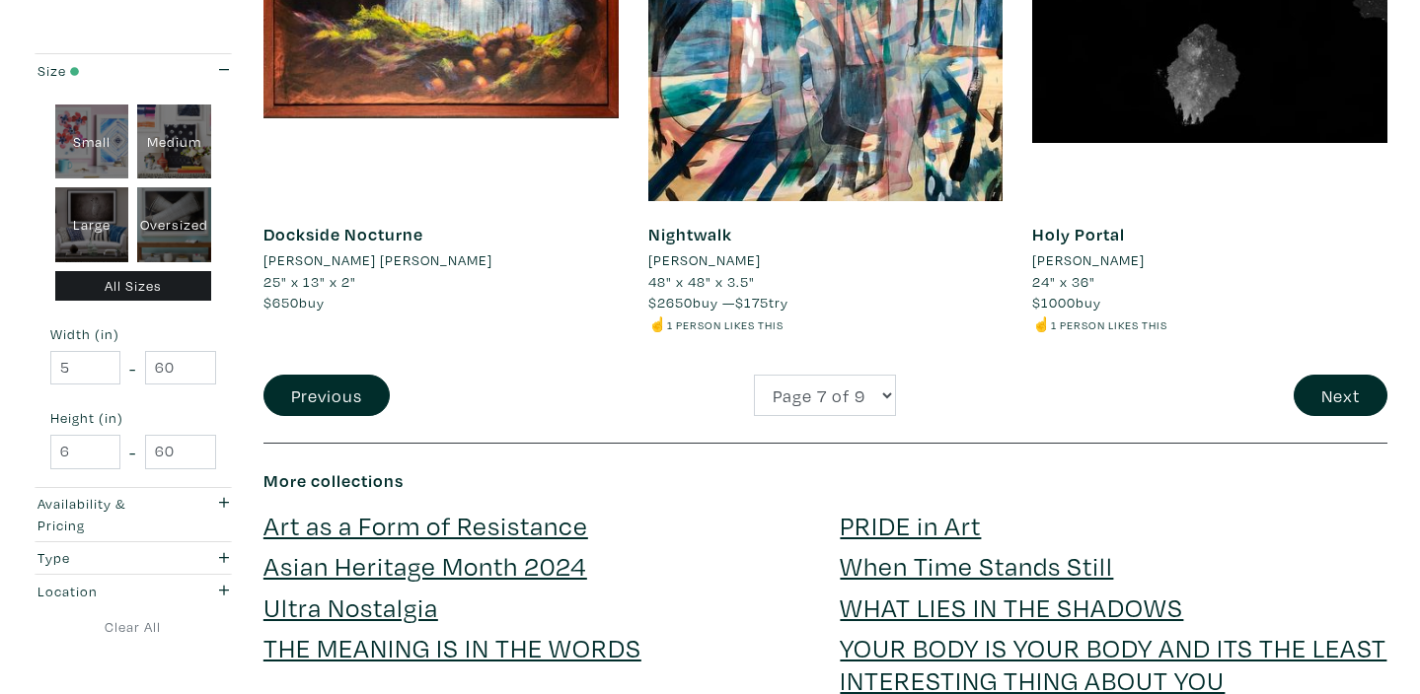
scroll to position [4215, 0]
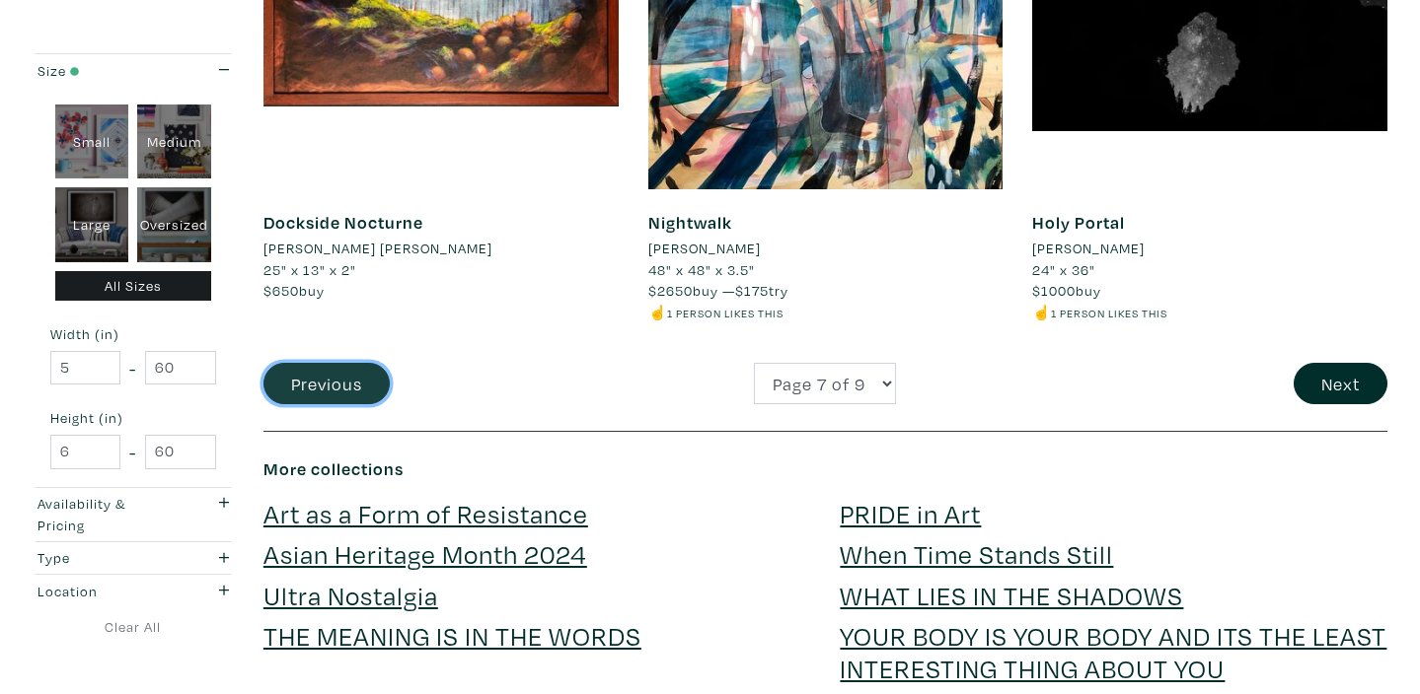
click at [296, 390] on button "Previous" at bounding box center [326, 384] width 126 height 42
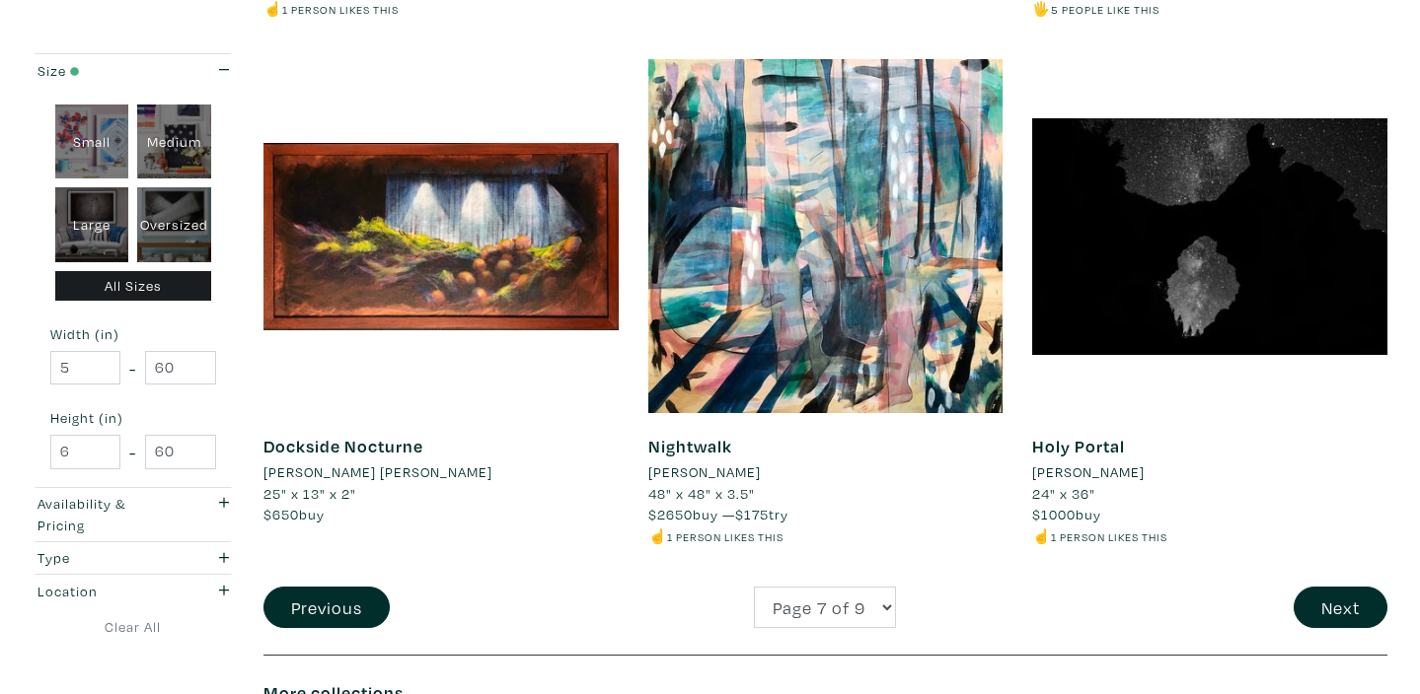
scroll to position [3790, 0]
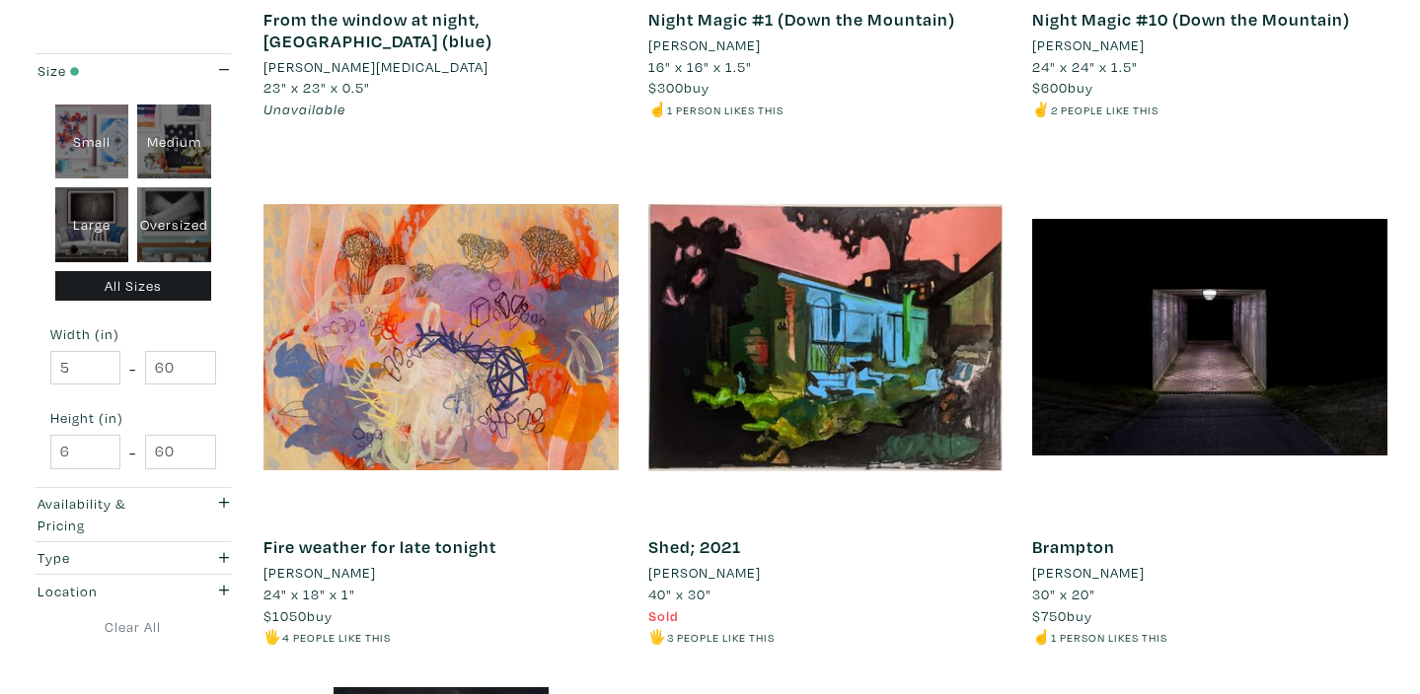
scroll to position [1758, 0]
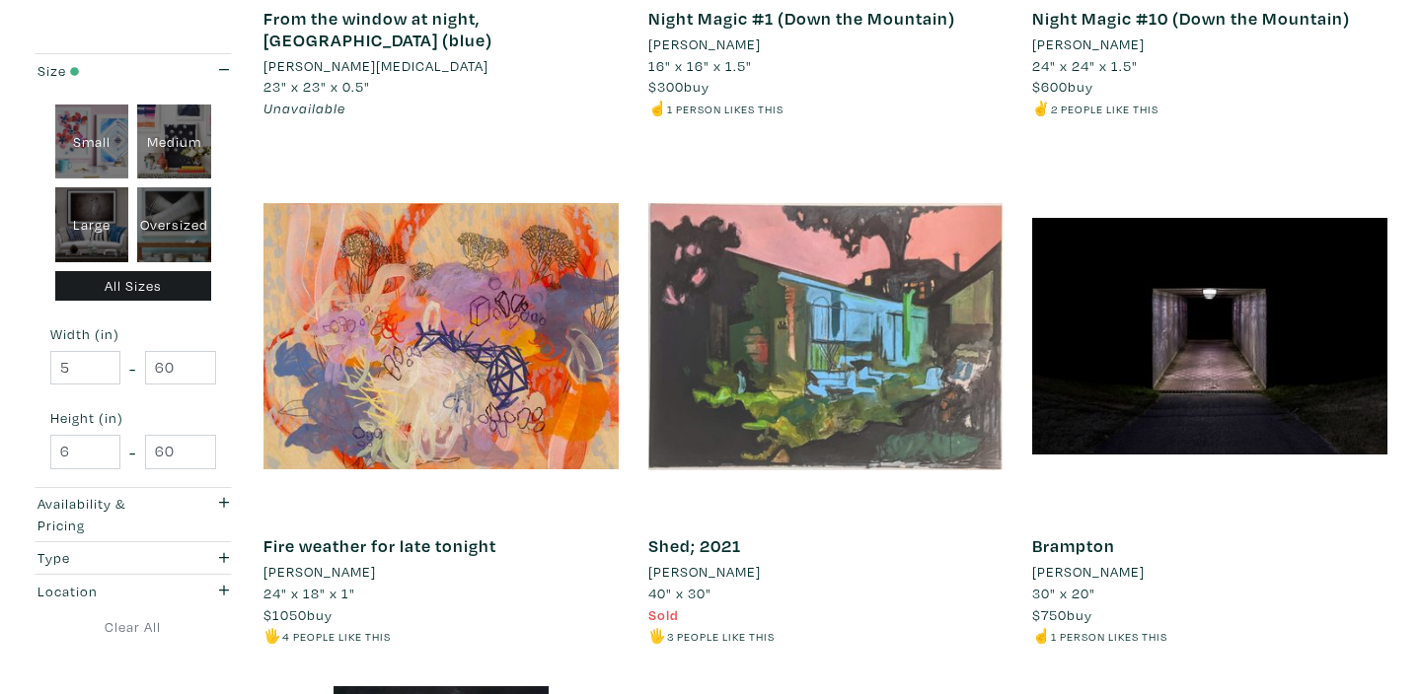
click at [868, 308] on div at bounding box center [825, 336] width 355 height 355
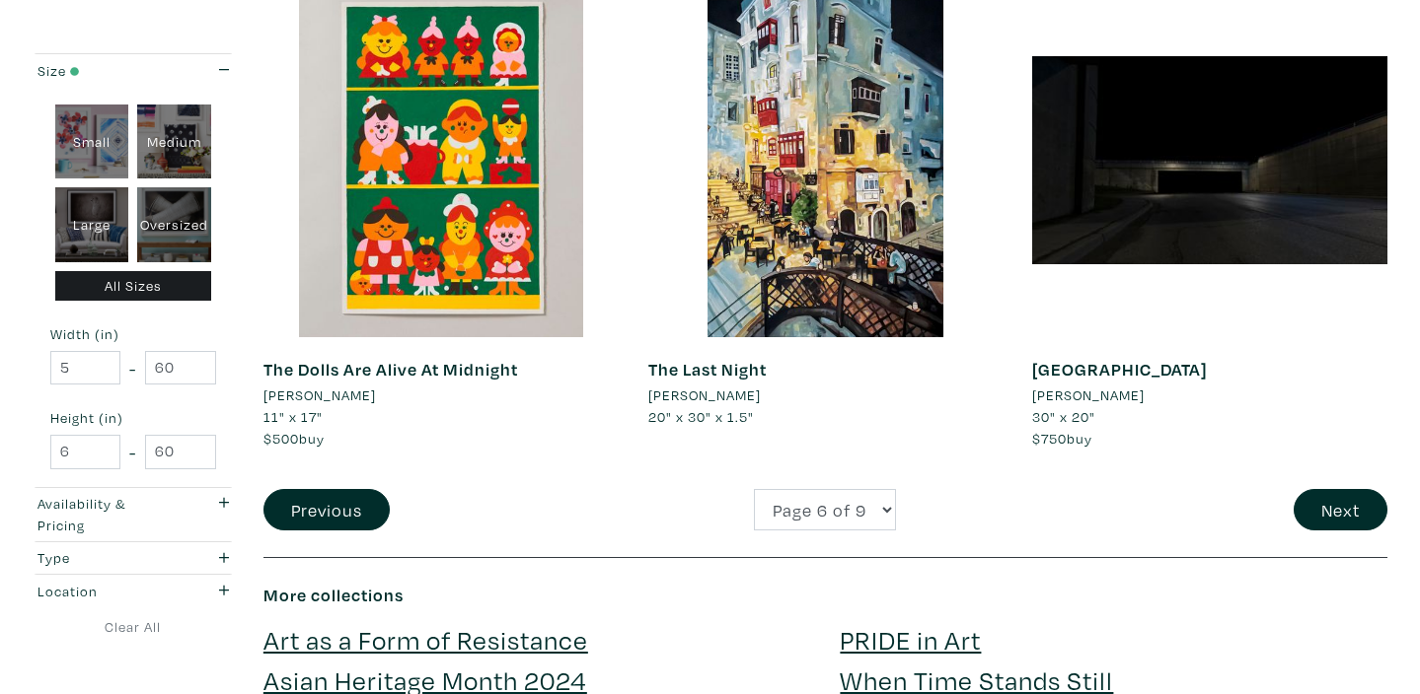
scroll to position [4027, 0]
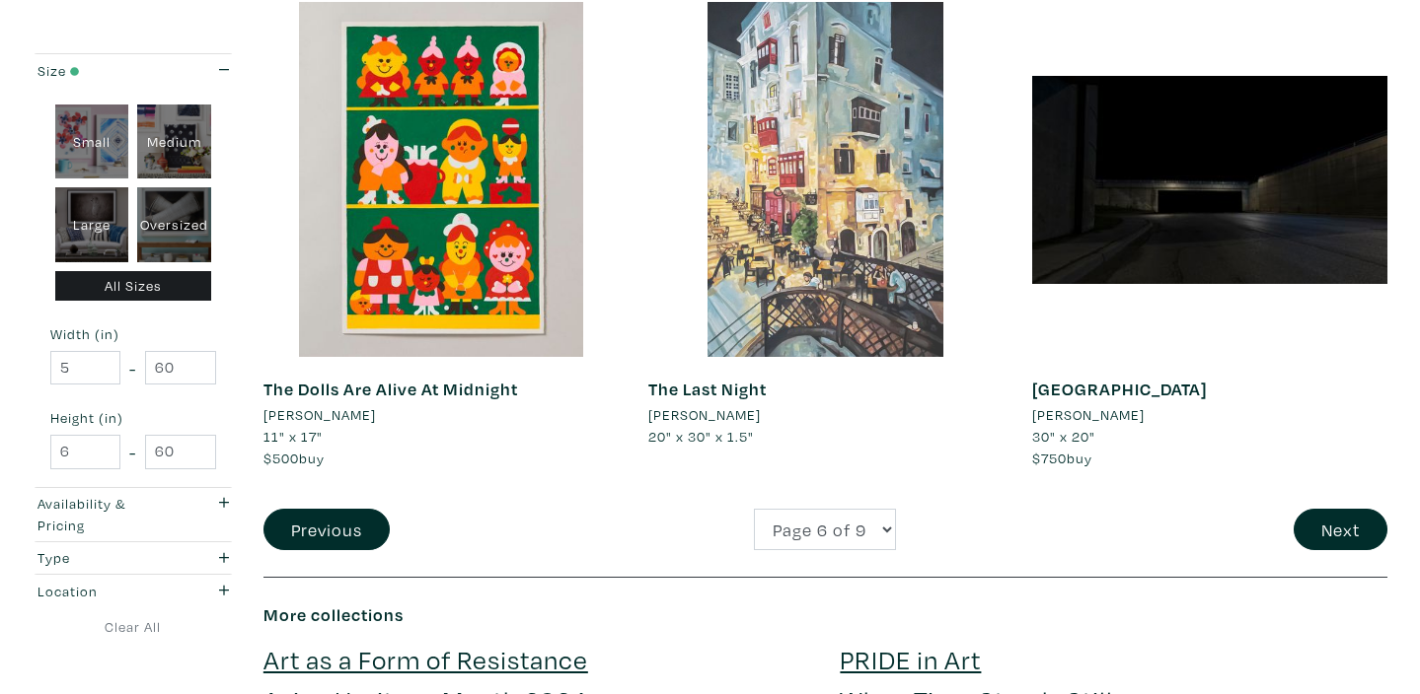
click at [812, 120] on div at bounding box center [825, 179] width 355 height 355
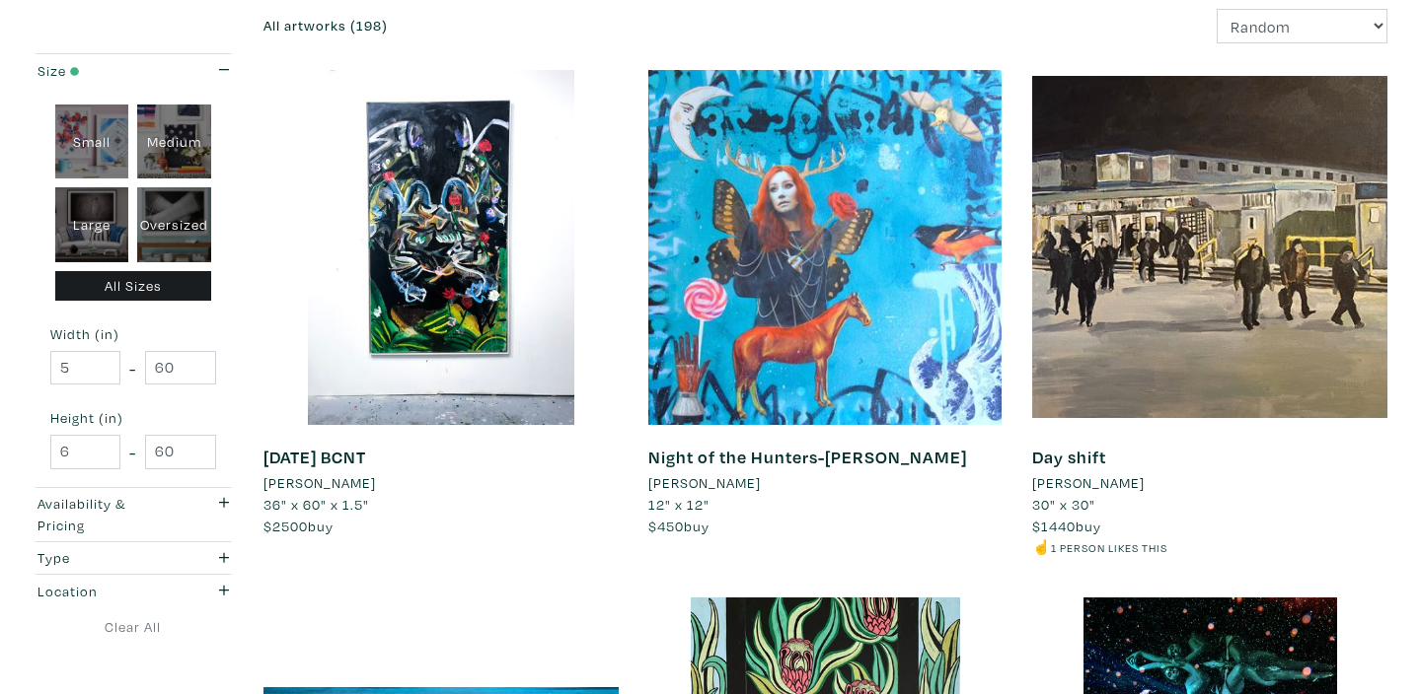
scroll to position [0, 0]
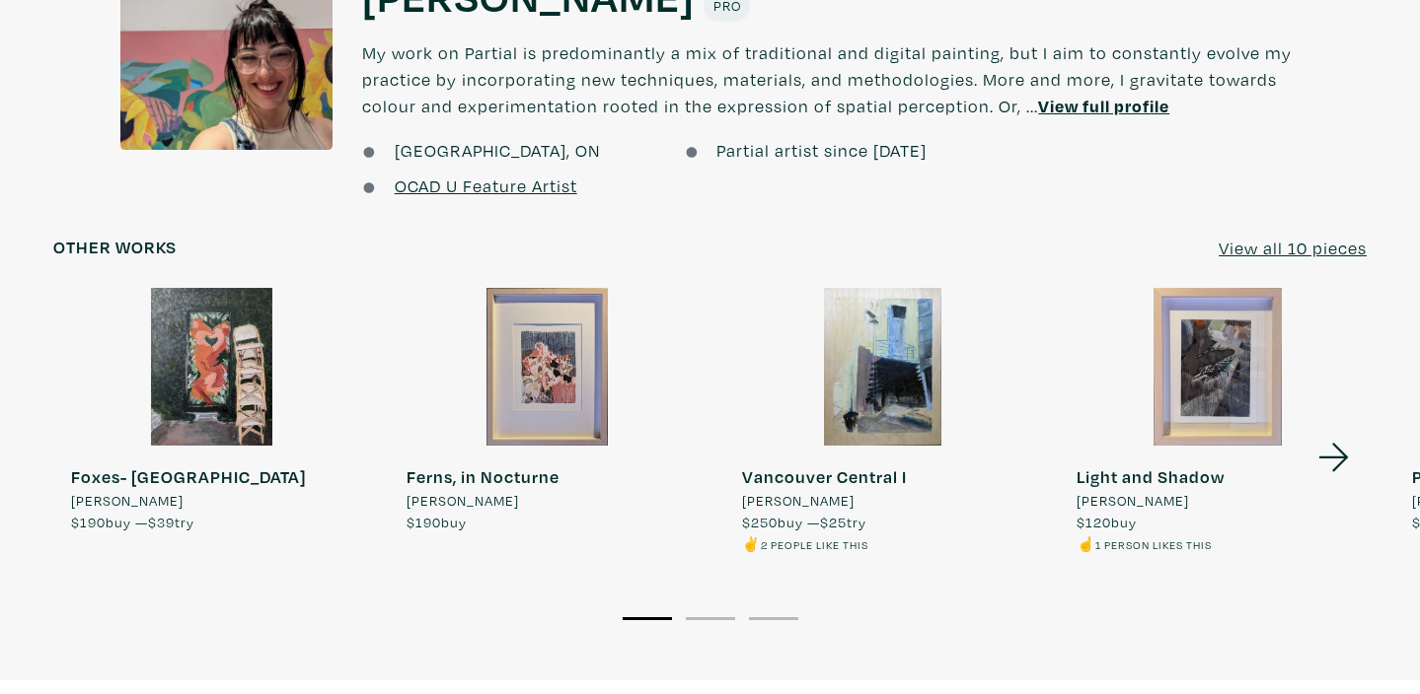
scroll to position [1603, 0]
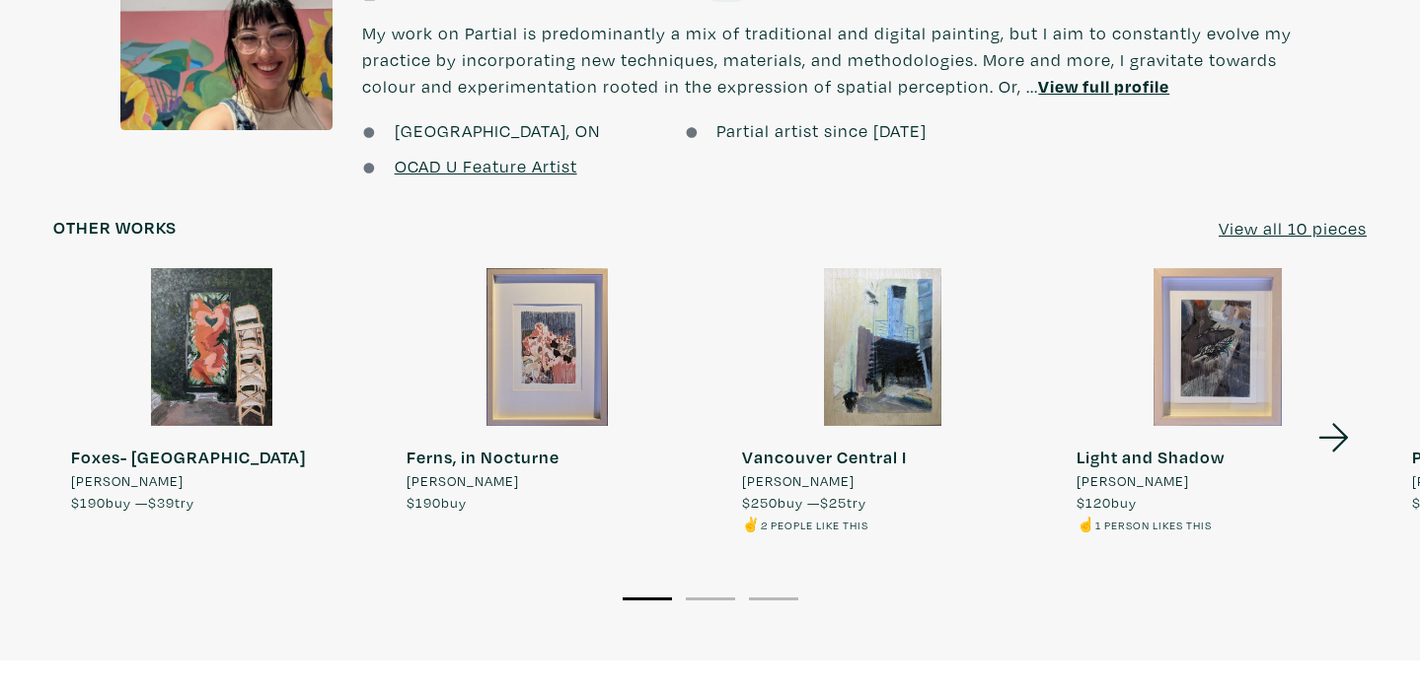
click at [1261, 227] on u "View all 10 pieces" at bounding box center [1292, 228] width 148 height 23
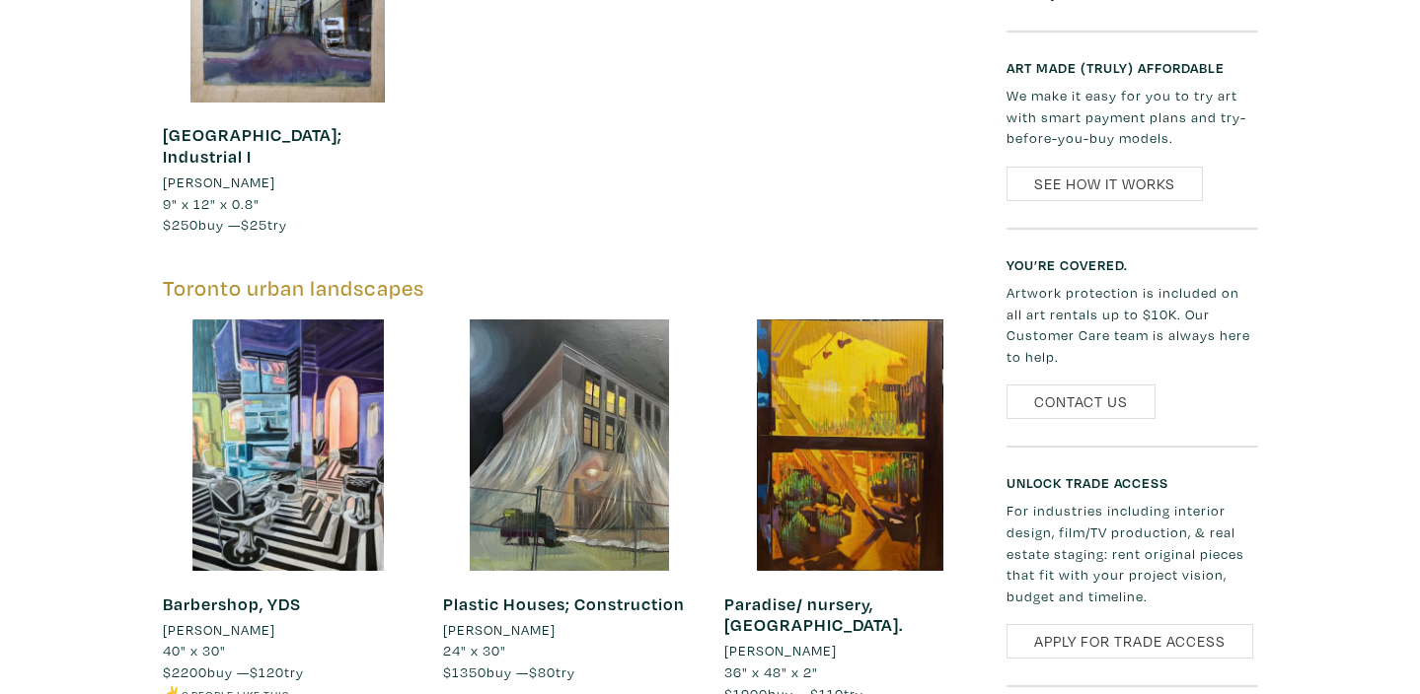
scroll to position [2070, 0]
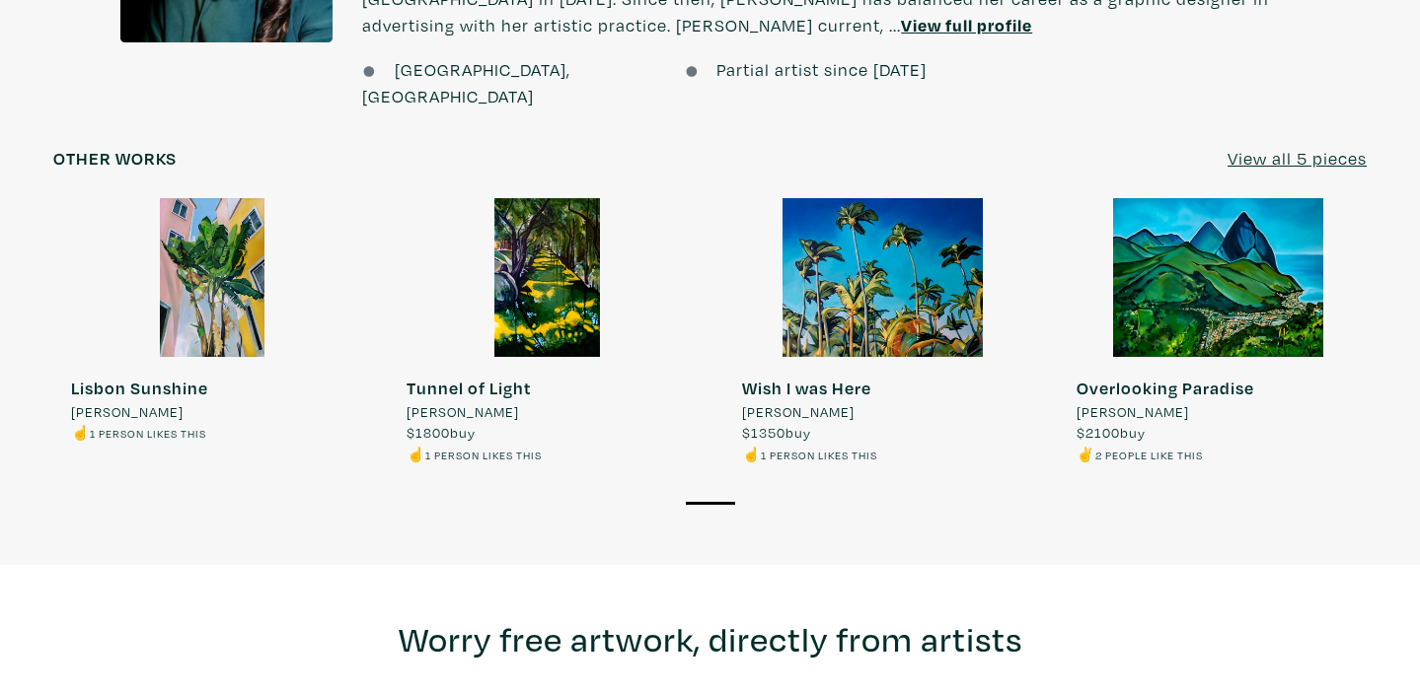
scroll to position [1803, 0]
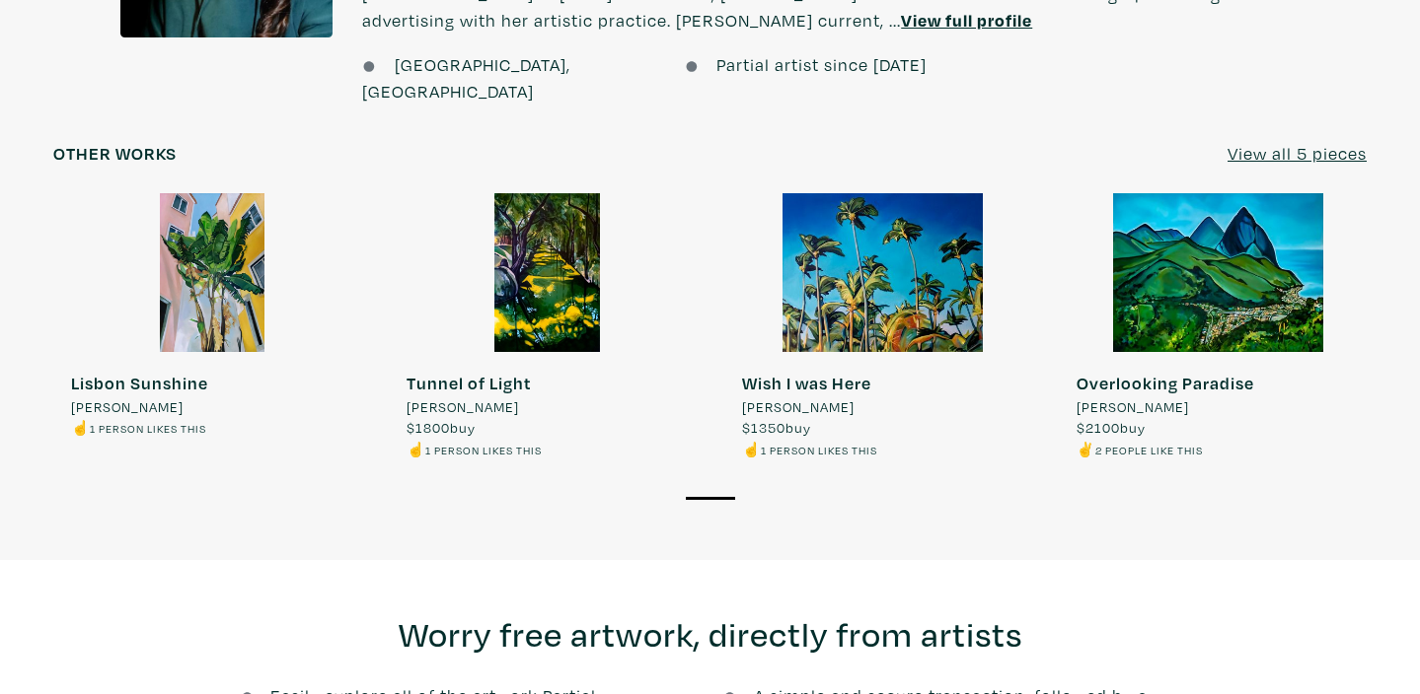
click at [1251, 142] on u "View all 5 pieces" at bounding box center [1296, 153] width 139 height 23
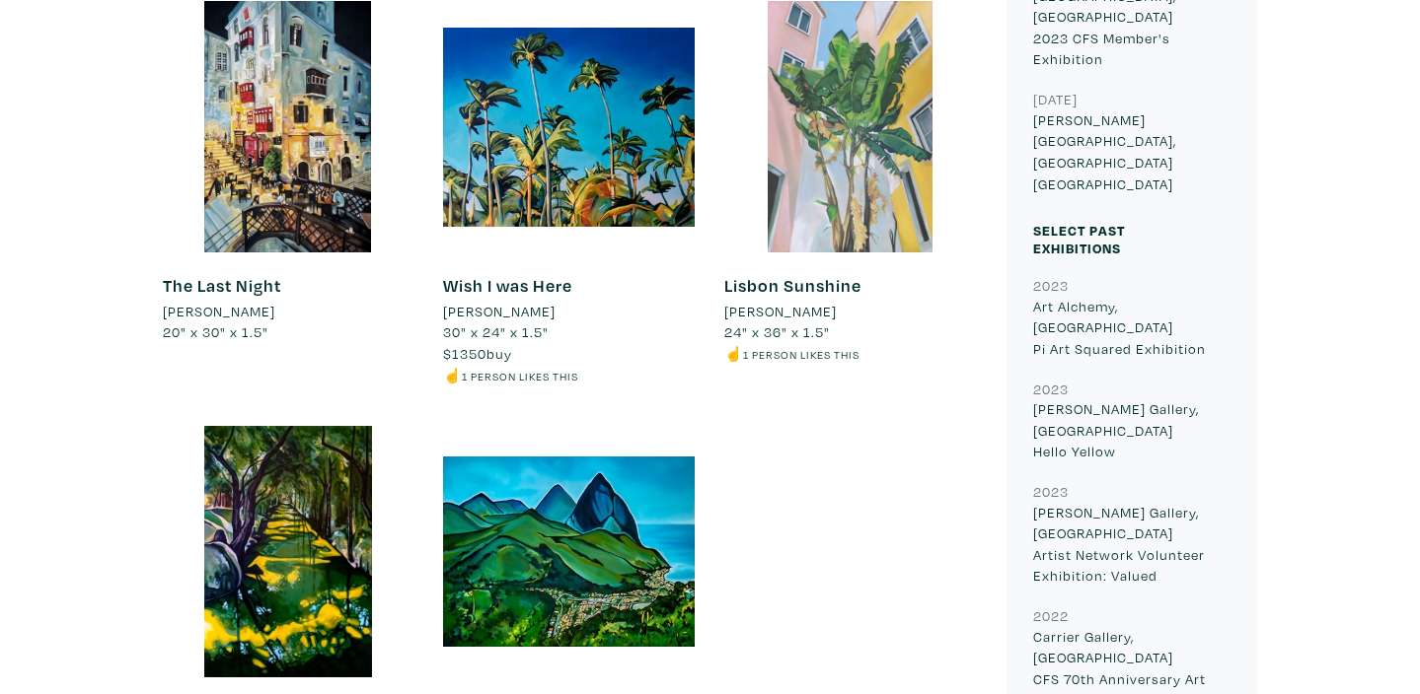
scroll to position [930, 0]
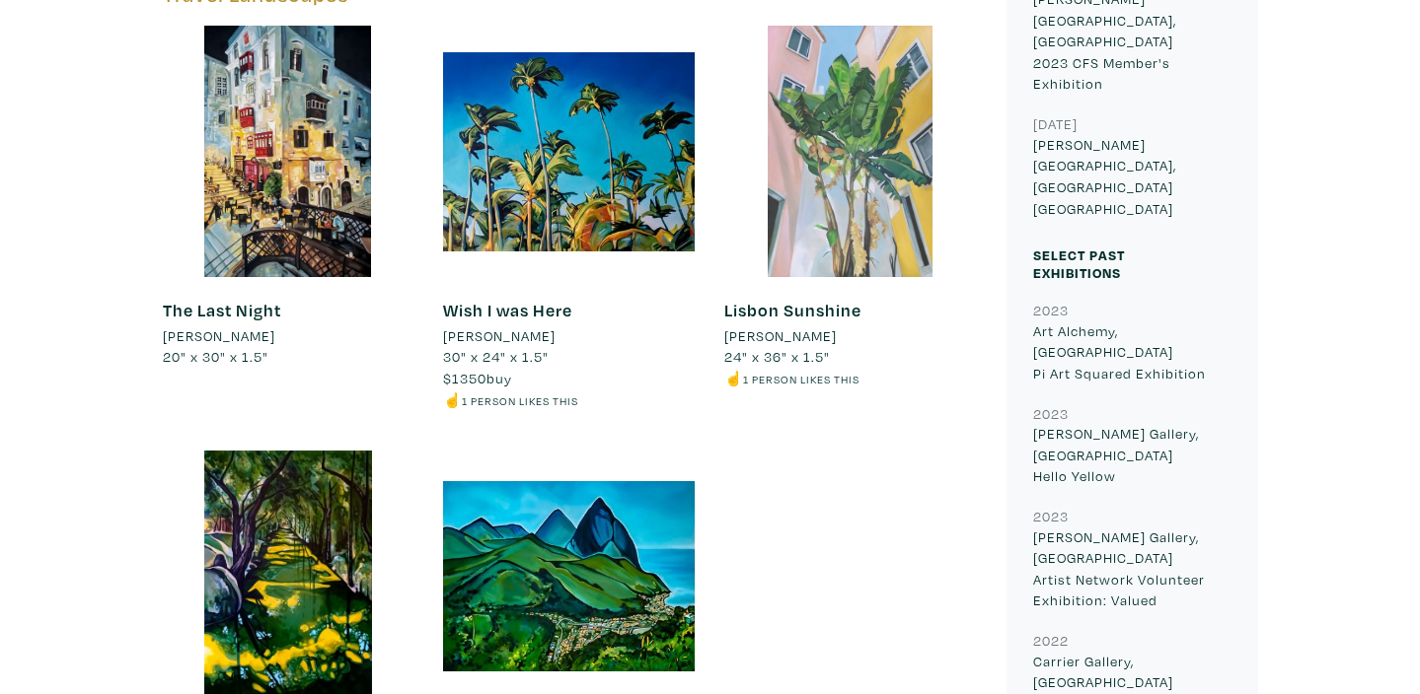
click at [828, 188] on div at bounding box center [850, 152] width 252 height 252
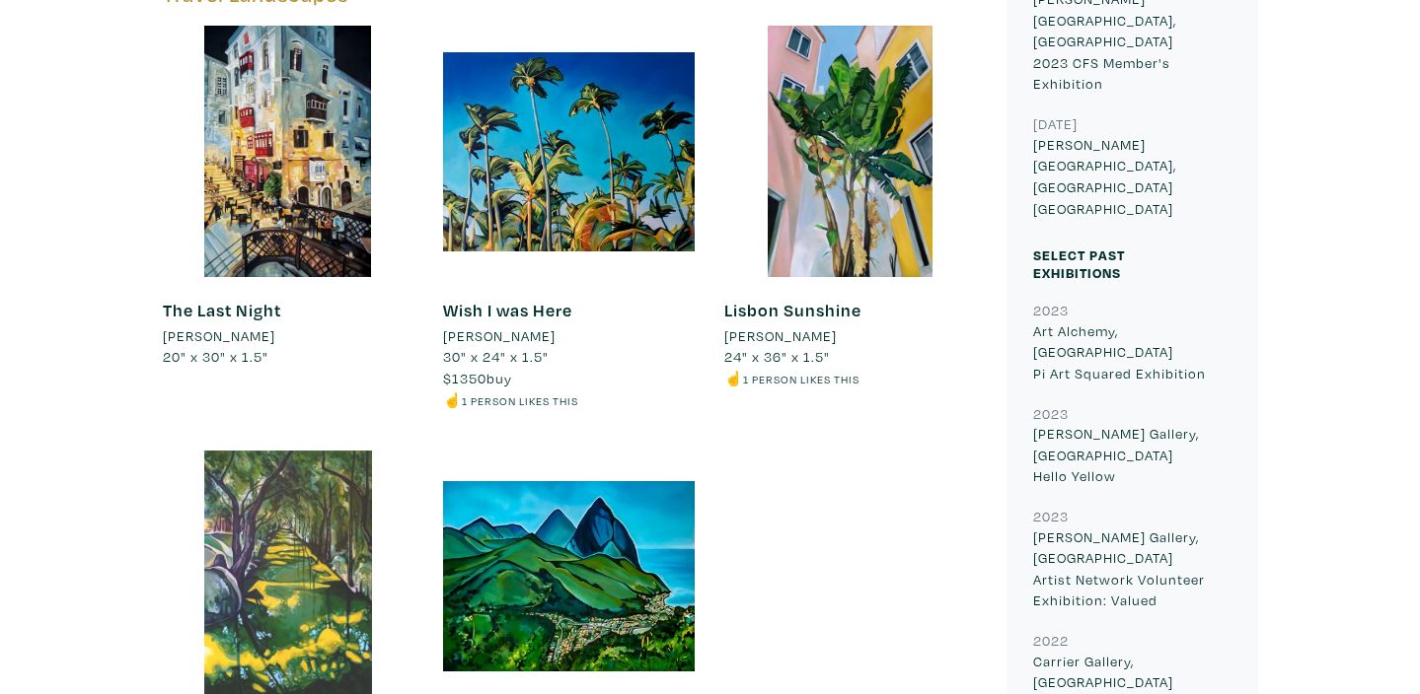
click at [260, 530] on div at bounding box center [289, 577] width 252 height 252
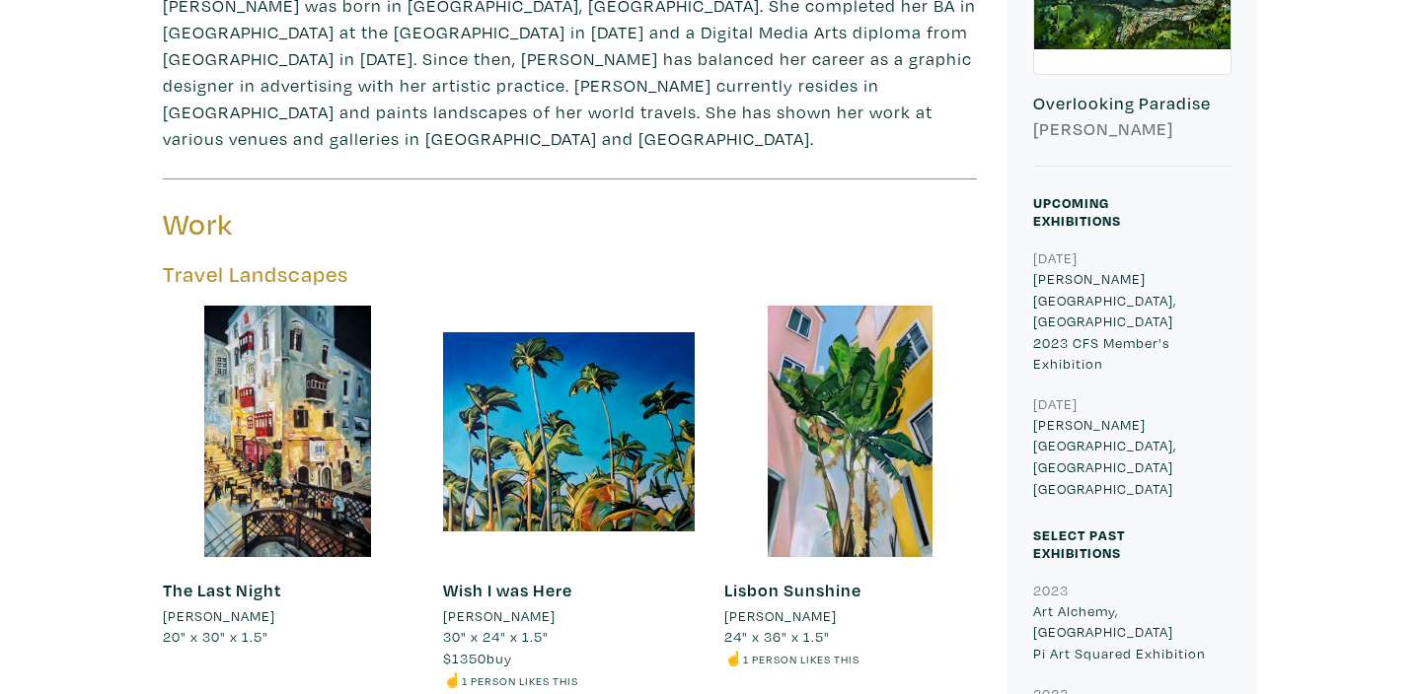
scroll to position [631, 0]
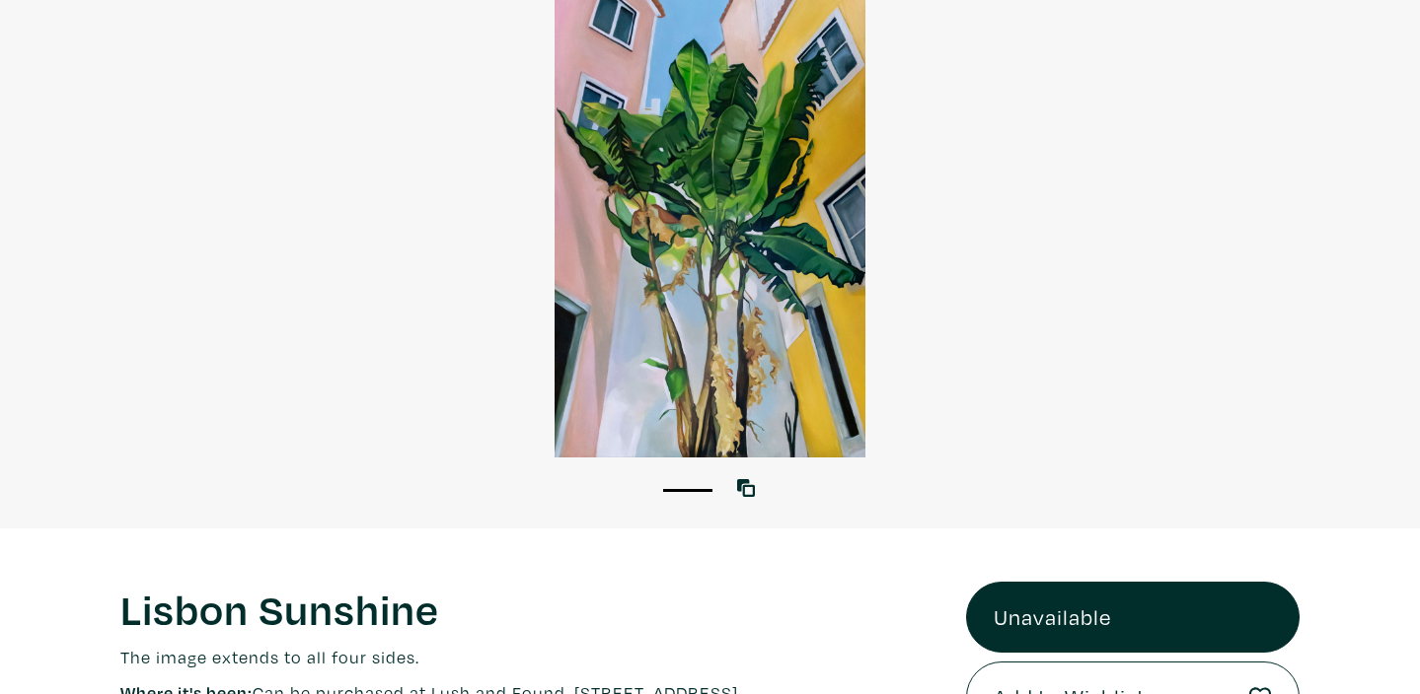
scroll to position [143, 0]
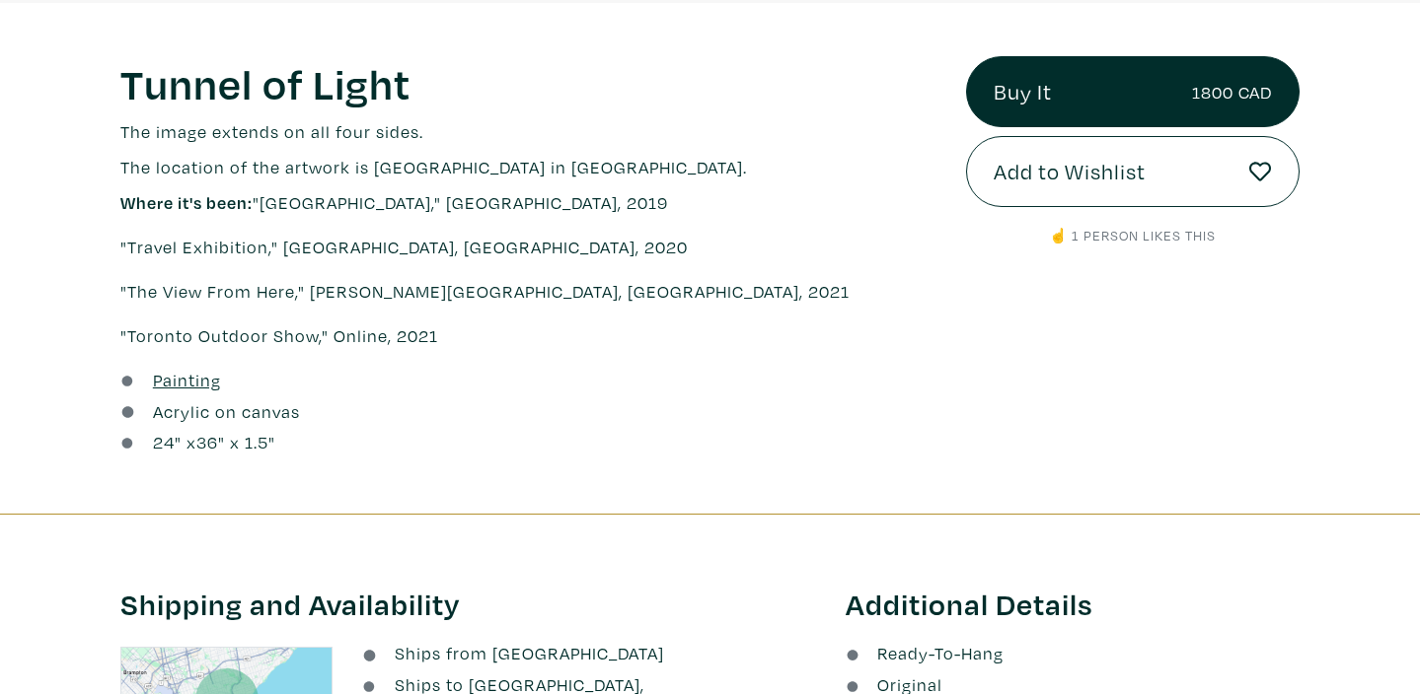
scroll to position [695, 0]
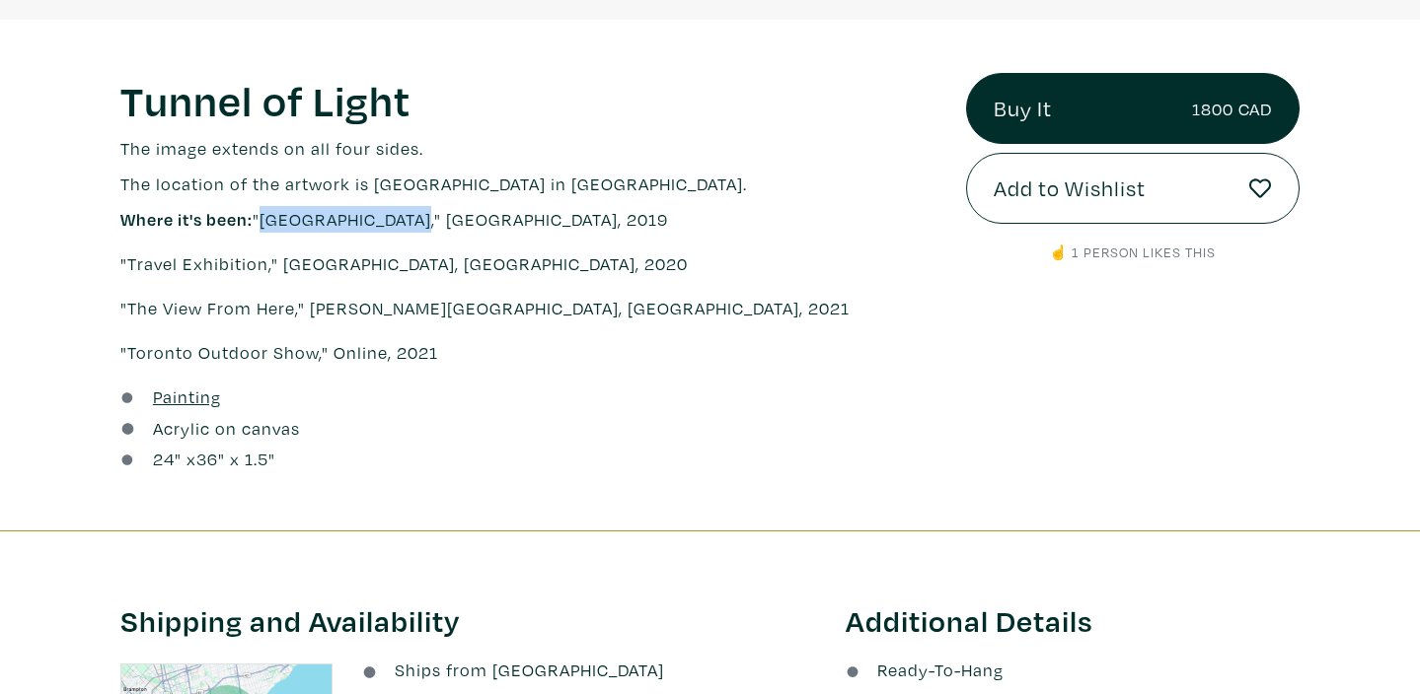
drag, startPoint x: 266, startPoint y: 219, endPoint x: 409, endPoint y: 216, distance: 143.1
click at [409, 216] on p "Where it's been: "Riverdale Artwalk," Toronto, 2019" at bounding box center [528, 219] width 816 height 27
copy p "Riverdale Artwalk"
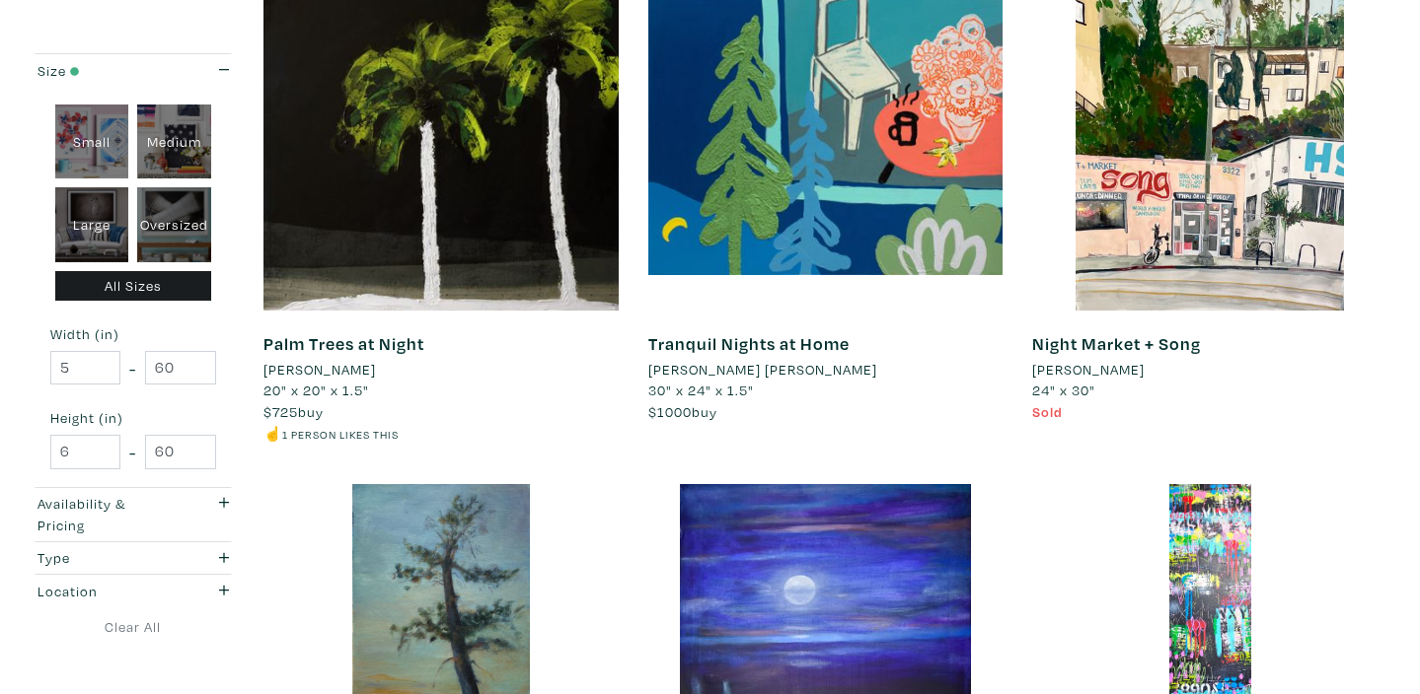
scroll to position [2414, 0]
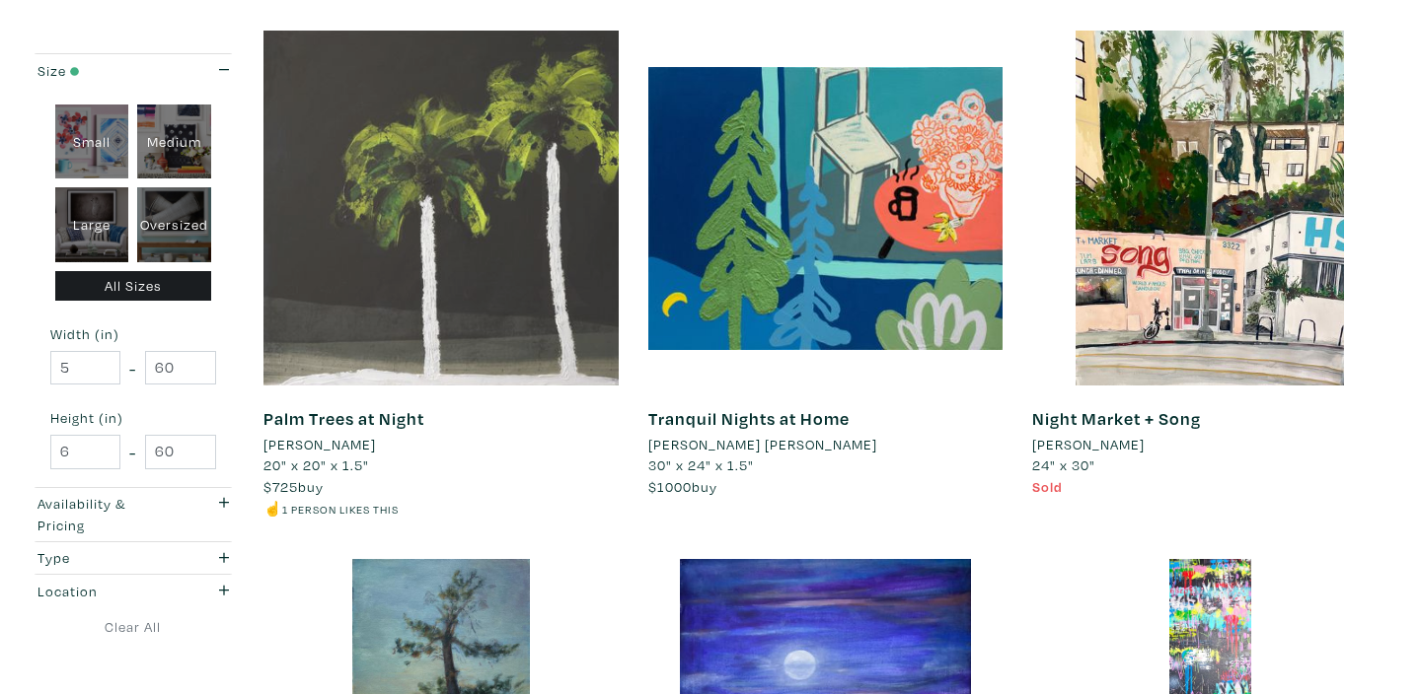
click at [439, 190] on div at bounding box center [440, 208] width 355 height 355
click at [425, 268] on div at bounding box center [440, 208] width 355 height 355
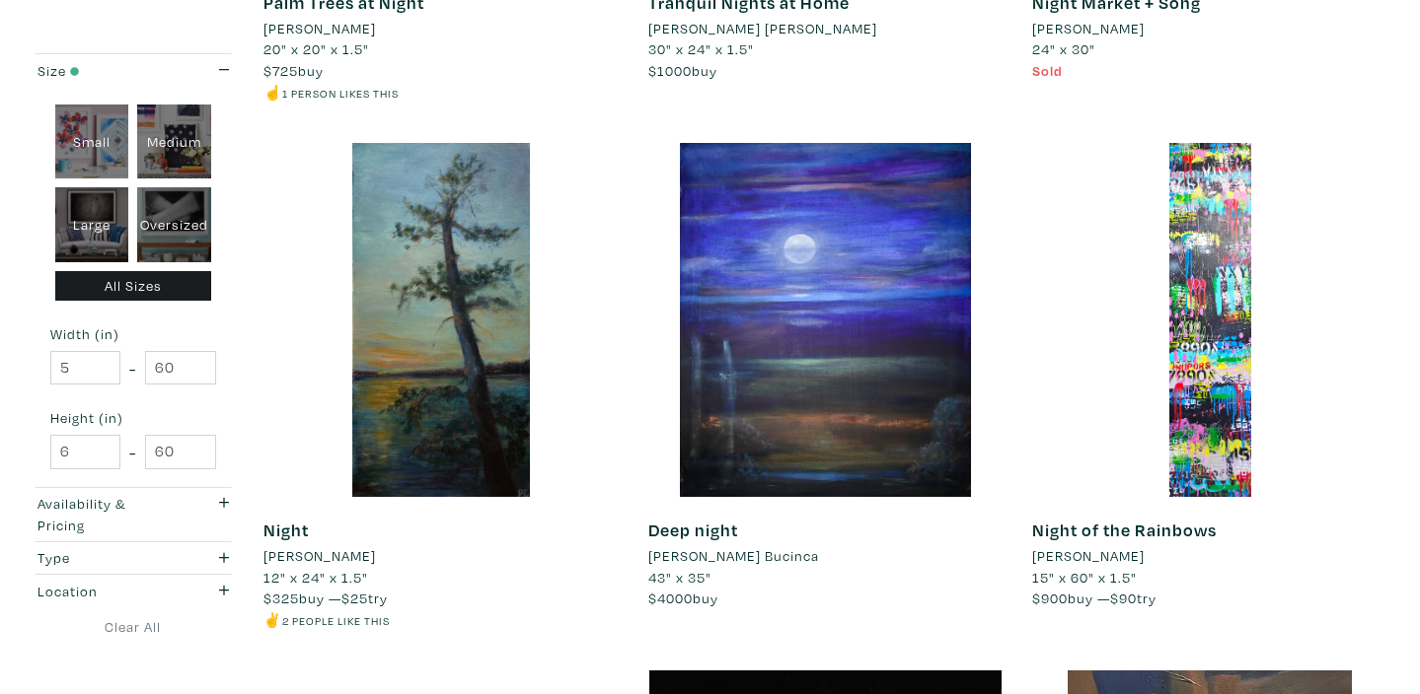
scroll to position [2839, 0]
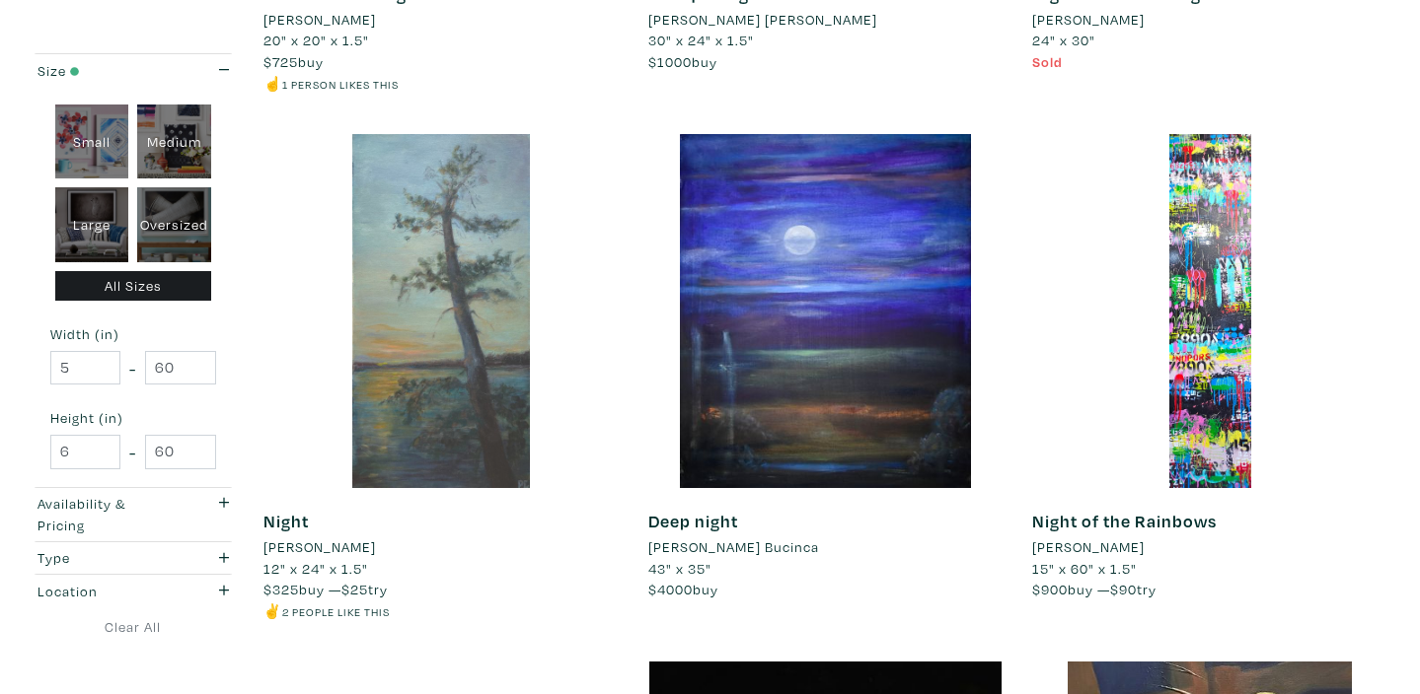
click at [507, 354] on div at bounding box center [440, 311] width 355 height 355
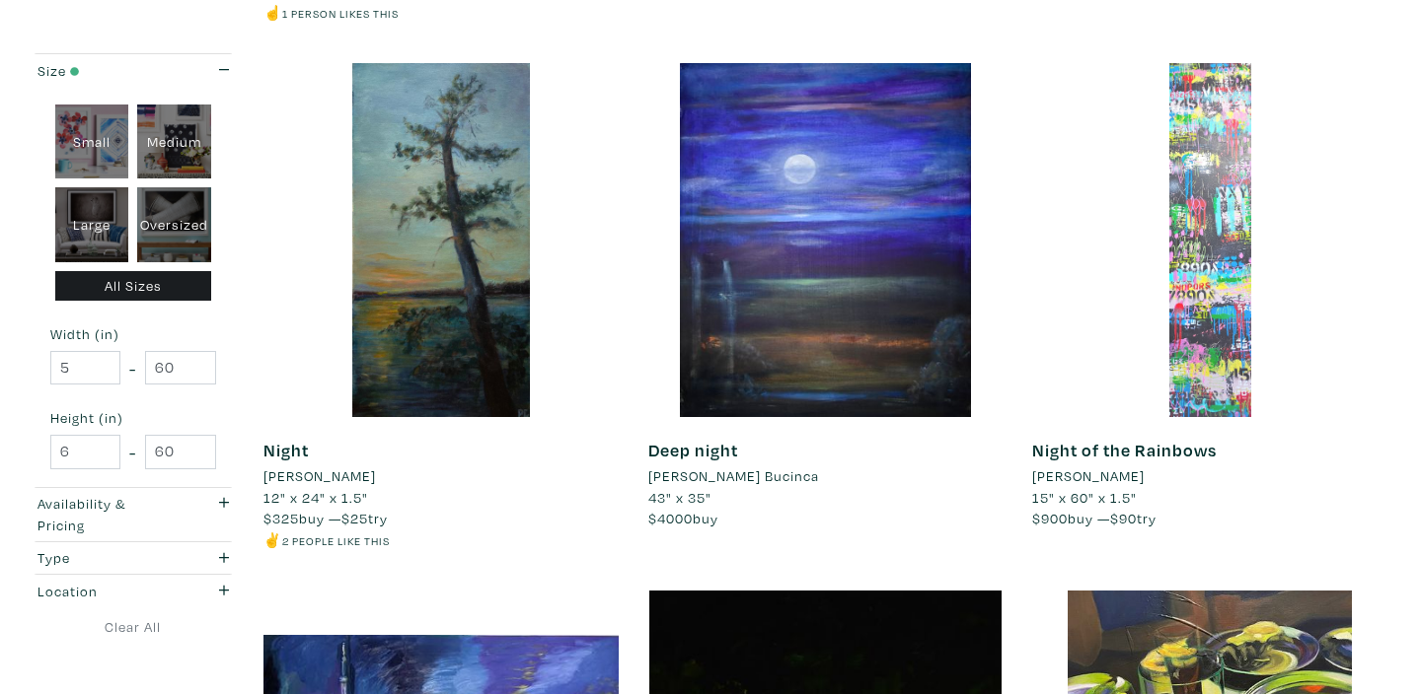
scroll to position [2912, 0]
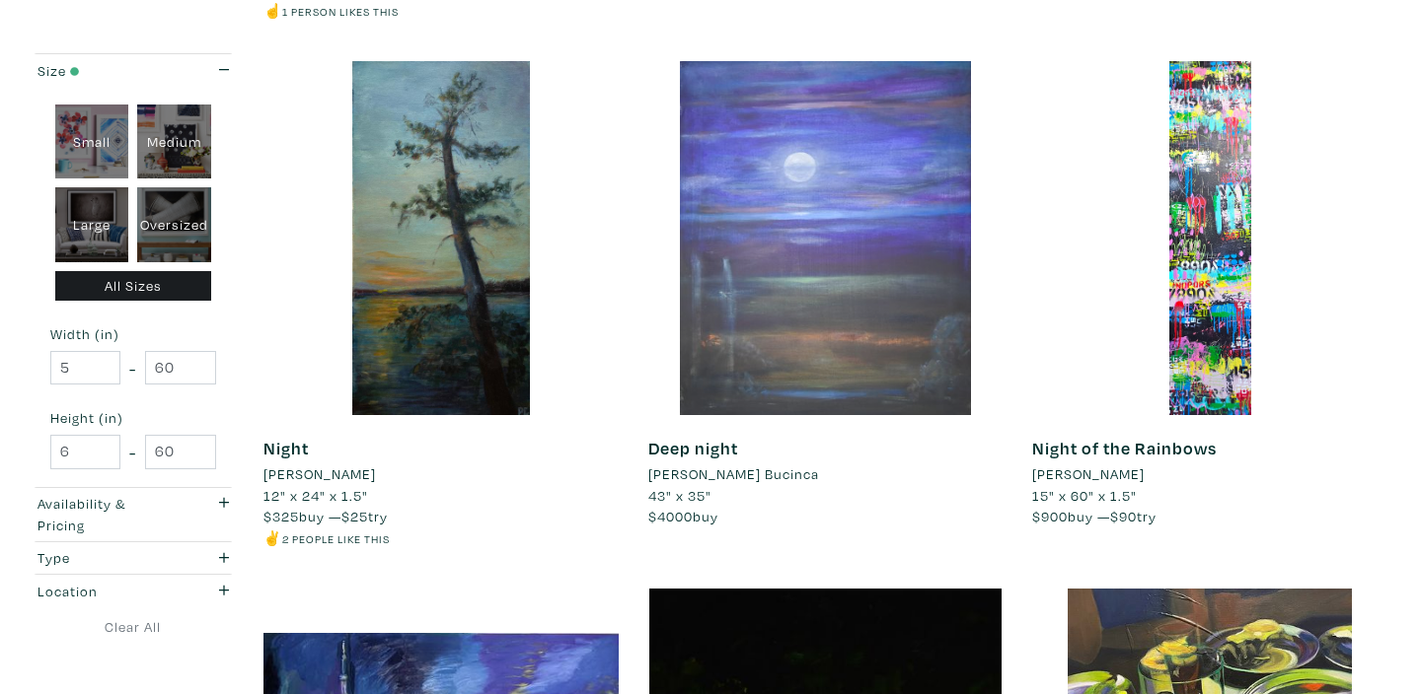
click at [871, 242] on div at bounding box center [825, 238] width 355 height 355
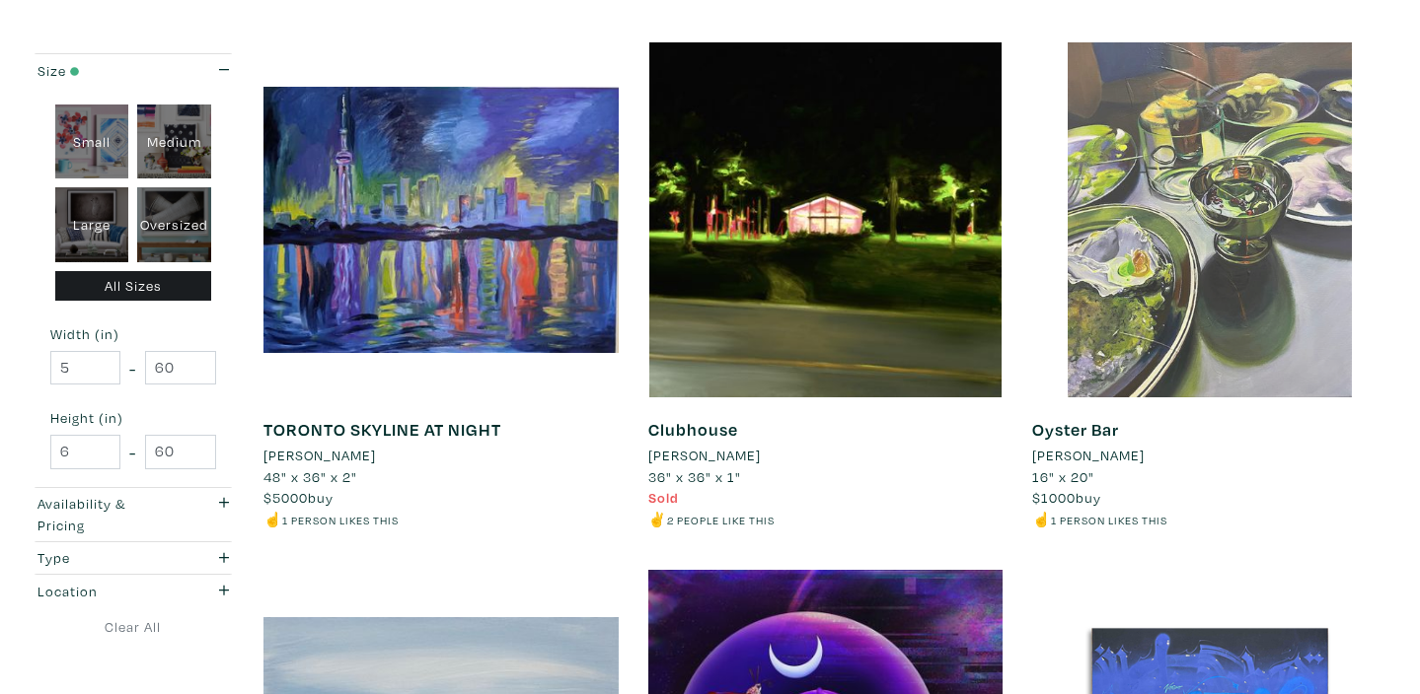
scroll to position [3465, 0]
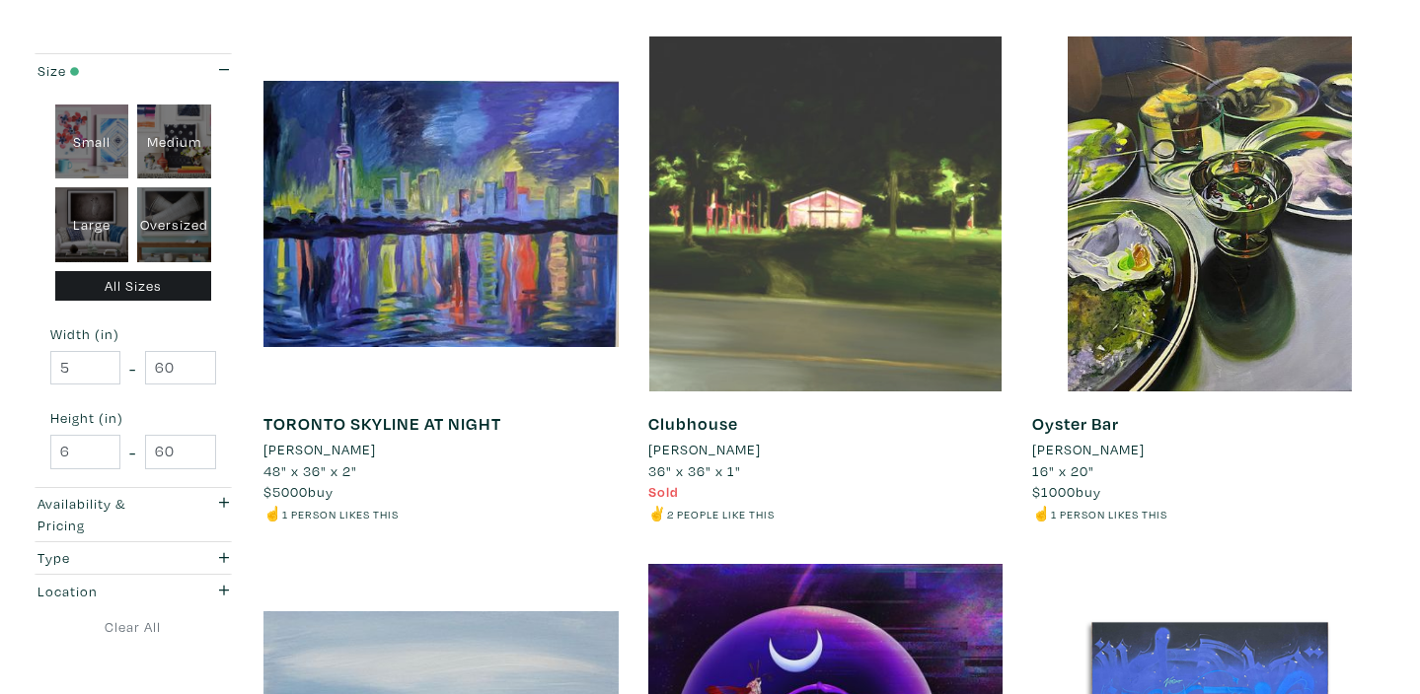
click at [832, 294] on div at bounding box center [825, 214] width 355 height 355
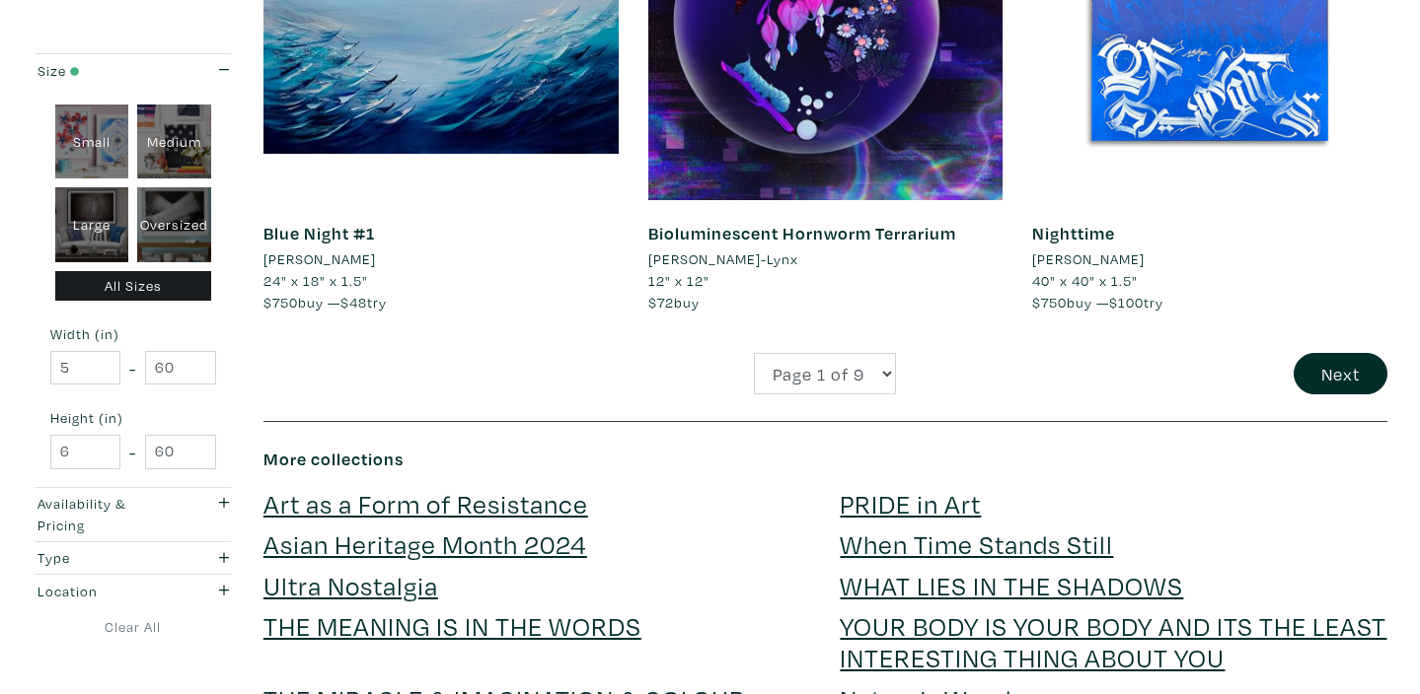
scroll to position [4186, 0]
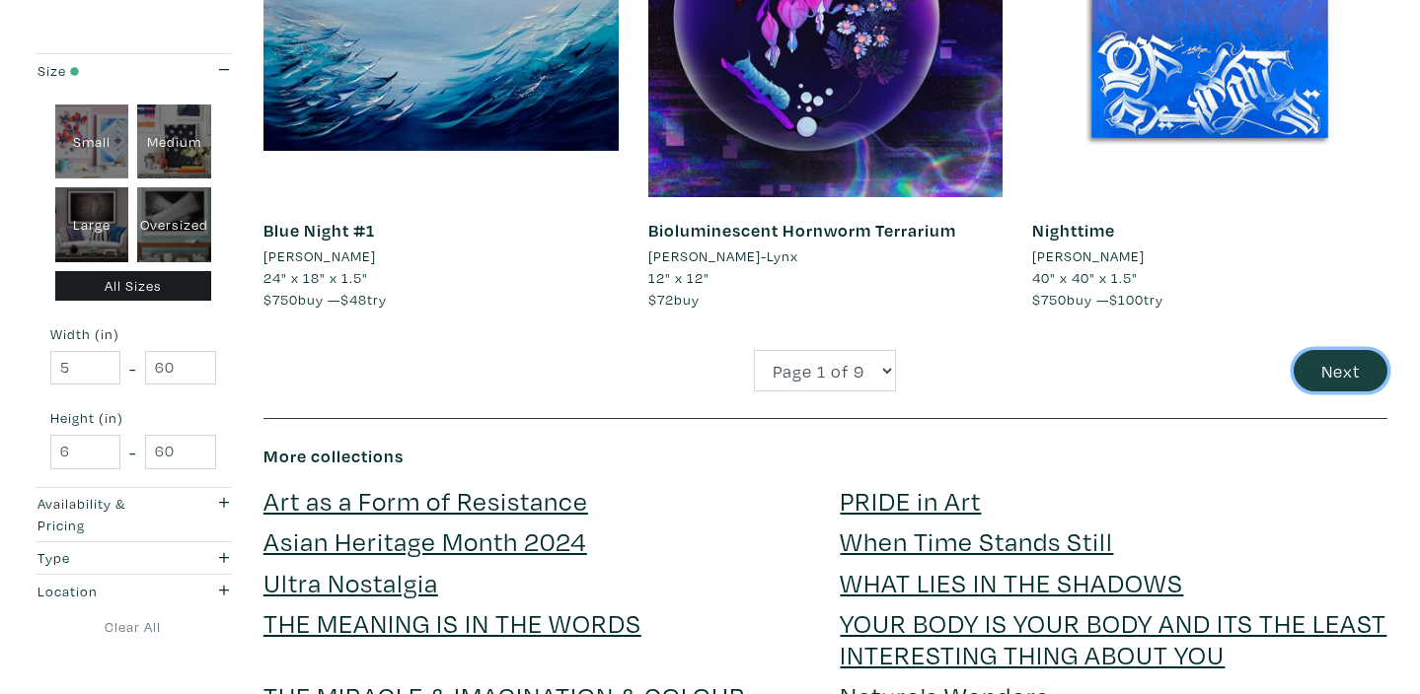
click at [1336, 376] on button "Next" at bounding box center [1340, 371] width 94 height 42
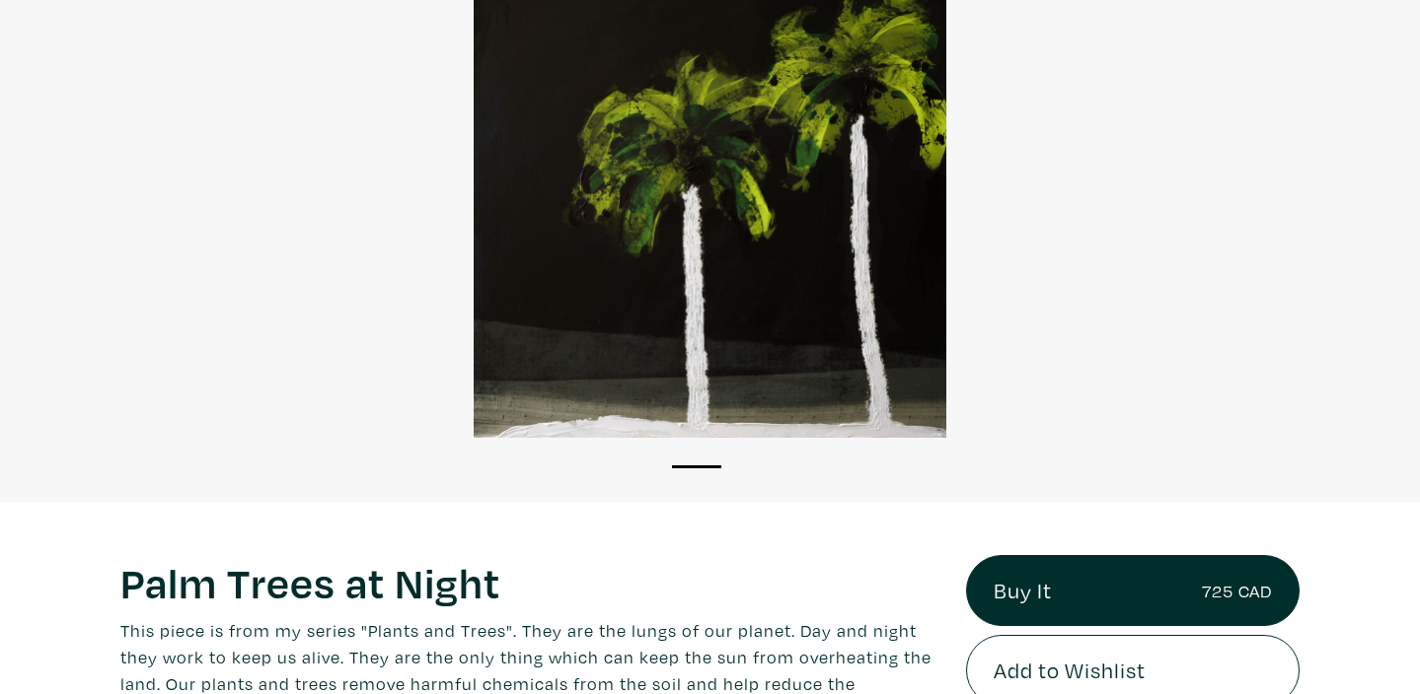
scroll to position [199, 0]
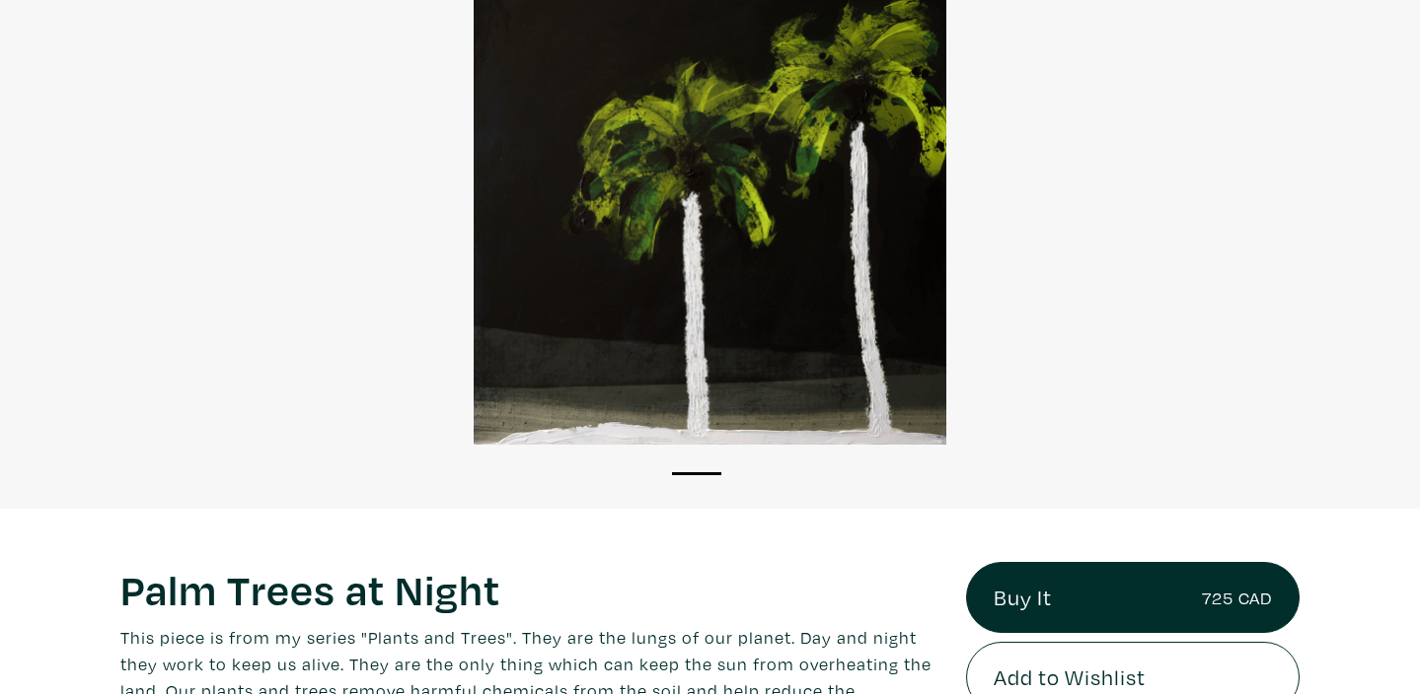
click at [786, 333] on div at bounding box center [710, 208] width 1420 height 473
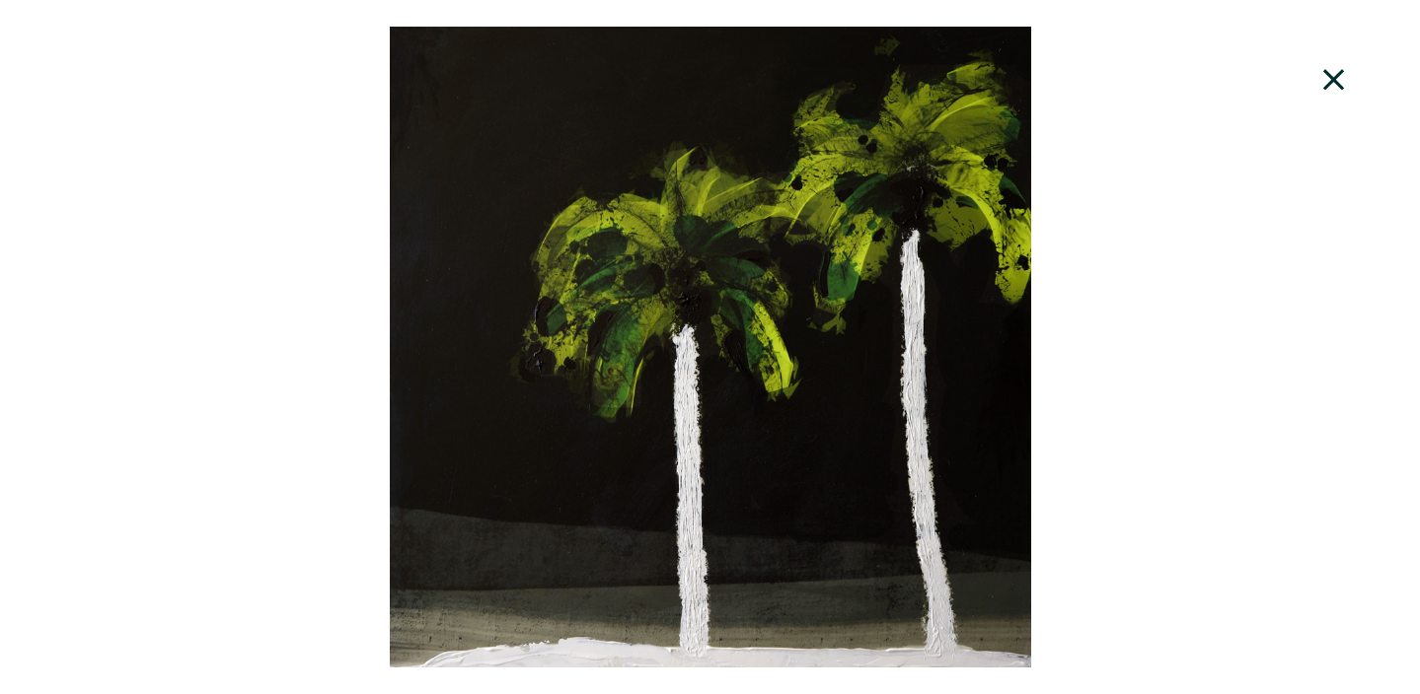
click at [829, 316] on div at bounding box center [710, 347] width 1420 height 641
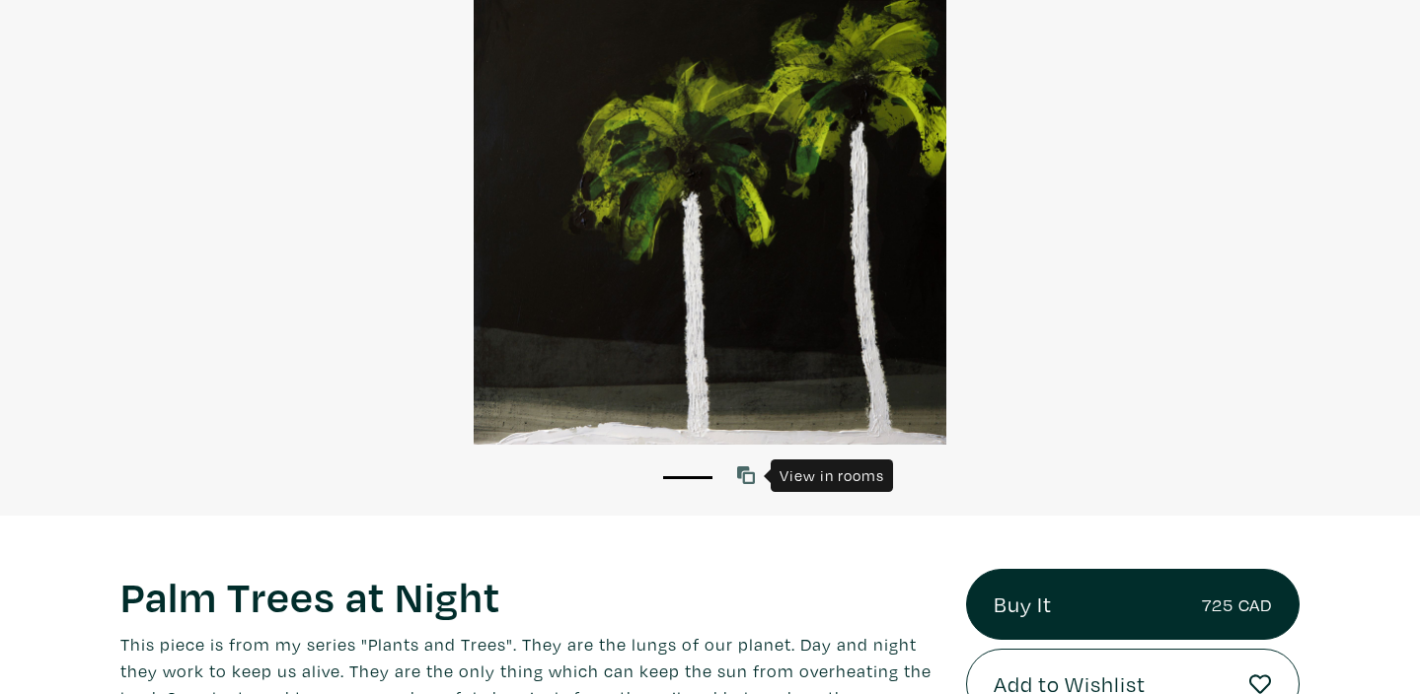
click at [748, 482] on icon at bounding box center [746, 476] width 18 height 18
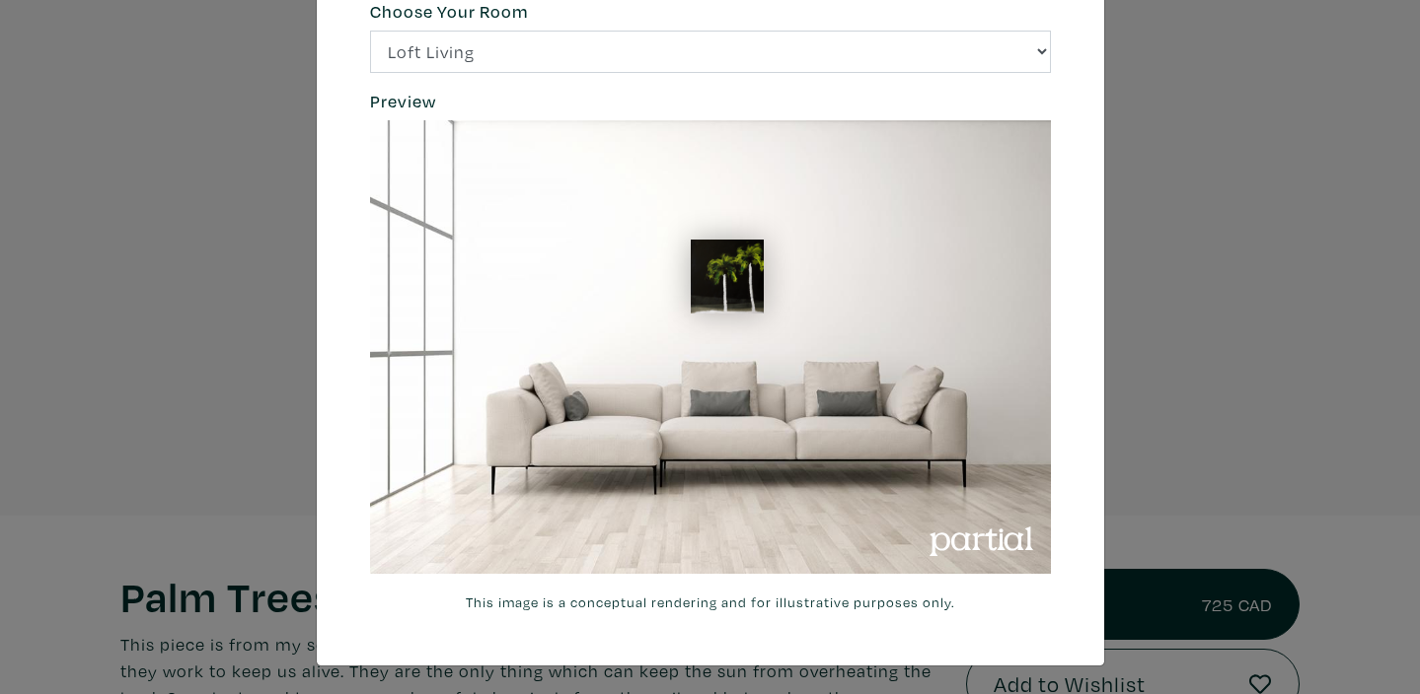
scroll to position [89, 0]
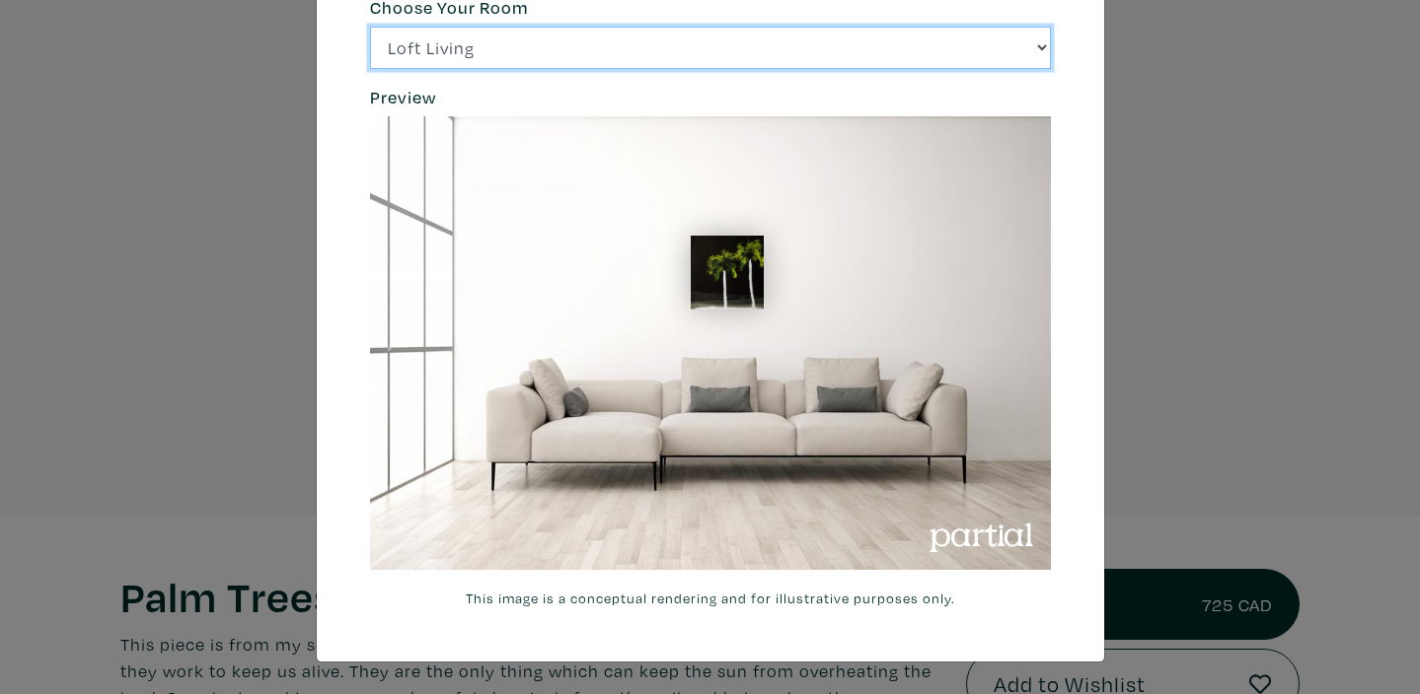
click at [1037, 42] on select "Loft Living Bright Bedroom City Office Gallery Space Modern Lounge" at bounding box center [710, 48] width 681 height 42
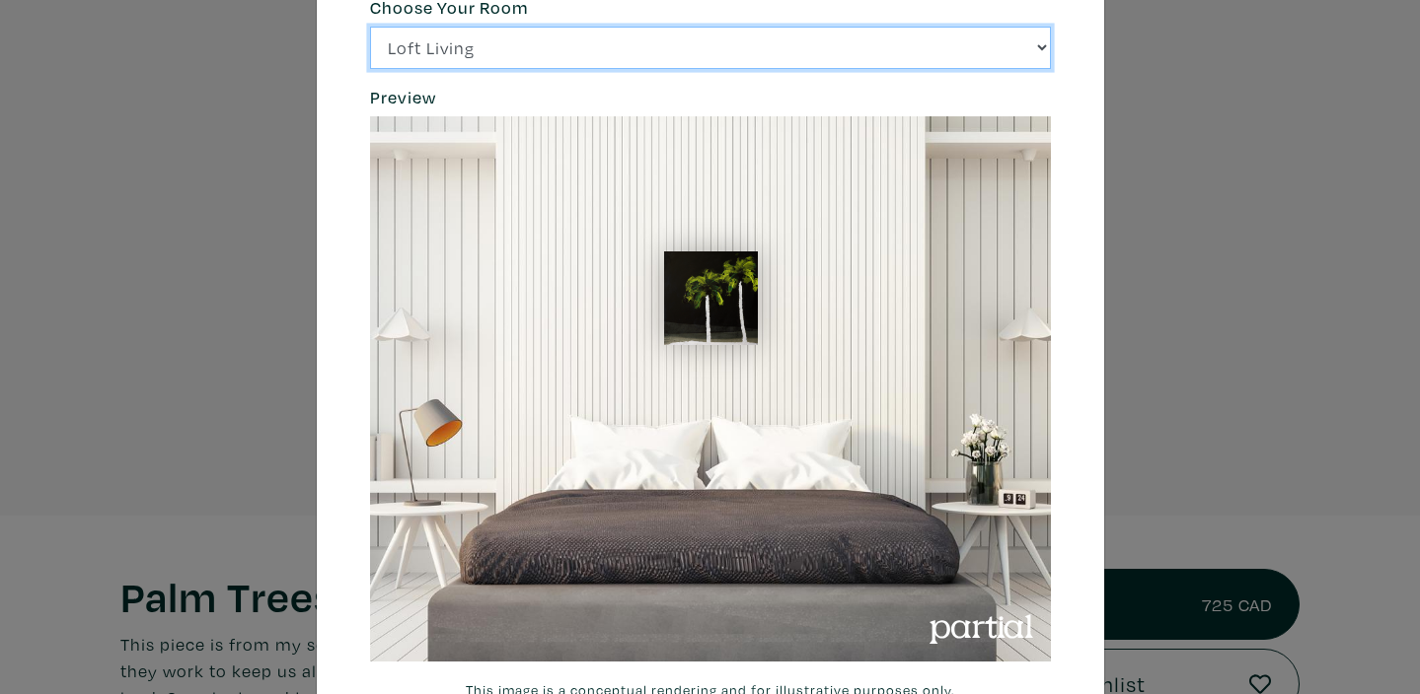
click at [1043, 44] on select "Loft Living Bright Bedroom City Office Gallery Space Modern Lounge" at bounding box center [710, 48] width 681 height 42
select select "/thumb/phpThumb.php?src=https%3A%2F%2Flabs.partial.gallery%2Fprojects%2Frenderi…"
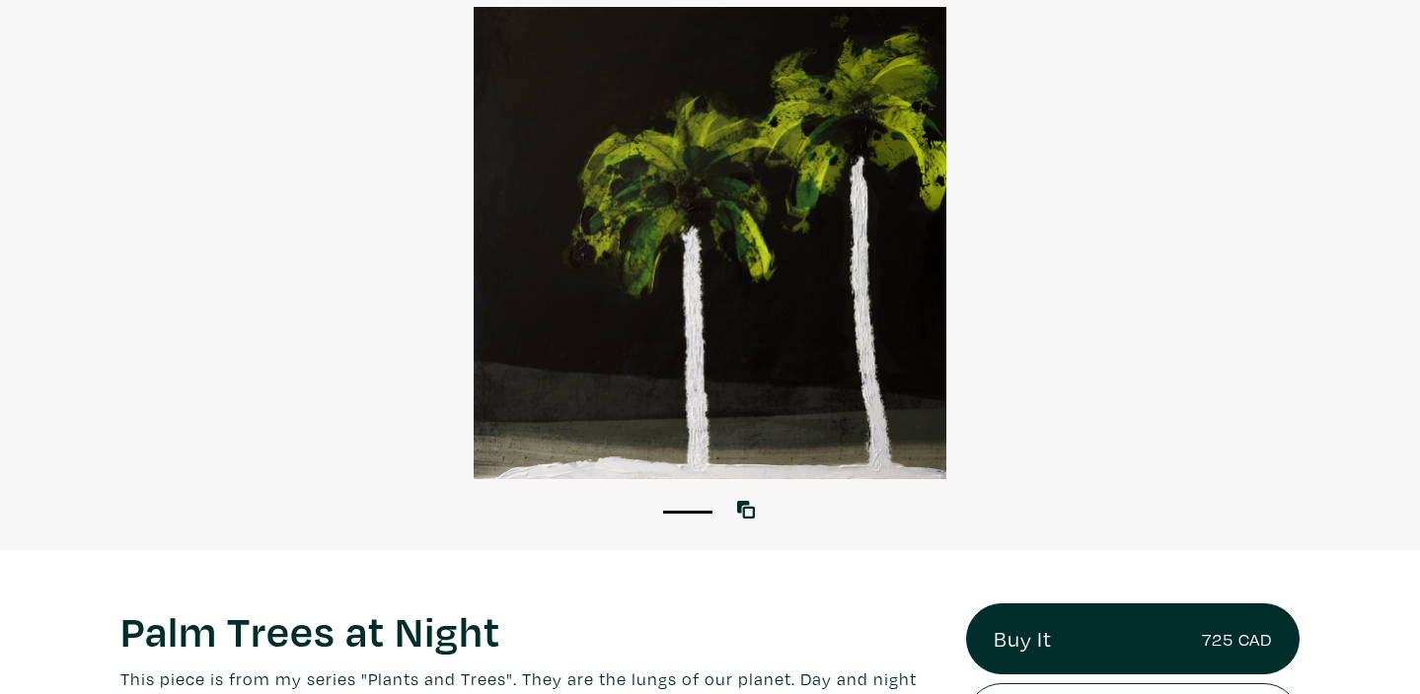
scroll to position [101, 0]
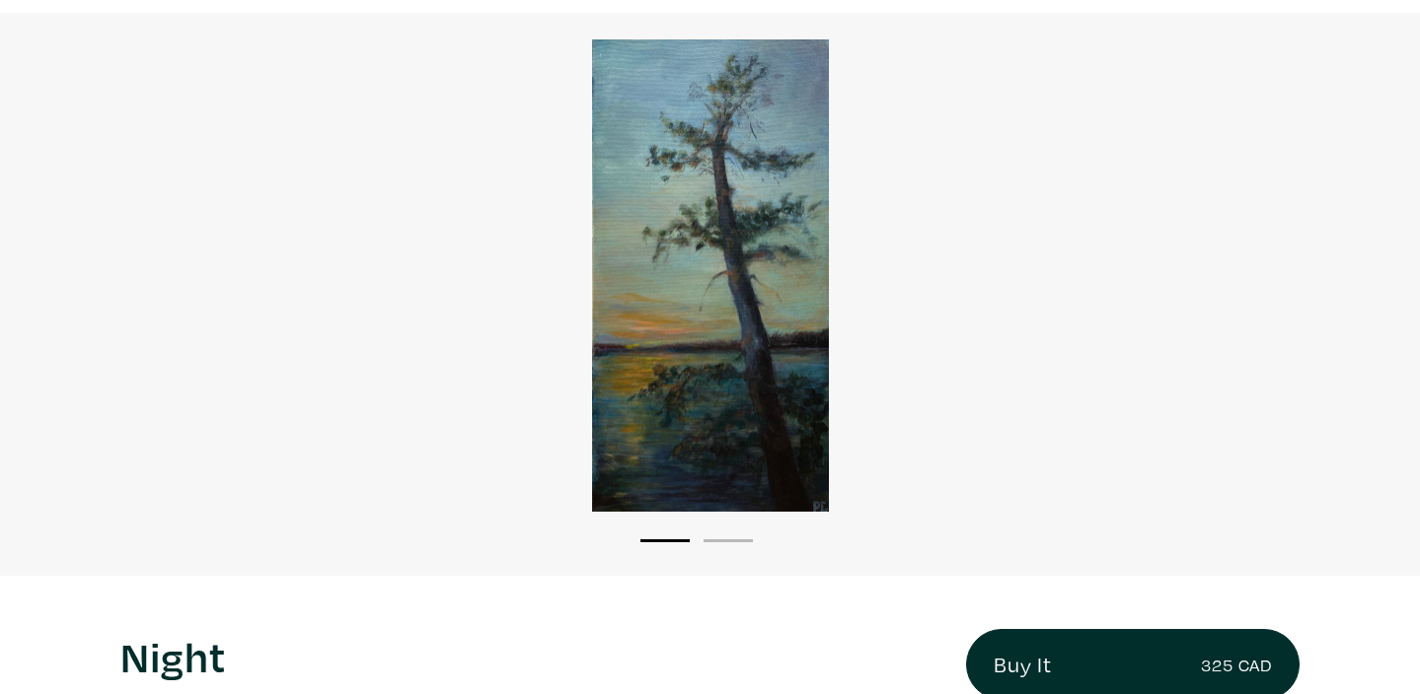
scroll to position [127, 0]
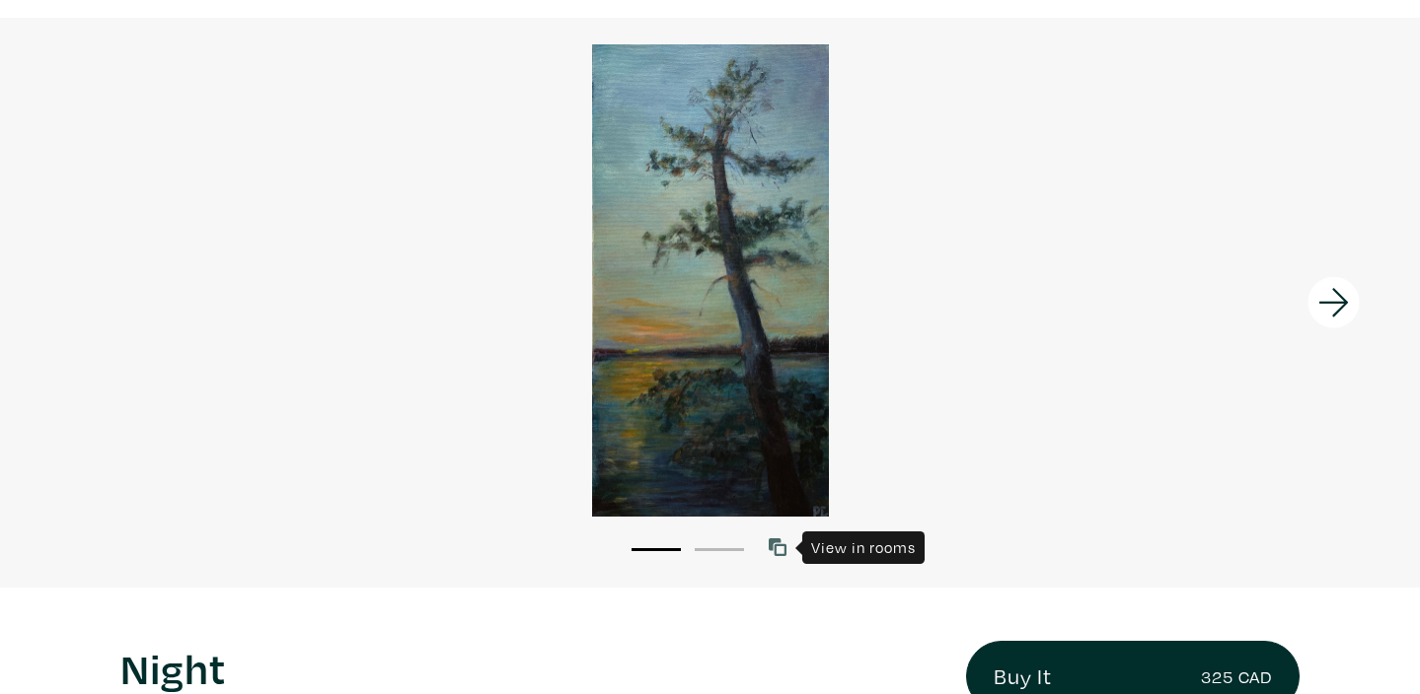
click at [782, 553] on icon at bounding box center [777, 548] width 18 height 18
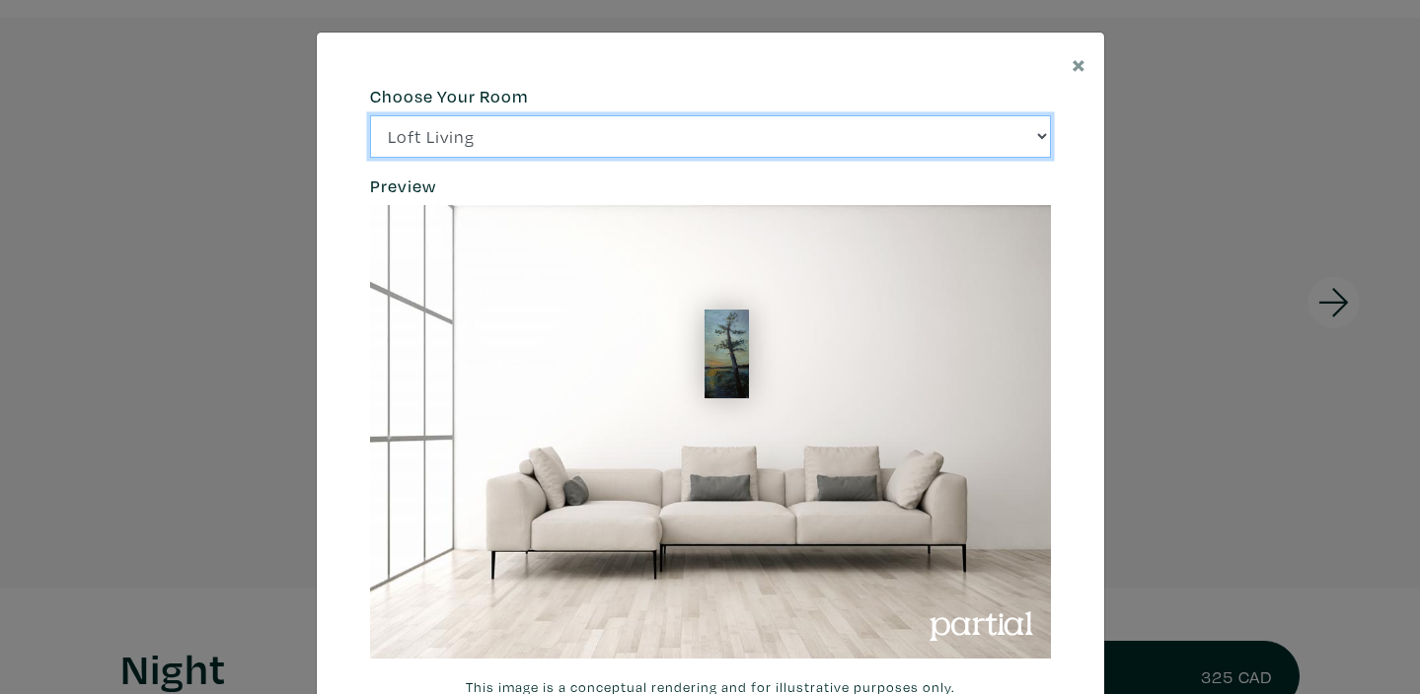
click at [1044, 134] on select "Loft Living Bright Bedroom City Office Gallery Space Modern Lounge" at bounding box center [710, 136] width 681 height 42
select select "/thumb/phpThumb.php?src=https%3A%2F%[DOMAIN_NAME]%2Fprojects%2Frendering%2Fimag…"
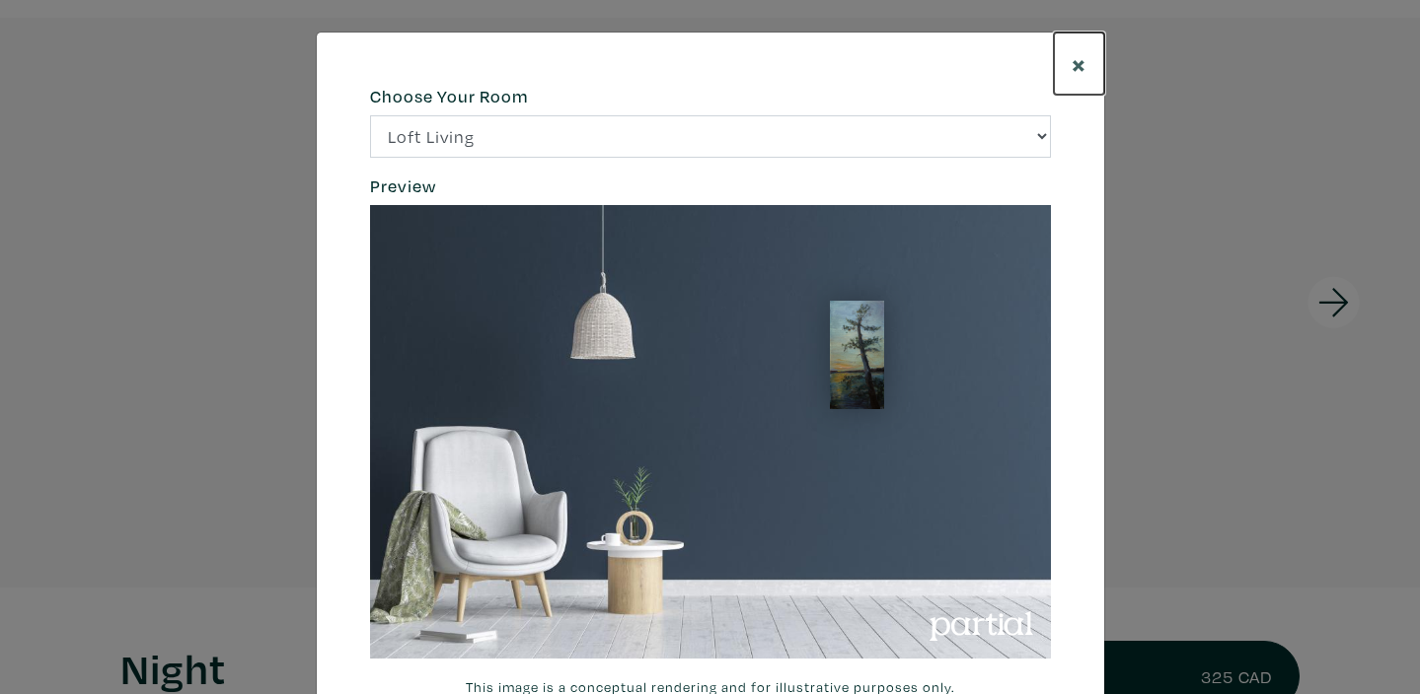
click at [1076, 64] on span "×" at bounding box center [1078, 63] width 15 height 35
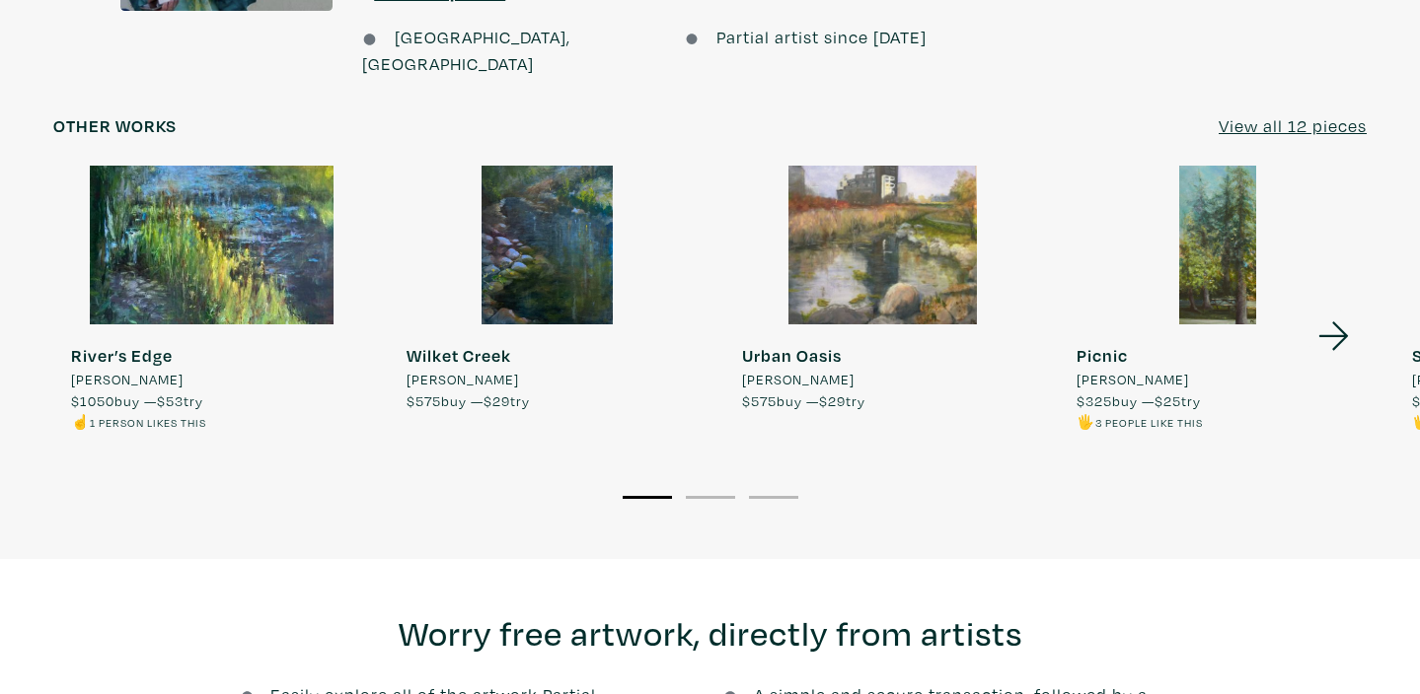
scroll to position [1800, 0]
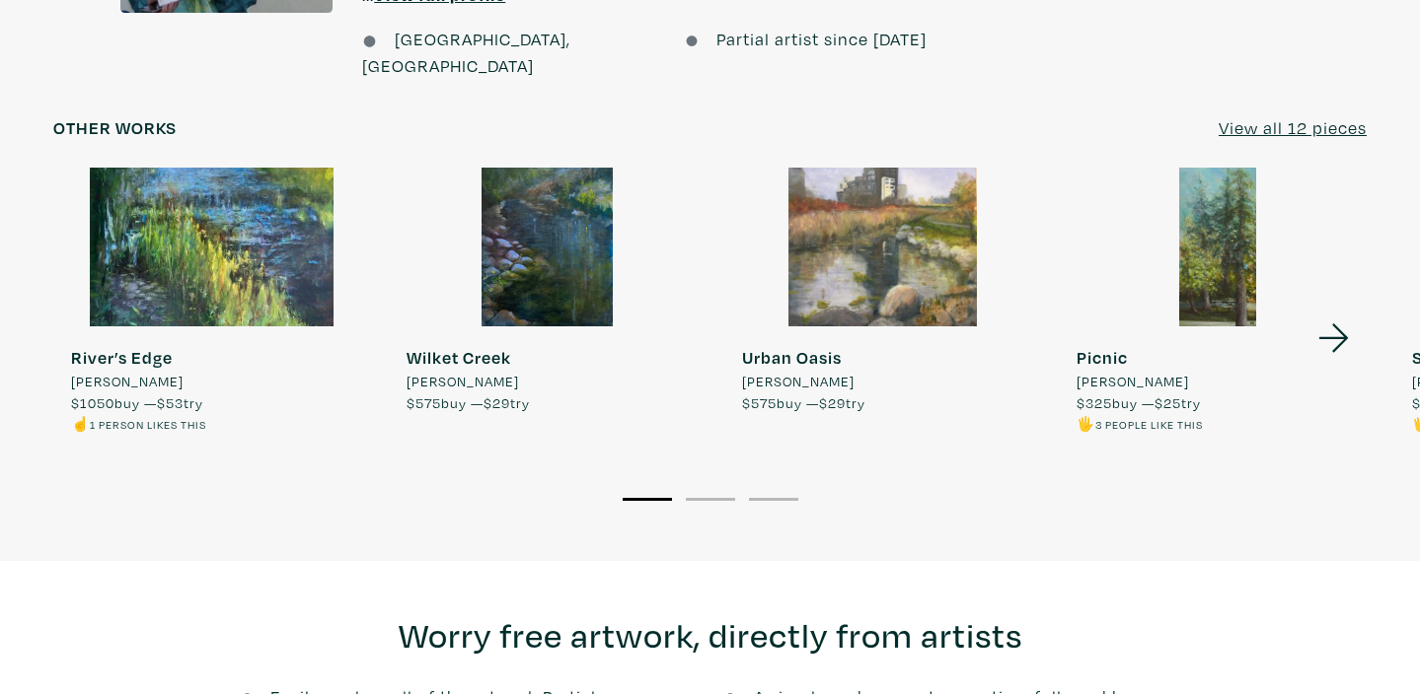
click at [1299, 116] on u "View all 12 pieces" at bounding box center [1292, 127] width 148 height 23
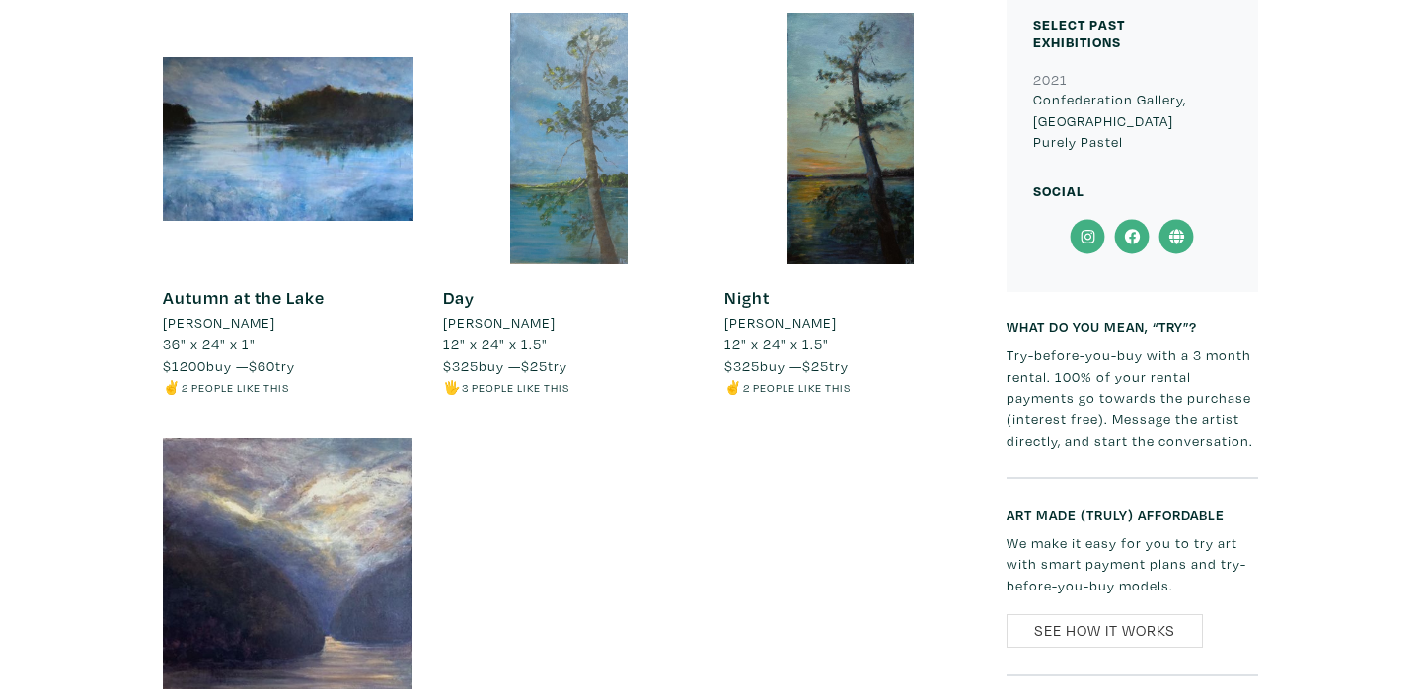
scroll to position [903, 0]
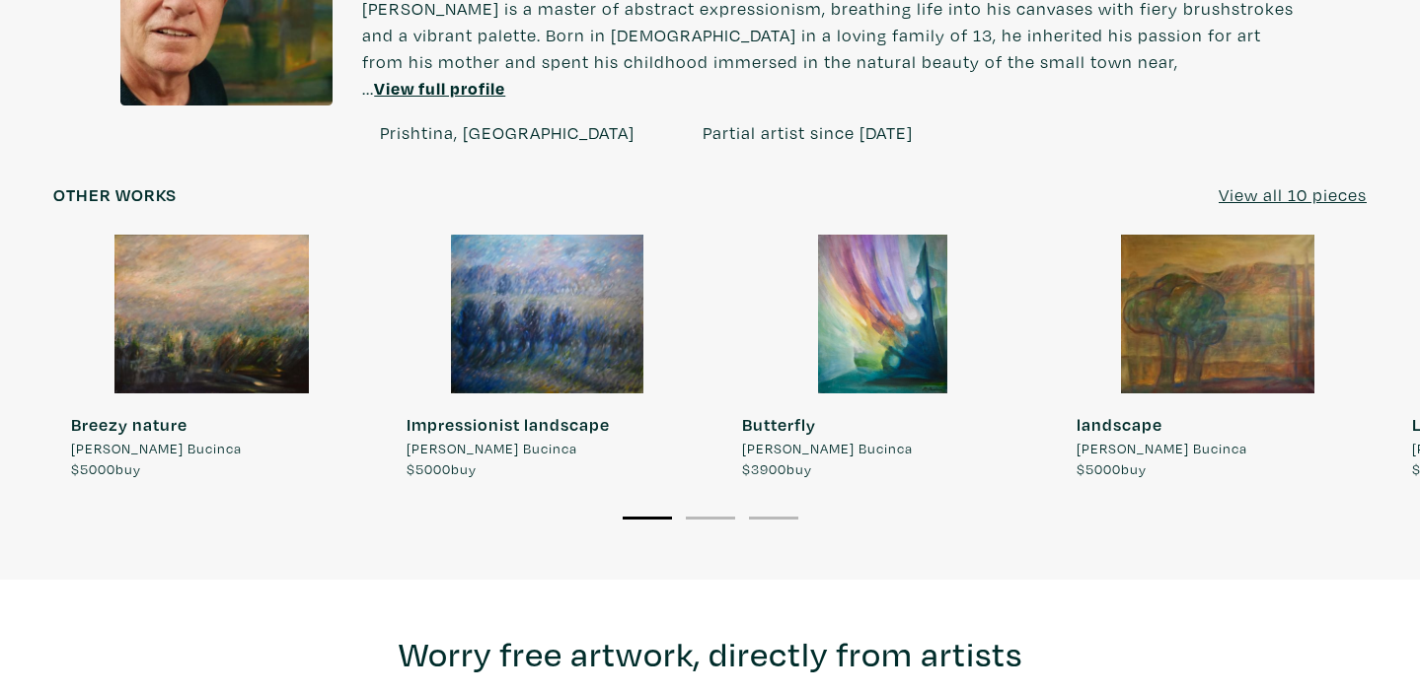
scroll to position [1562, 0]
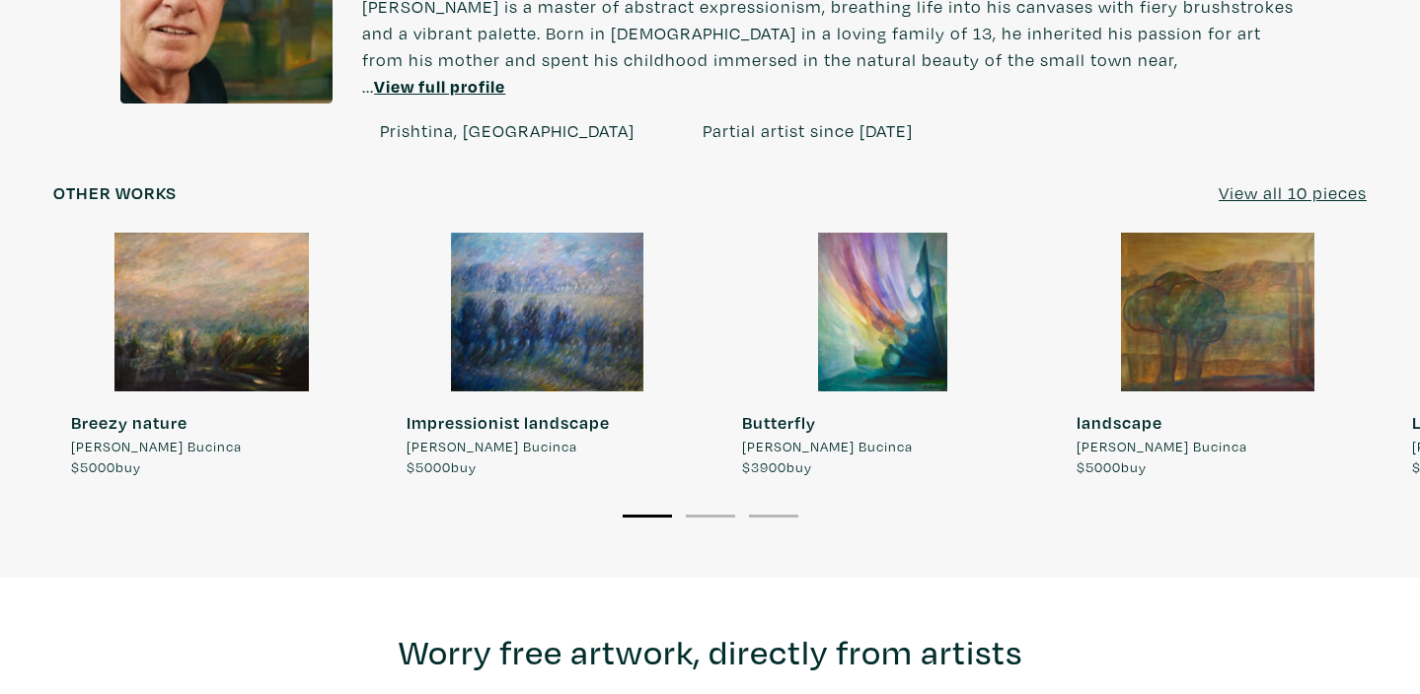
click at [1275, 182] on u "View all 10 pieces" at bounding box center [1292, 193] width 148 height 23
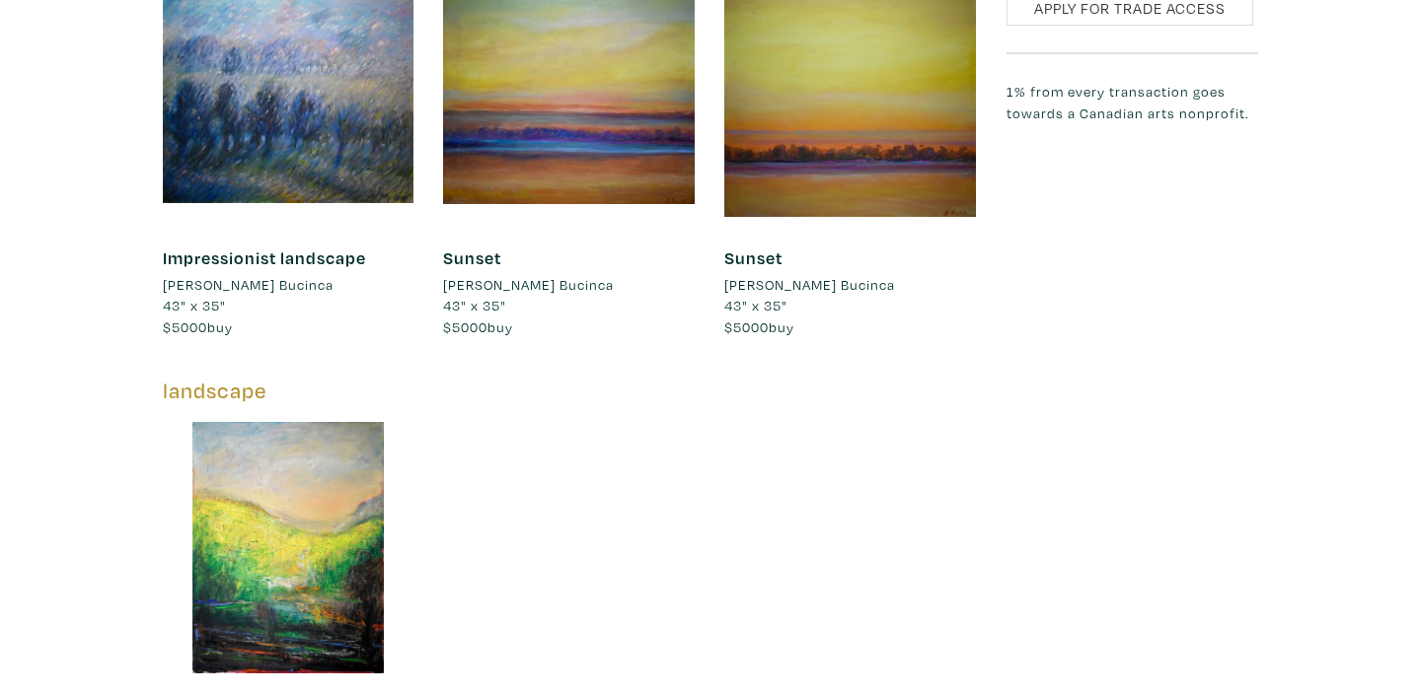
scroll to position [2274, 0]
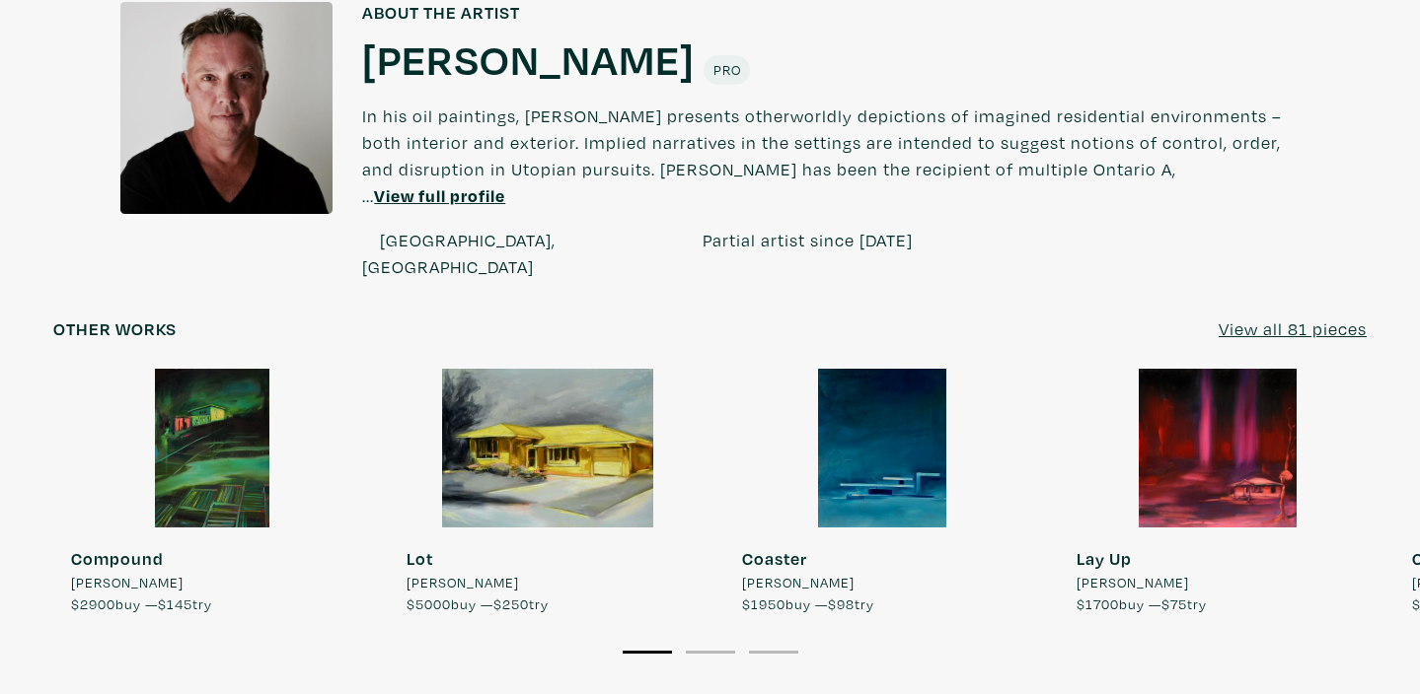
scroll to position [1604, 0]
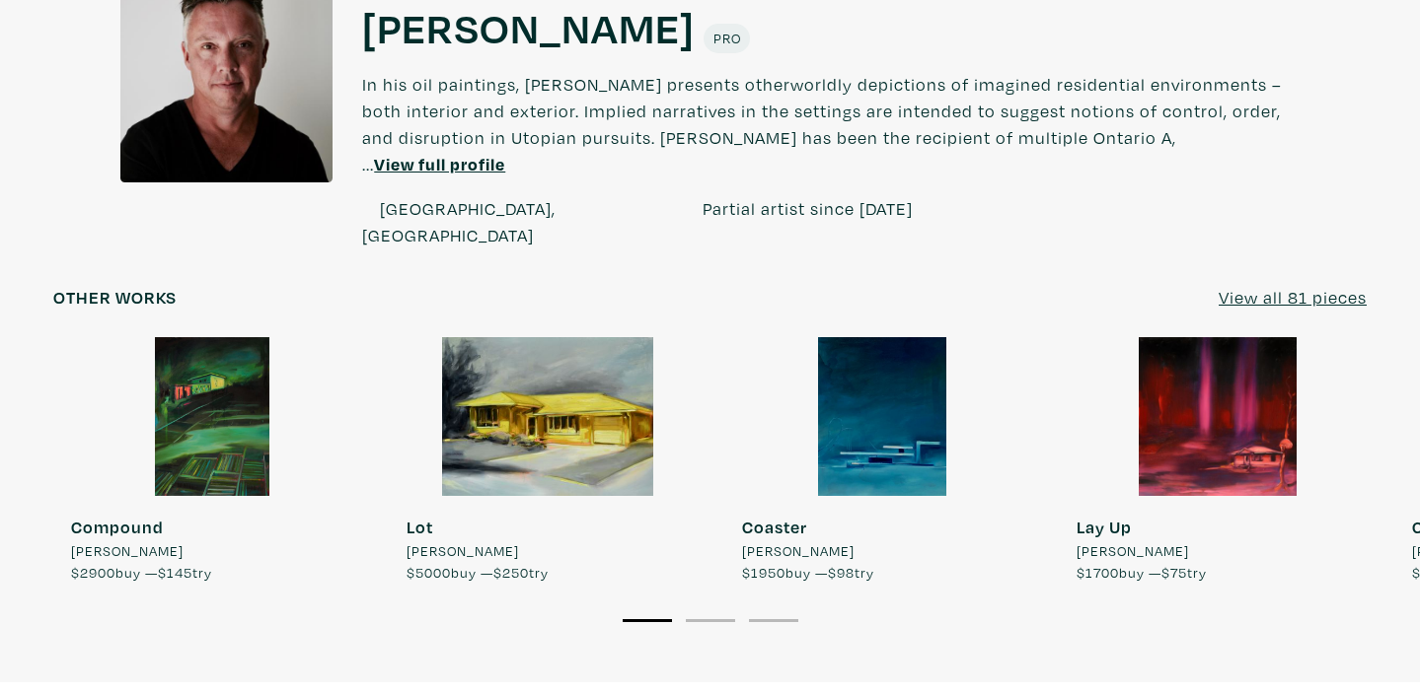
click at [1260, 286] on u "View all 81 pieces" at bounding box center [1292, 297] width 148 height 23
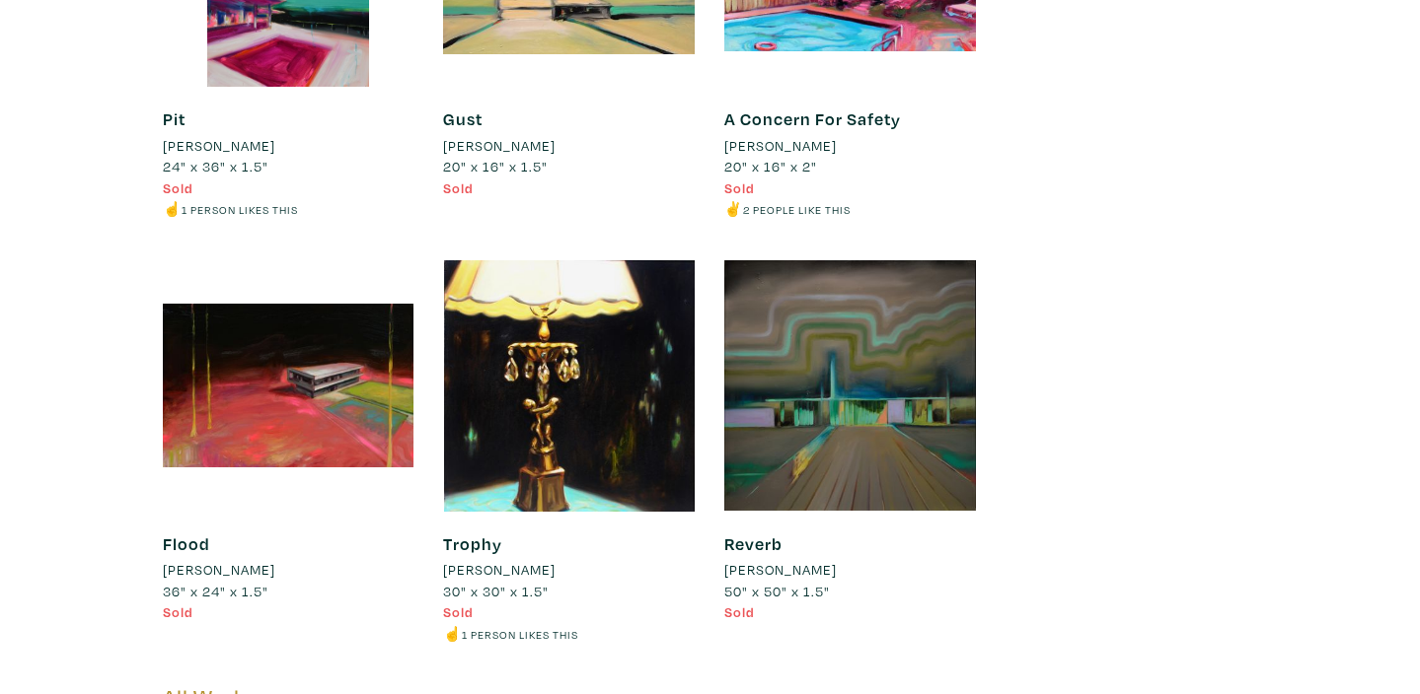
scroll to position [17029, 0]
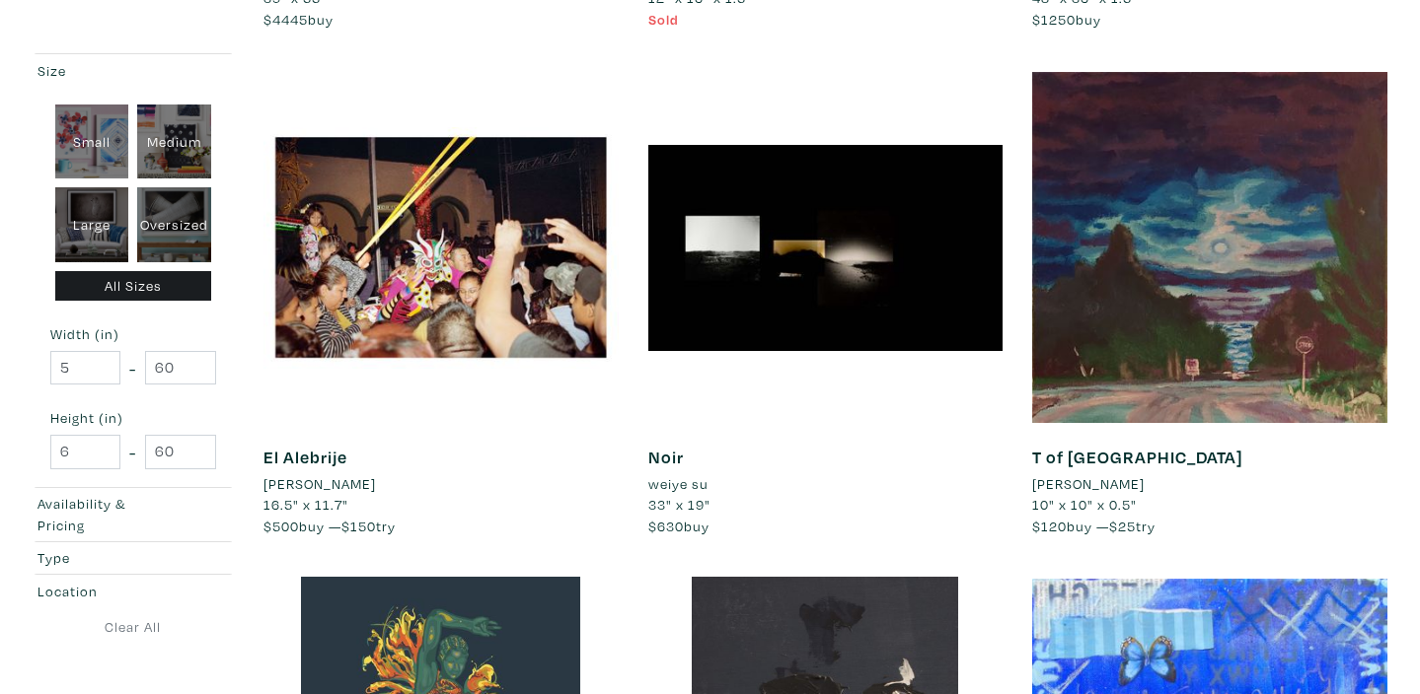
scroll to position [2820, 0]
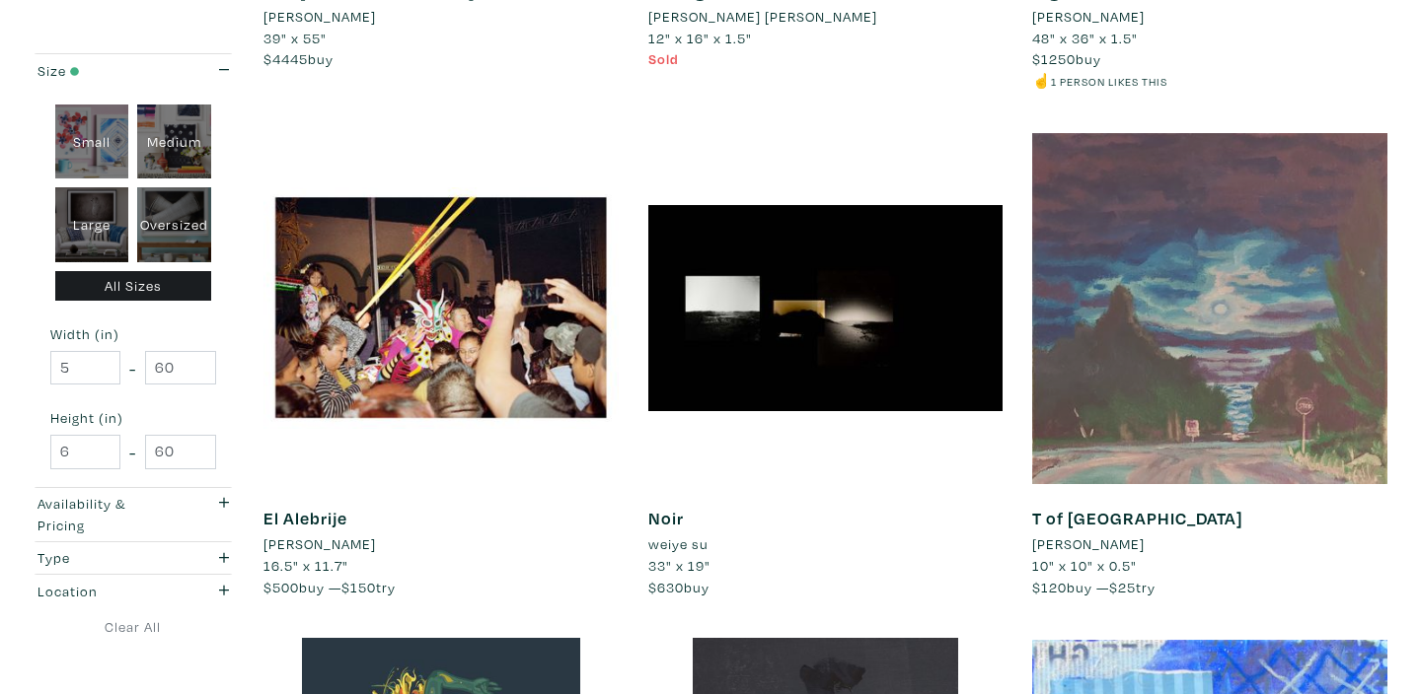
click at [1223, 277] on div at bounding box center [1209, 308] width 355 height 355
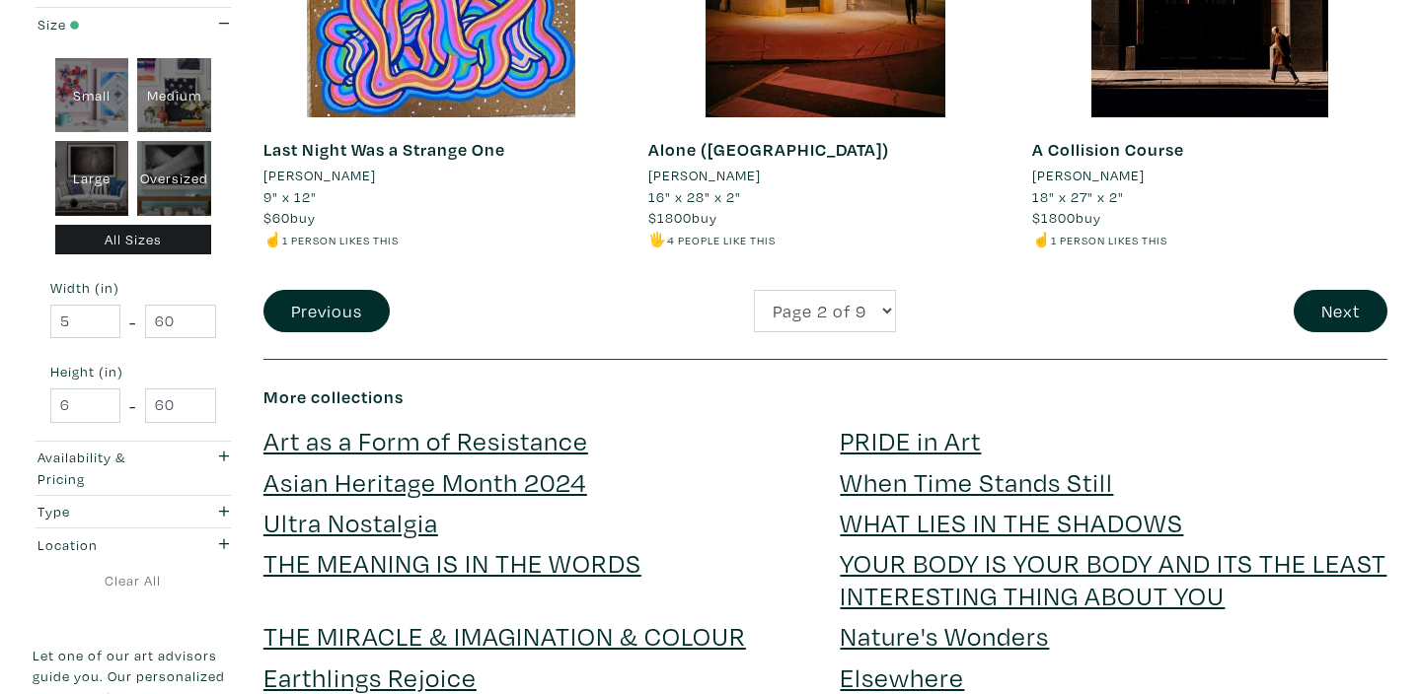
scroll to position [4226, 0]
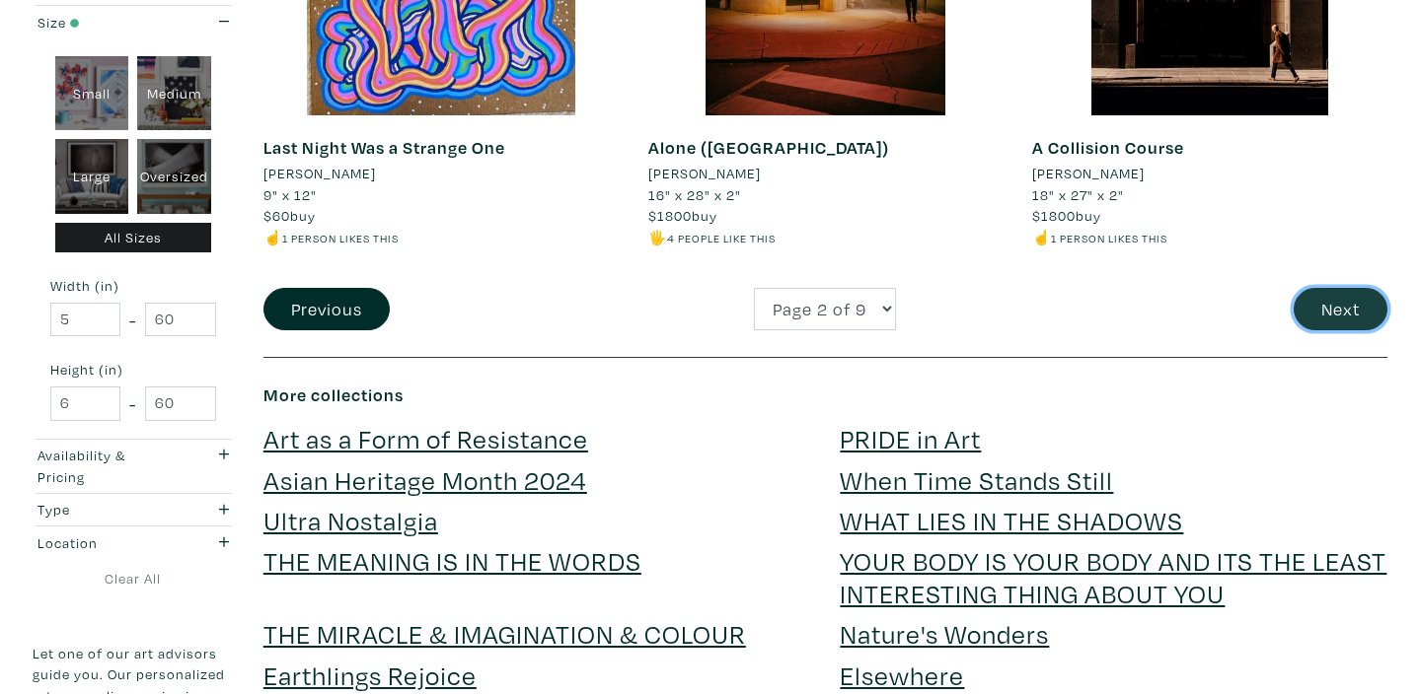
click at [1356, 304] on button "Next" at bounding box center [1340, 309] width 94 height 42
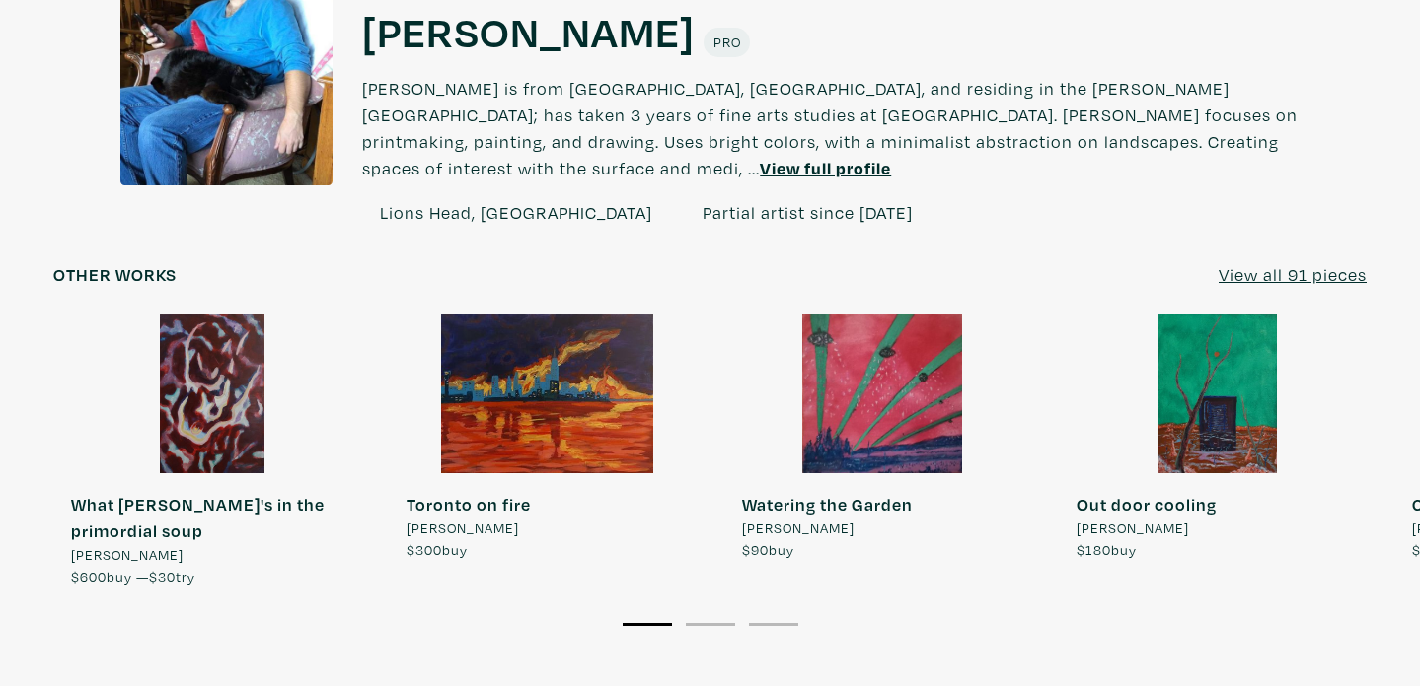
scroll to position [1619, 0]
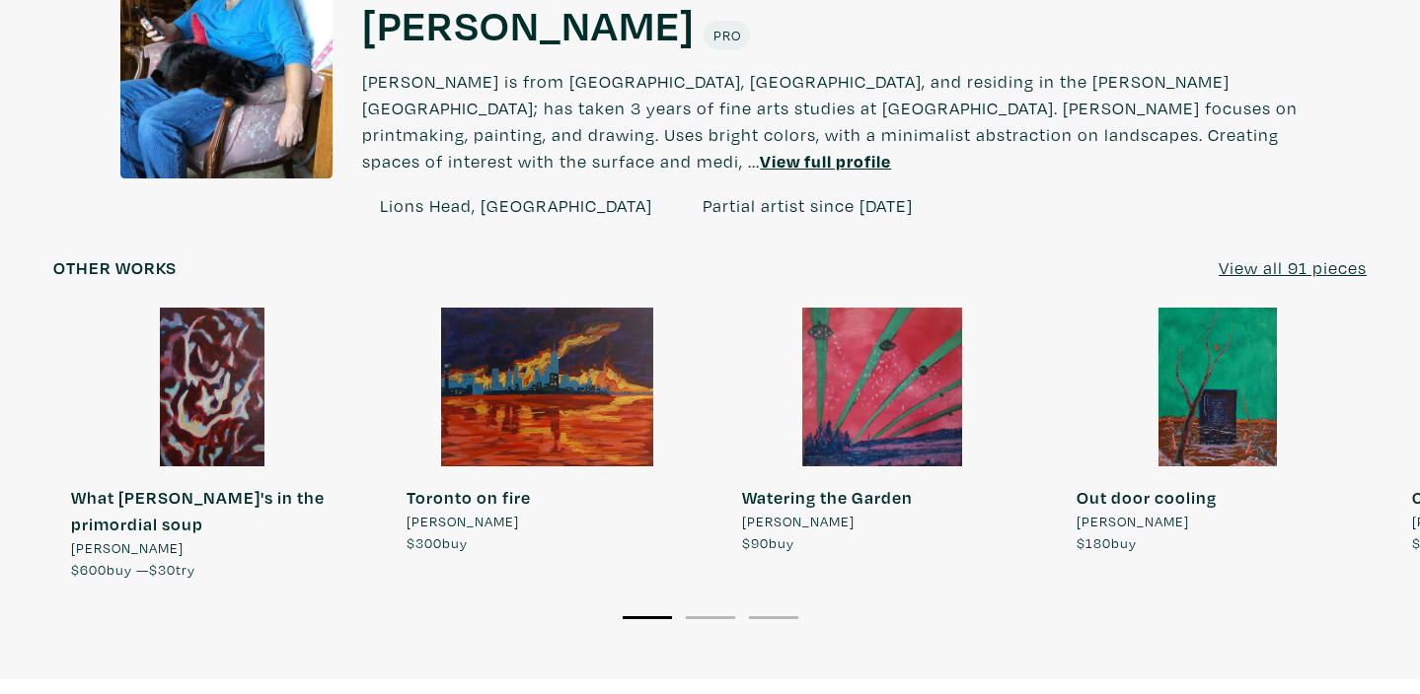
click at [1245, 256] on u "View all 91 pieces" at bounding box center [1292, 267] width 148 height 23
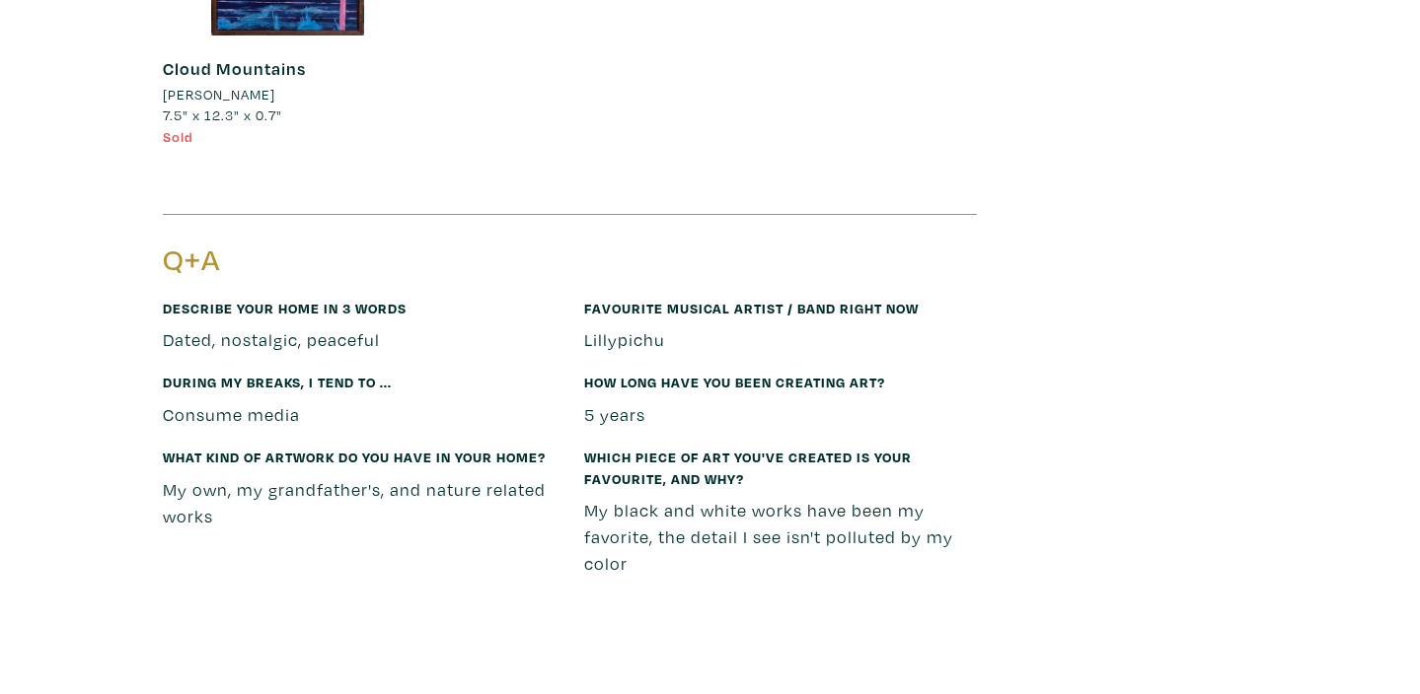
scroll to position [18207, 0]
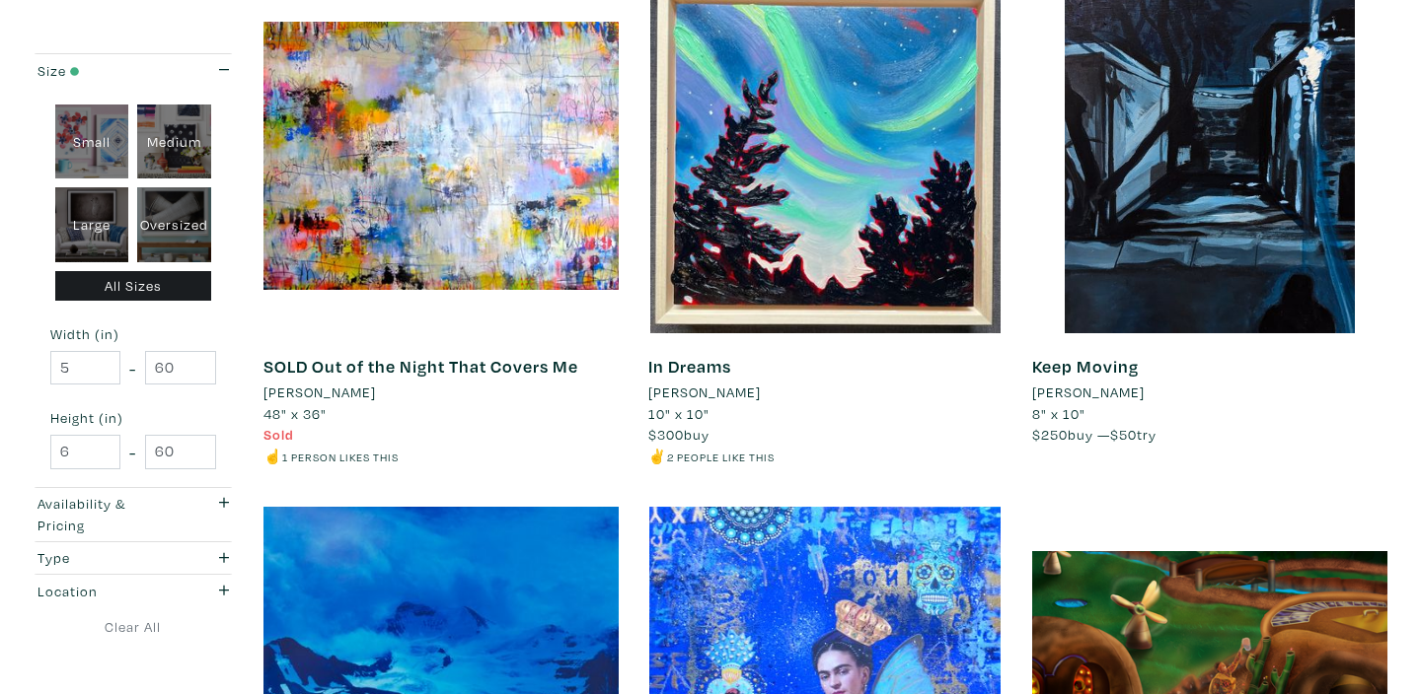
scroll to position [2477, 0]
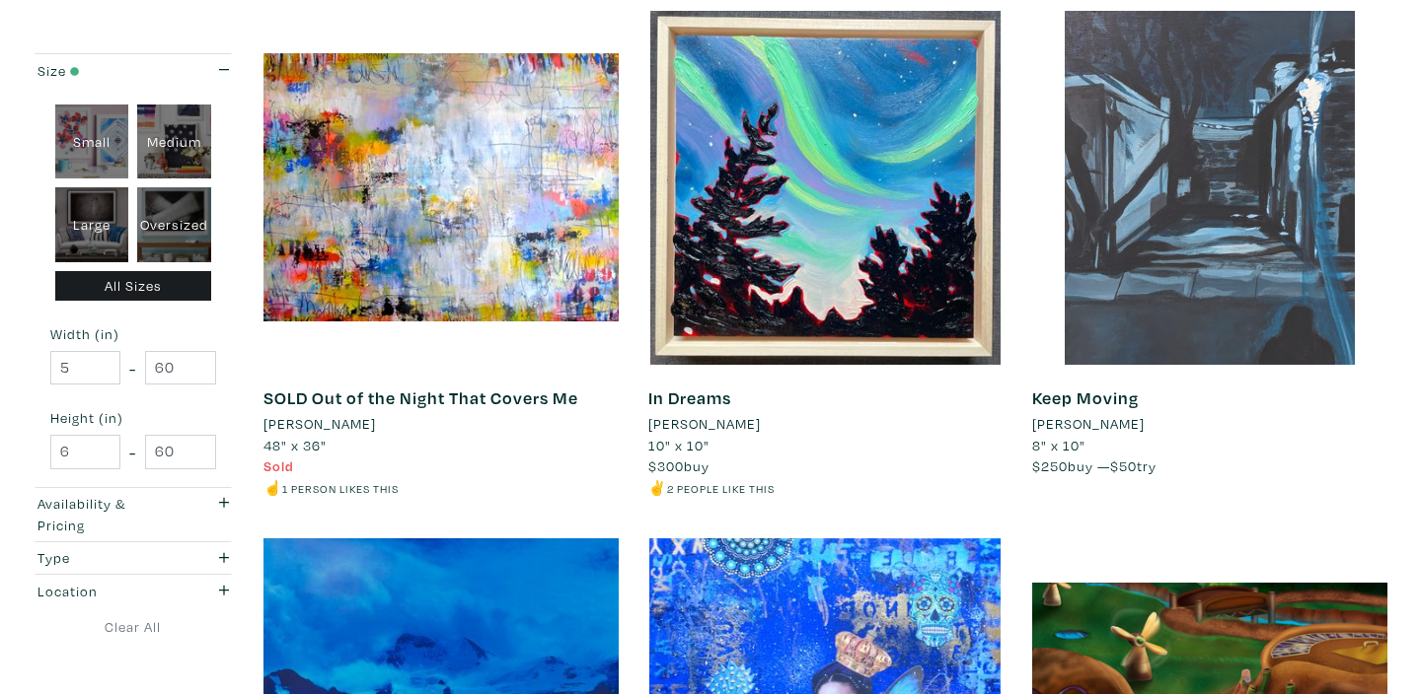
click at [1243, 190] on div at bounding box center [1209, 188] width 355 height 355
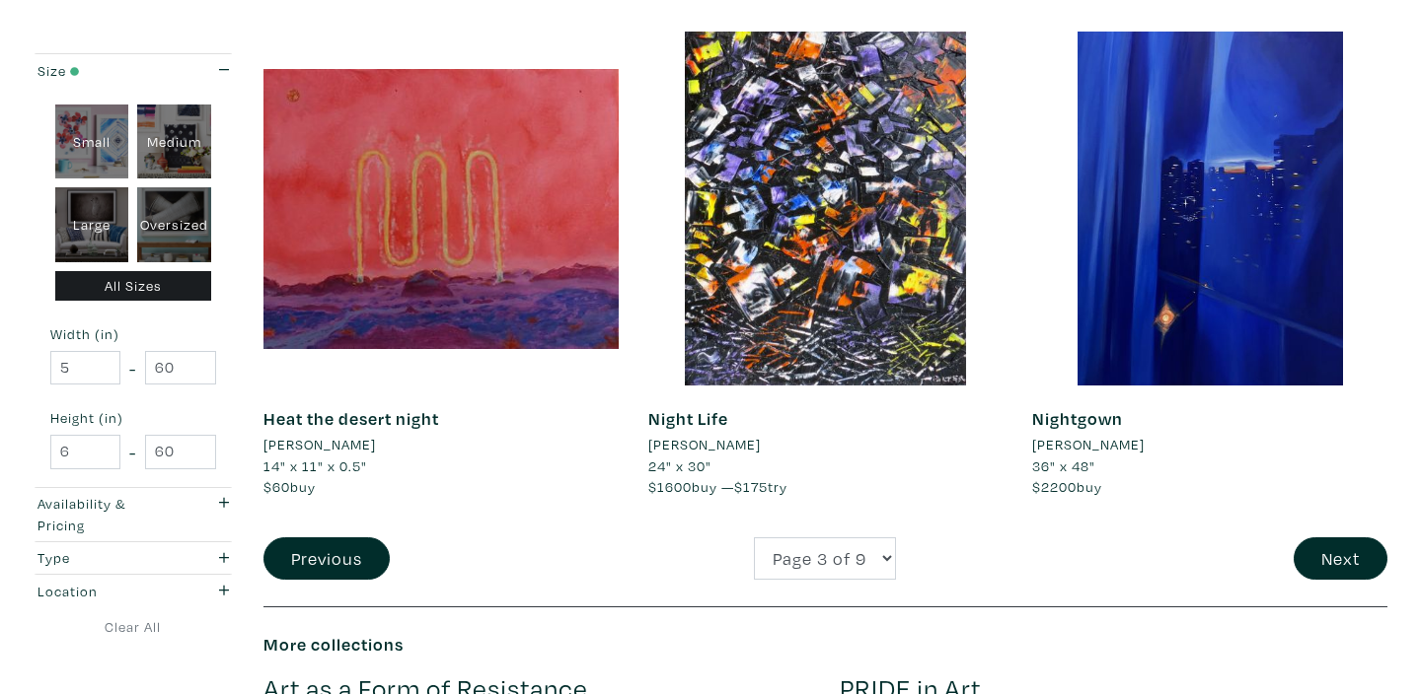
scroll to position [4016, 0]
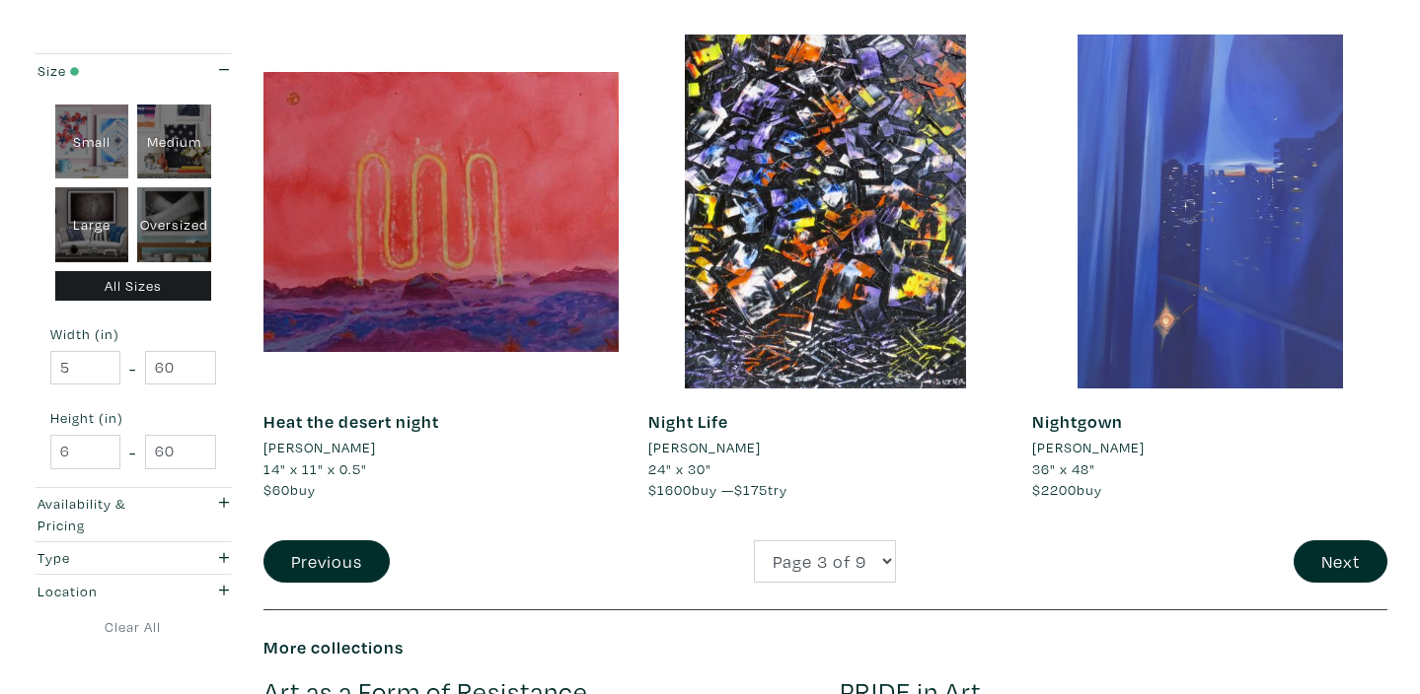
click at [1227, 192] on div at bounding box center [1209, 212] width 355 height 355
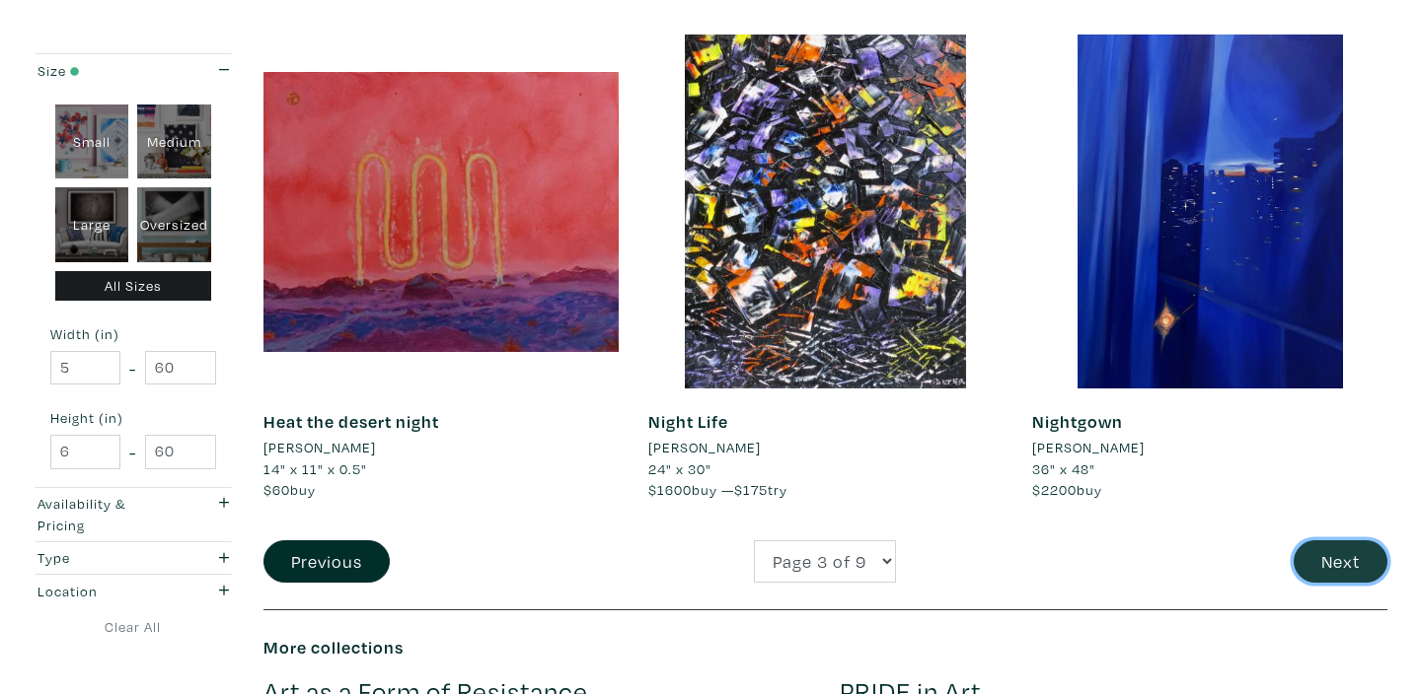
click at [1330, 565] on button "Next" at bounding box center [1340, 562] width 94 height 42
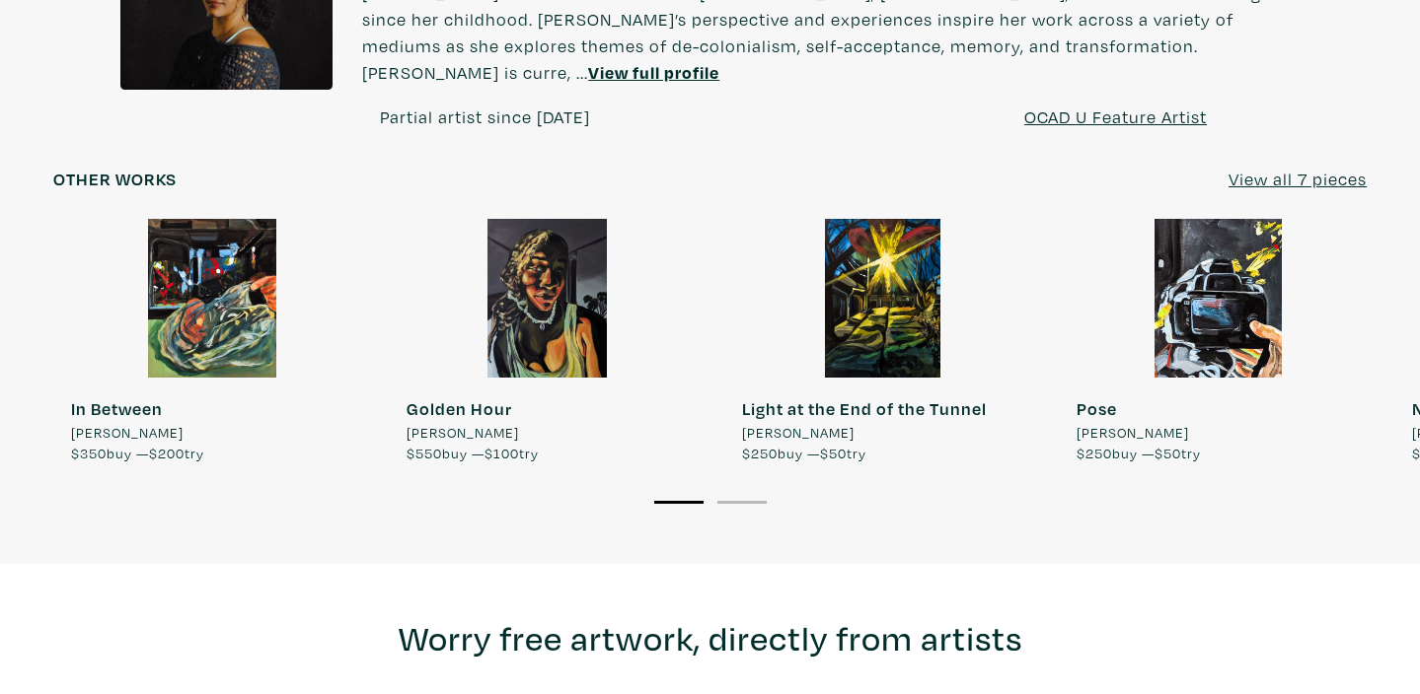
scroll to position [1608, 0]
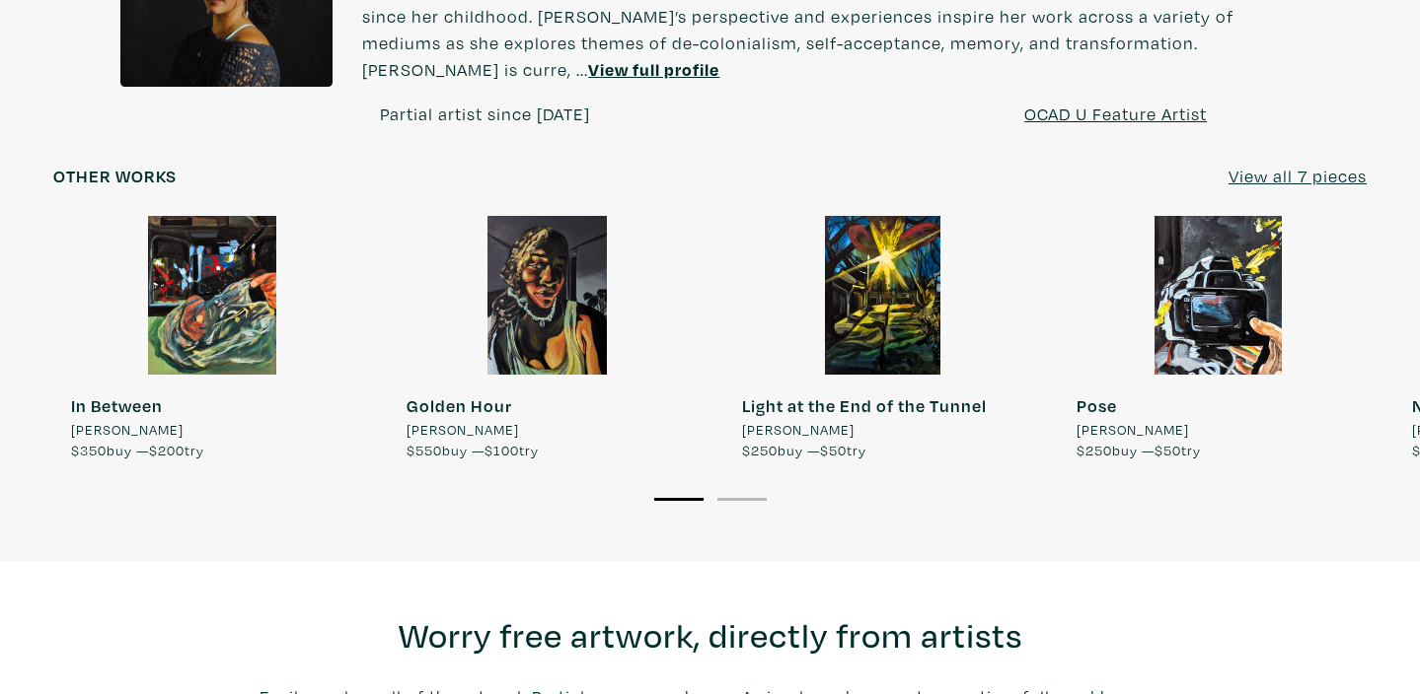
click at [1285, 165] on u "View all 7 pieces" at bounding box center [1297, 176] width 138 height 23
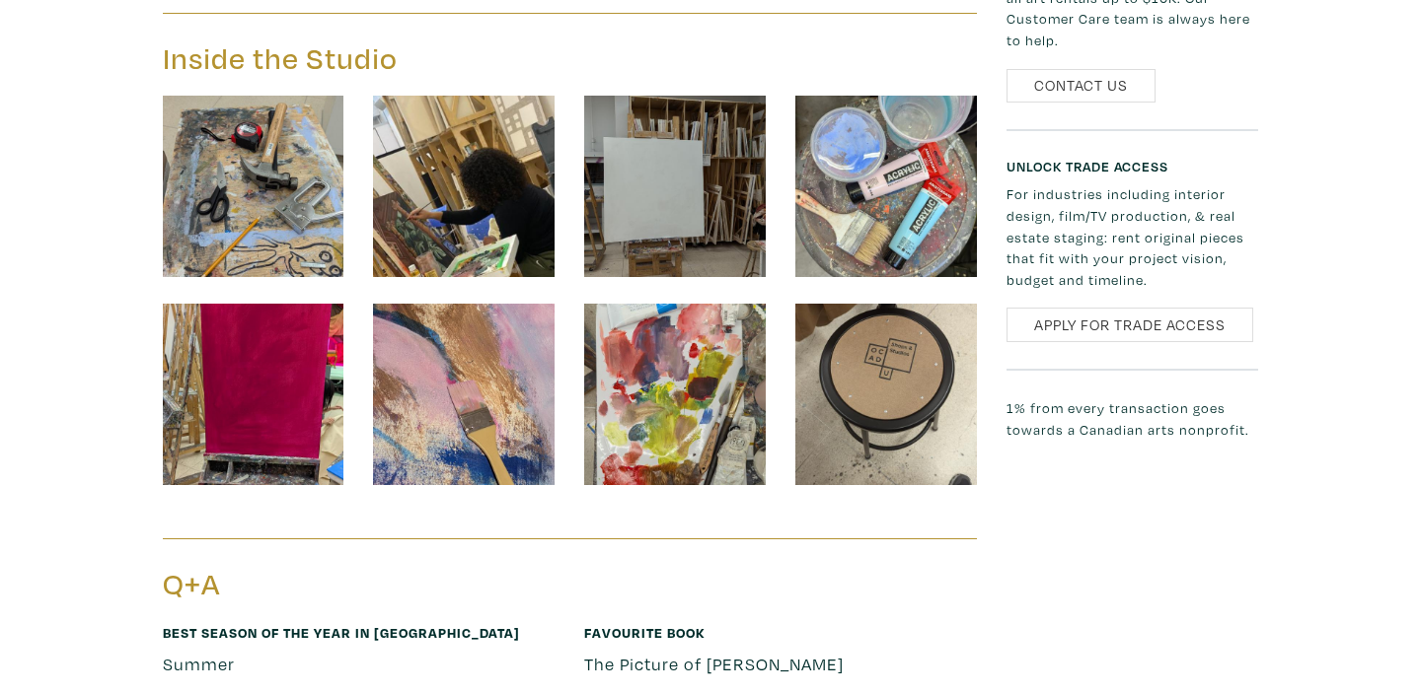
scroll to position [2400, 0]
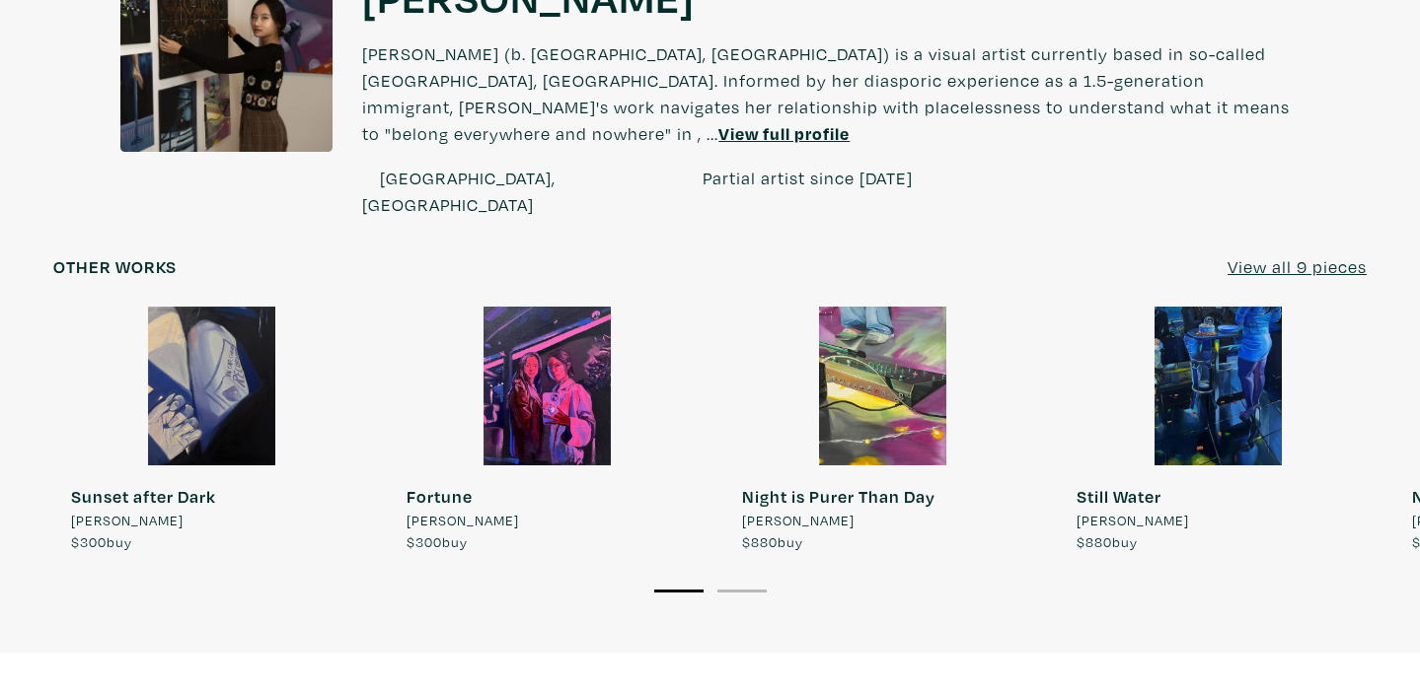
scroll to position [1662, 0]
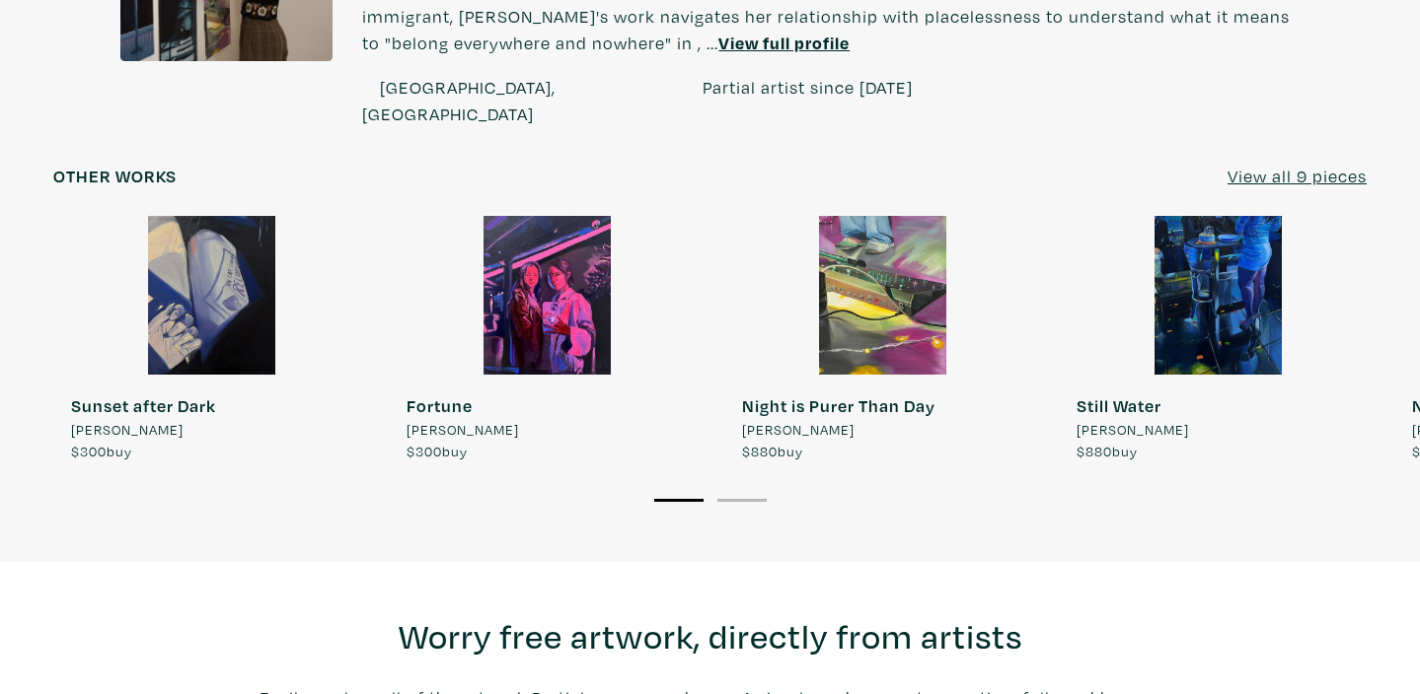
click at [1309, 165] on u "View all 9 pieces" at bounding box center [1296, 176] width 139 height 23
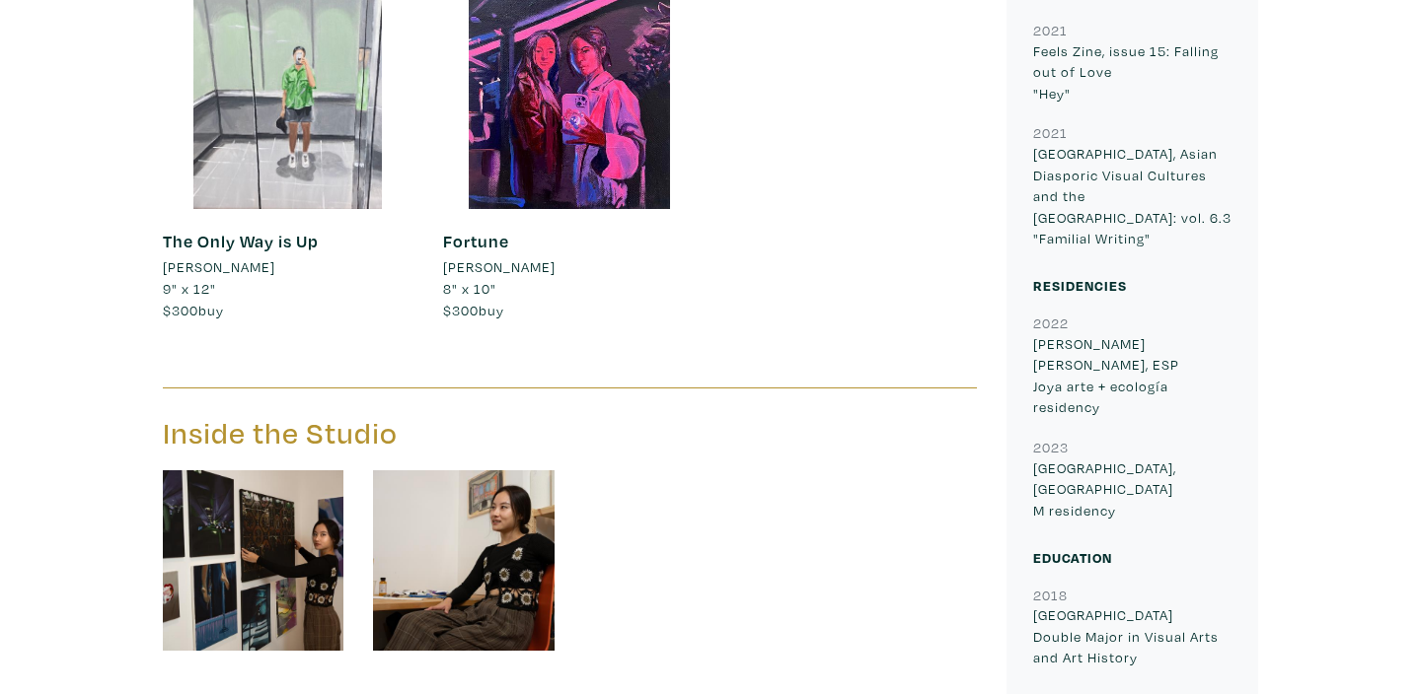
scroll to position [2386, 0]
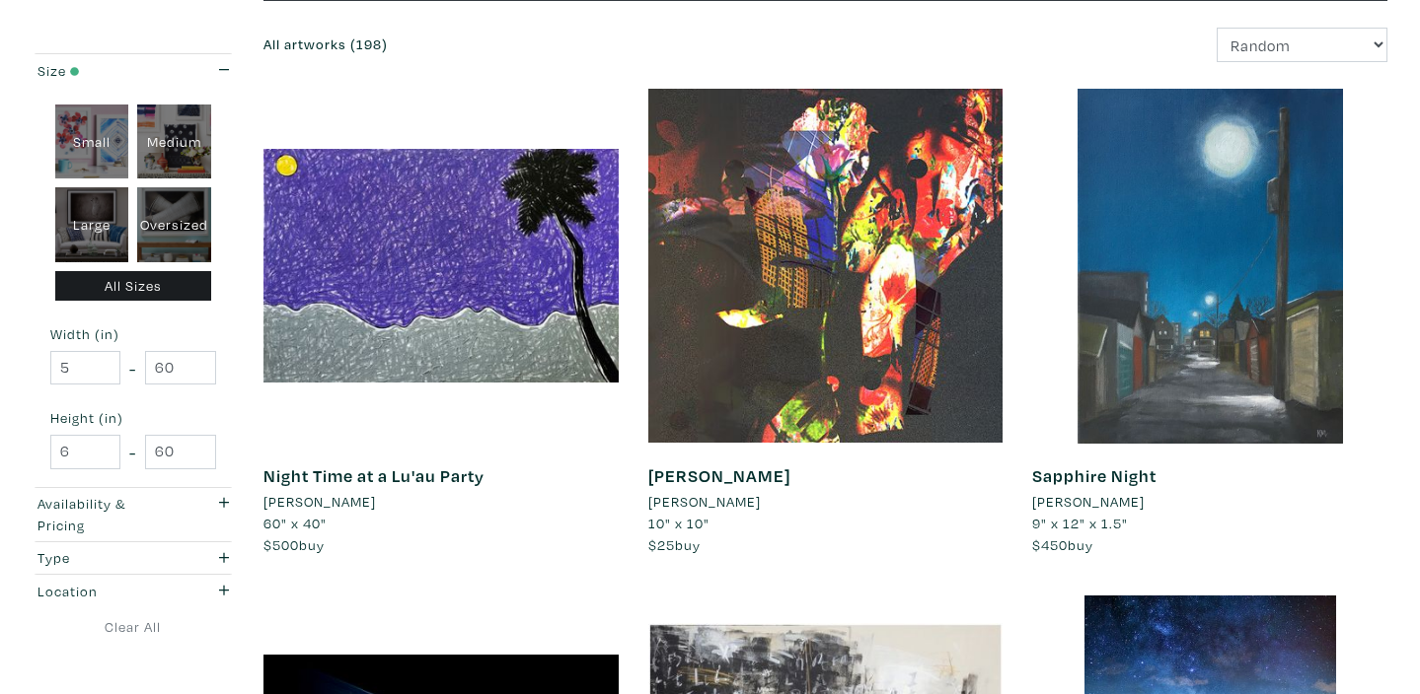
scroll to position [268, 0]
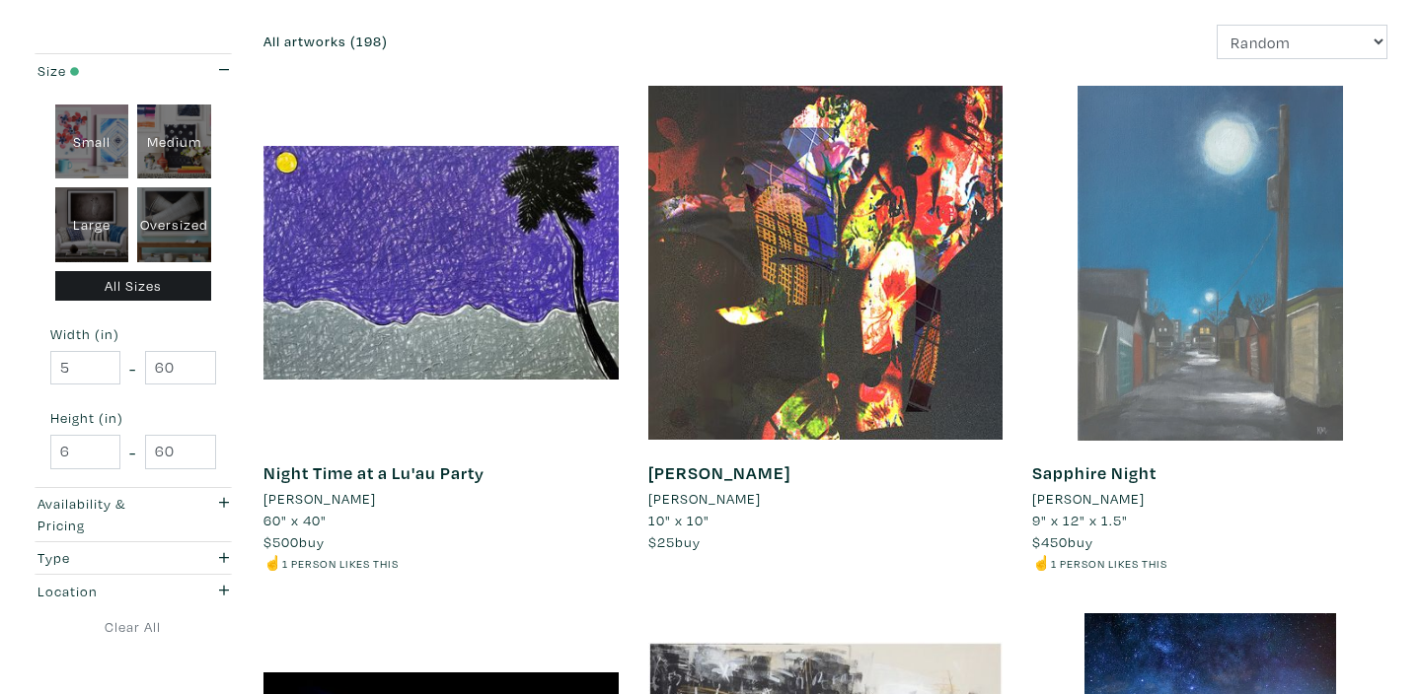
click at [1275, 256] on div at bounding box center [1209, 263] width 355 height 355
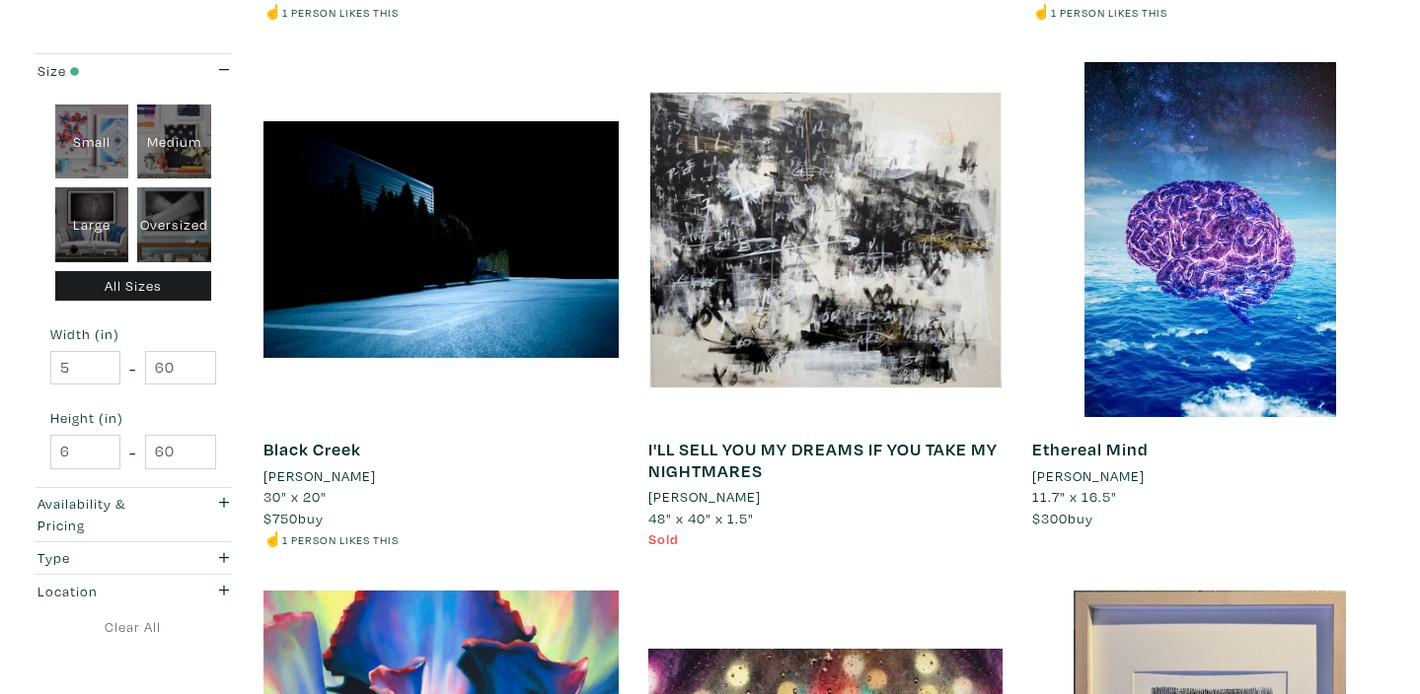
scroll to position [826, 0]
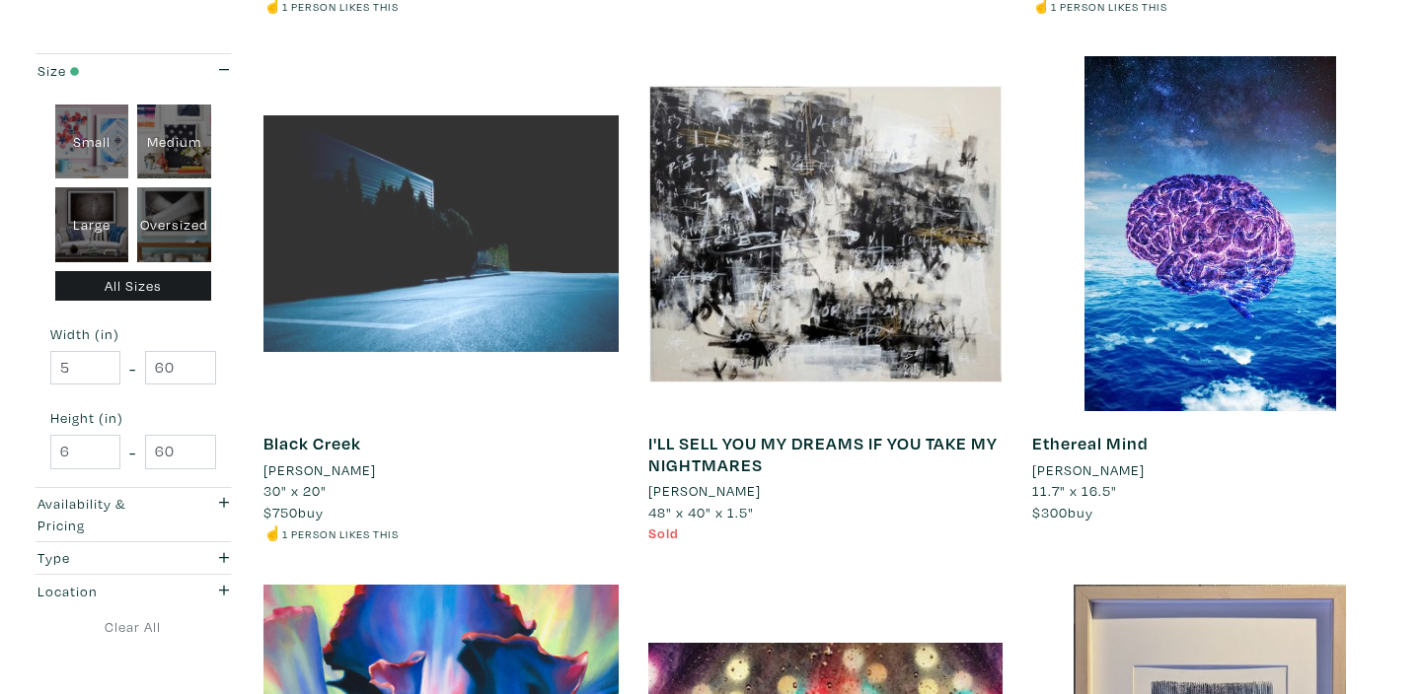
click at [499, 316] on div at bounding box center [440, 233] width 355 height 355
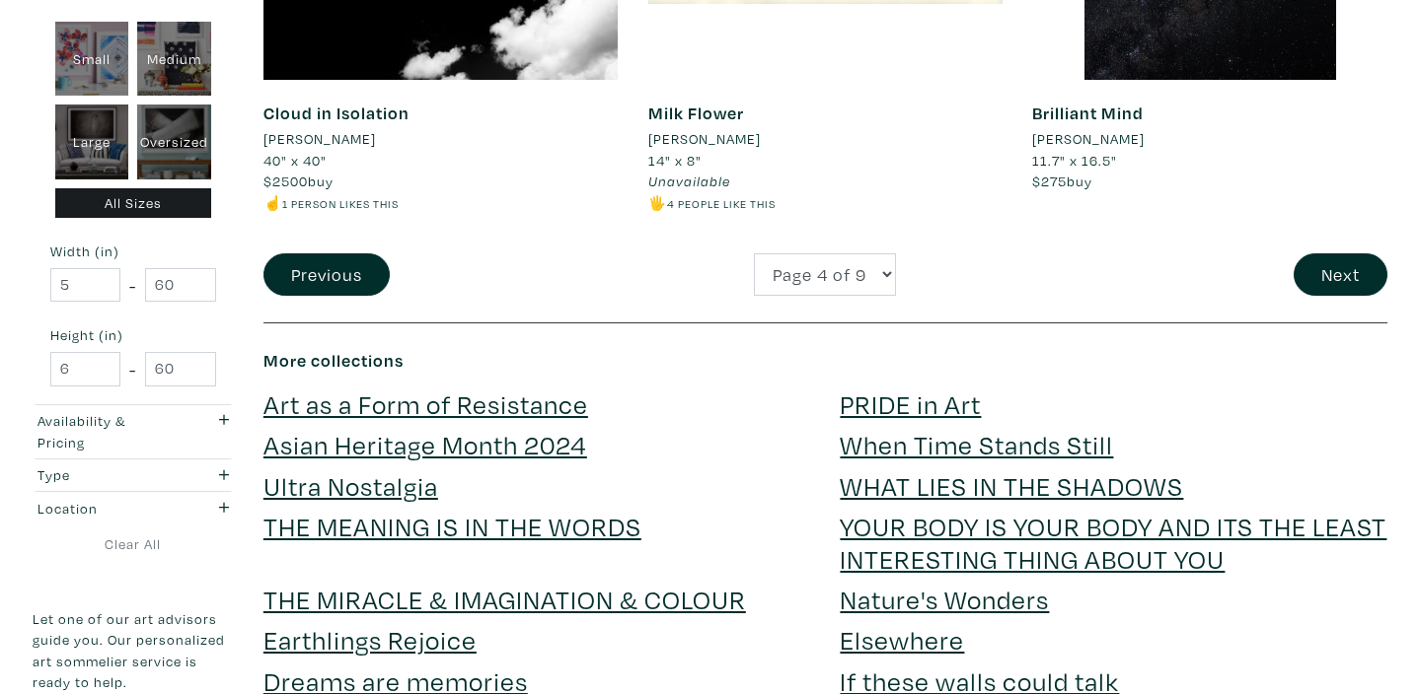
scroll to position [4386, 0]
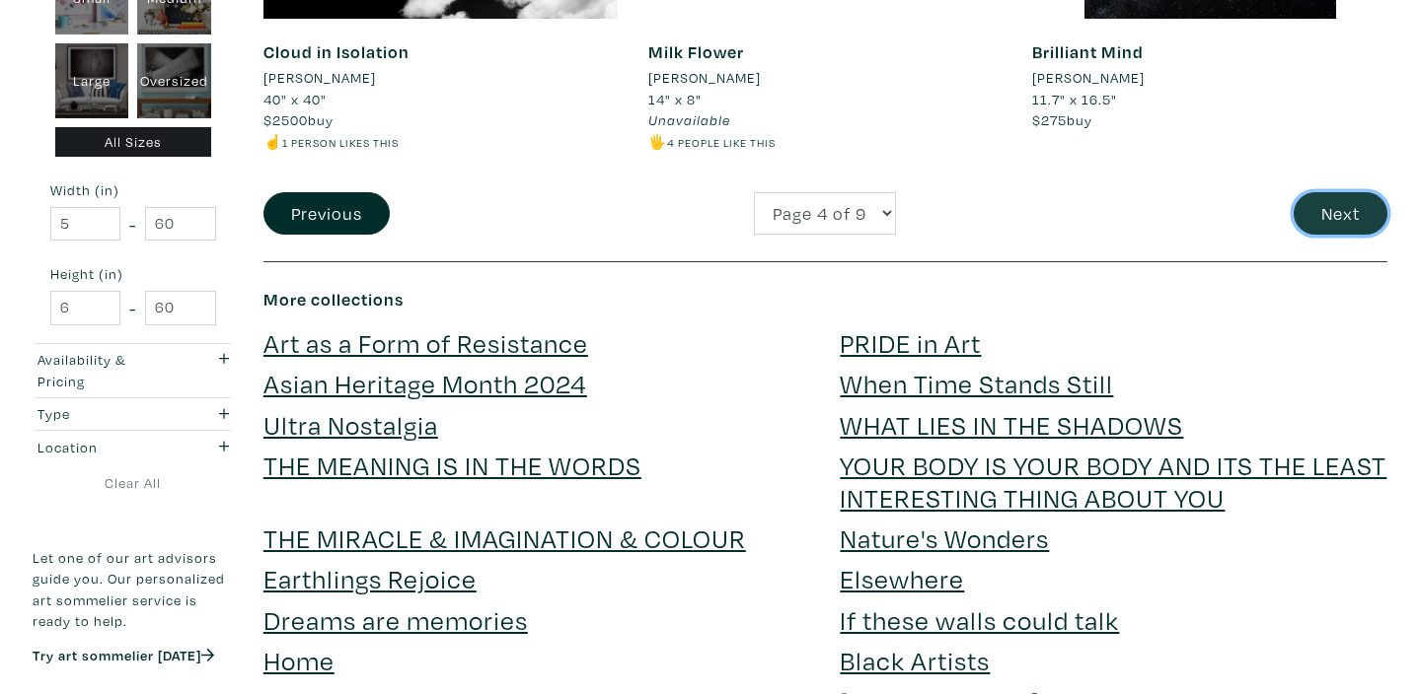
click at [1333, 218] on button "Next" at bounding box center [1340, 213] width 94 height 42
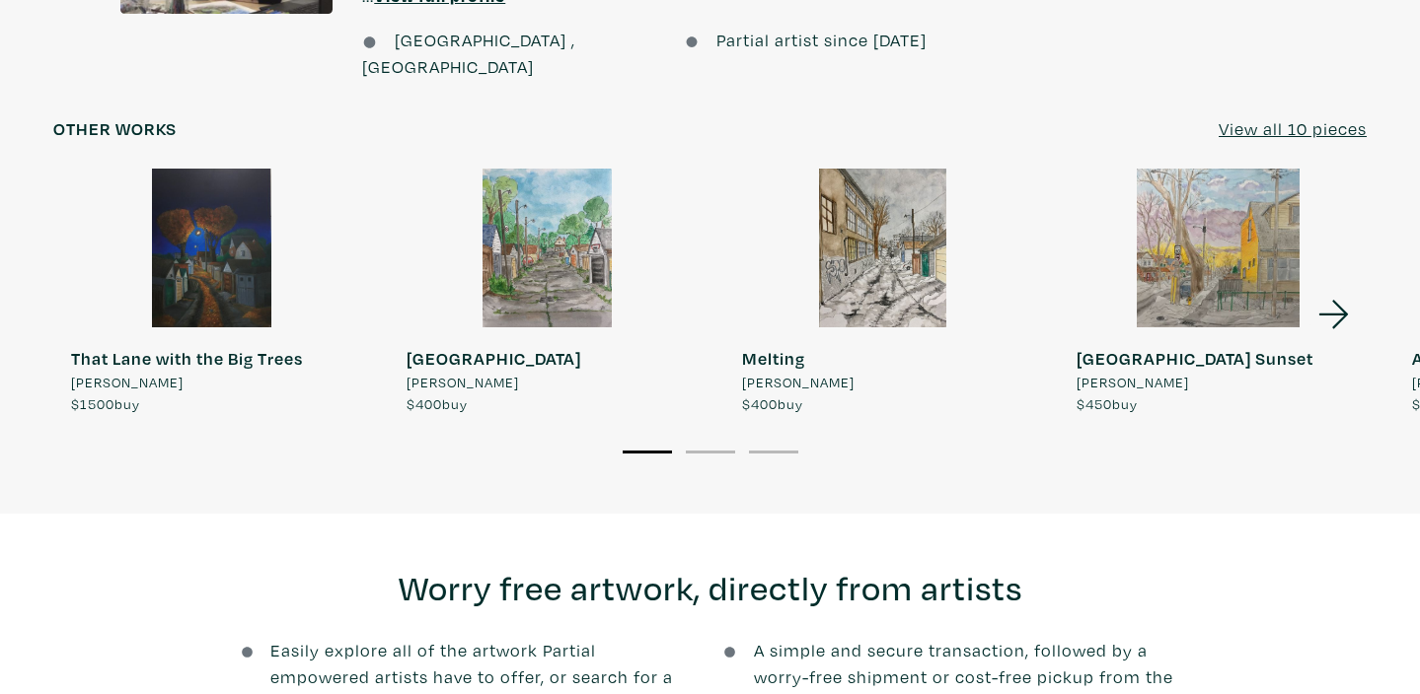
scroll to position [1733, 0]
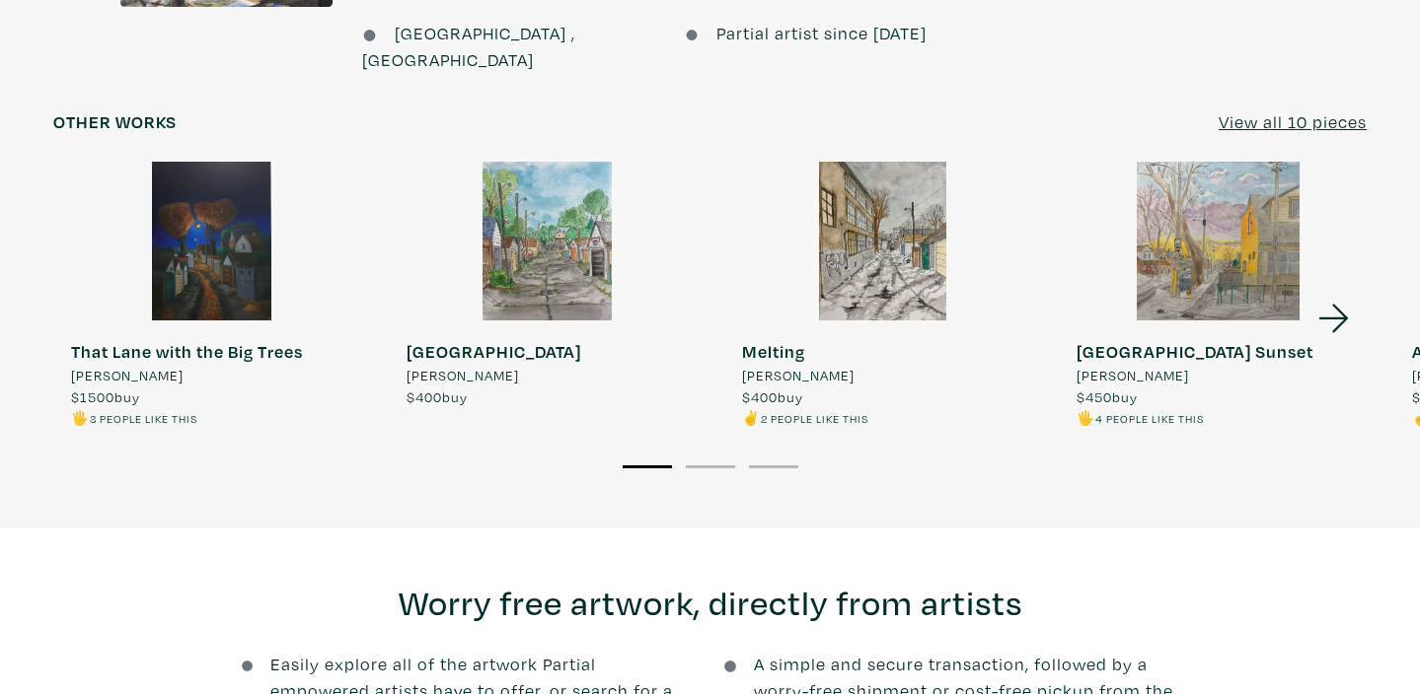
click at [1342, 292] on icon at bounding box center [1333, 318] width 67 height 53
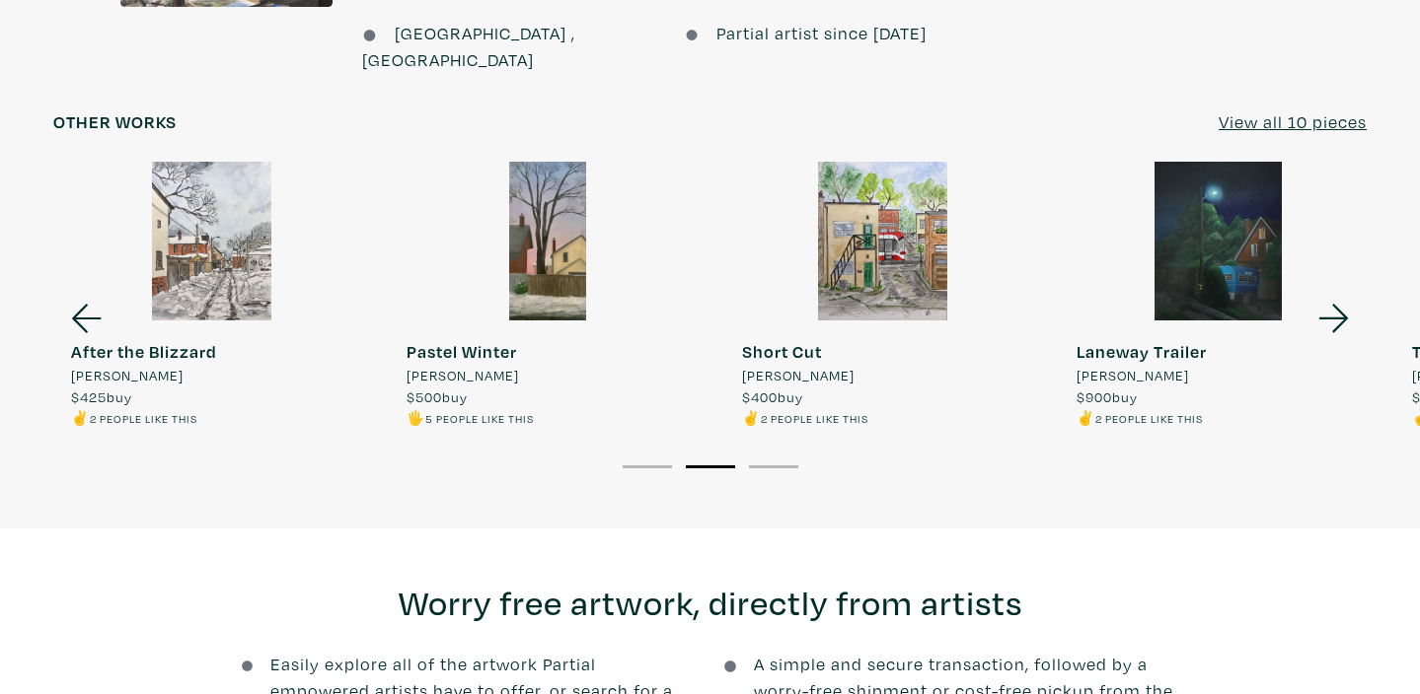
click at [1340, 292] on icon at bounding box center [1333, 318] width 67 height 53
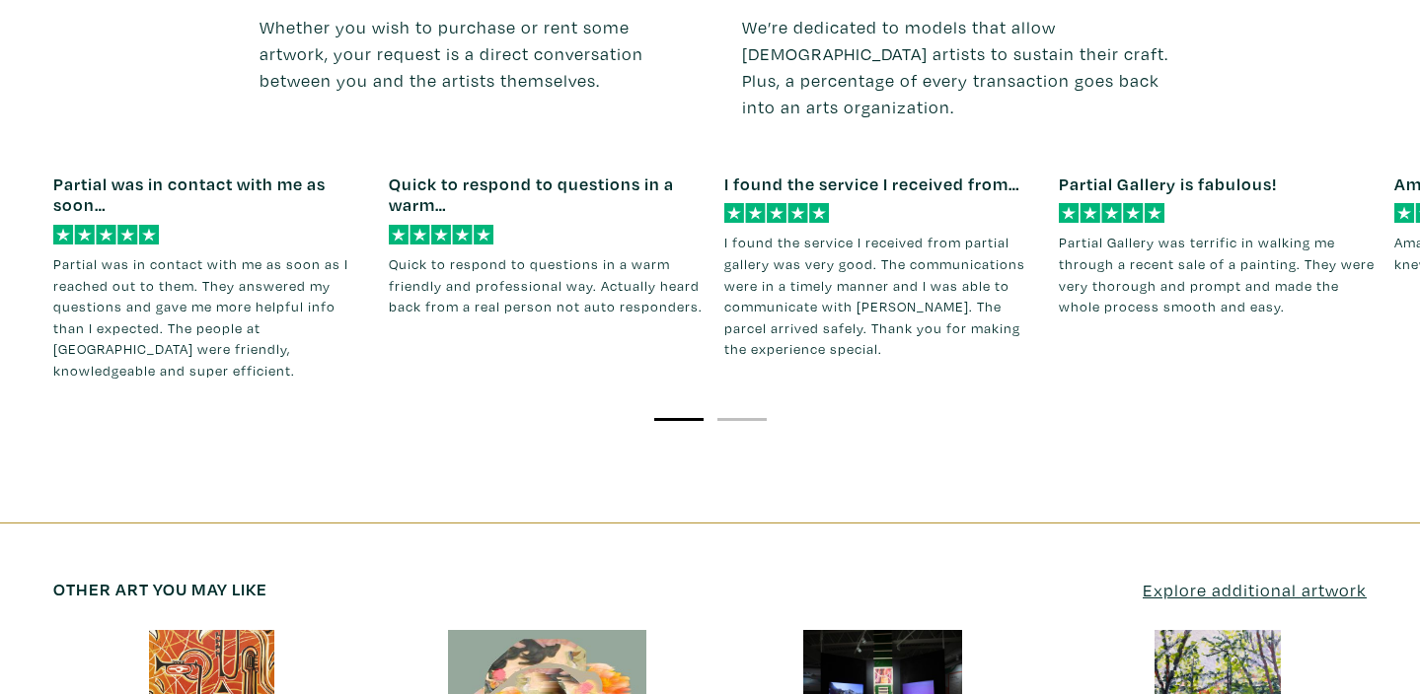
scroll to position [2394, 0]
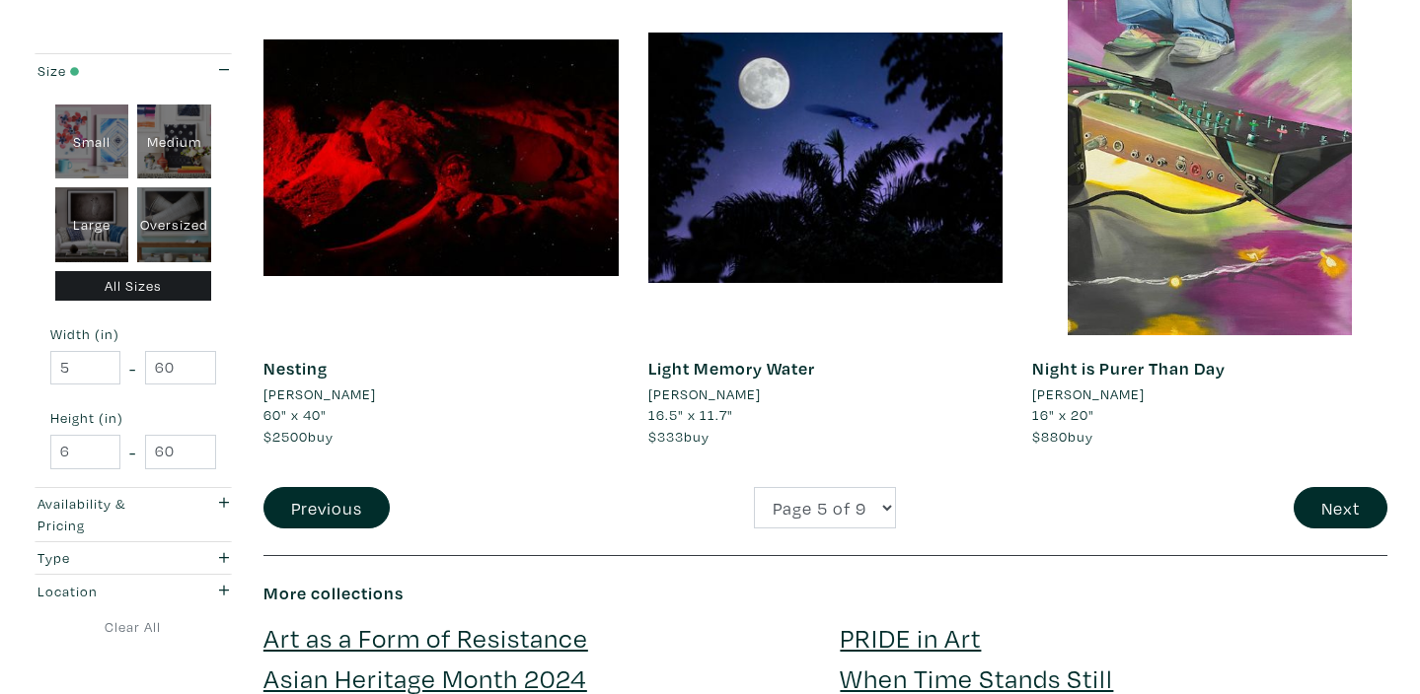
scroll to position [4125, 0]
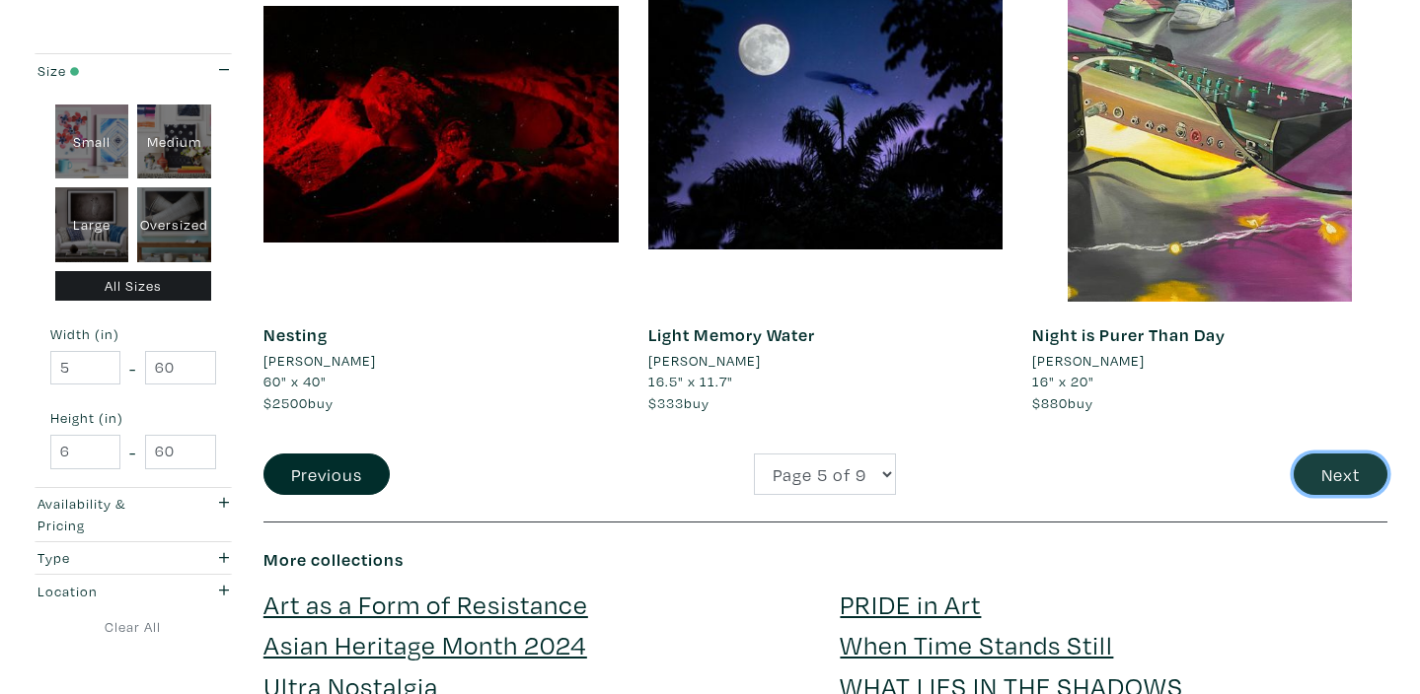
click at [1340, 461] on button "Next" at bounding box center [1340, 475] width 94 height 42
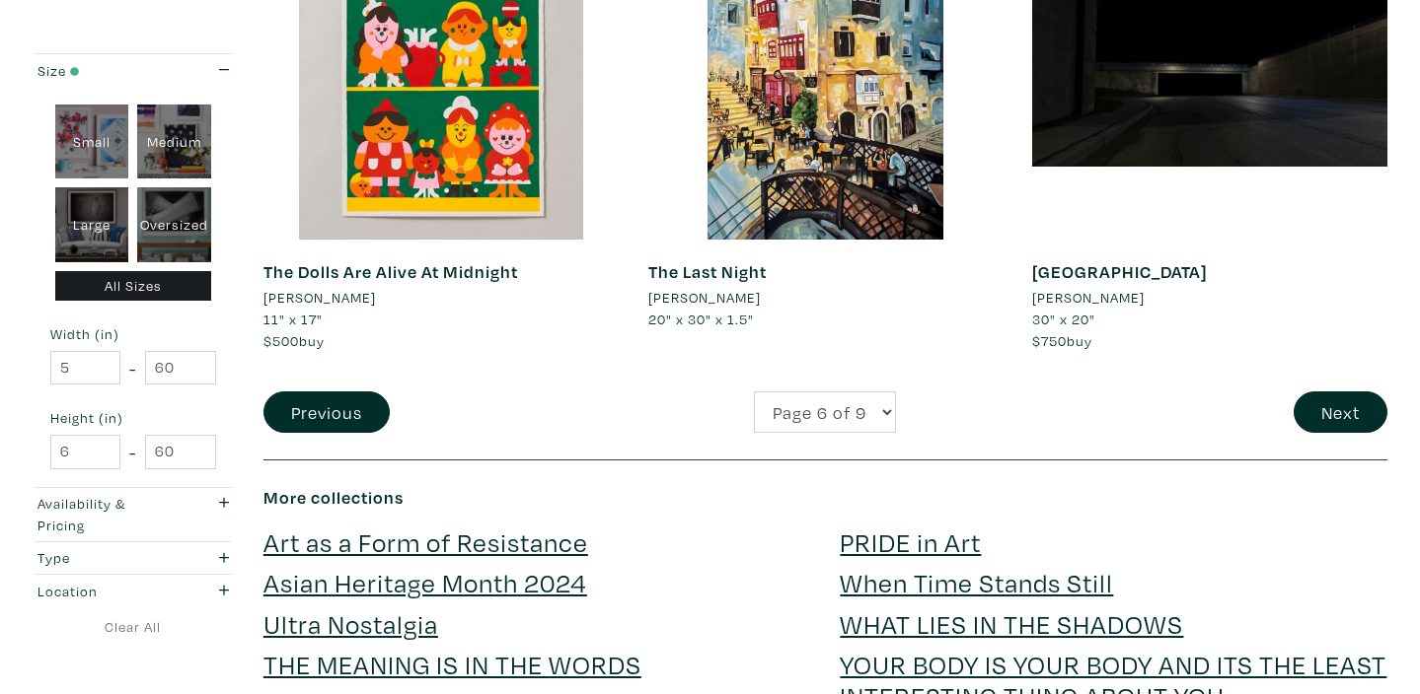
scroll to position [4158, 0]
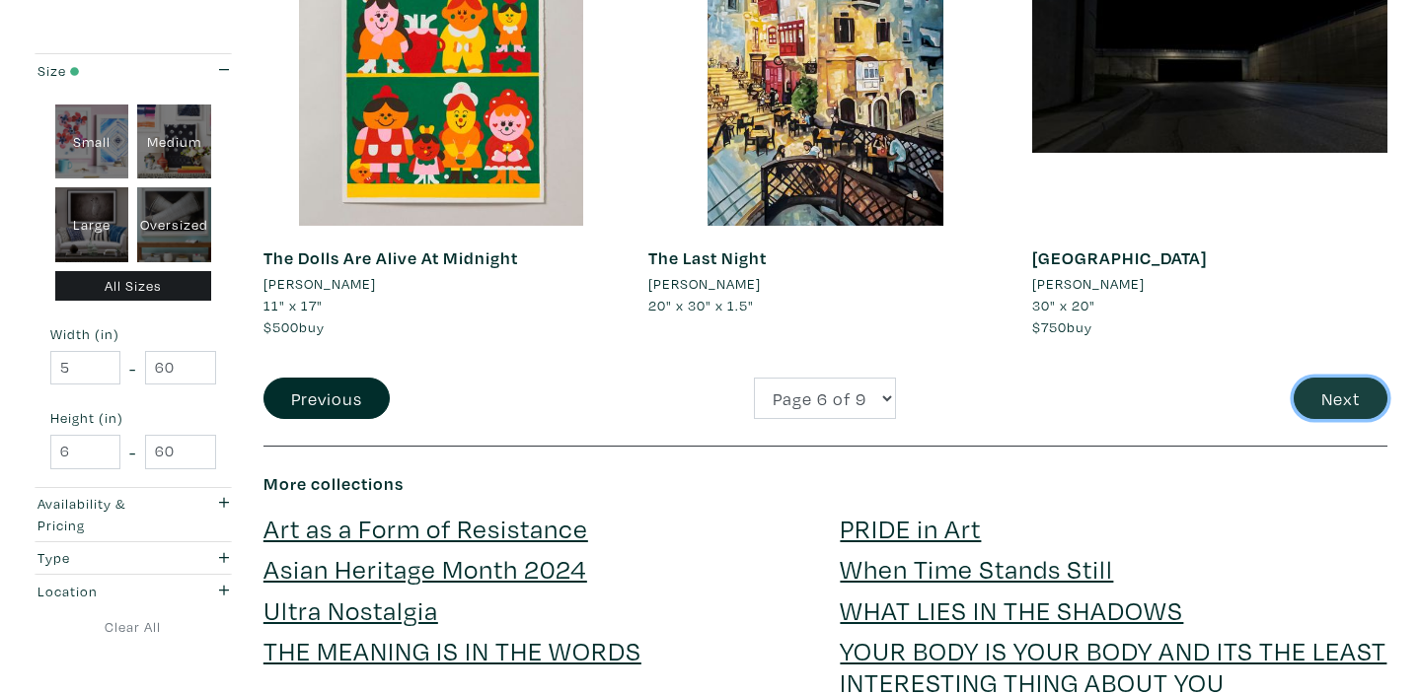
click at [1349, 398] on button "Next" at bounding box center [1340, 399] width 94 height 42
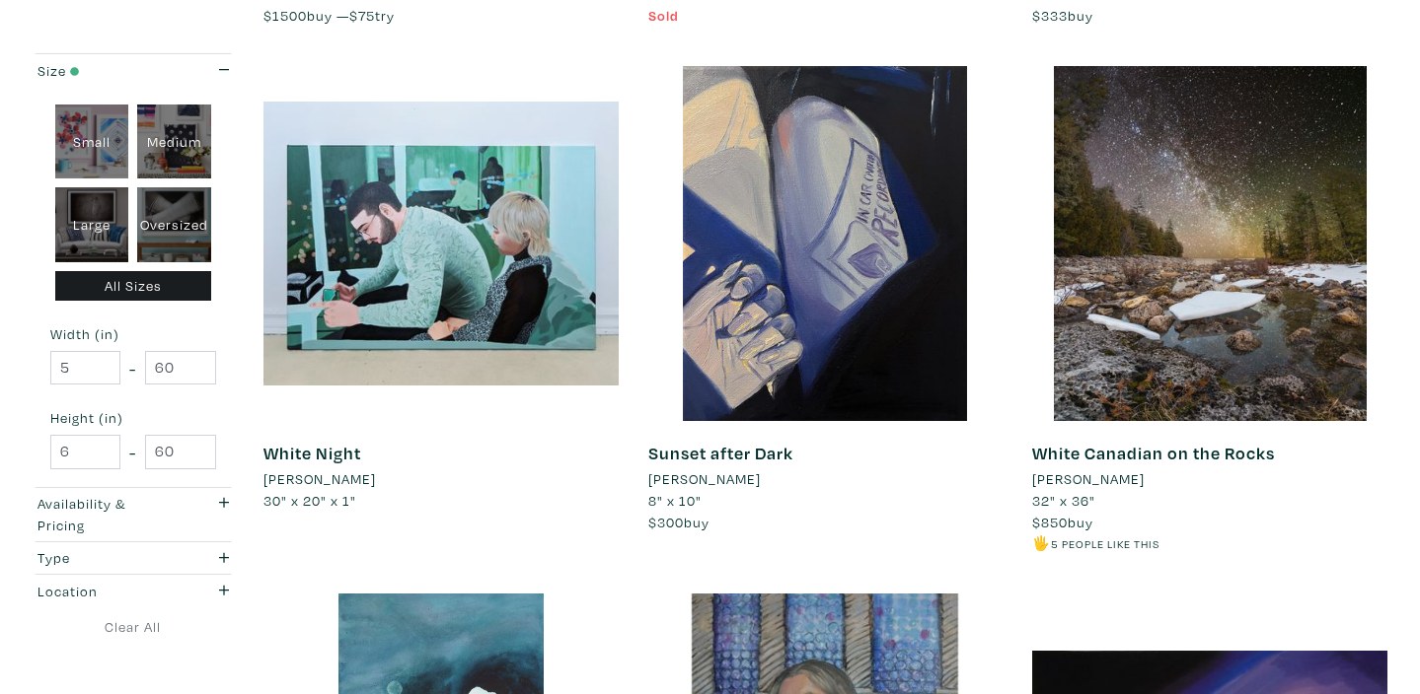
scroll to position [1862, 0]
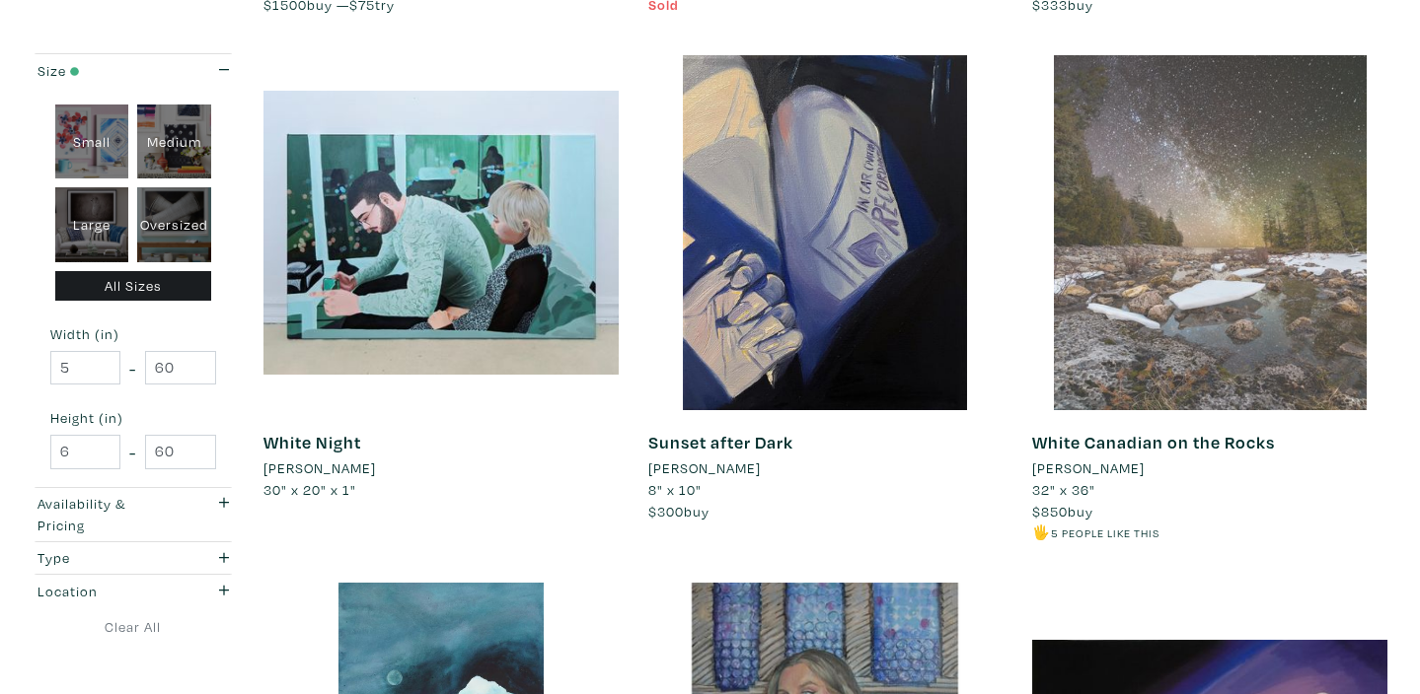
click at [1193, 187] on div at bounding box center [1209, 232] width 355 height 355
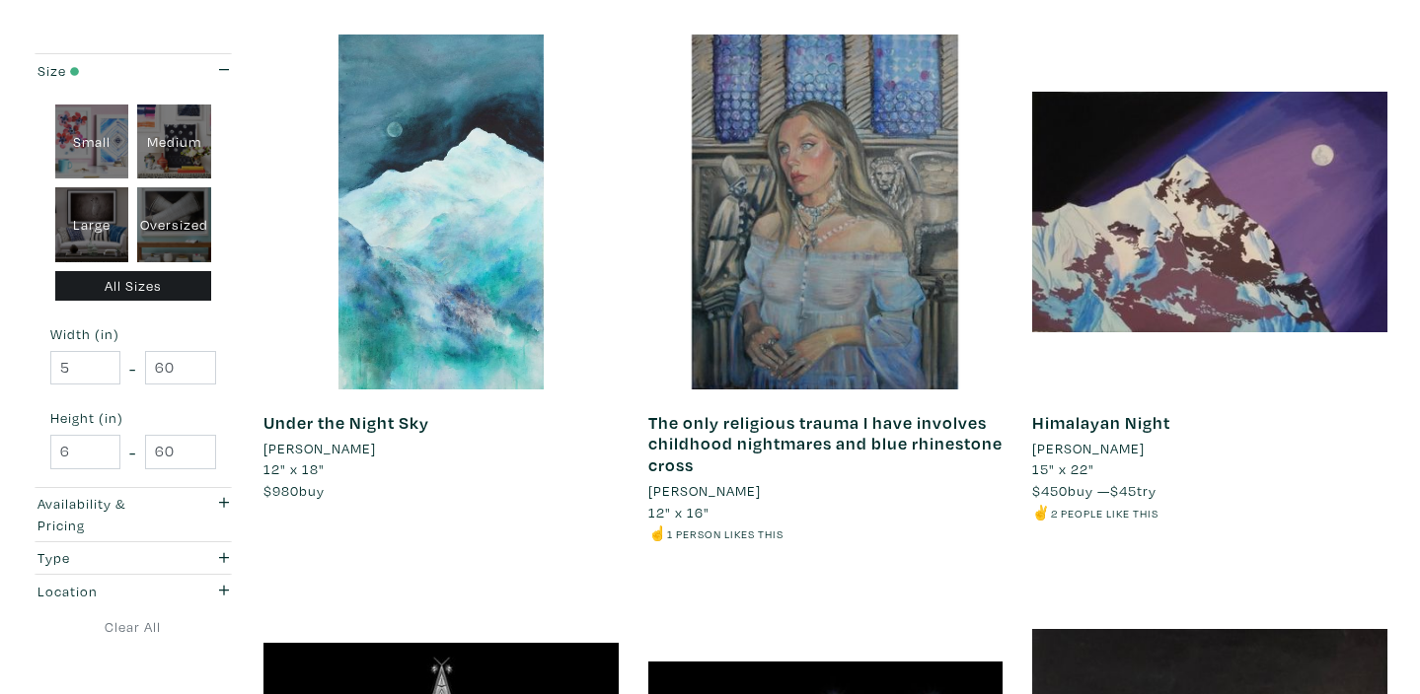
scroll to position [2415, 0]
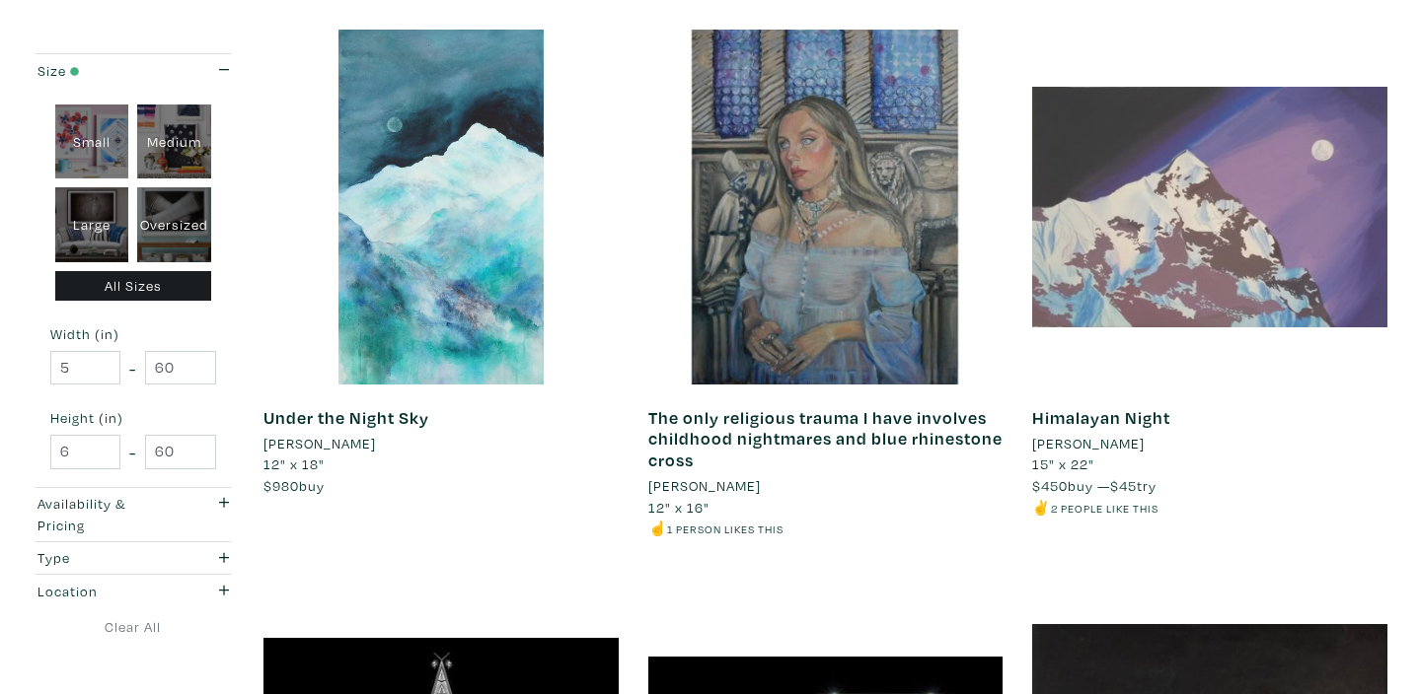
click at [1244, 208] on div at bounding box center [1209, 207] width 355 height 355
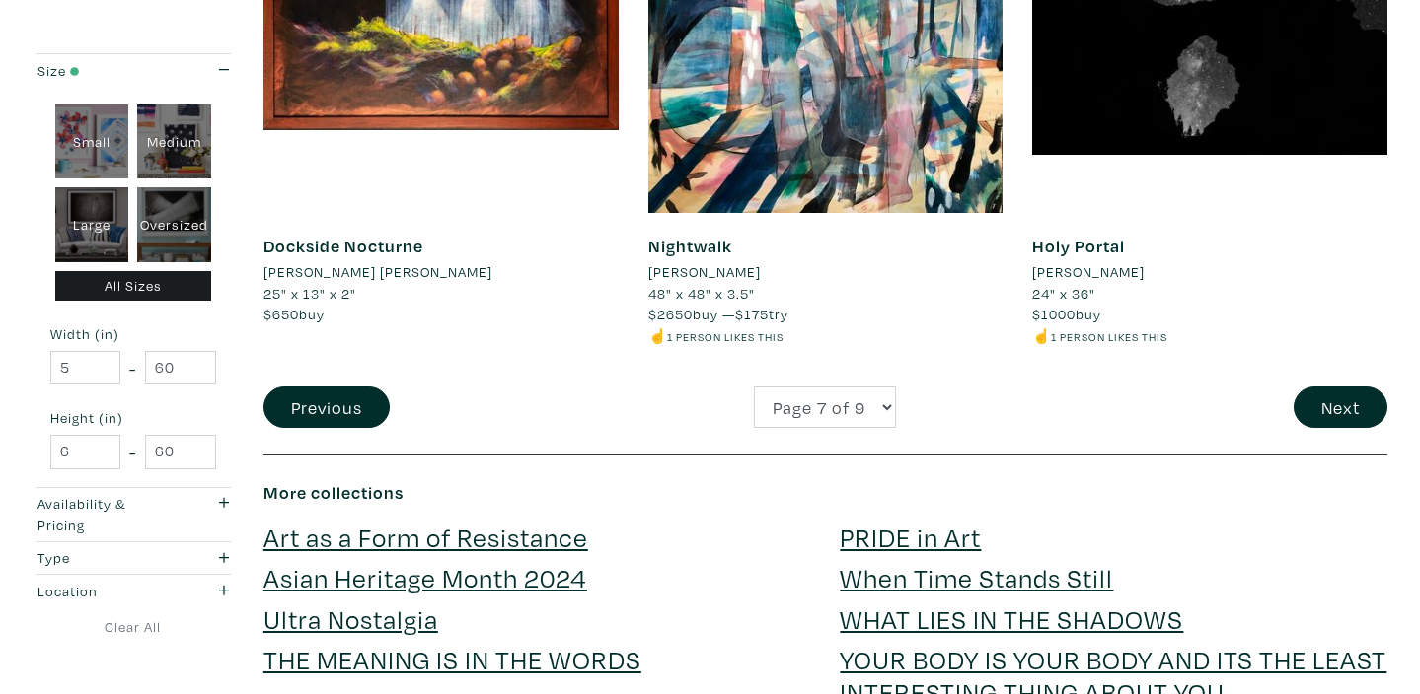
scroll to position [4193, 0]
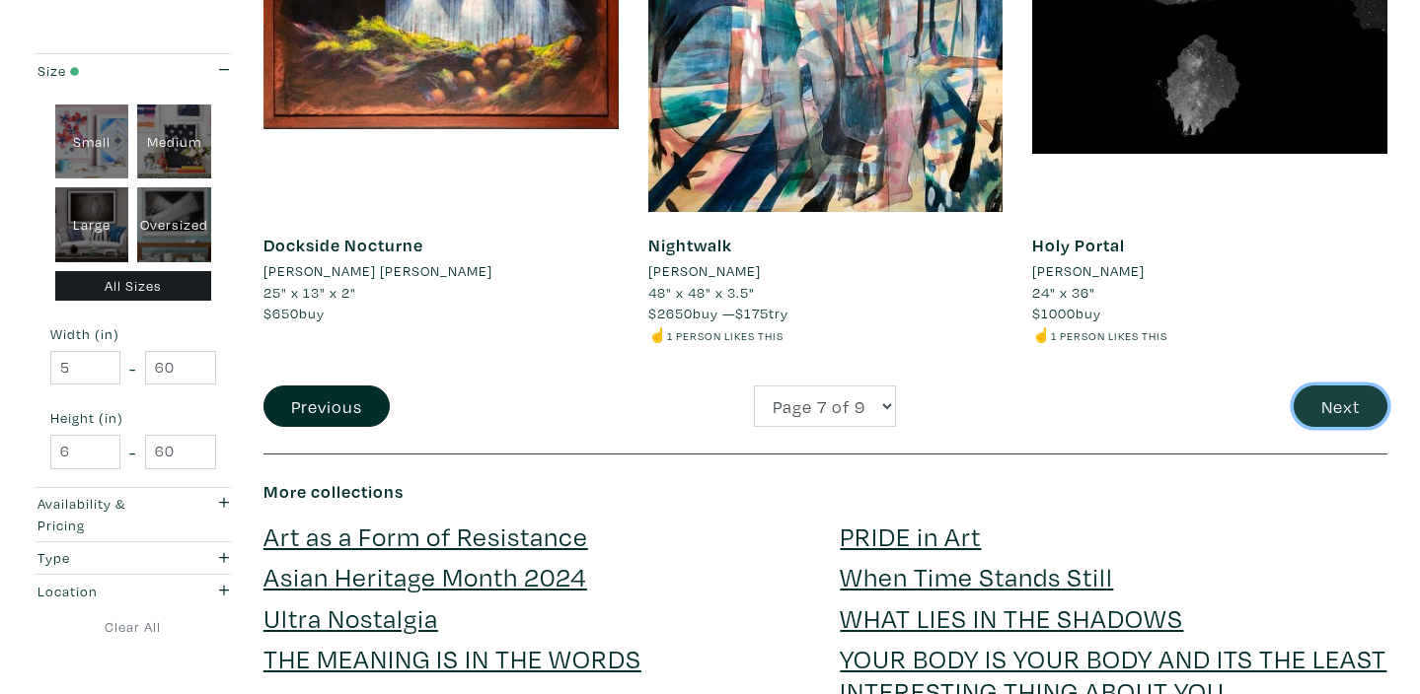
click at [1333, 407] on button "Next" at bounding box center [1340, 407] width 94 height 42
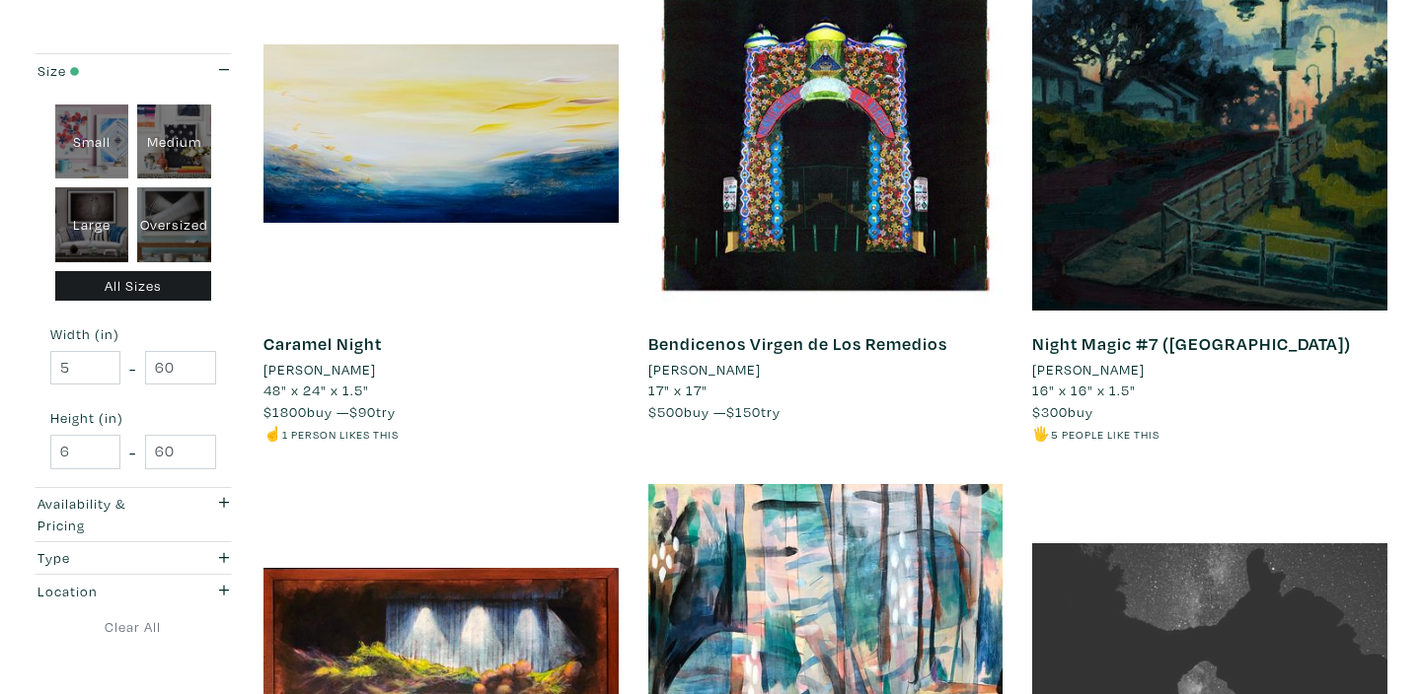
scroll to position [3547, 0]
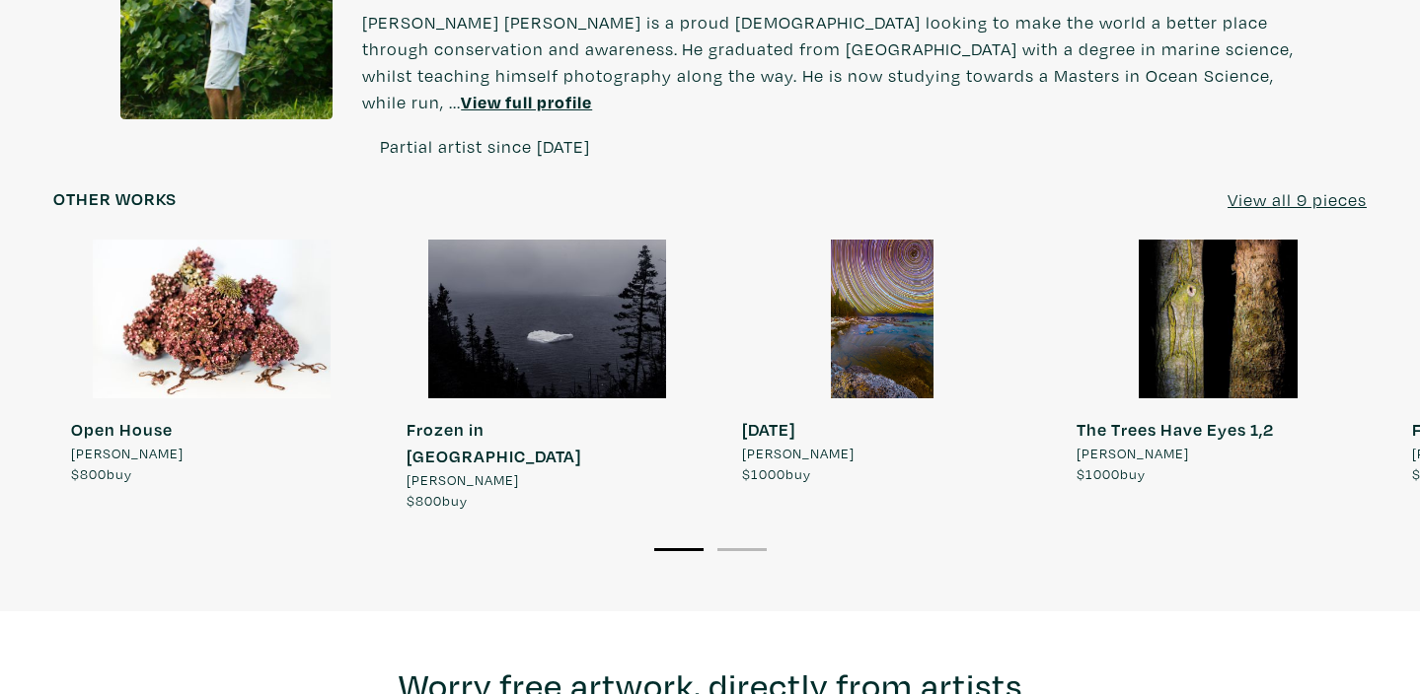
scroll to position [1469, 0]
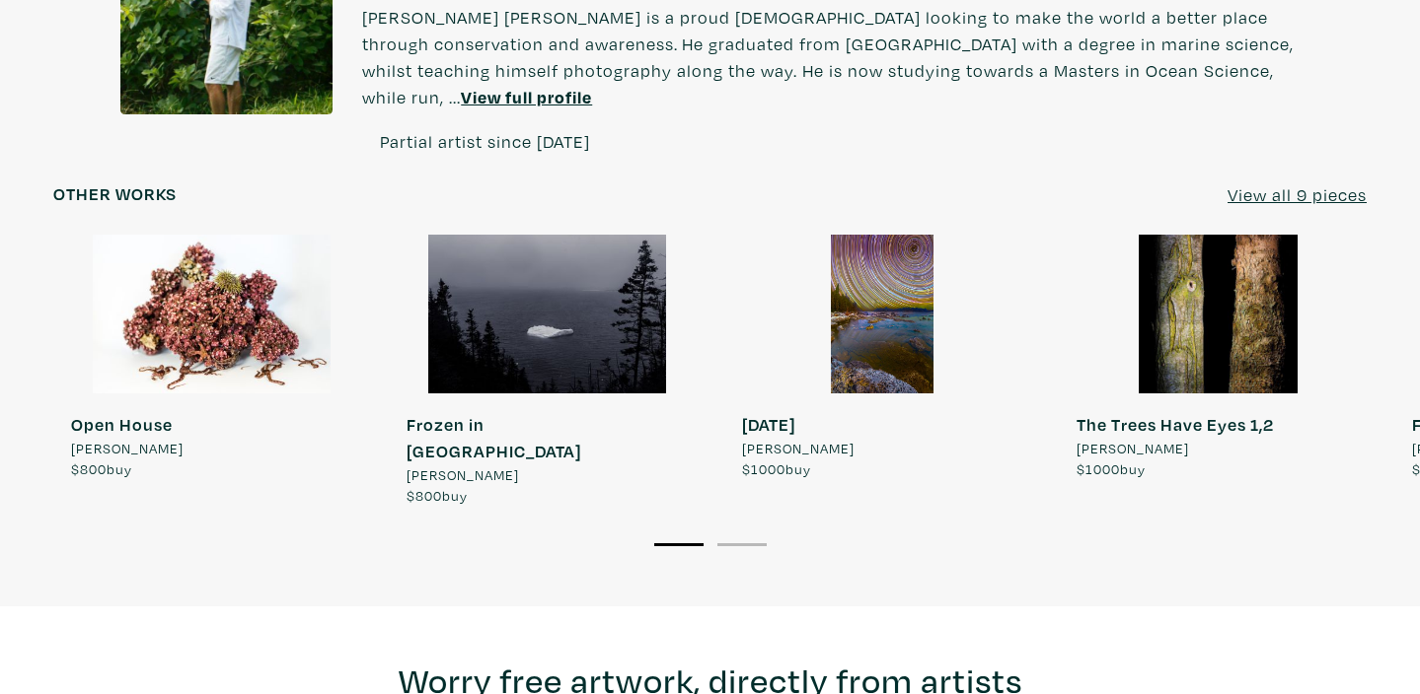
click at [1268, 183] on u "View all 9 pieces" at bounding box center [1296, 194] width 139 height 23
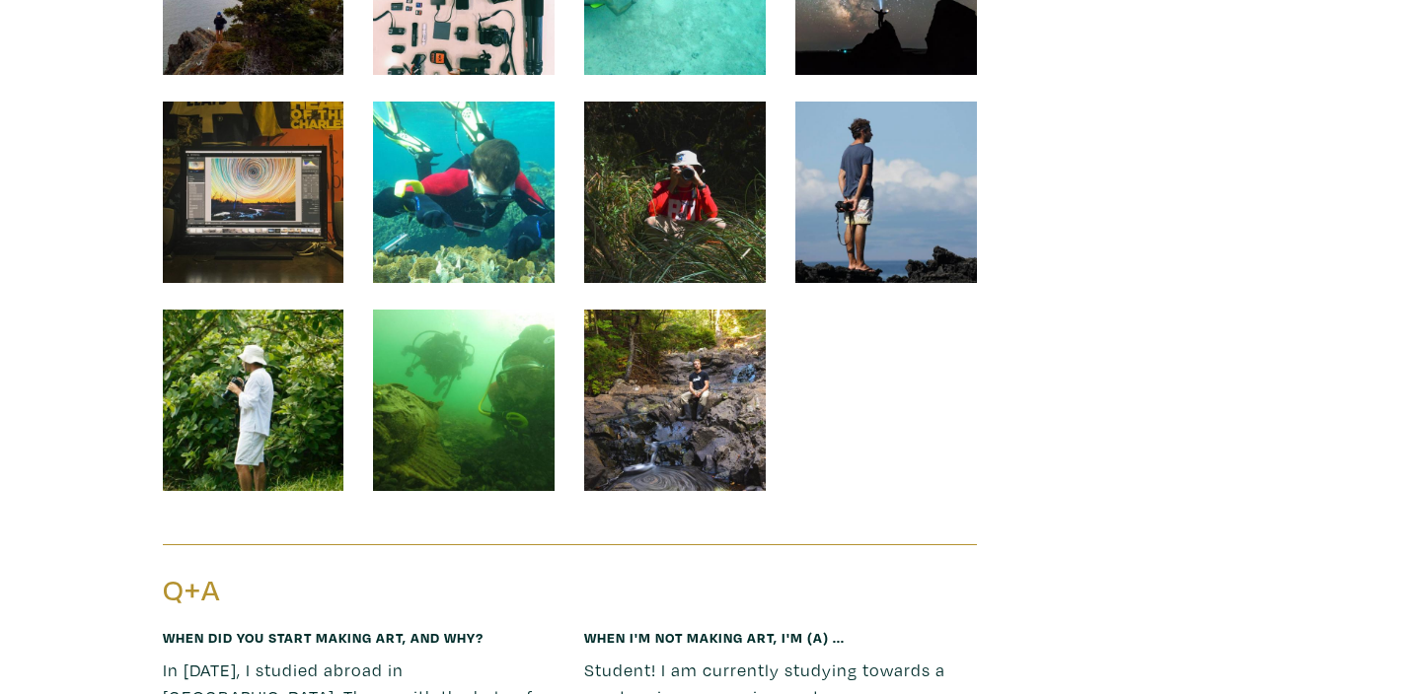
scroll to position [2336, 0]
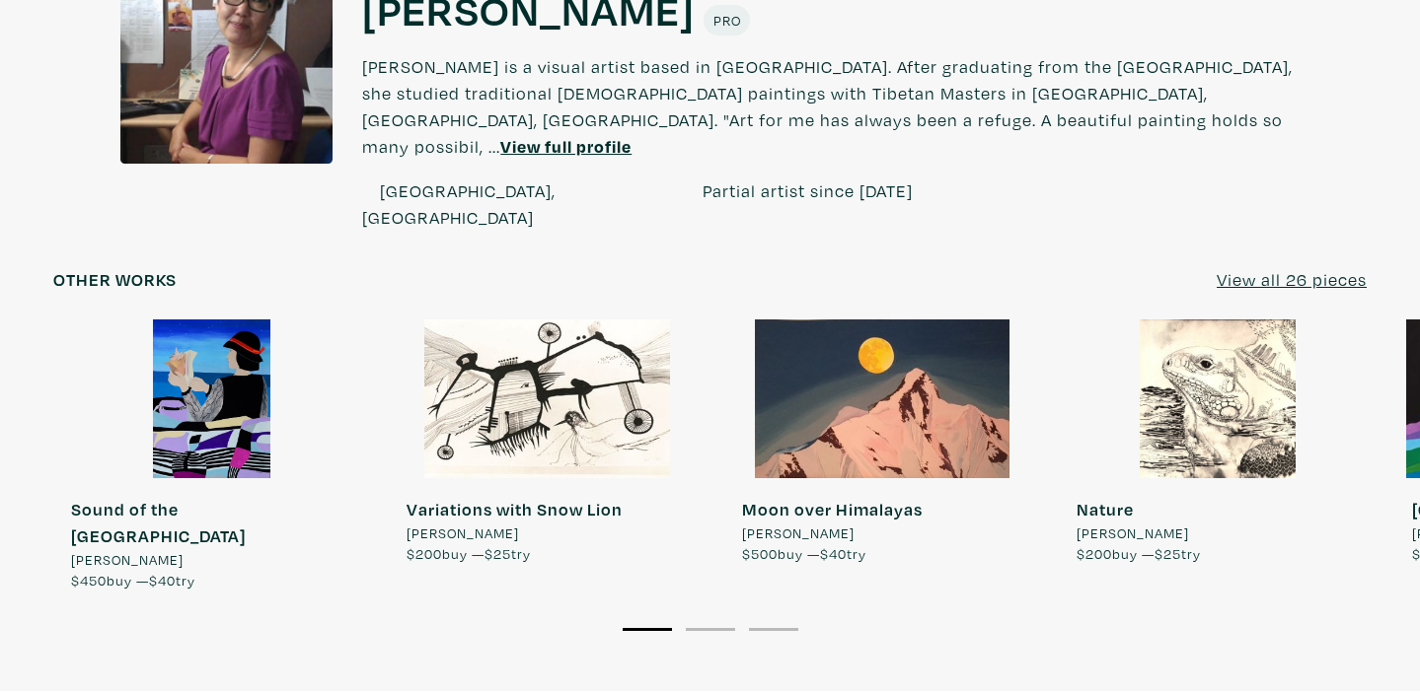
scroll to position [1669, 0]
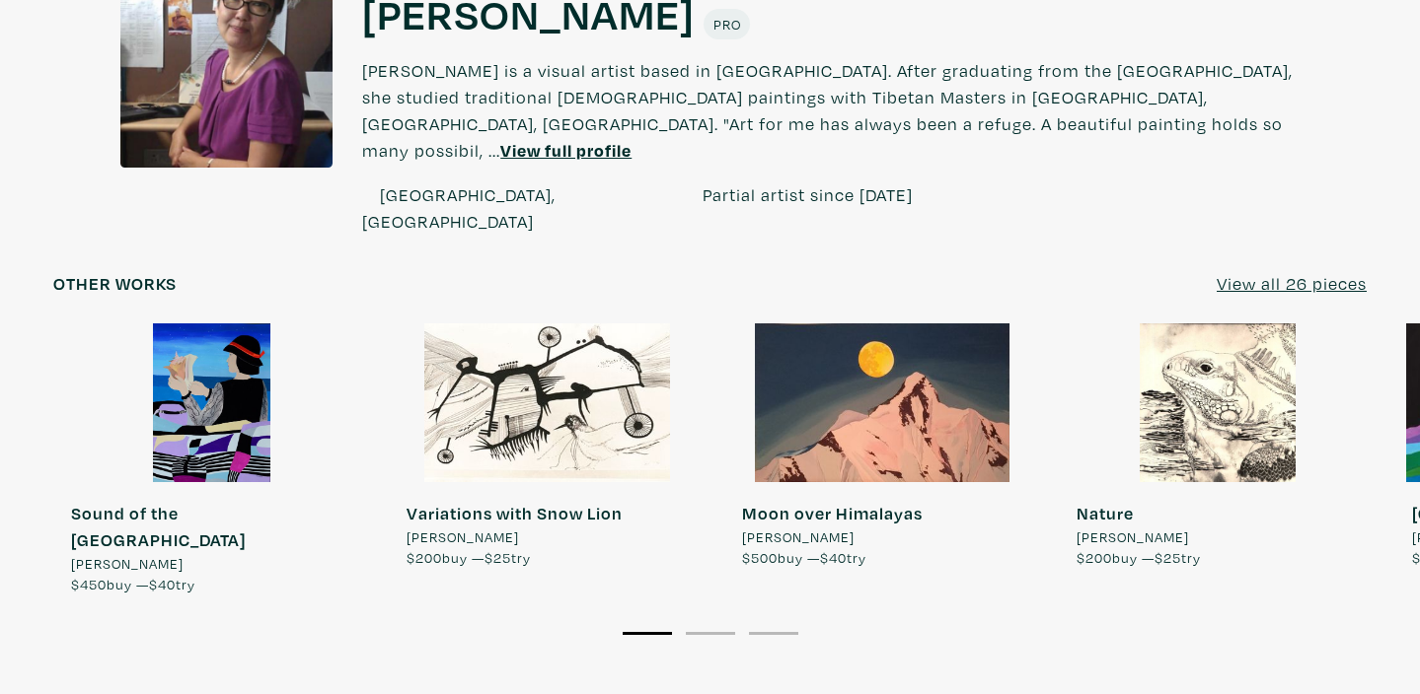
click at [1269, 272] on u "View all 26 pieces" at bounding box center [1291, 283] width 150 height 23
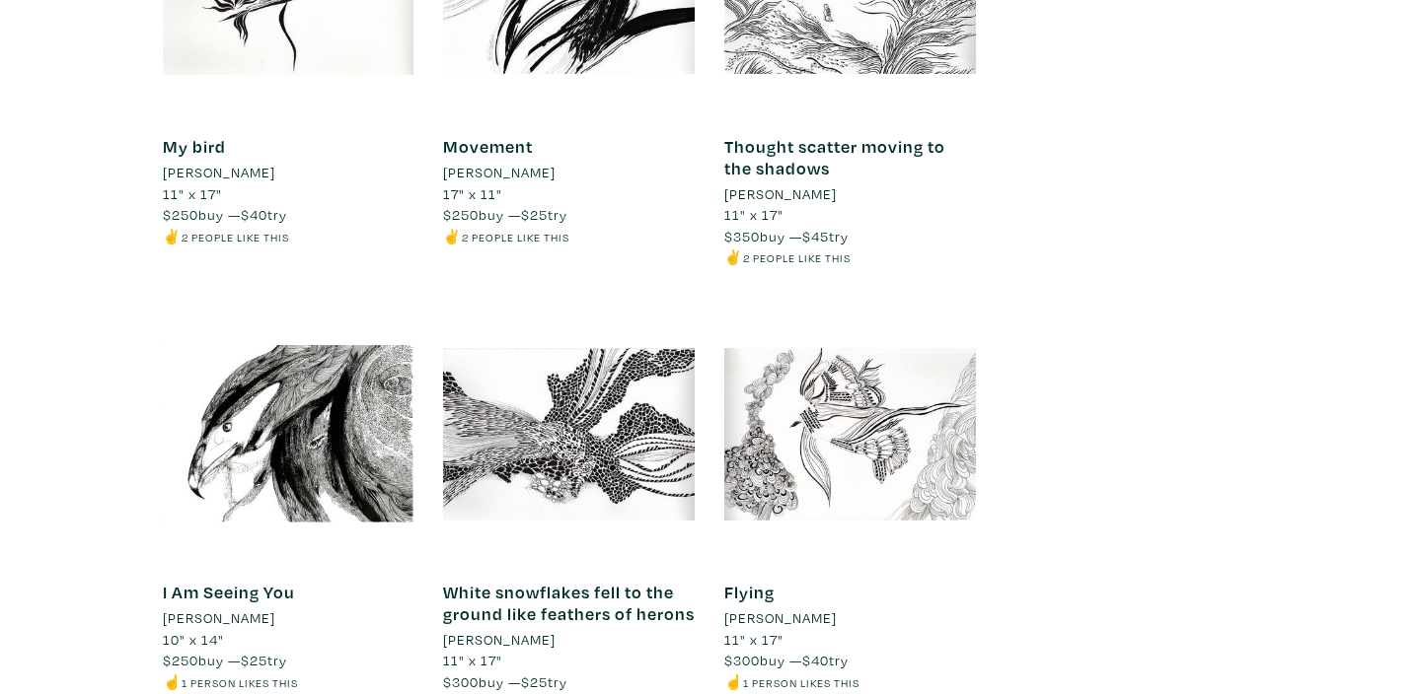
scroll to position [3857, 0]
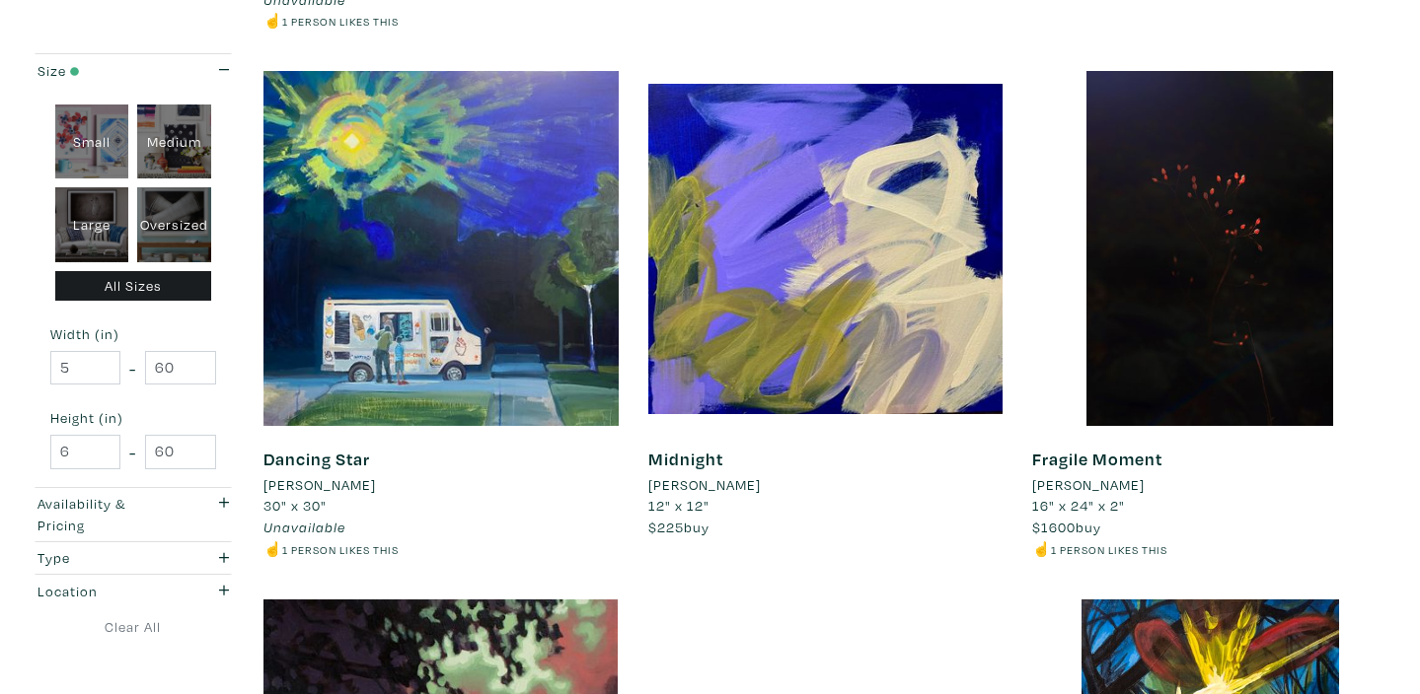
scroll to position [2943, 0]
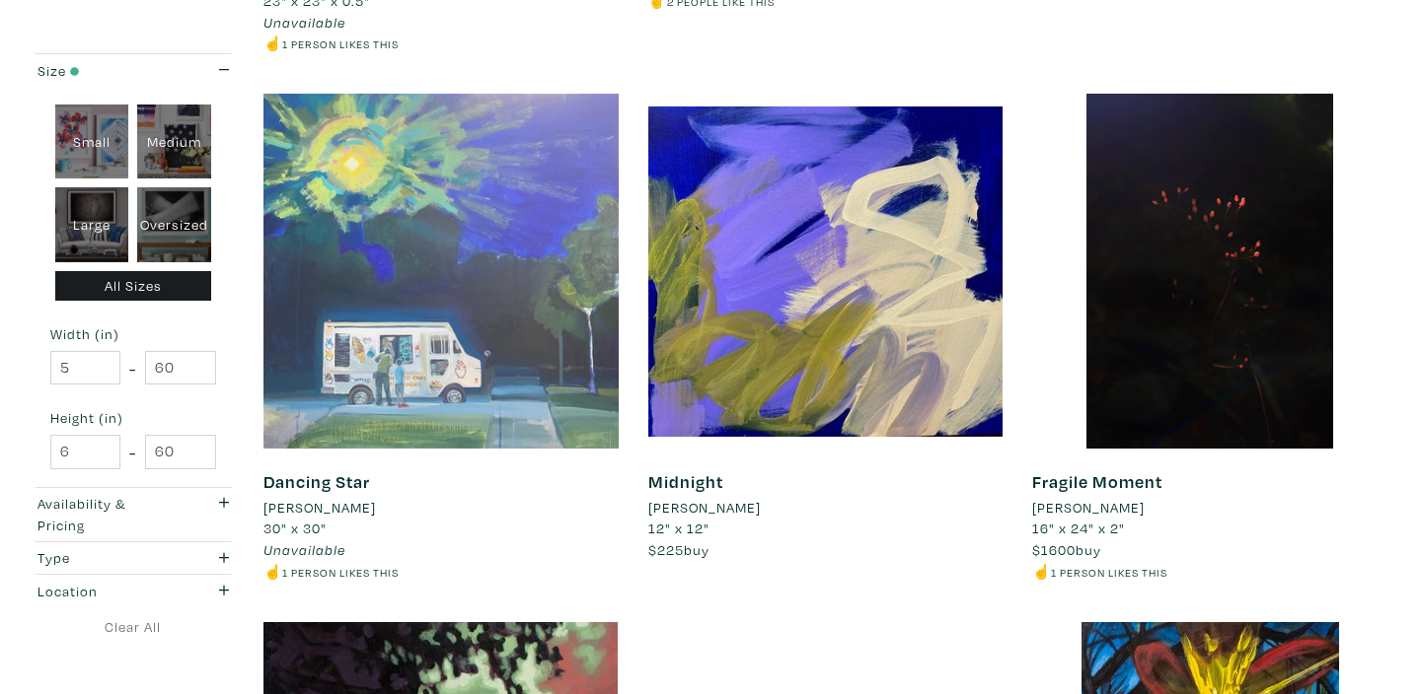
click at [550, 231] on div at bounding box center [440, 271] width 355 height 355
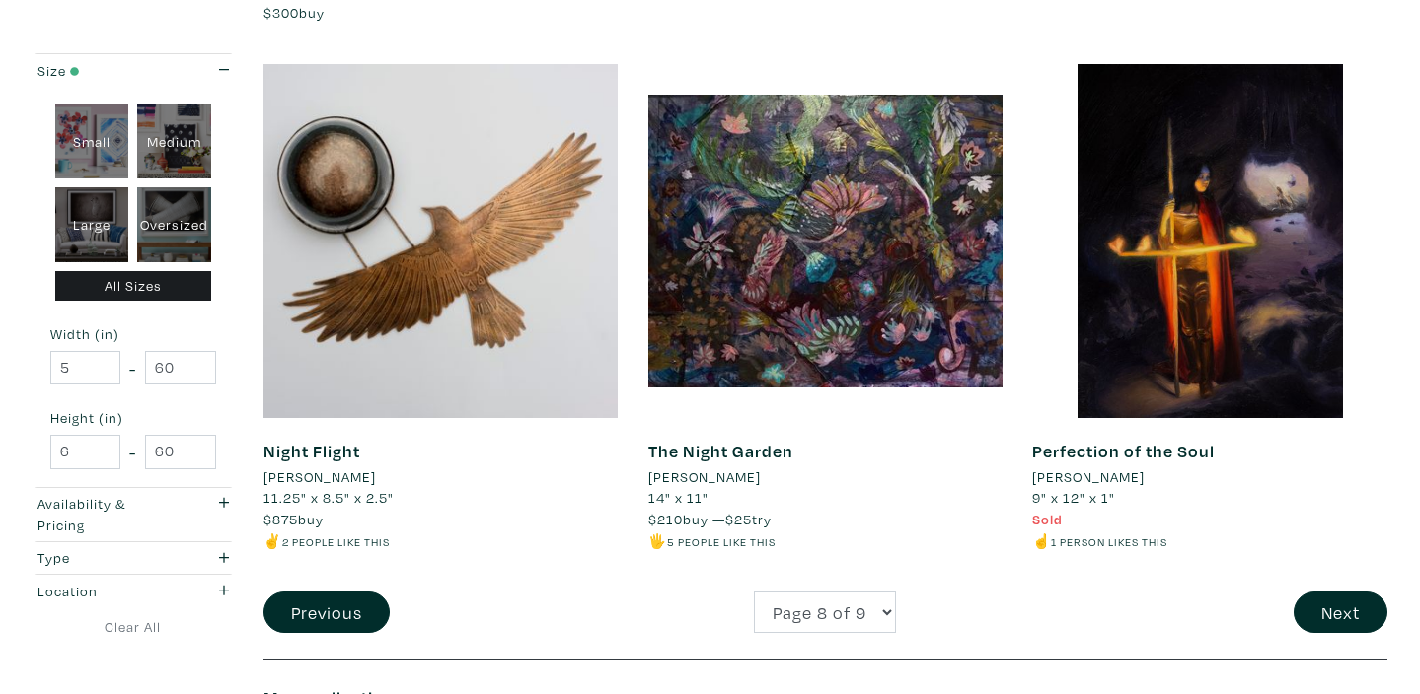
scroll to position [4054, 0]
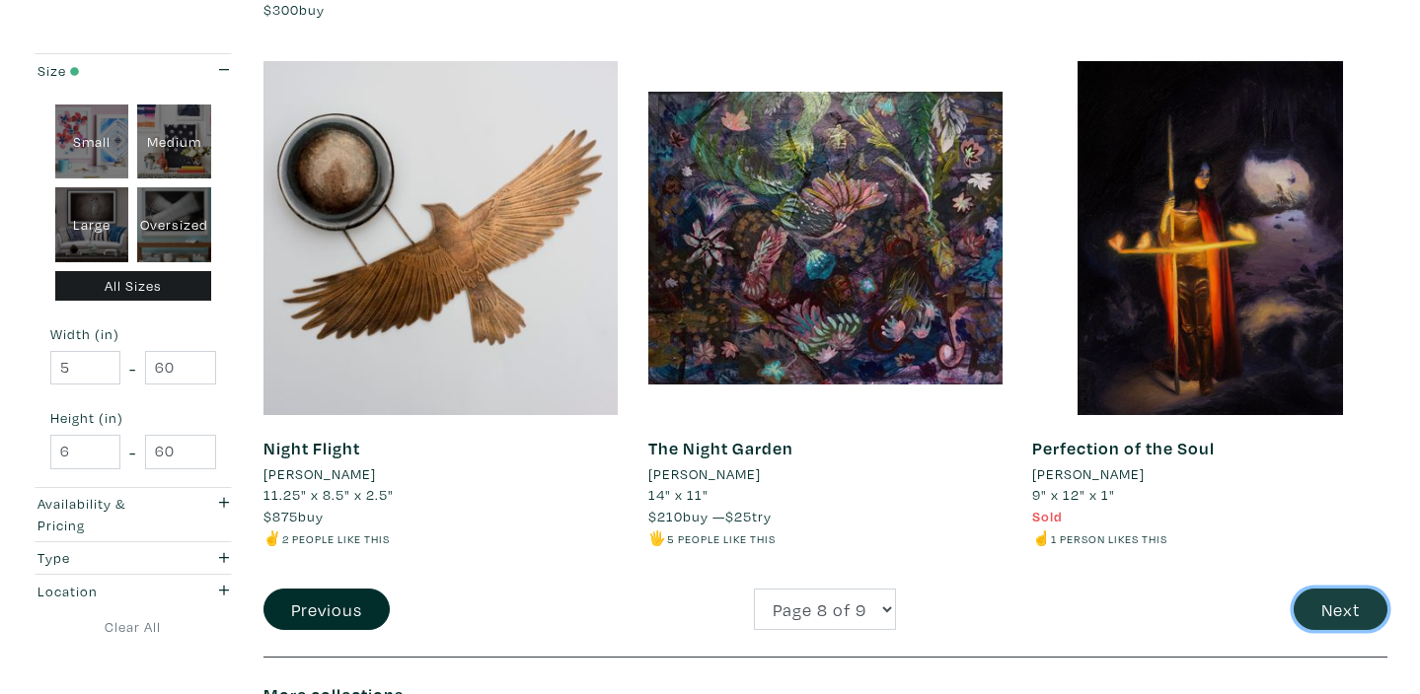
click at [1344, 589] on button "Next" at bounding box center [1340, 610] width 94 height 42
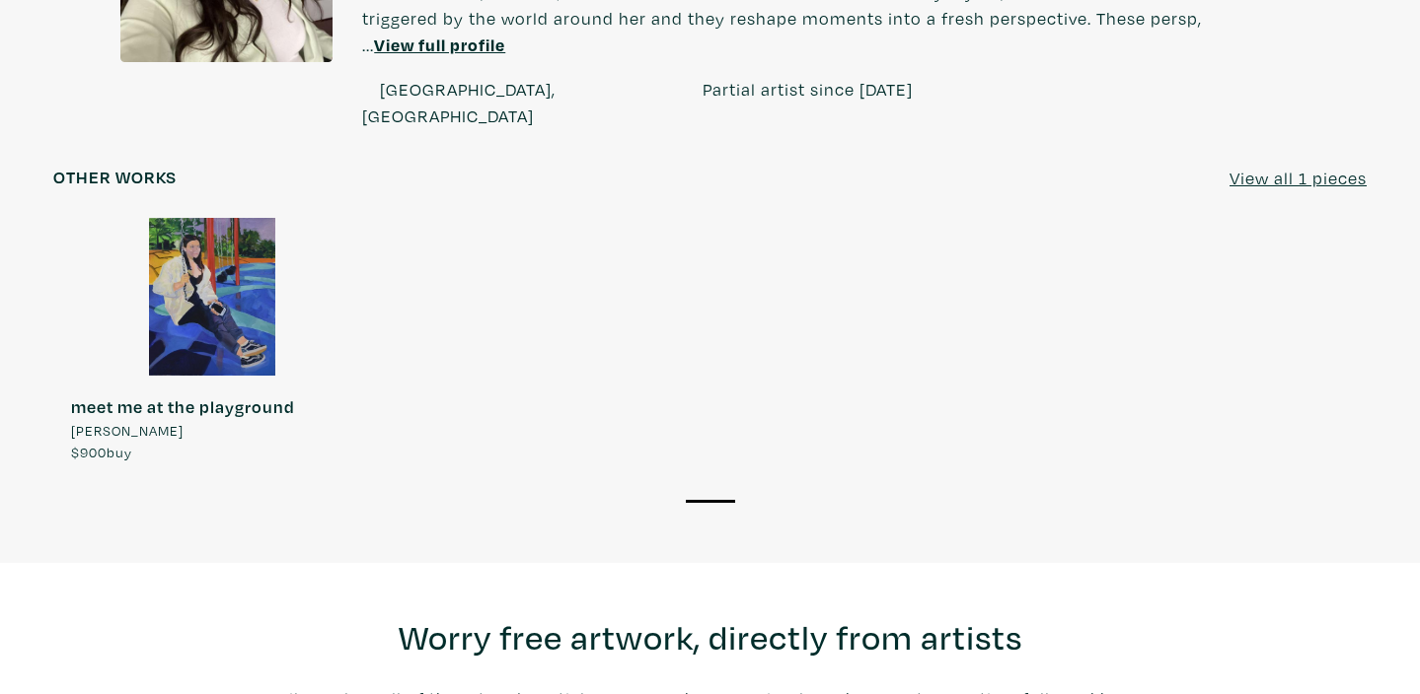
scroll to position [1590, 0]
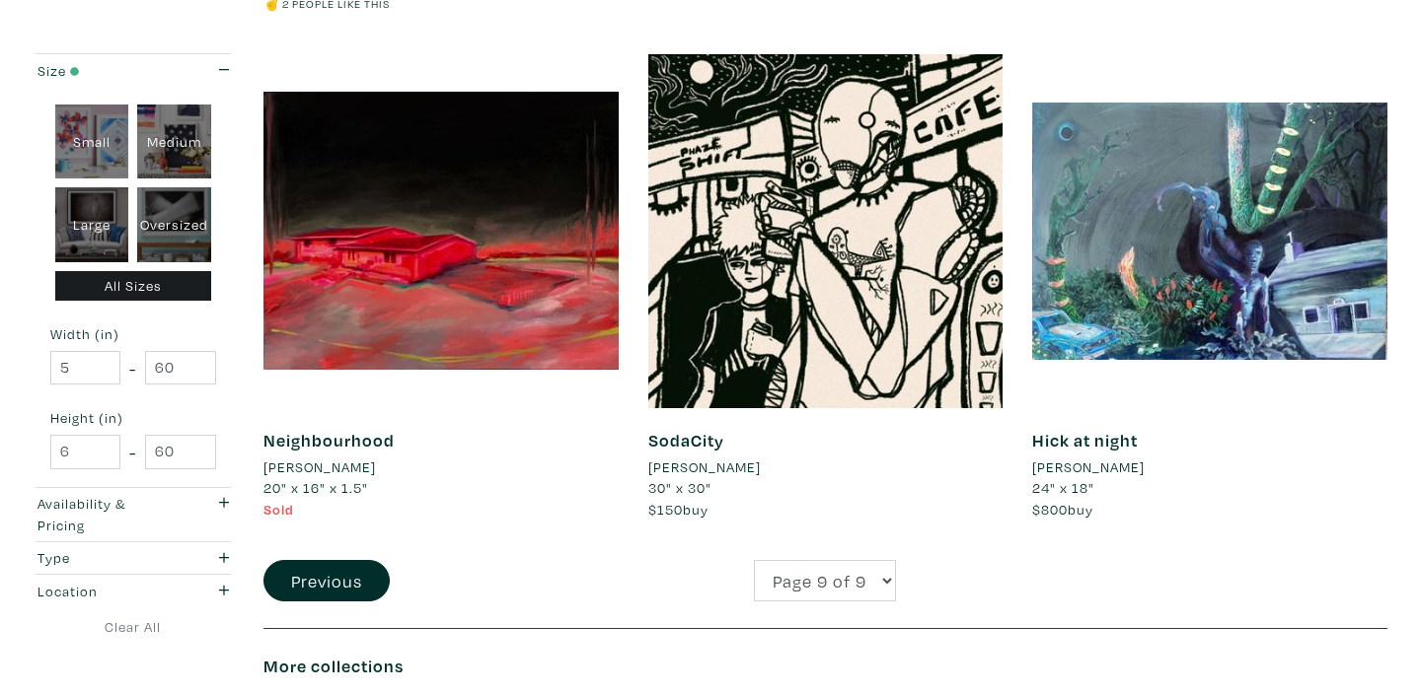
scroll to position [839, 0]
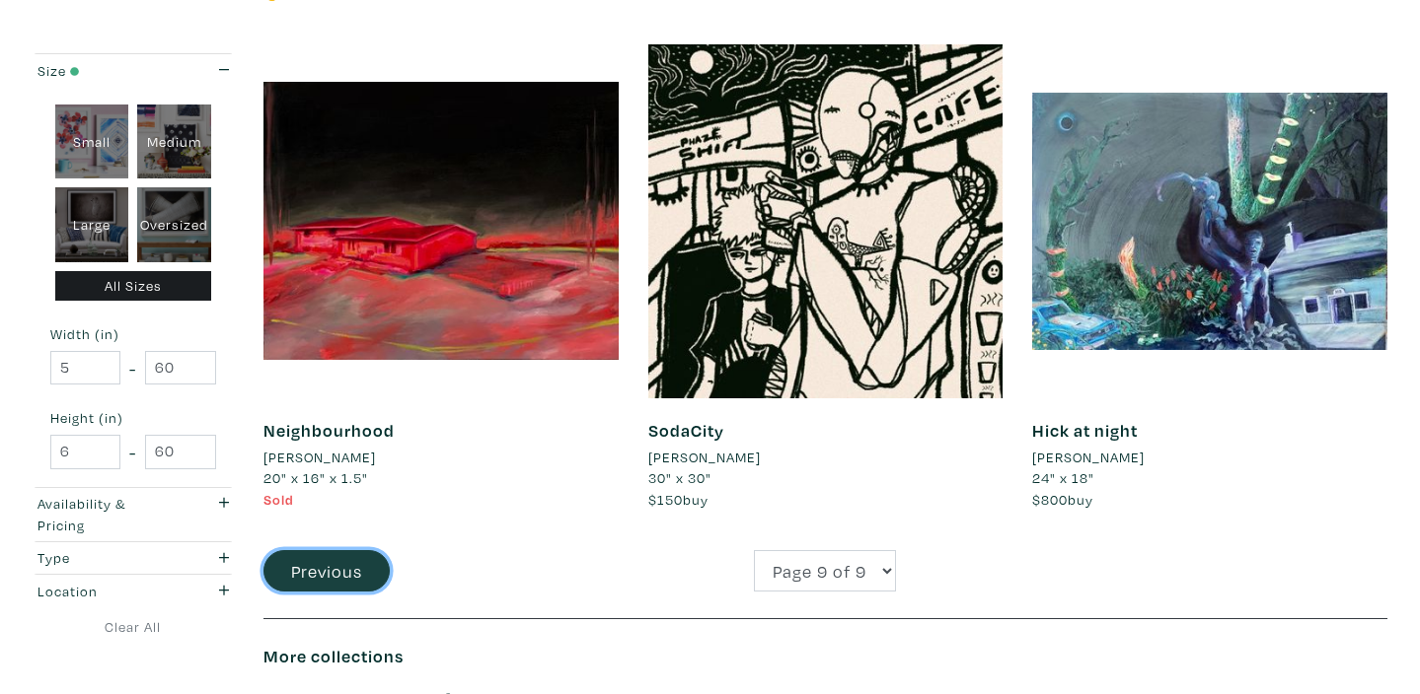
click at [333, 576] on button "Previous" at bounding box center [326, 571] width 126 height 42
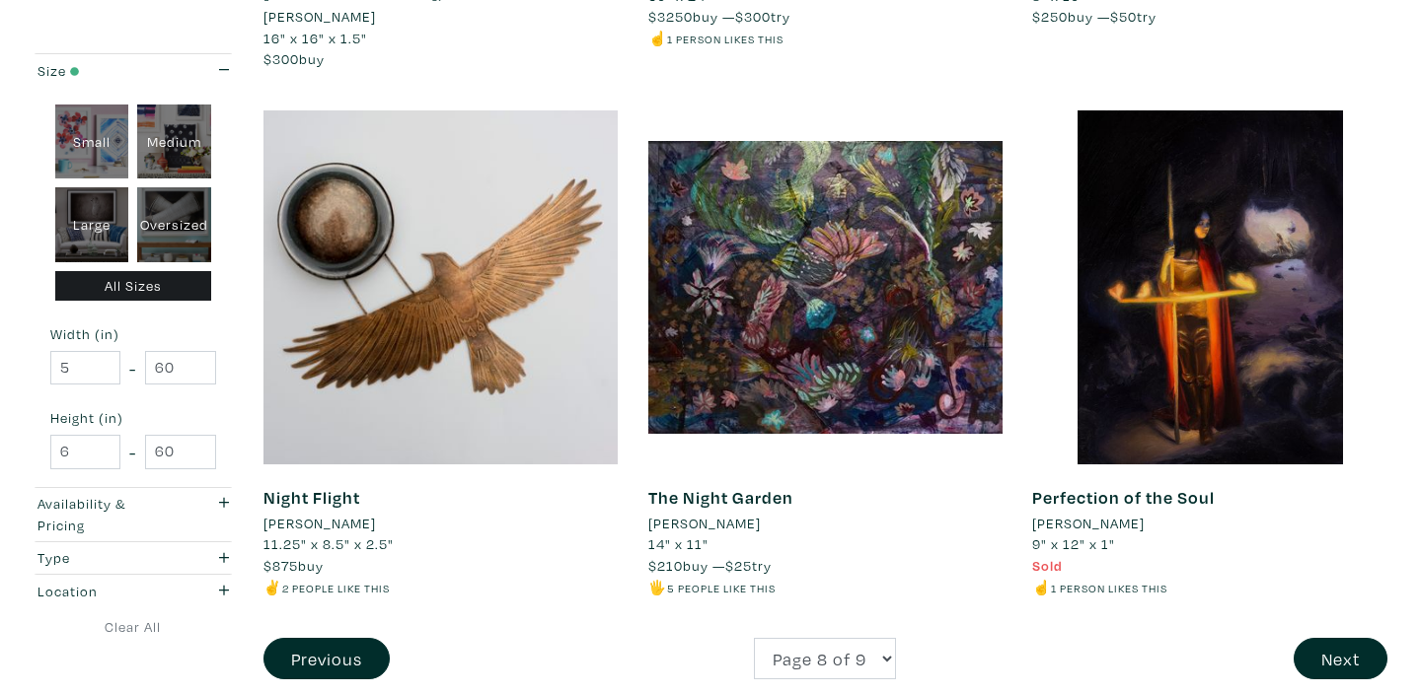
scroll to position [4005, 0]
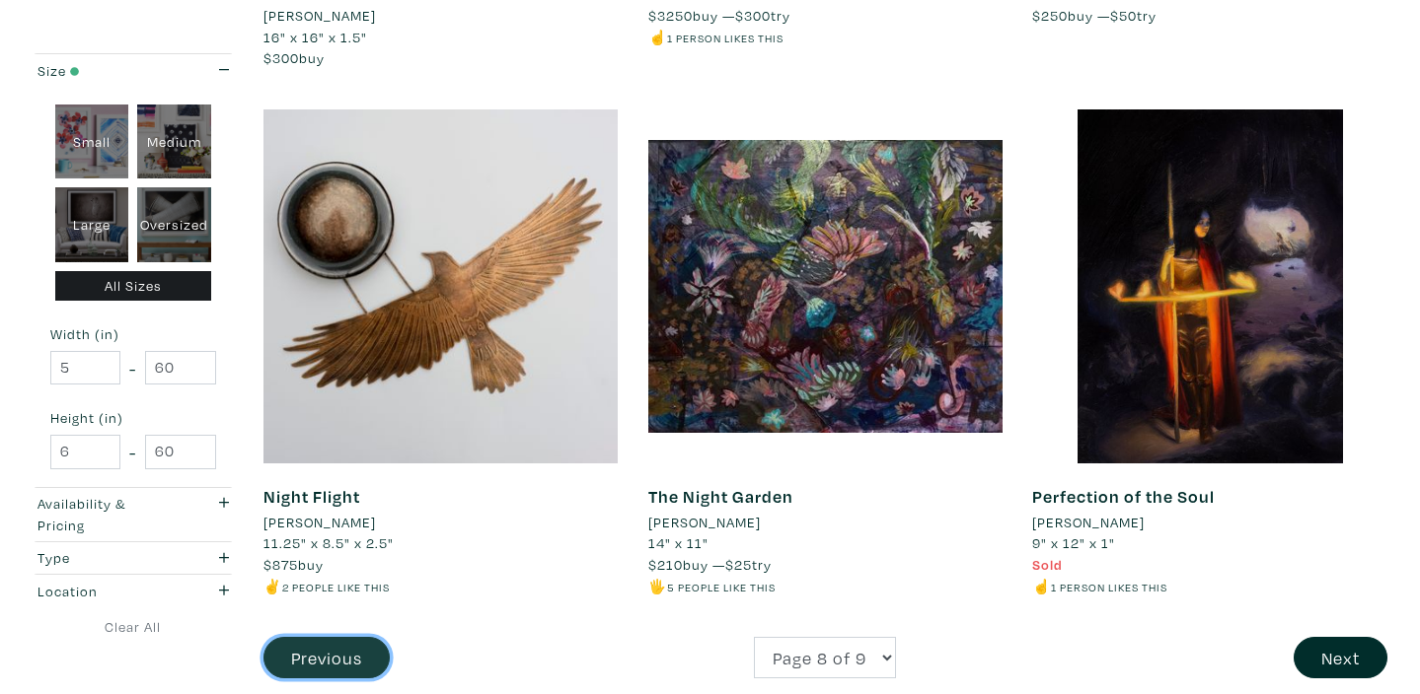
click at [341, 637] on button "Previous" at bounding box center [326, 658] width 126 height 42
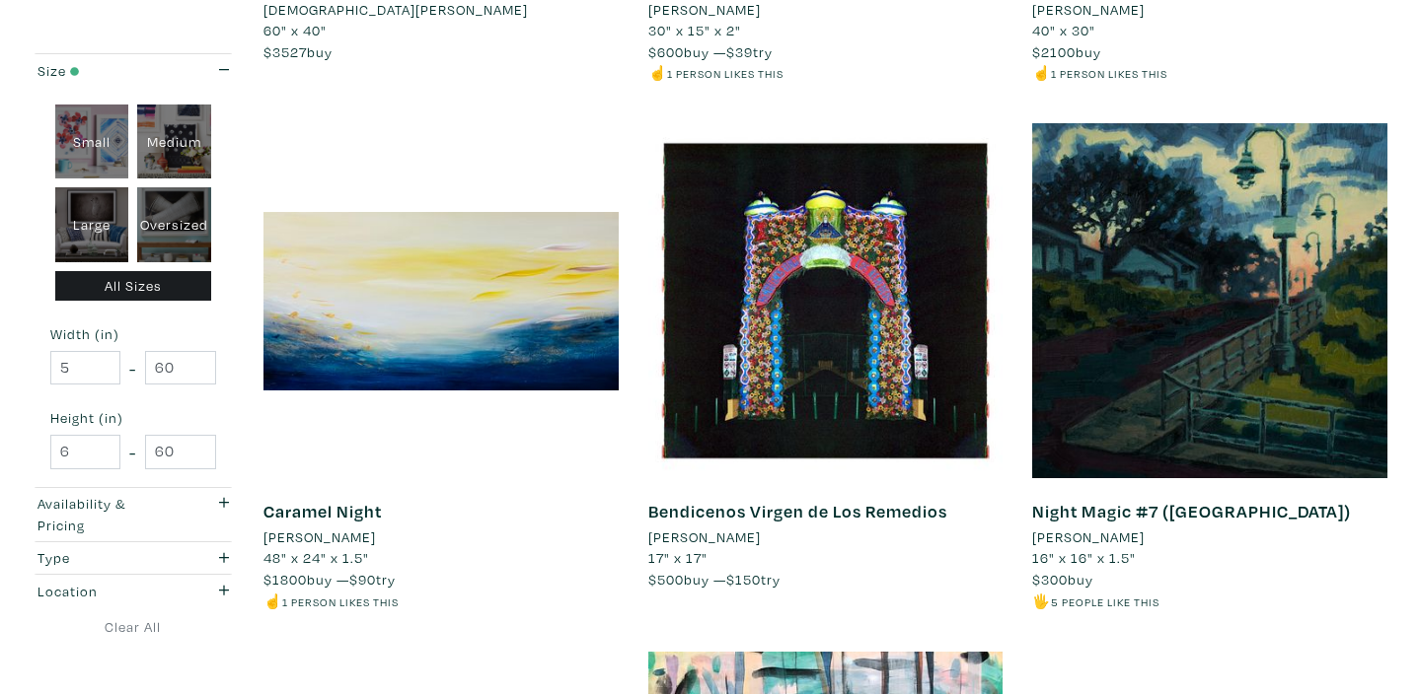
scroll to position [3402, 0]
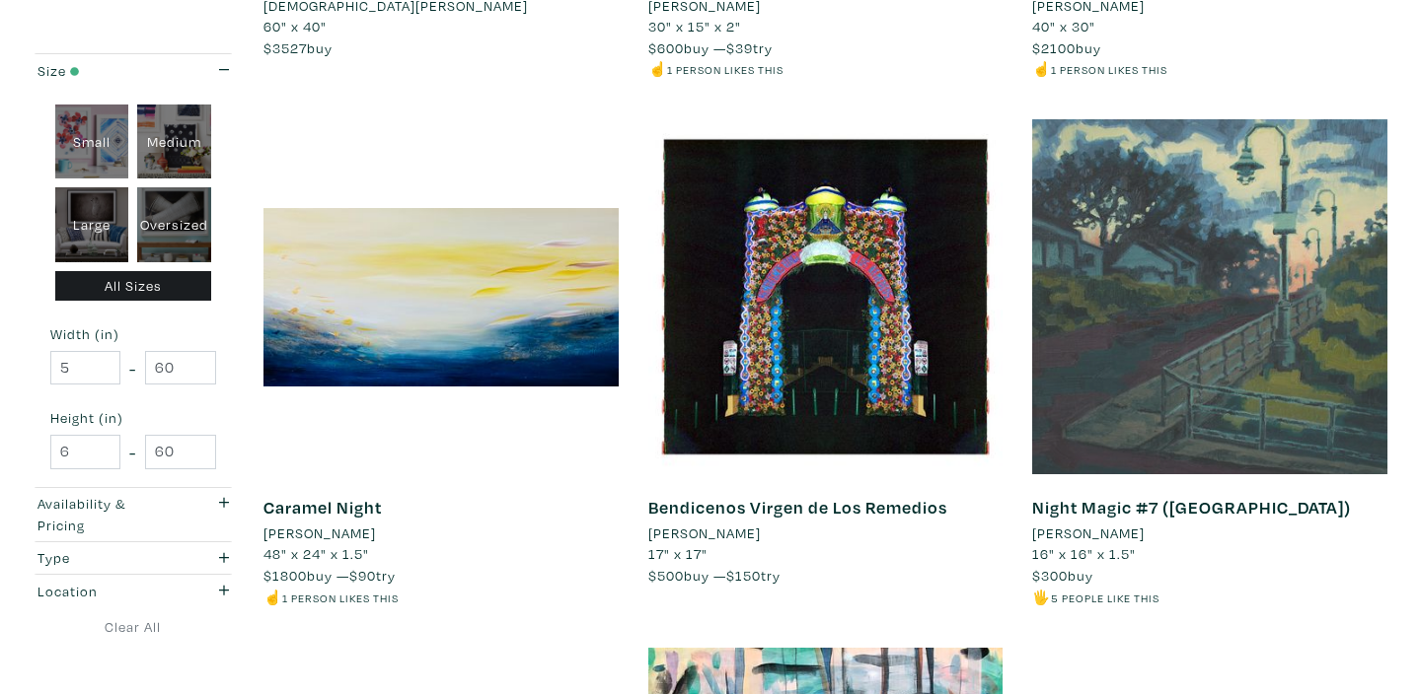
click at [1258, 291] on div at bounding box center [1209, 296] width 355 height 355
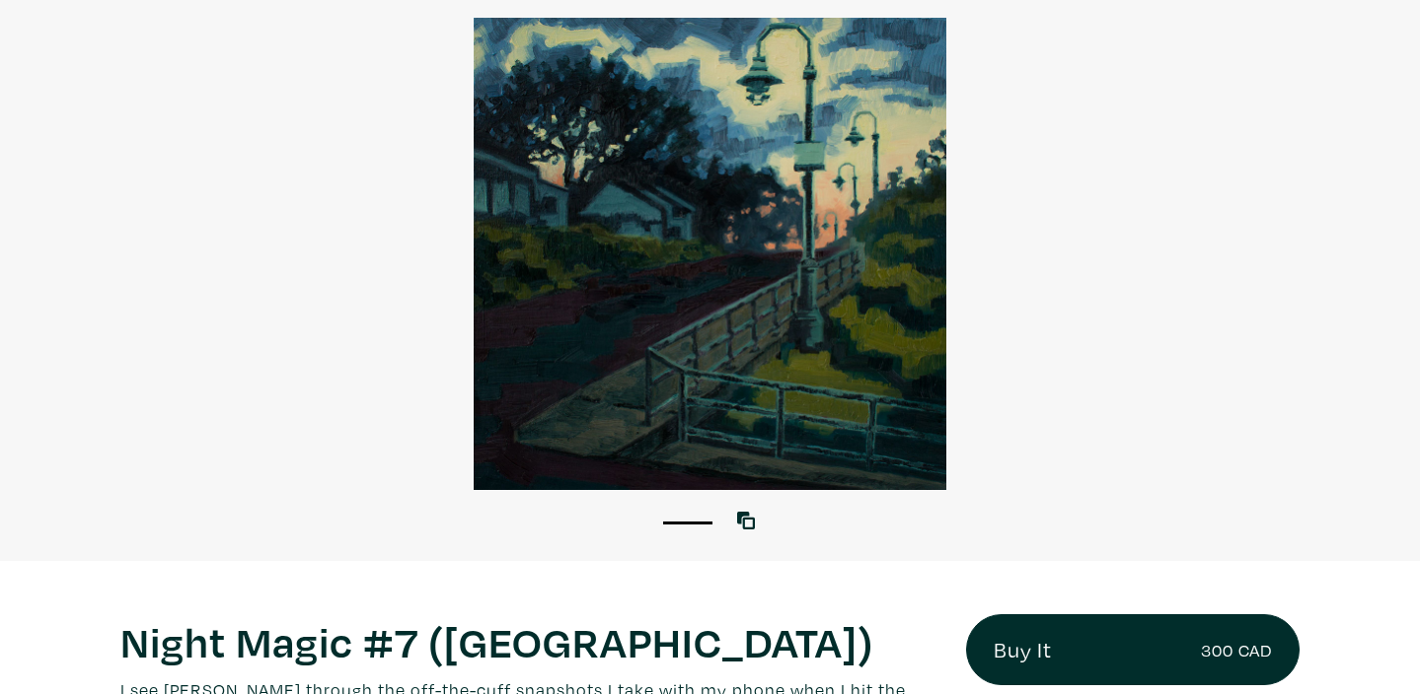
scroll to position [155, 0]
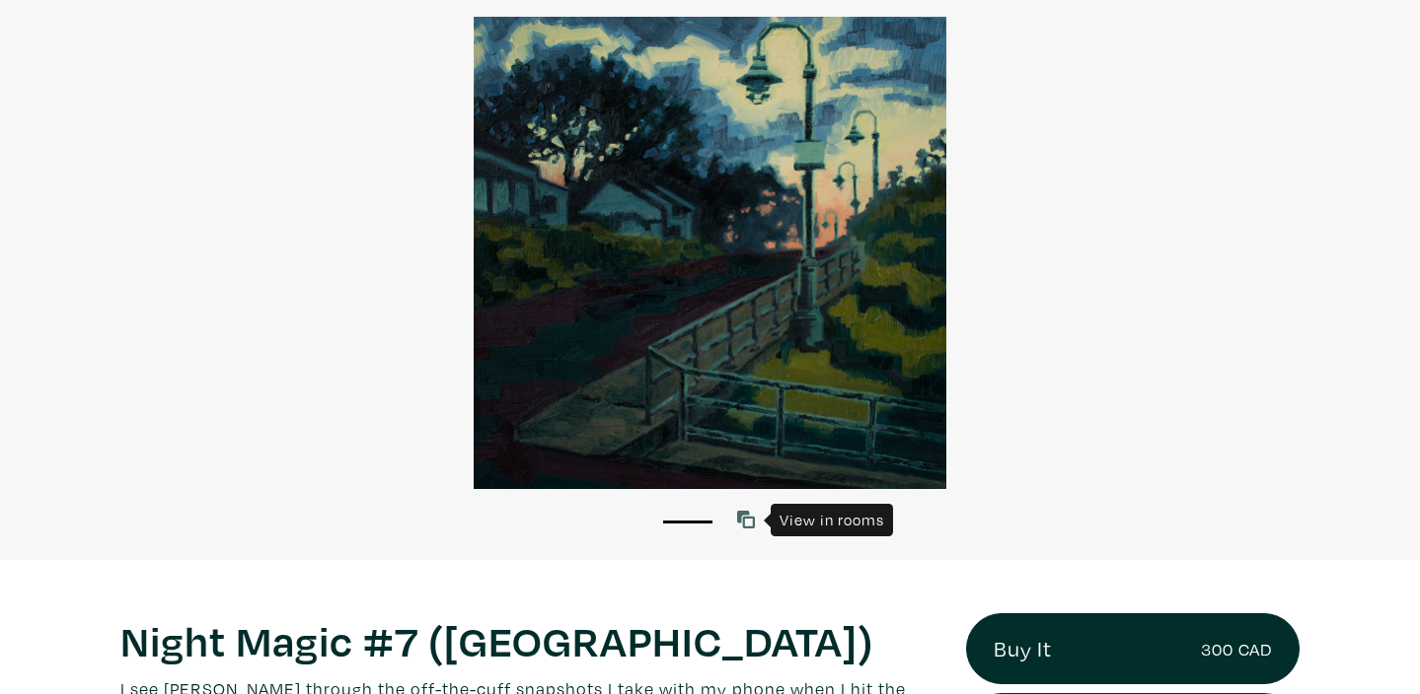
click at [750, 522] on icon at bounding box center [746, 520] width 18 height 18
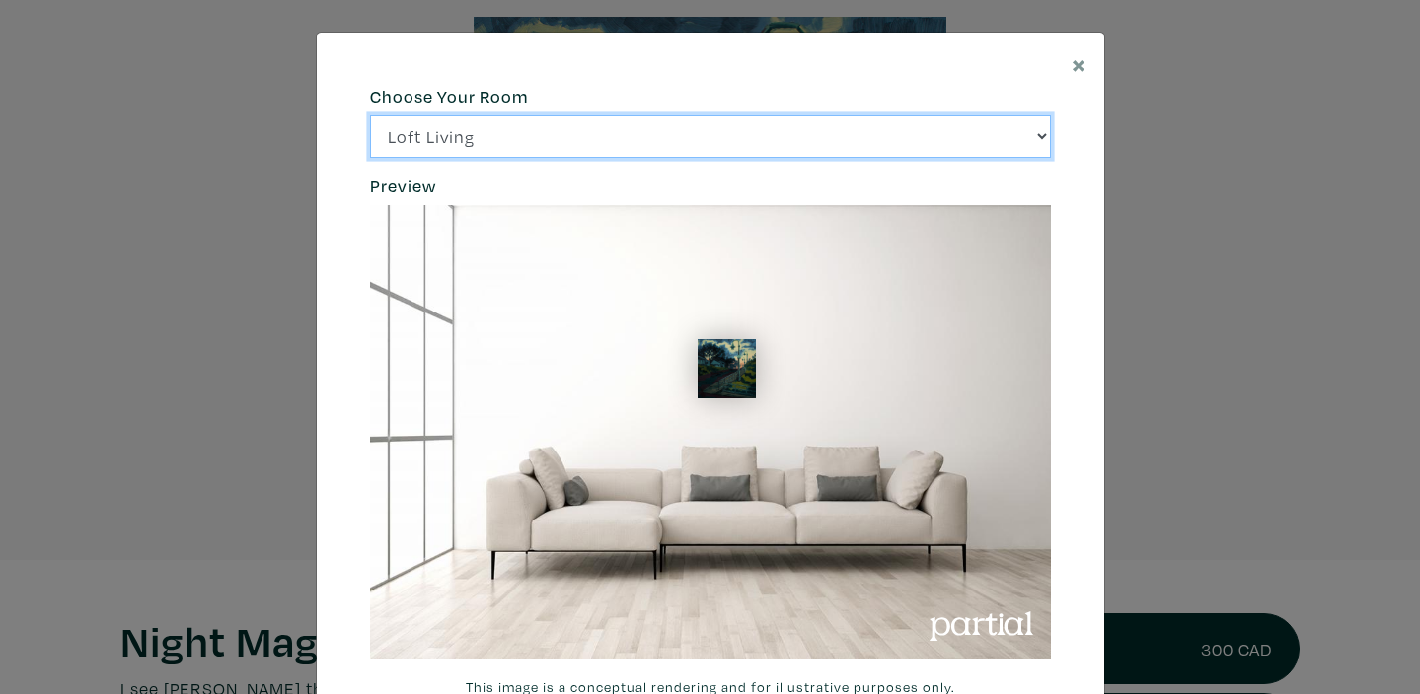
click at [1043, 139] on select "Loft Living Bright Bedroom City Office Gallery Space Modern Lounge" at bounding box center [710, 136] width 681 height 42
select select "/thumb/phpThumb.php?src=https%3A%2F%2Flabs.partial.gallery%2Fprojects%2Frenderi…"
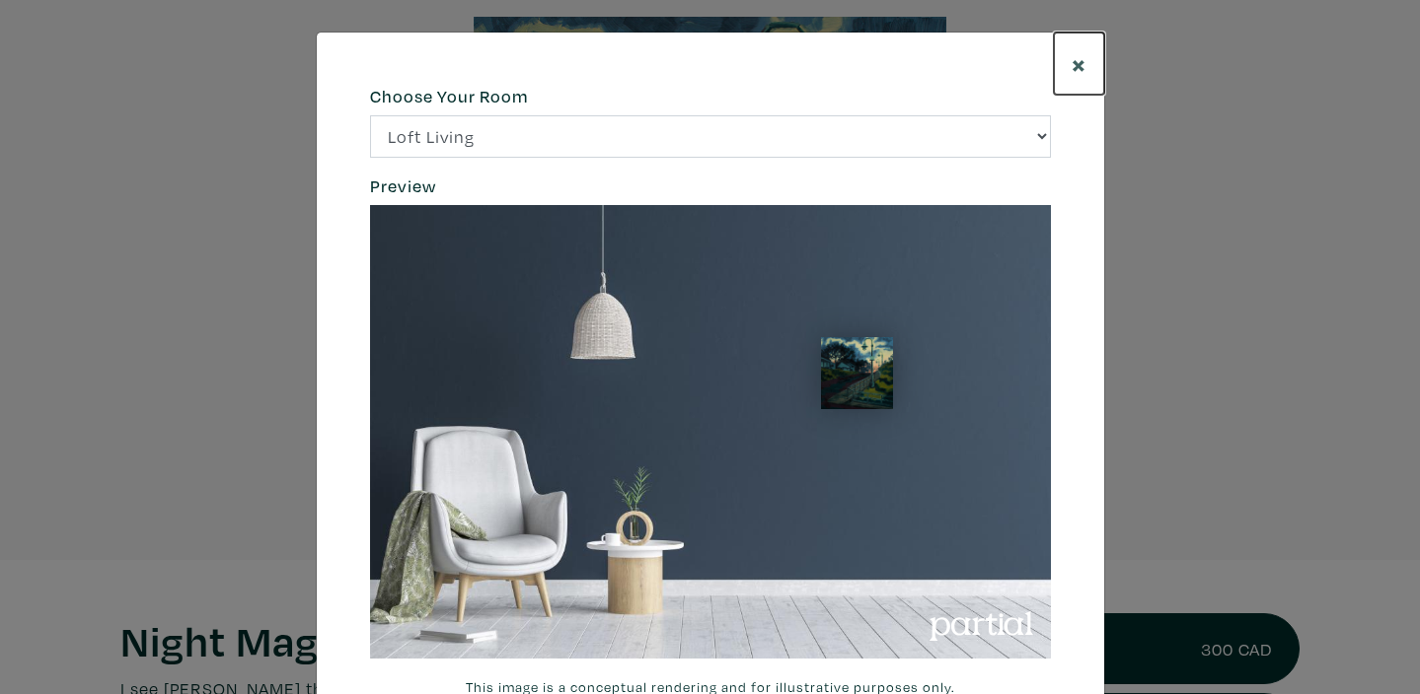
click at [1080, 63] on span "×" at bounding box center [1078, 63] width 15 height 35
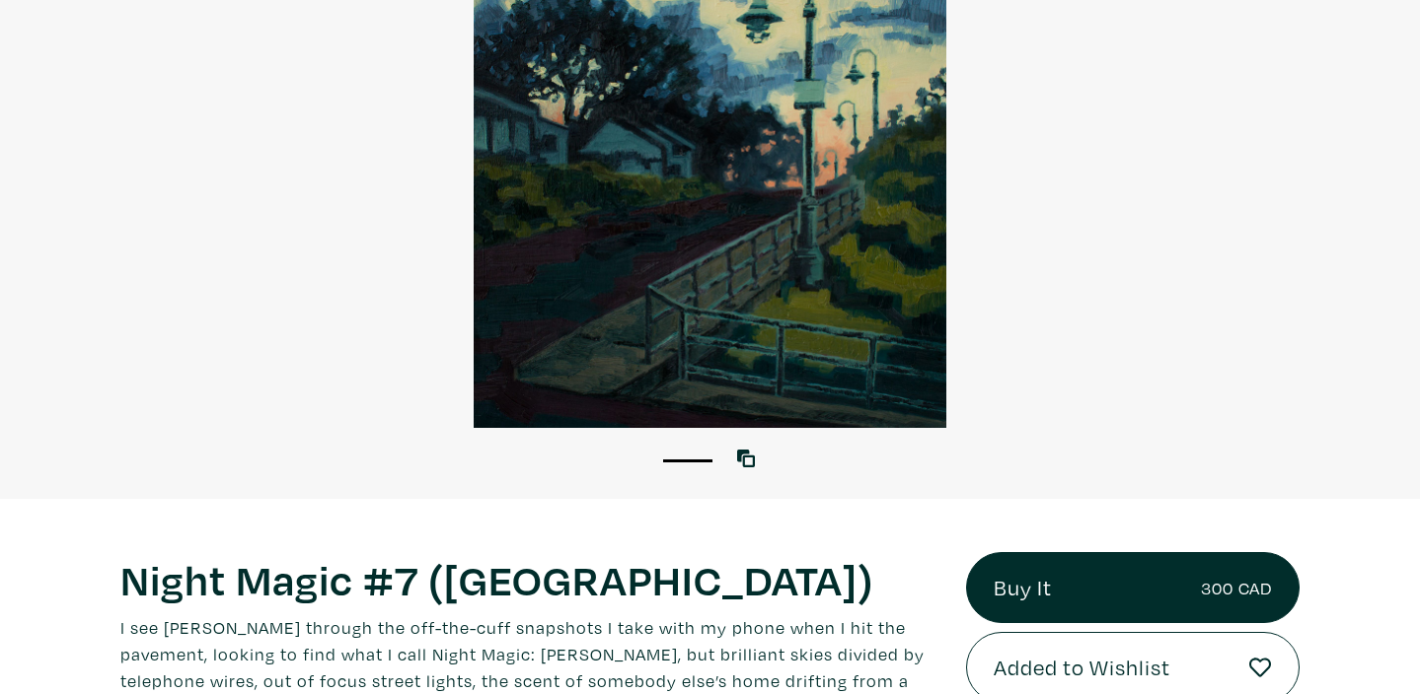
scroll to position [223, 0]
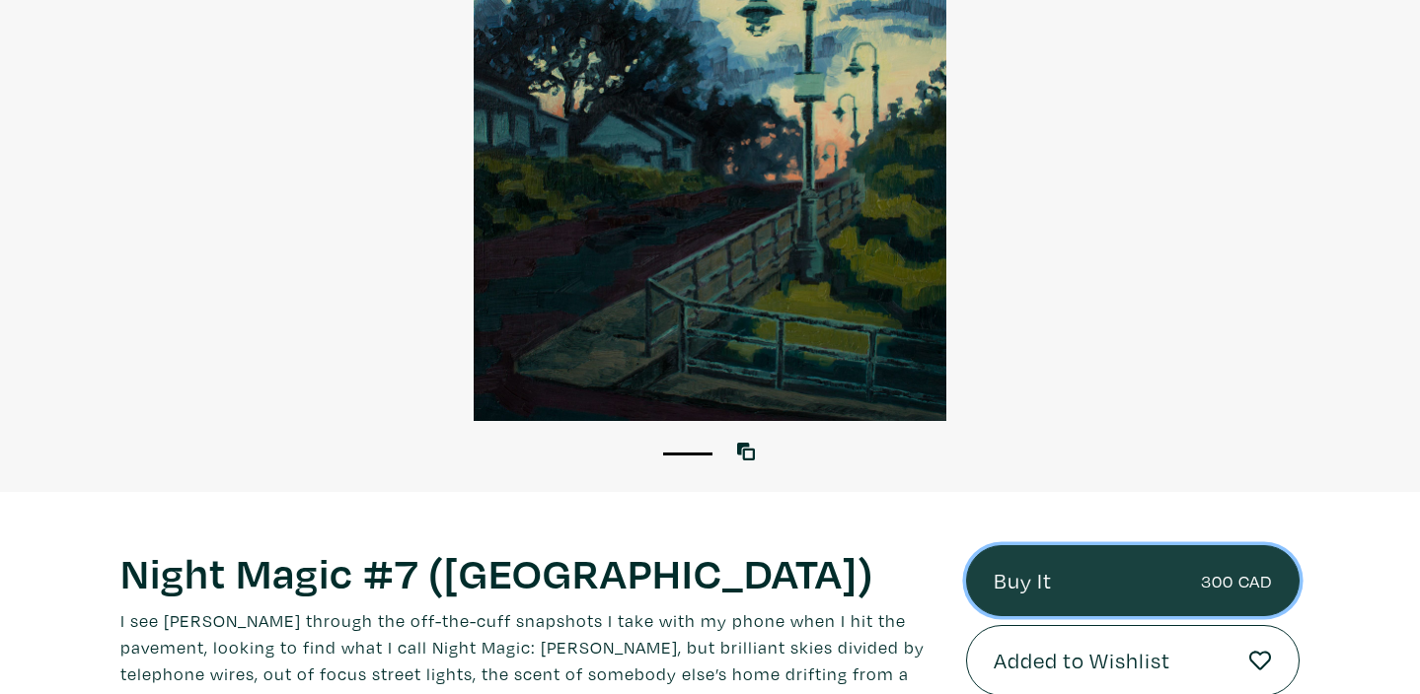
click at [1014, 583] on link "Buy It 300 CAD" at bounding box center [1132, 581] width 332 height 71
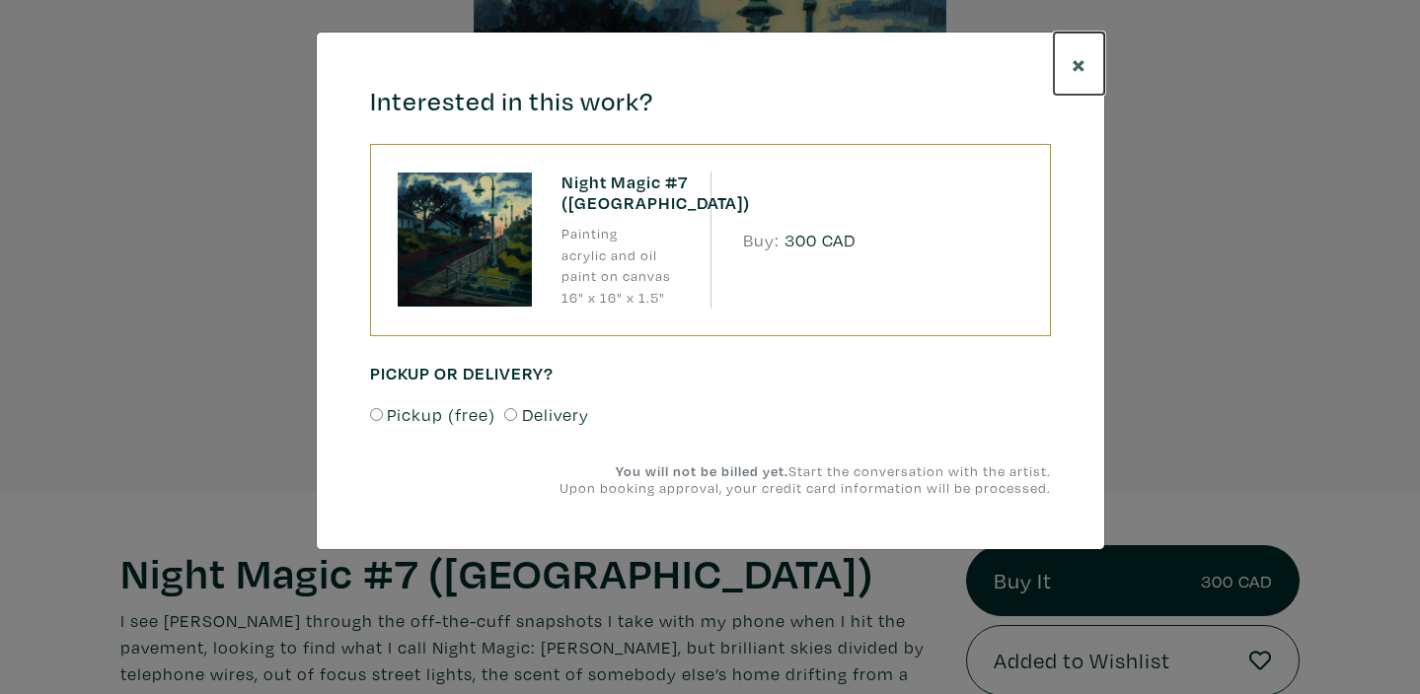
click at [1076, 63] on span "×" at bounding box center [1078, 63] width 15 height 35
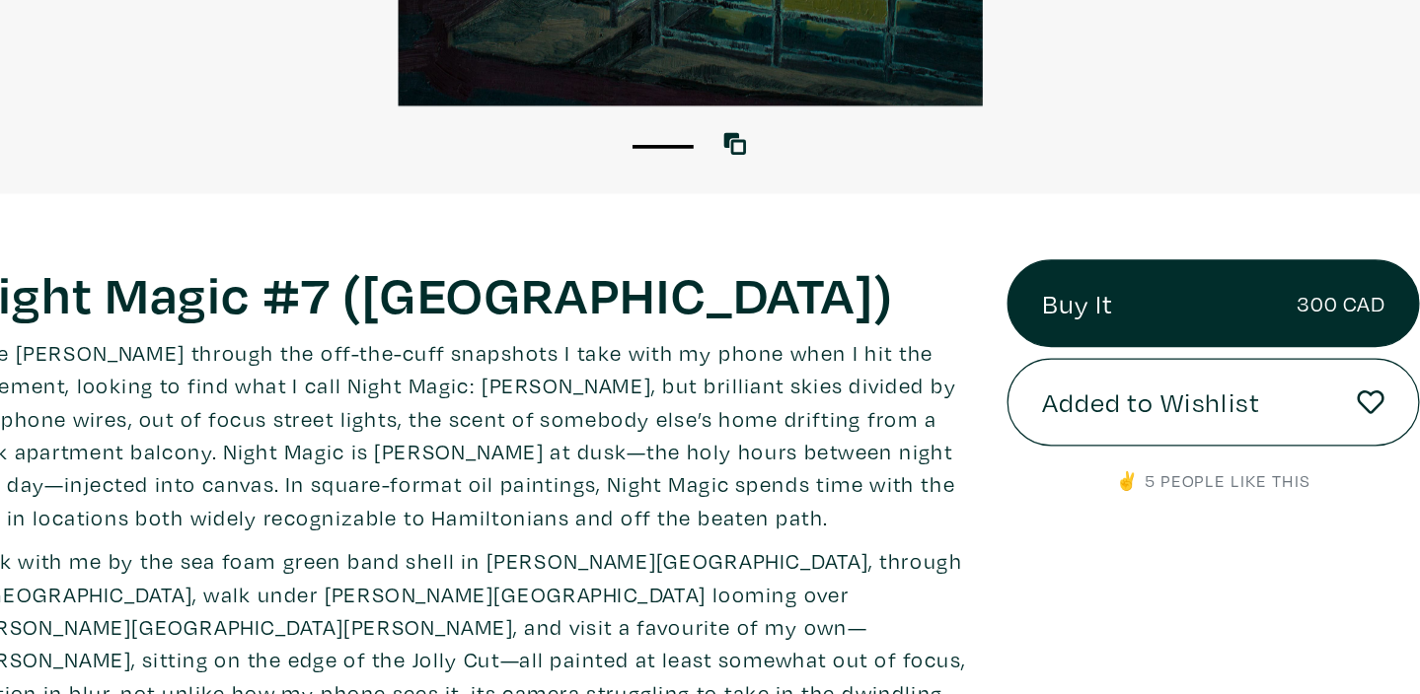
scroll to position [438, 0]
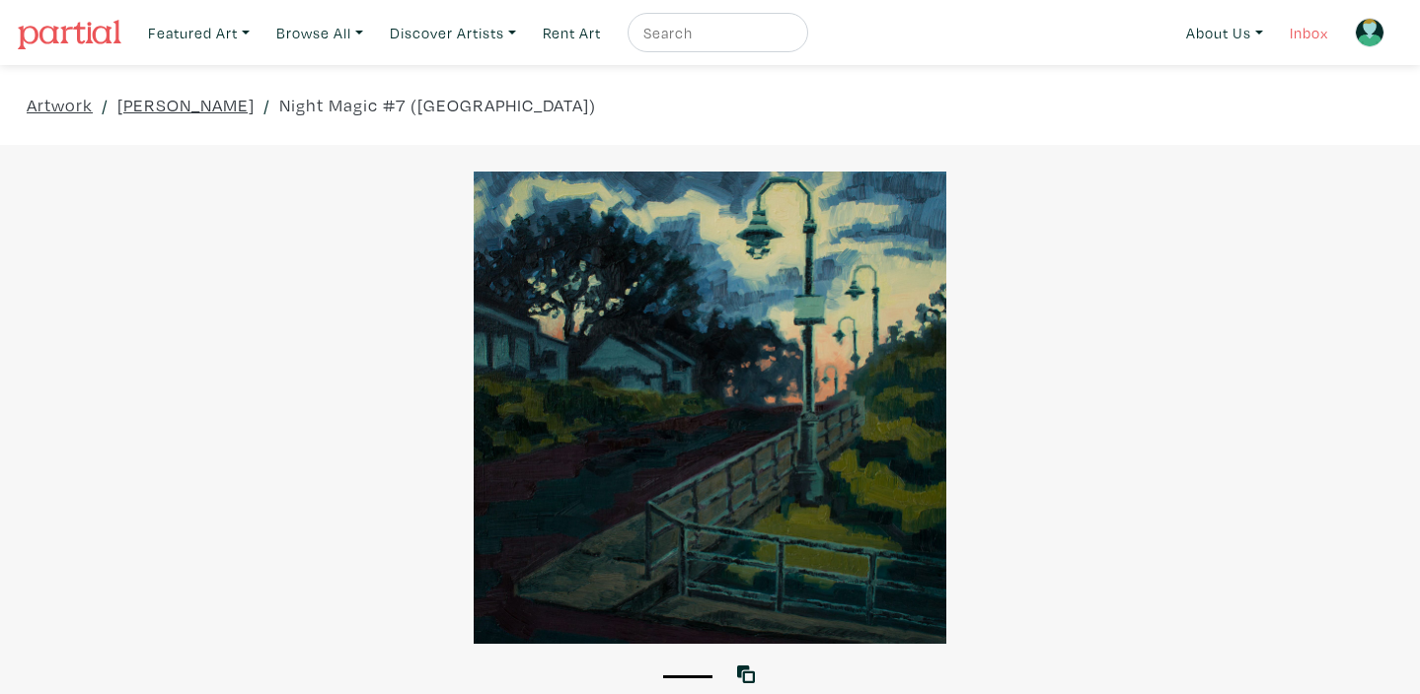
click at [1310, 35] on link "Inbox" at bounding box center [1308, 33] width 56 height 40
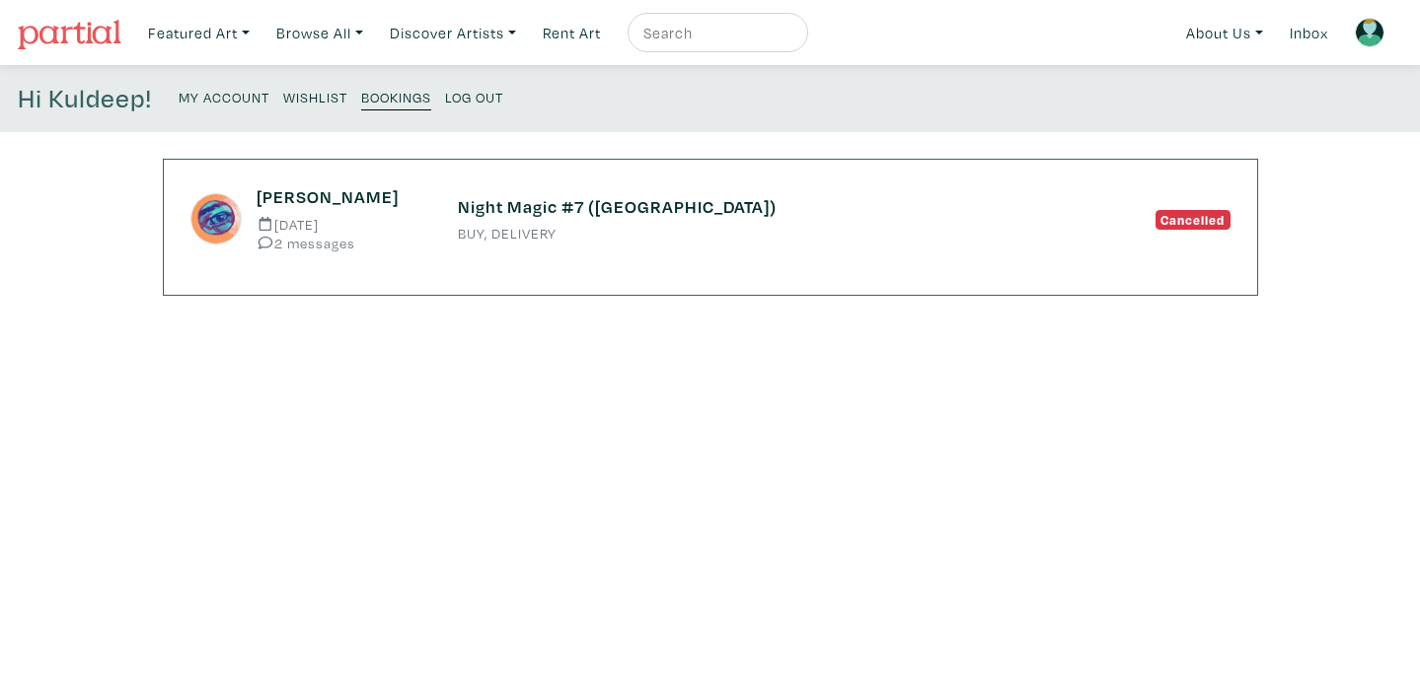
click at [198, 94] on small "My Account" at bounding box center [224, 97] width 91 height 19
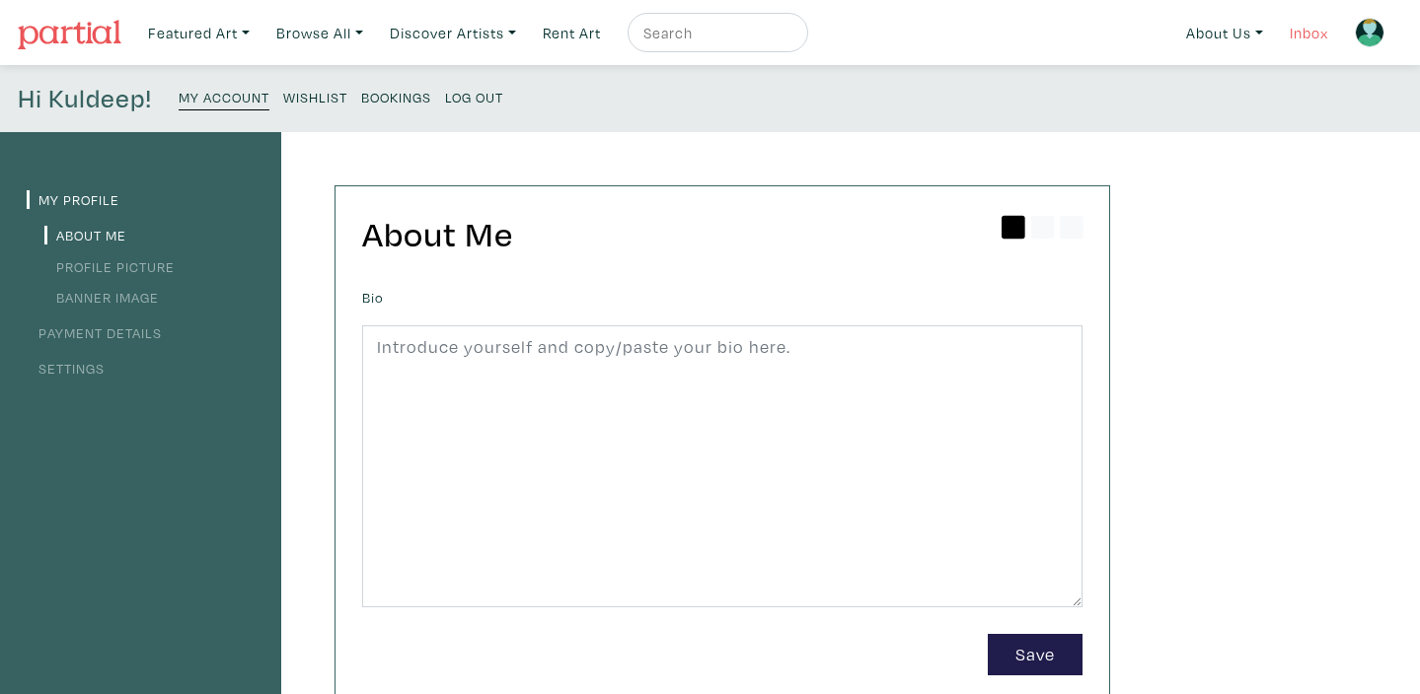
click at [1304, 36] on link "Inbox" at bounding box center [1308, 33] width 56 height 40
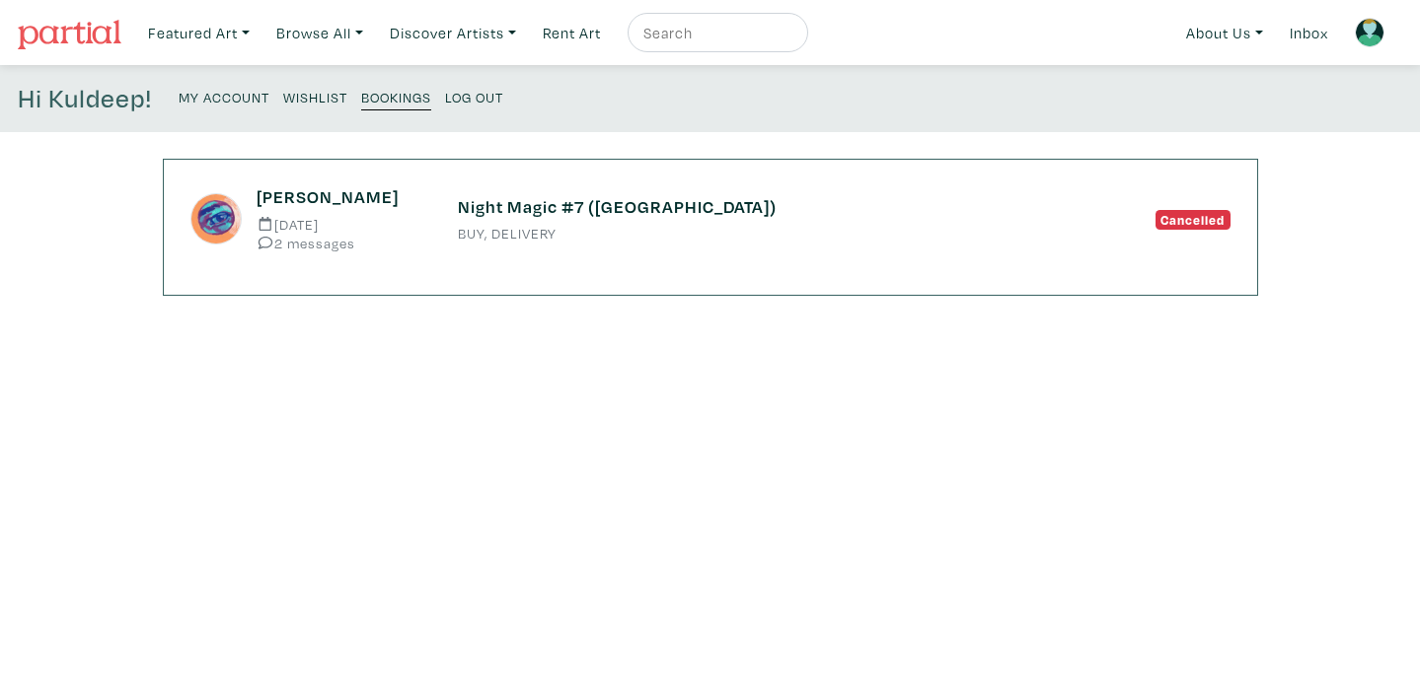
click at [630, 213] on h6 "Night Magic #7 ([GEOGRAPHIC_DATA])" at bounding box center [710, 207] width 505 height 22
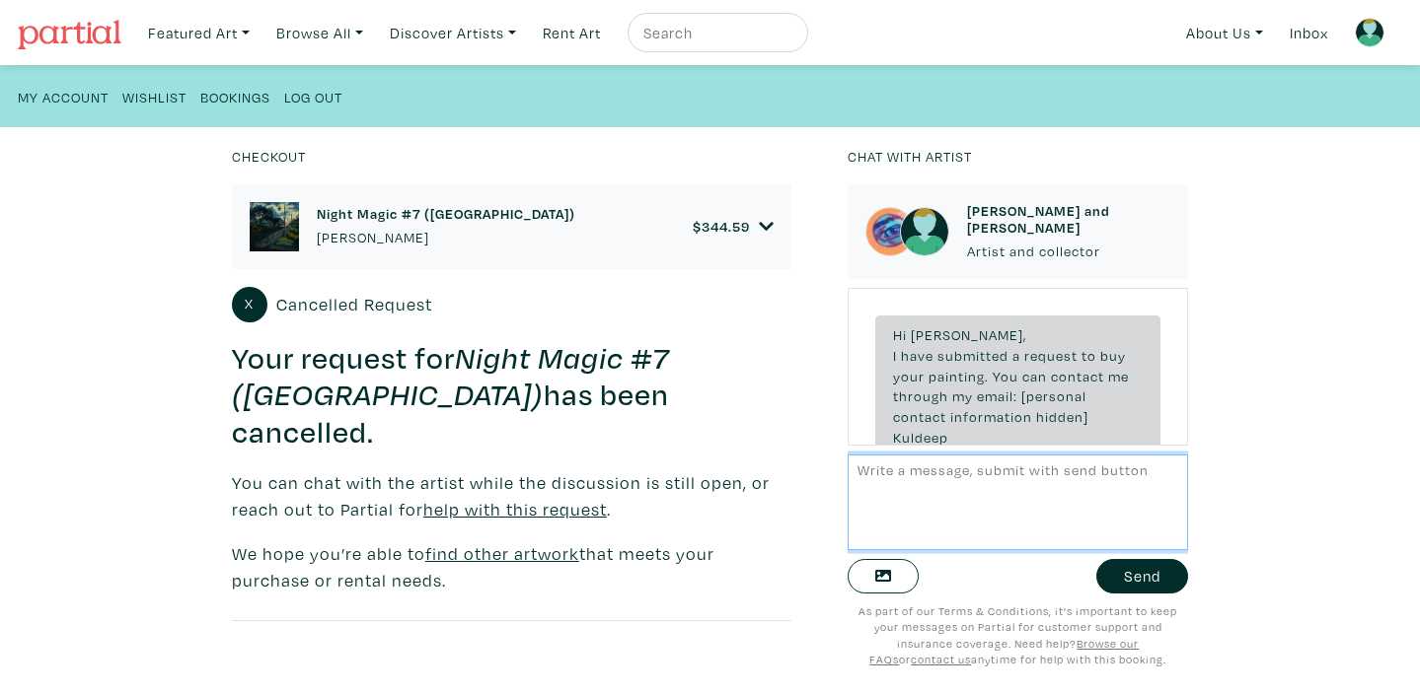
scroll to position [323, 0]
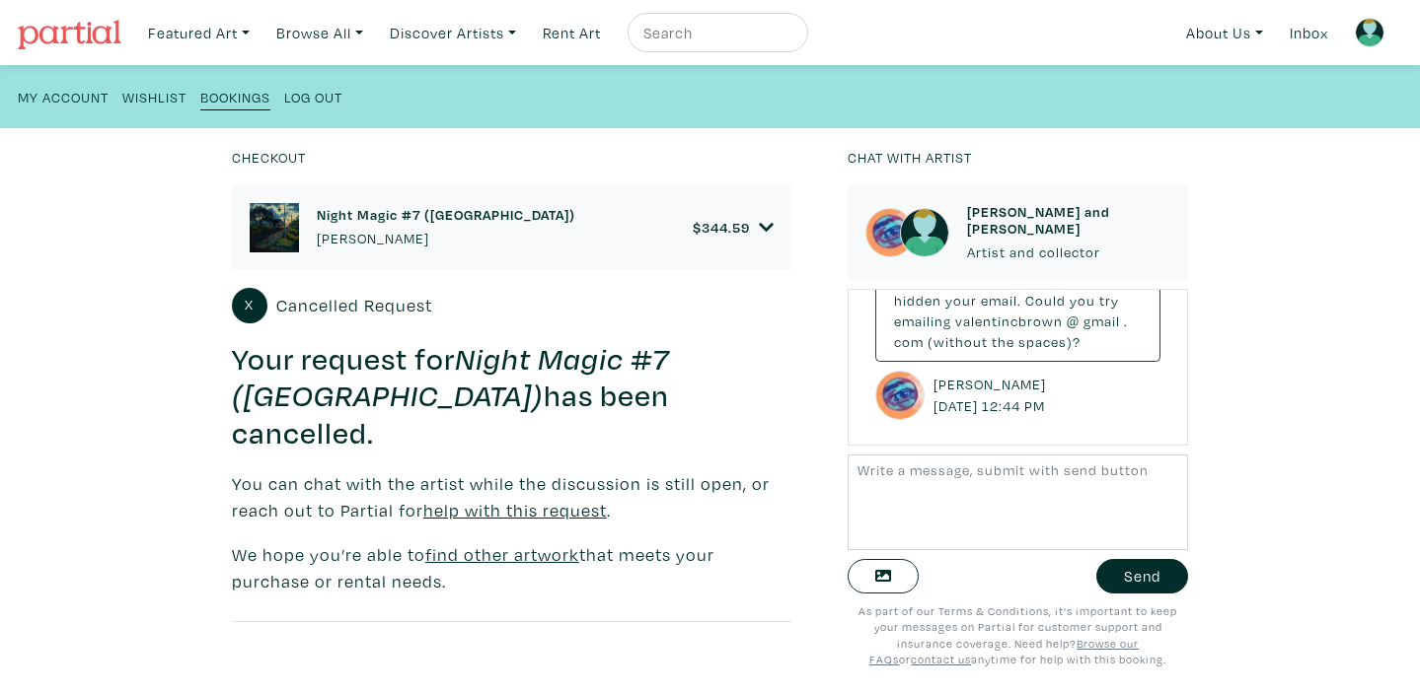
drag, startPoint x: 987, startPoint y: 364, endPoint x: 936, endPoint y: 363, distance: 51.3
click at [936, 374] on small "Valentin September 20, 2025 @ 12:44 PM" at bounding box center [991, 395] width 117 height 42
copy small "[PERSON_NAME]"
click at [868, 475] on textarea at bounding box center [1017, 503] width 340 height 96
paste textarea "Valentin"
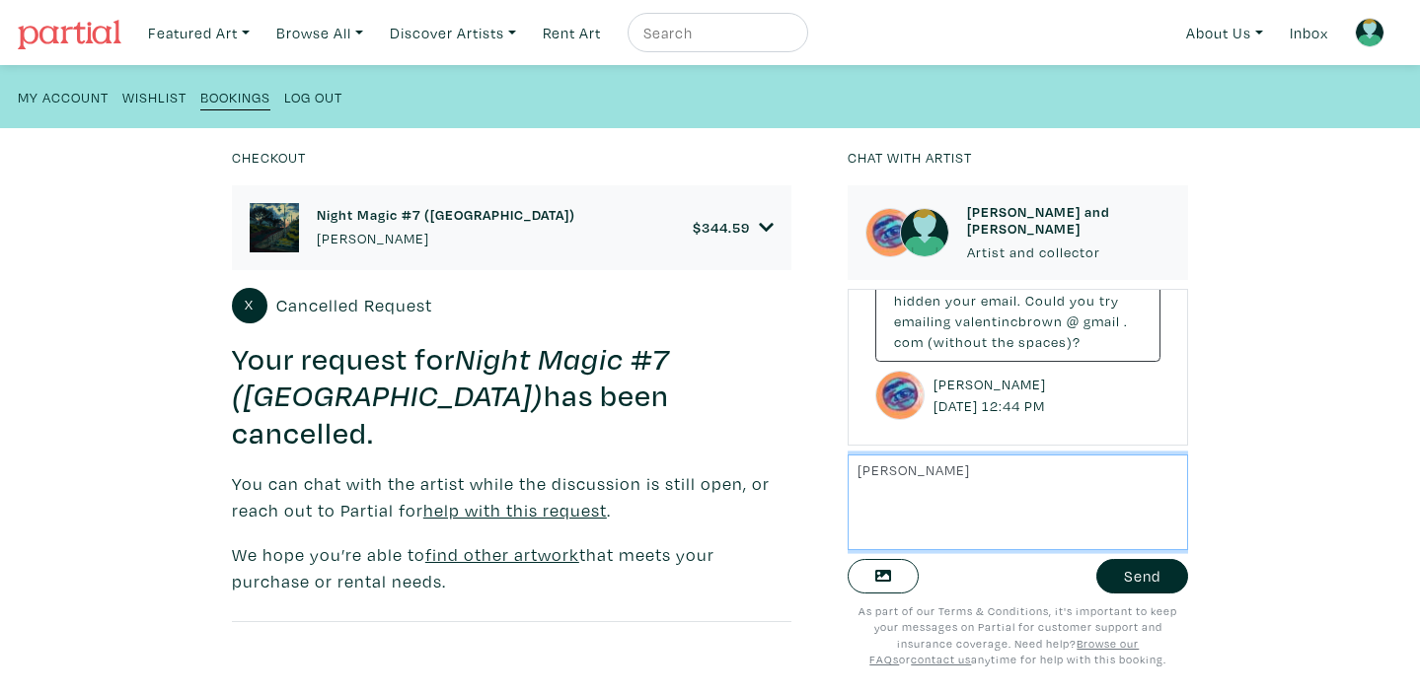
click at [856, 471] on textarea "Valentin" at bounding box center [1017, 503] width 340 height 96
click at [931, 474] on textarea "Hi Valentin" at bounding box center [1017, 503] width 340 height 96
click at [1082, 492] on textarea "Hi Valentin, I'm still interested in buying the painting. Could you please conf…" at bounding box center [1017, 503] width 340 height 96
click at [888, 516] on textarea "Hi Valentin, I'm still interested in buying the painting. Could you please conf…" at bounding box center [1017, 503] width 340 height 96
click at [925, 512] on textarea "Hi Valentin, I'm still interested in buying the painting. Could you please conf…" at bounding box center [1017, 503] width 340 height 96
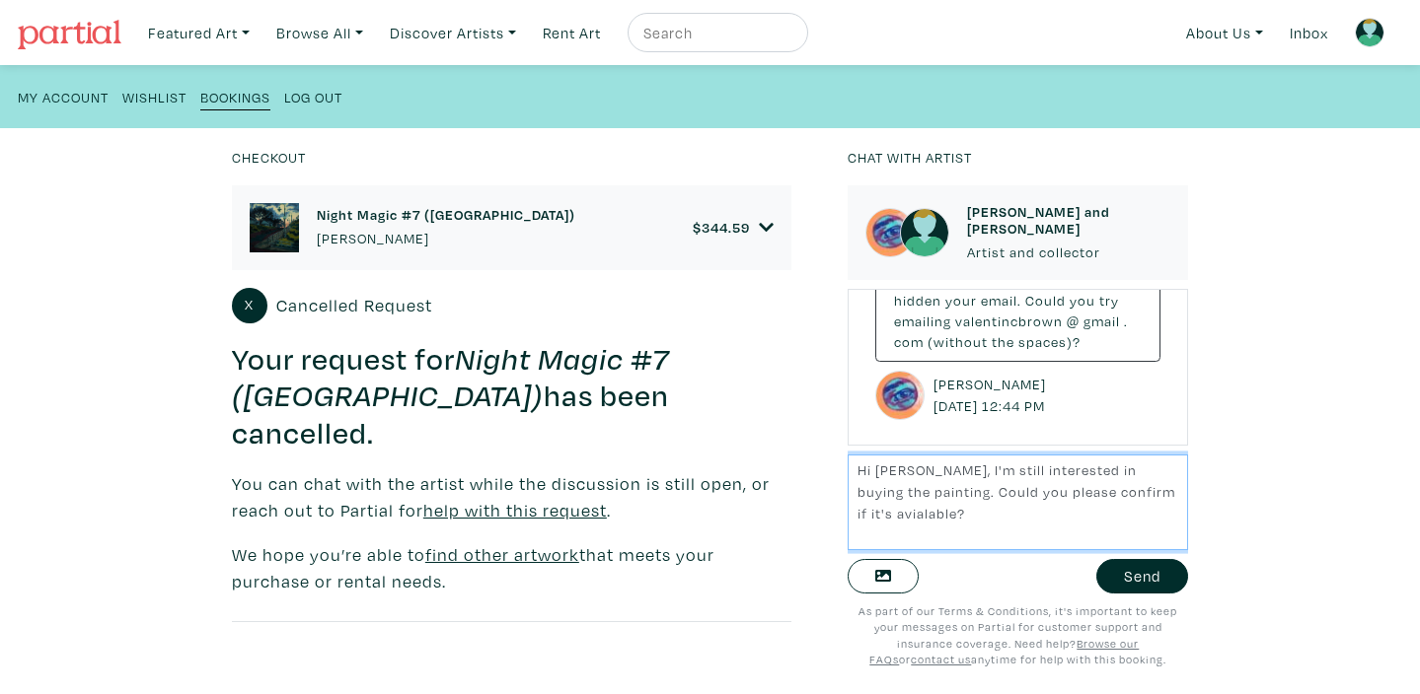
drag, startPoint x: 934, startPoint y: 517, endPoint x: 850, endPoint y: 512, distance: 84.0
click at [850, 512] on textarea "Hi Valentin, I'm still interested in buying the painting. Could you please conf…" at bounding box center [1017, 503] width 340 height 96
drag, startPoint x: 920, startPoint y: 492, endPoint x: 941, endPoint y: 515, distance: 30.7
click at [941, 515] on textarea "Hi Valentin, I'm still interested in buying the painting. Could you please conf…" at bounding box center [1017, 503] width 340 height 96
drag, startPoint x: 921, startPoint y: 494, endPoint x: 1025, endPoint y: 513, distance: 105.3
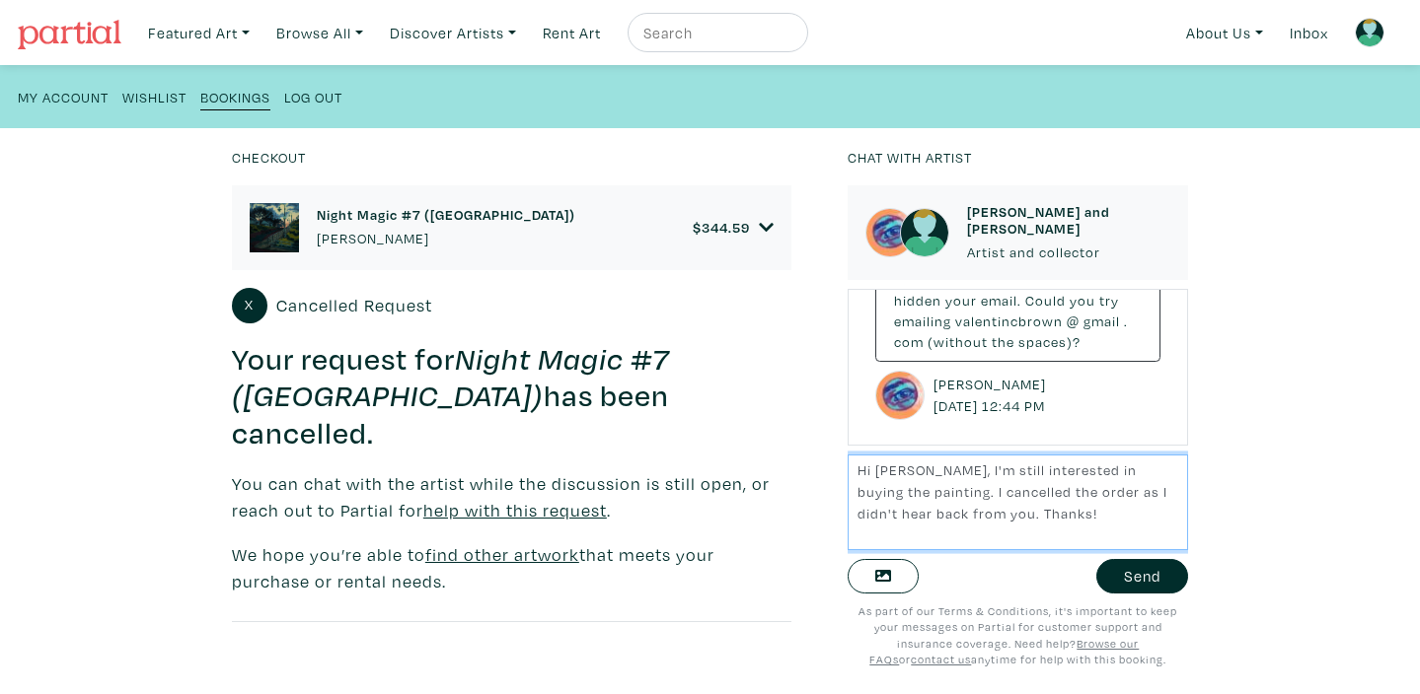
click at [1025, 513] on textarea "Hi Valentin, I'm still interested in buying the painting. I cancelled the order…" at bounding box center [1017, 503] width 340 height 96
type textarea "Hi Valentin, I'm still interested in buying the painting. If it's available, pl…"
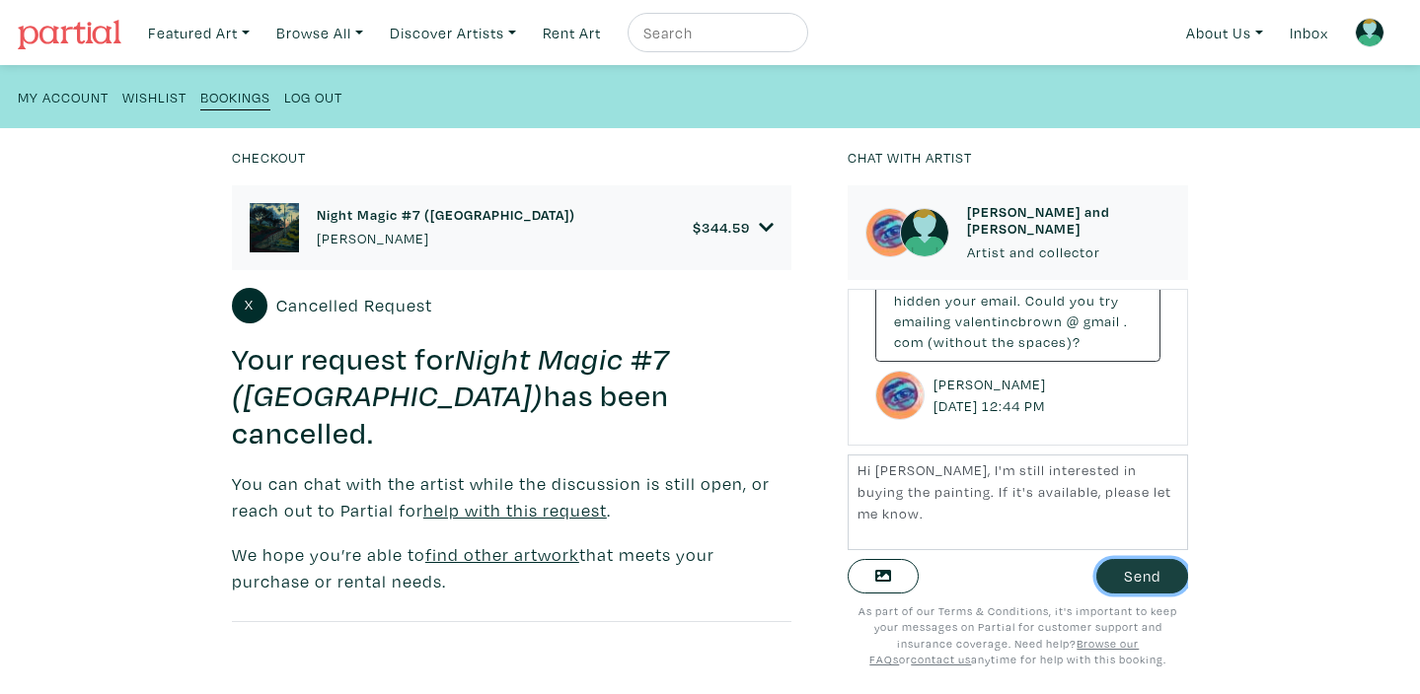
click at [1137, 573] on button "Send" at bounding box center [1142, 576] width 92 height 35
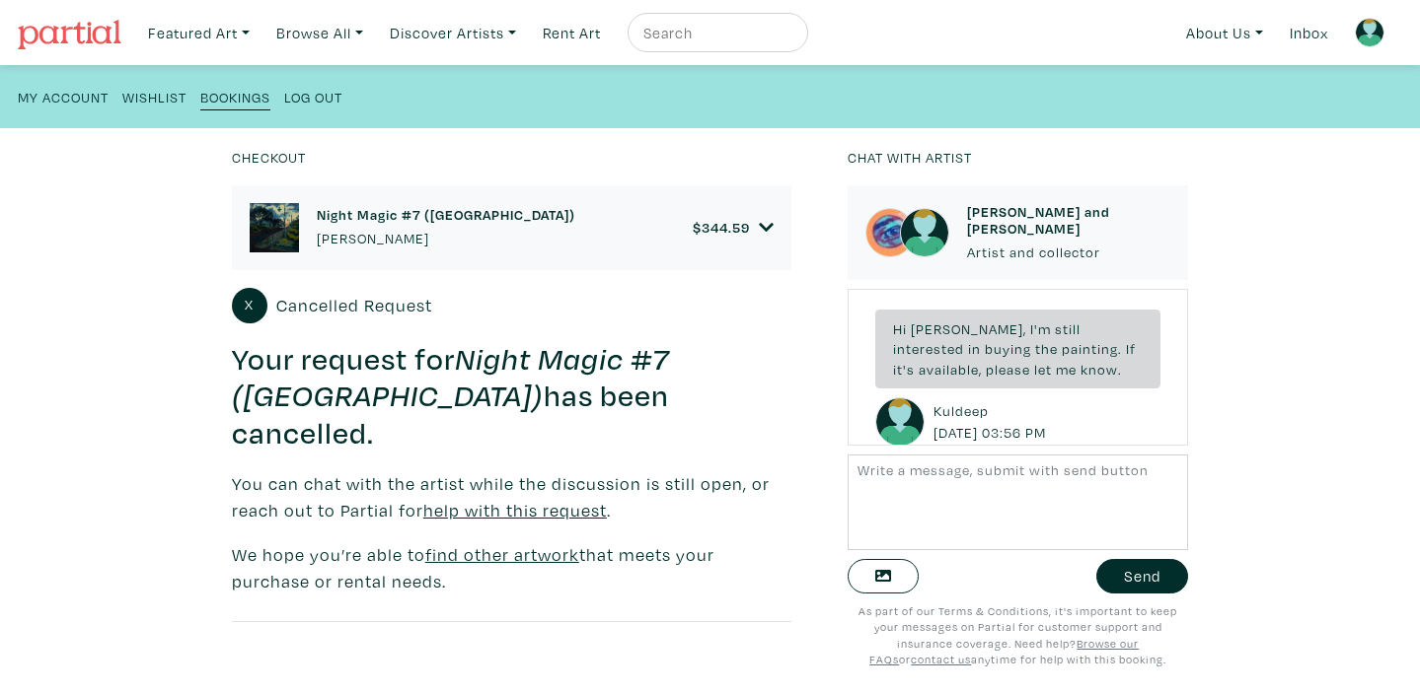
scroll to position [475, 0]
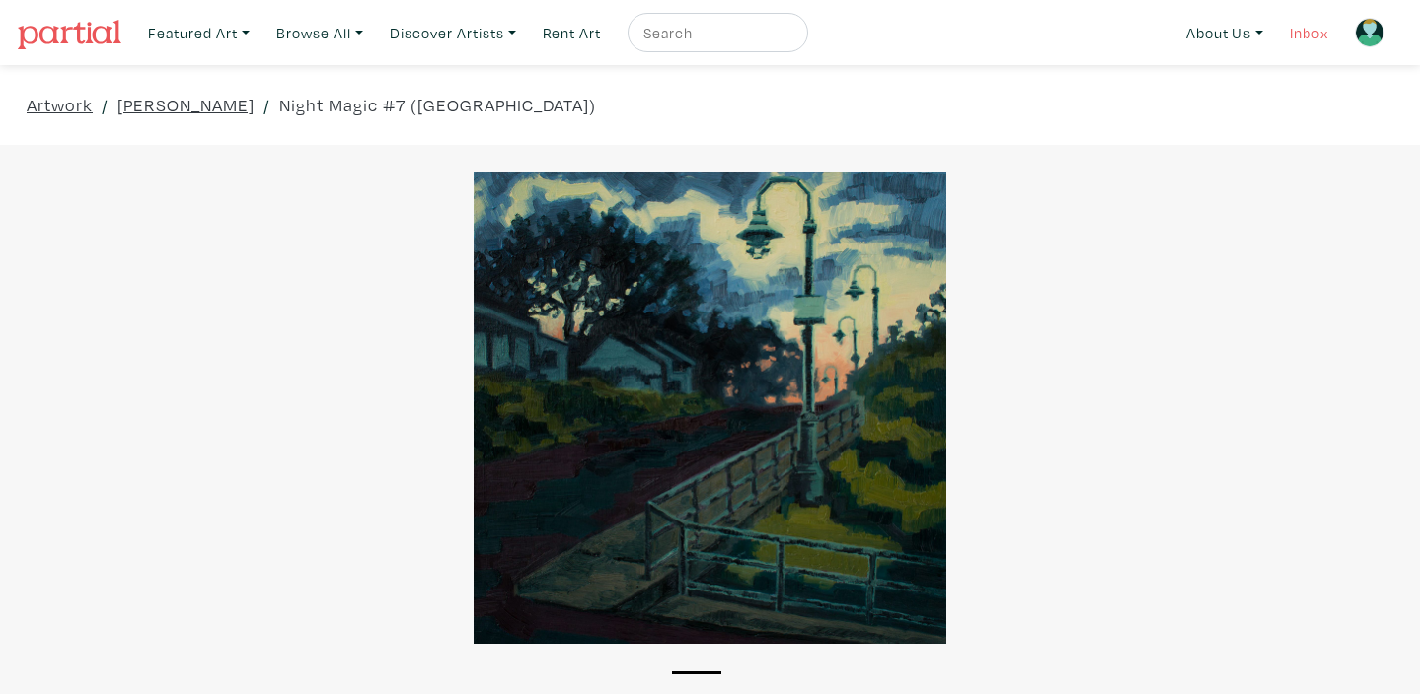
click at [1302, 37] on link "Inbox" at bounding box center [1308, 33] width 56 height 40
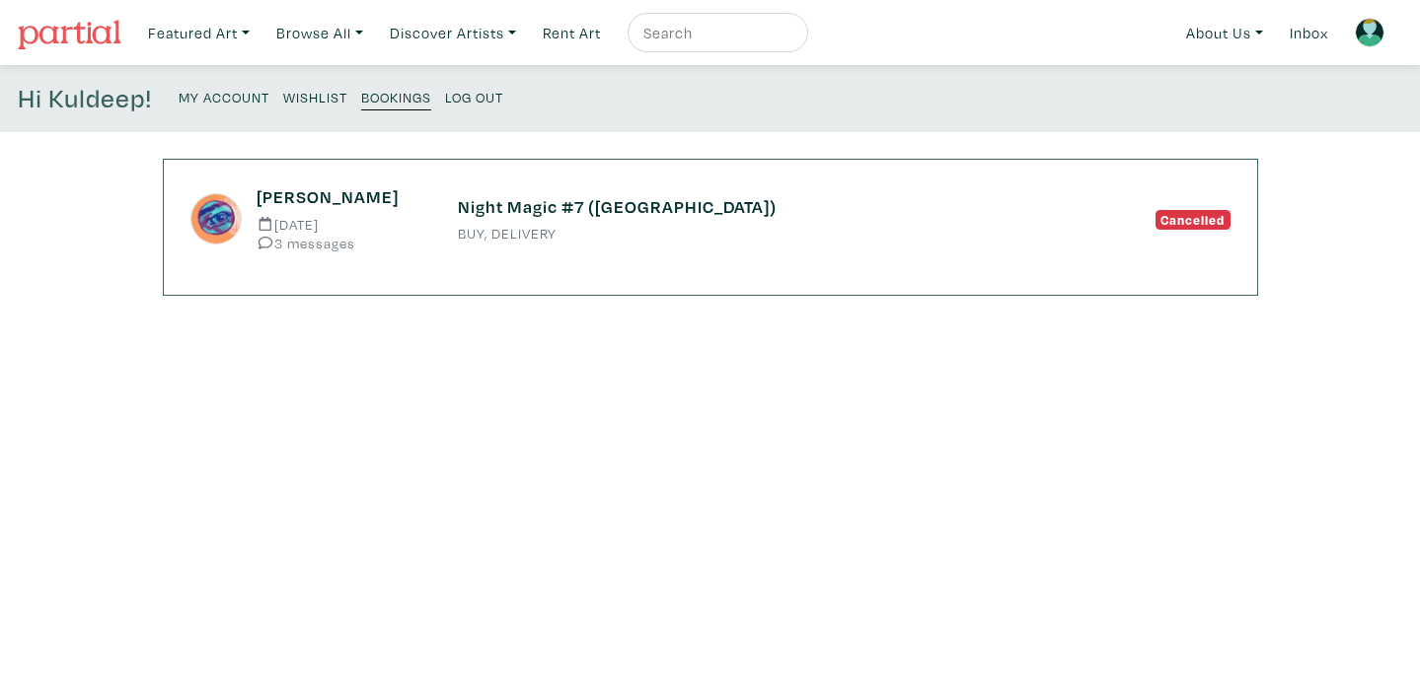
click at [330, 247] on small "3 messages" at bounding box center [341, 243] width 171 height 15
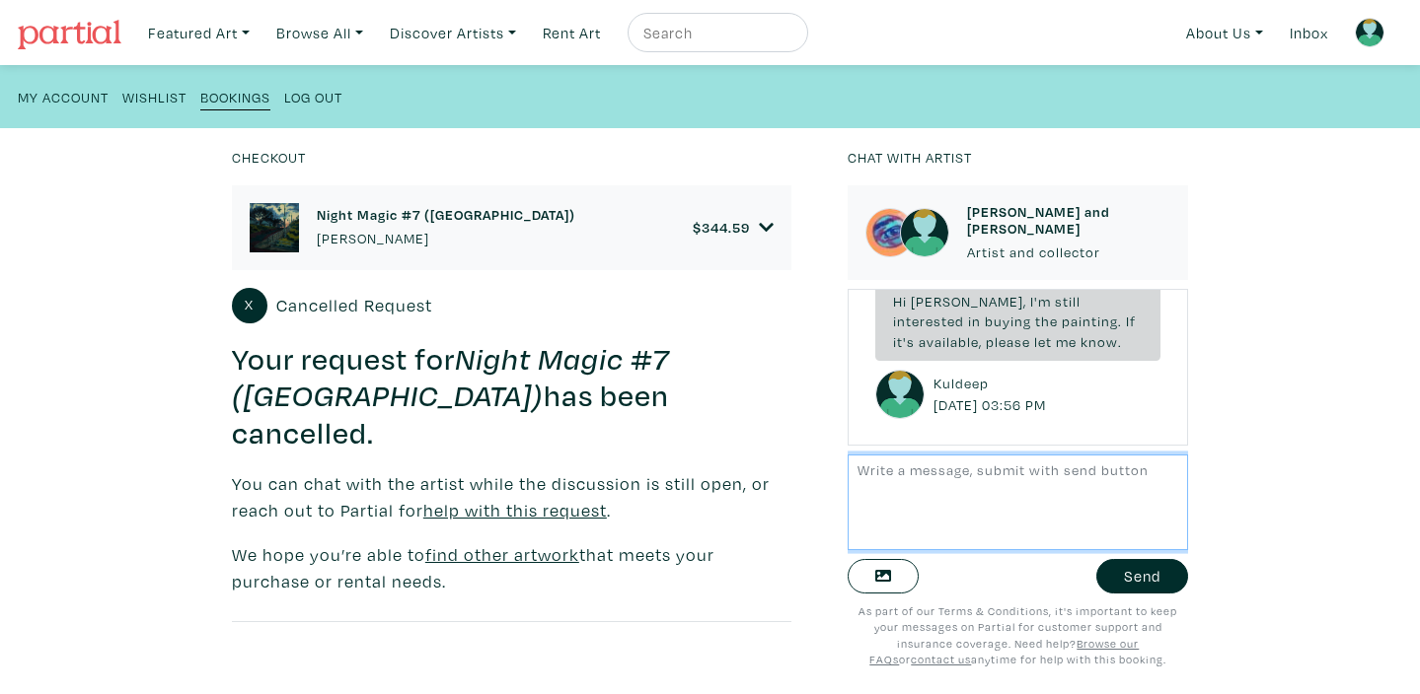
scroll to position [500, 0]
click at [405, 214] on h6 "Night Magic #7 ([GEOGRAPHIC_DATA])" at bounding box center [446, 214] width 258 height 17
click at [1308, 37] on link "Inbox" at bounding box center [1308, 33] width 56 height 40
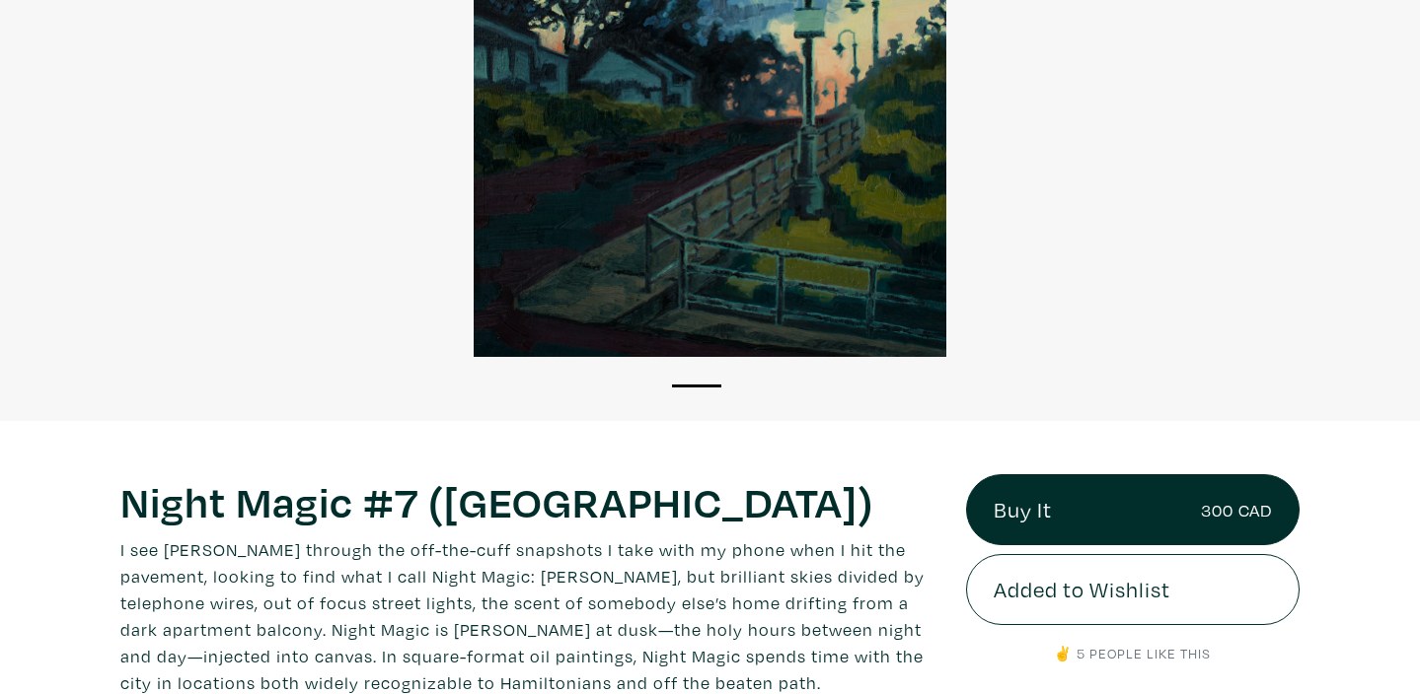
scroll to position [293, 0]
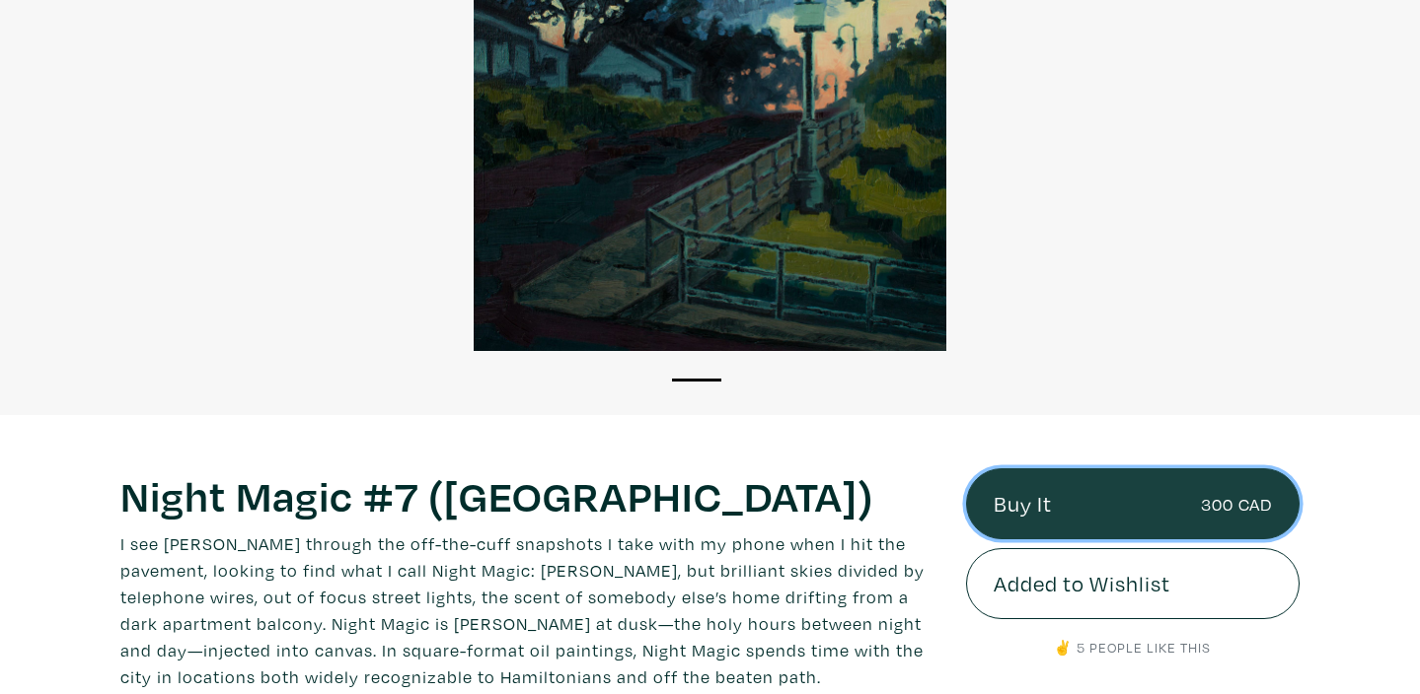
click at [1017, 497] on link "Buy It 300 CAD" at bounding box center [1132, 504] width 332 height 71
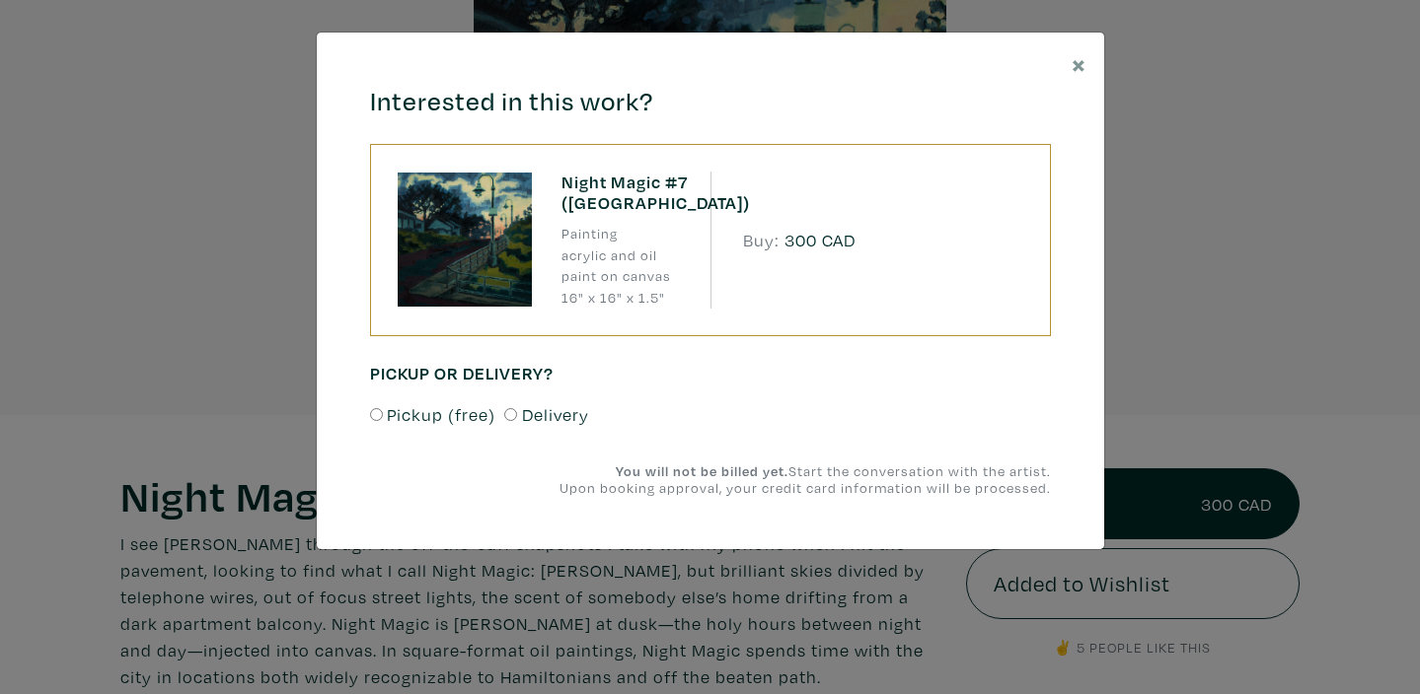
click at [507, 414] on input "Delivery" at bounding box center [510, 414] width 13 height 13
radio input "true"
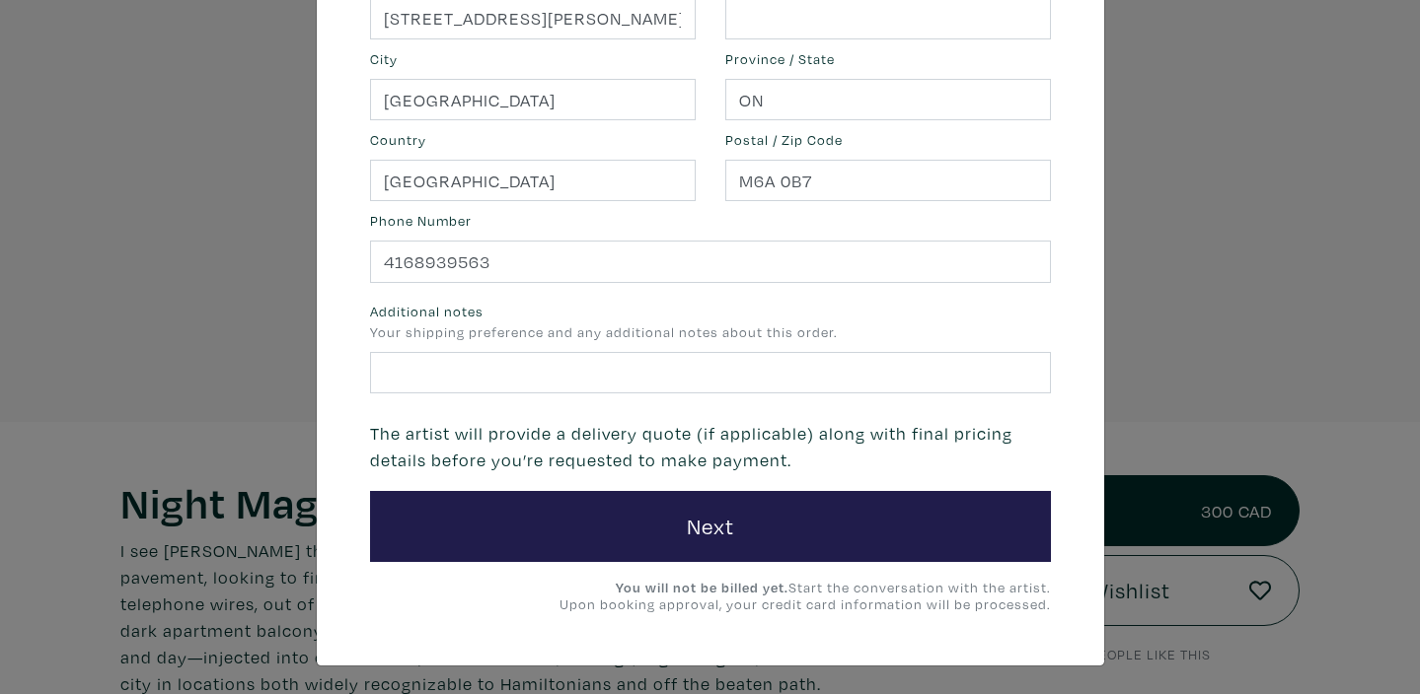
scroll to position [481, 0]
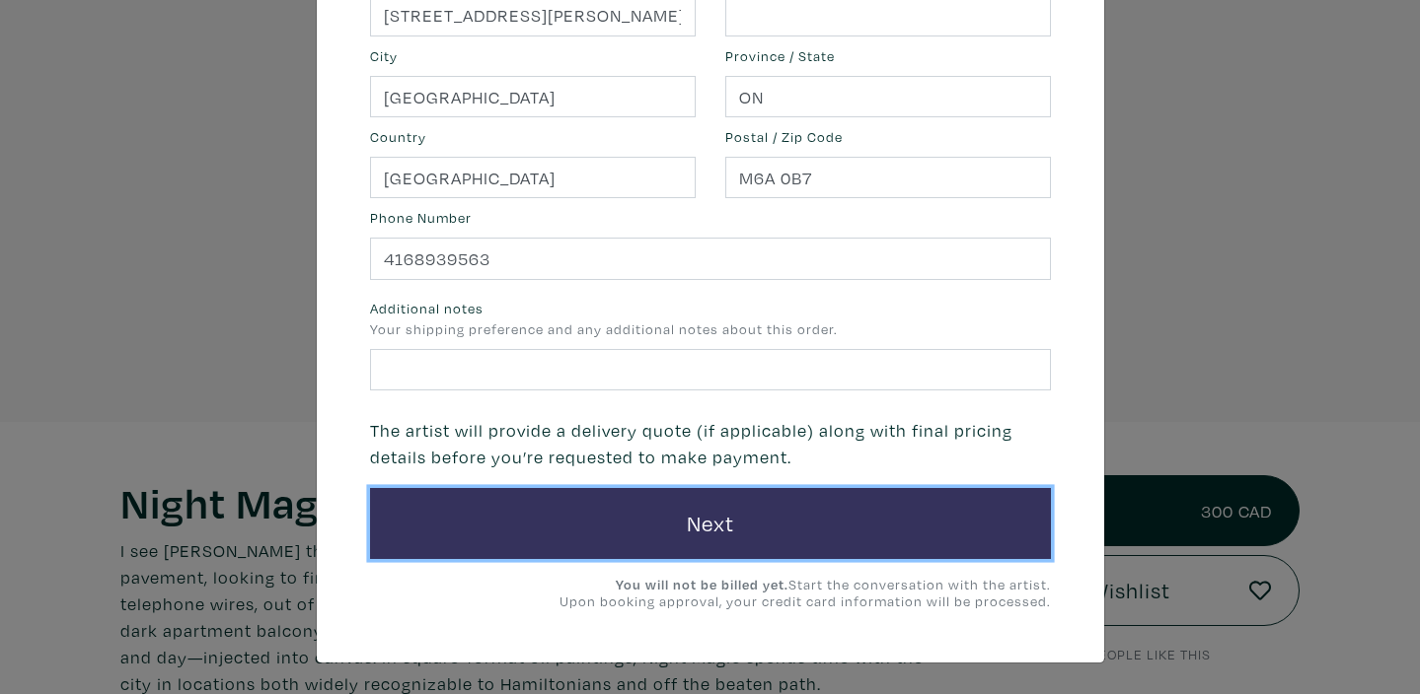
click at [685, 513] on button "Next" at bounding box center [710, 523] width 681 height 71
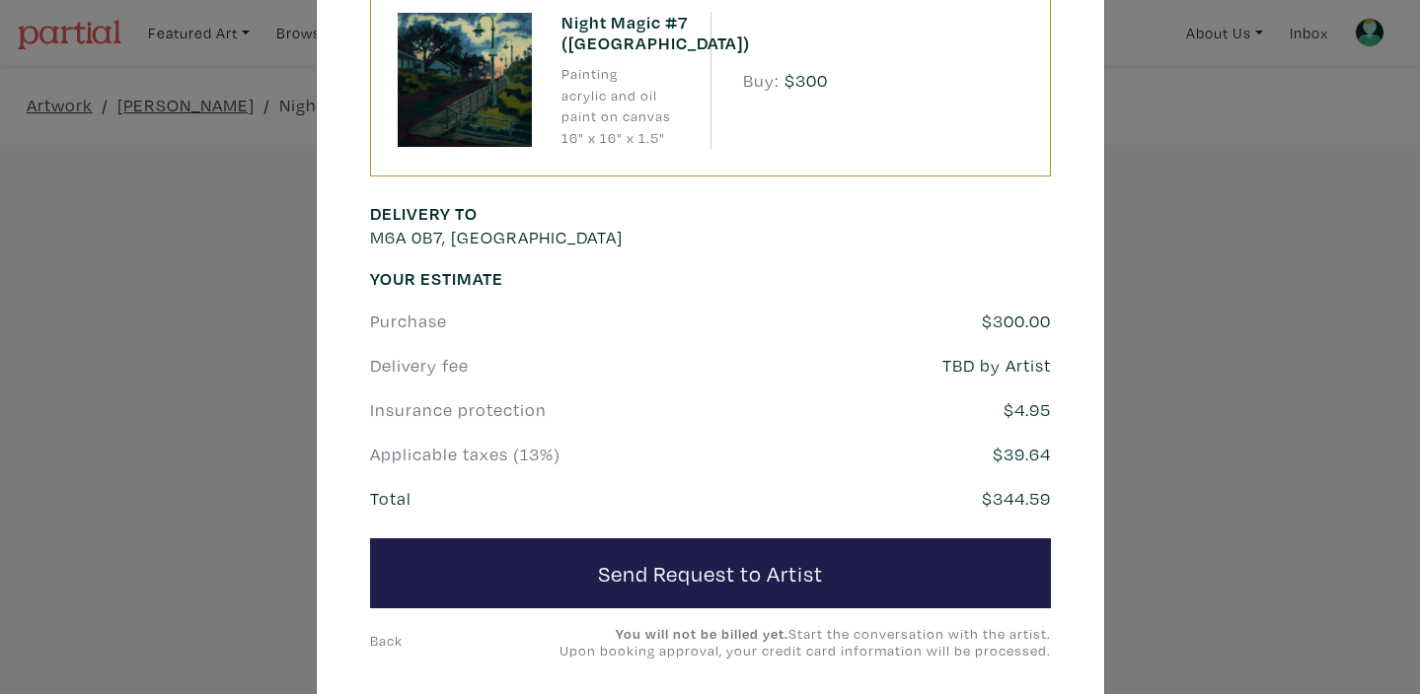
scroll to position [210, 0]
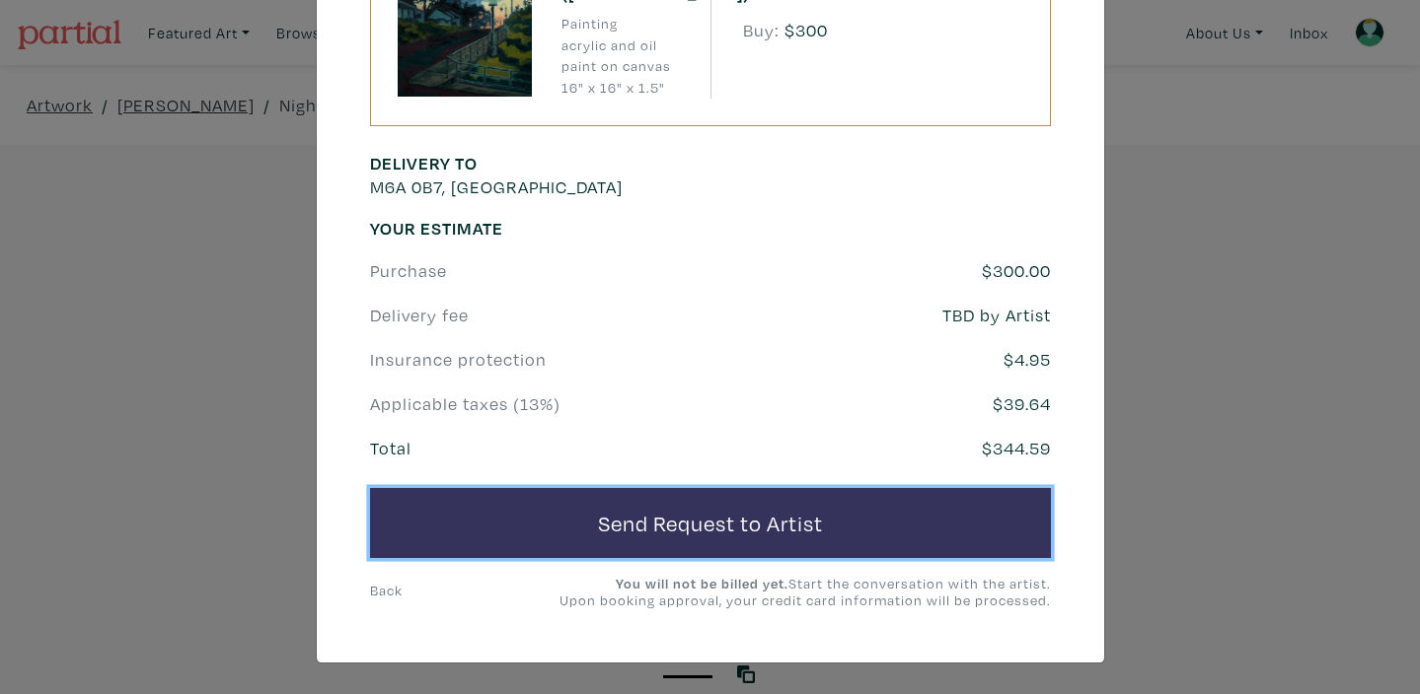
click at [669, 529] on button "Send Request to Artist" at bounding box center [710, 523] width 681 height 71
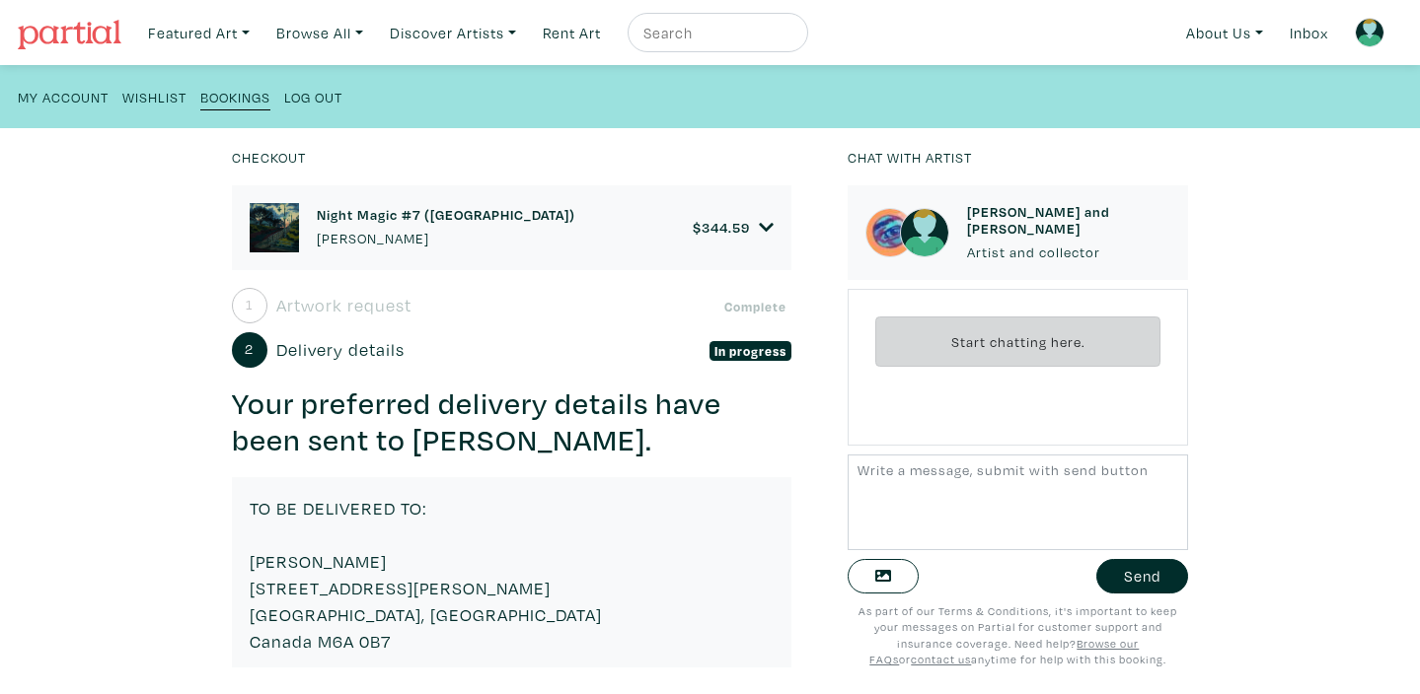
click at [398, 215] on h6 "Night Magic #7 ([GEOGRAPHIC_DATA])" at bounding box center [446, 214] width 258 height 17
click at [1097, 432] on div "Start chatting here." at bounding box center [1017, 367] width 340 height 157
click at [1301, 37] on link "Inbox" at bounding box center [1308, 33] width 56 height 40
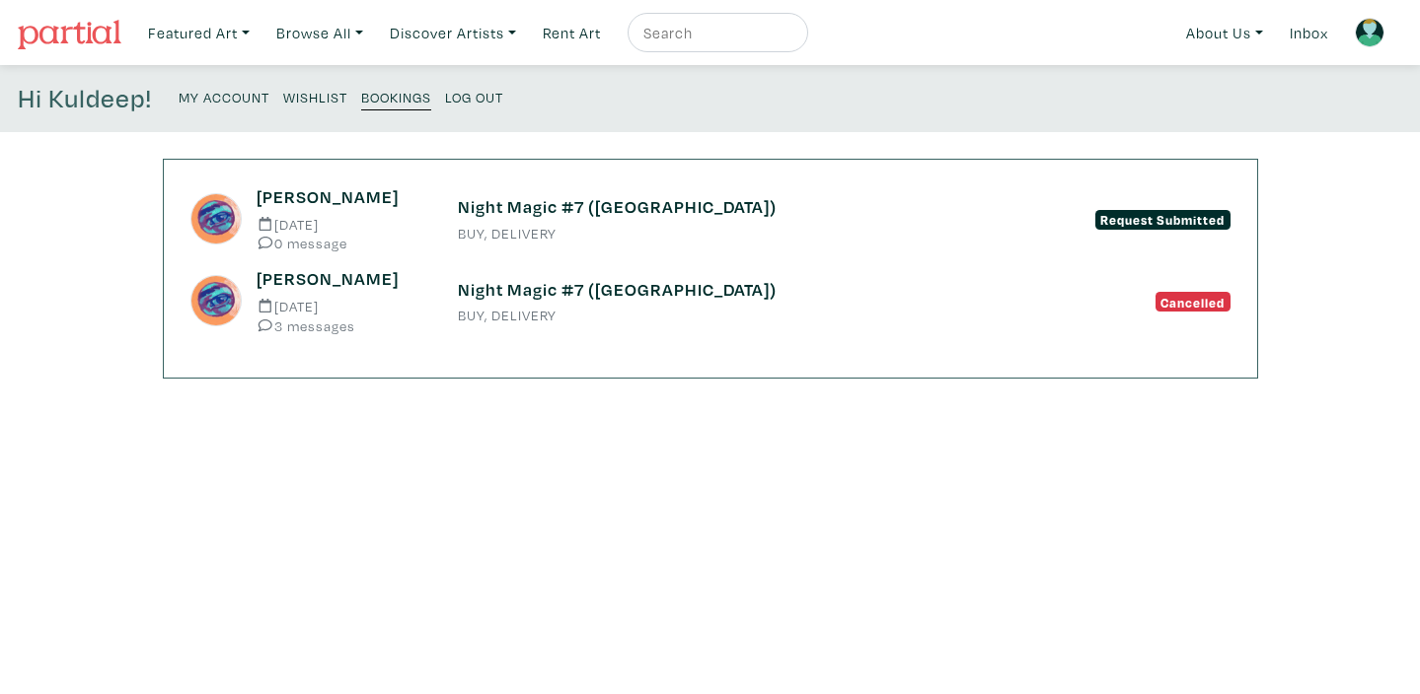
click at [517, 294] on h6 "Night Magic #7 ([GEOGRAPHIC_DATA])" at bounding box center [710, 290] width 505 height 22
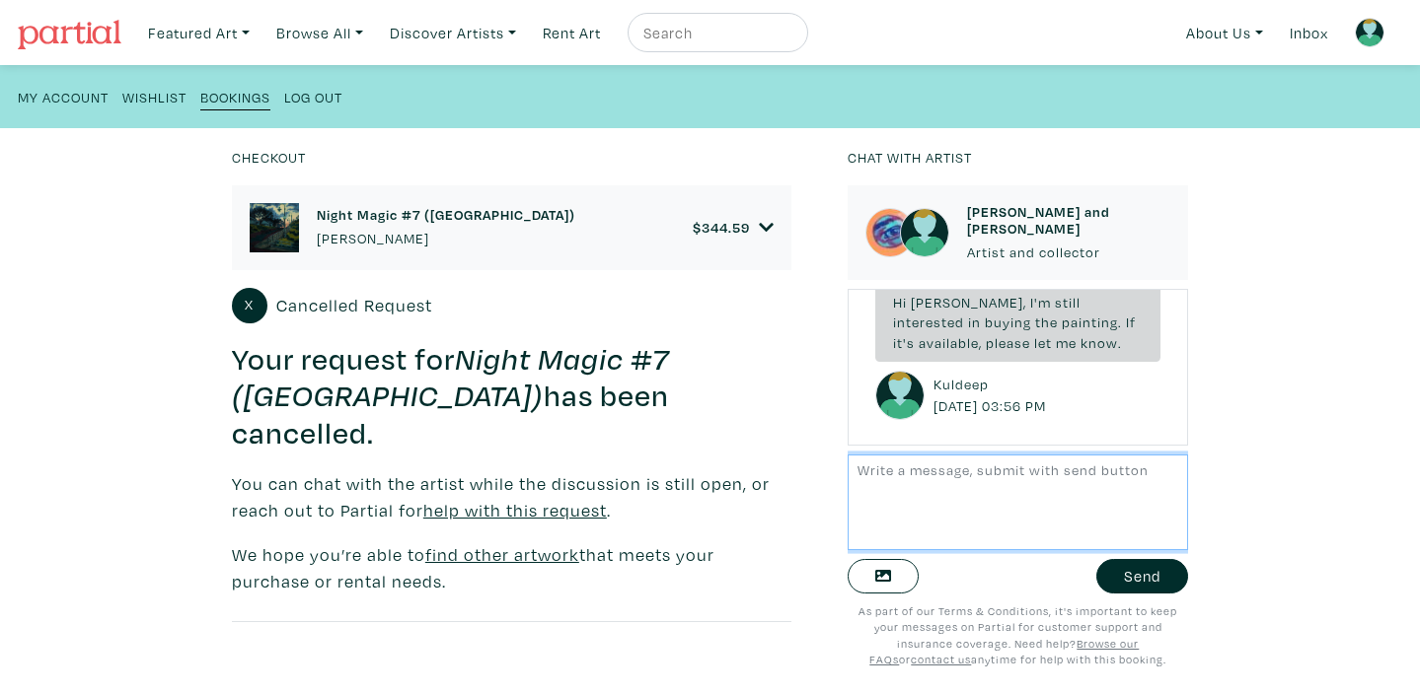
scroll to position [500, 0]
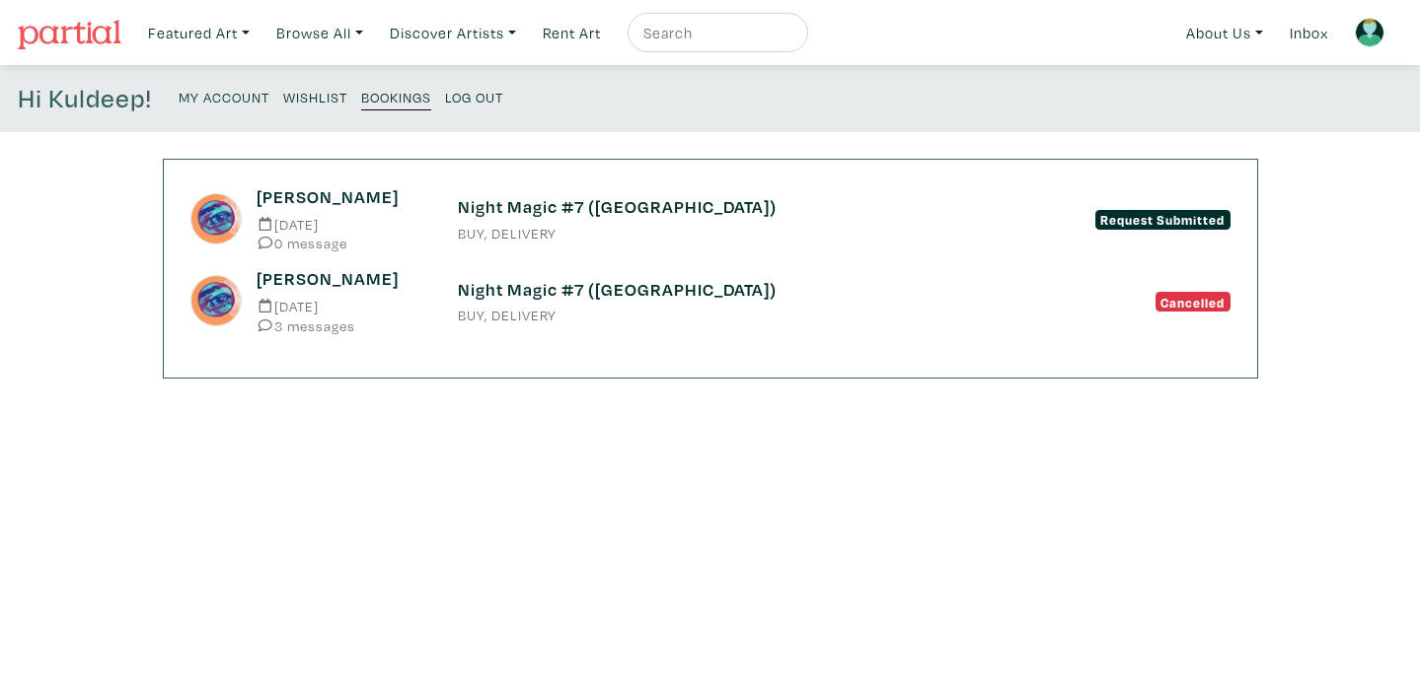
click at [510, 202] on h6 "Night Magic #7 ([GEOGRAPHIC_DATA])" at bounding box center [710, 207] width 505 height 22
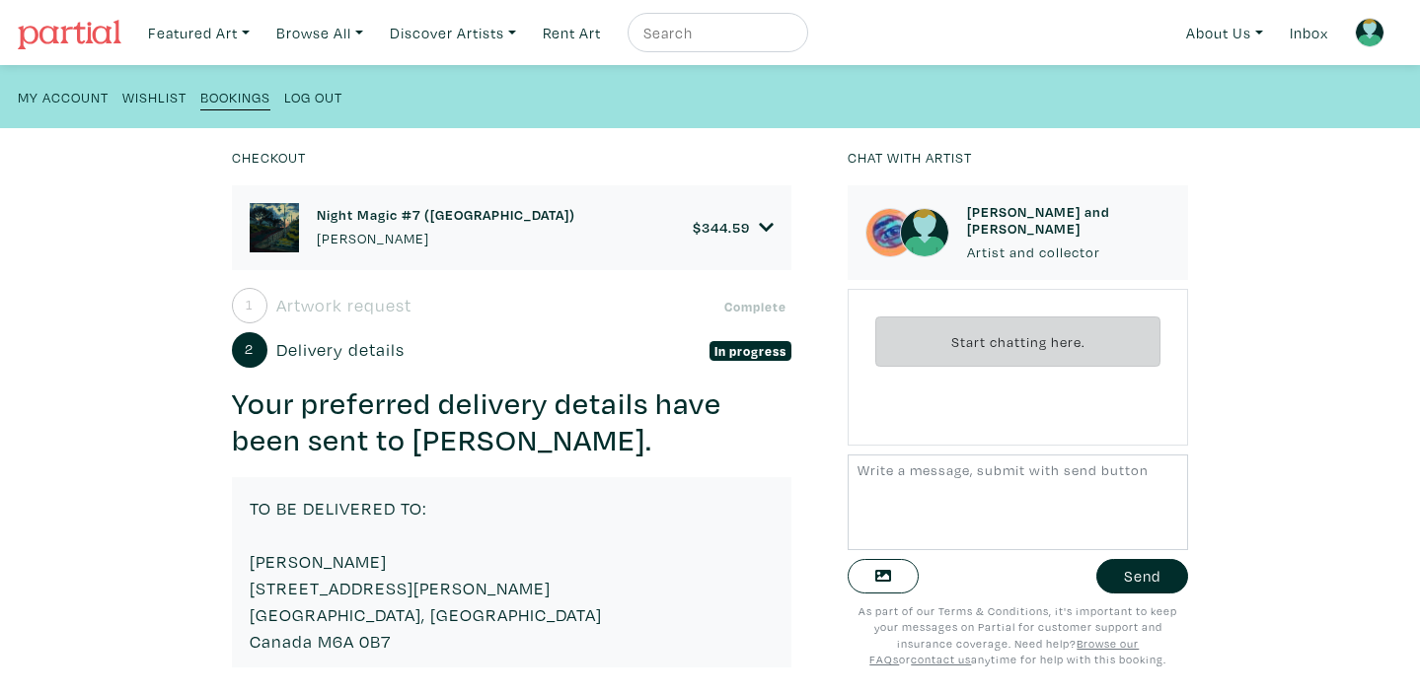
click at [389, 216] on h6 "Night Magic #7 ([GEOGRAPHIC_DATA])" at bounding box center [446, 214] width 258 height 17
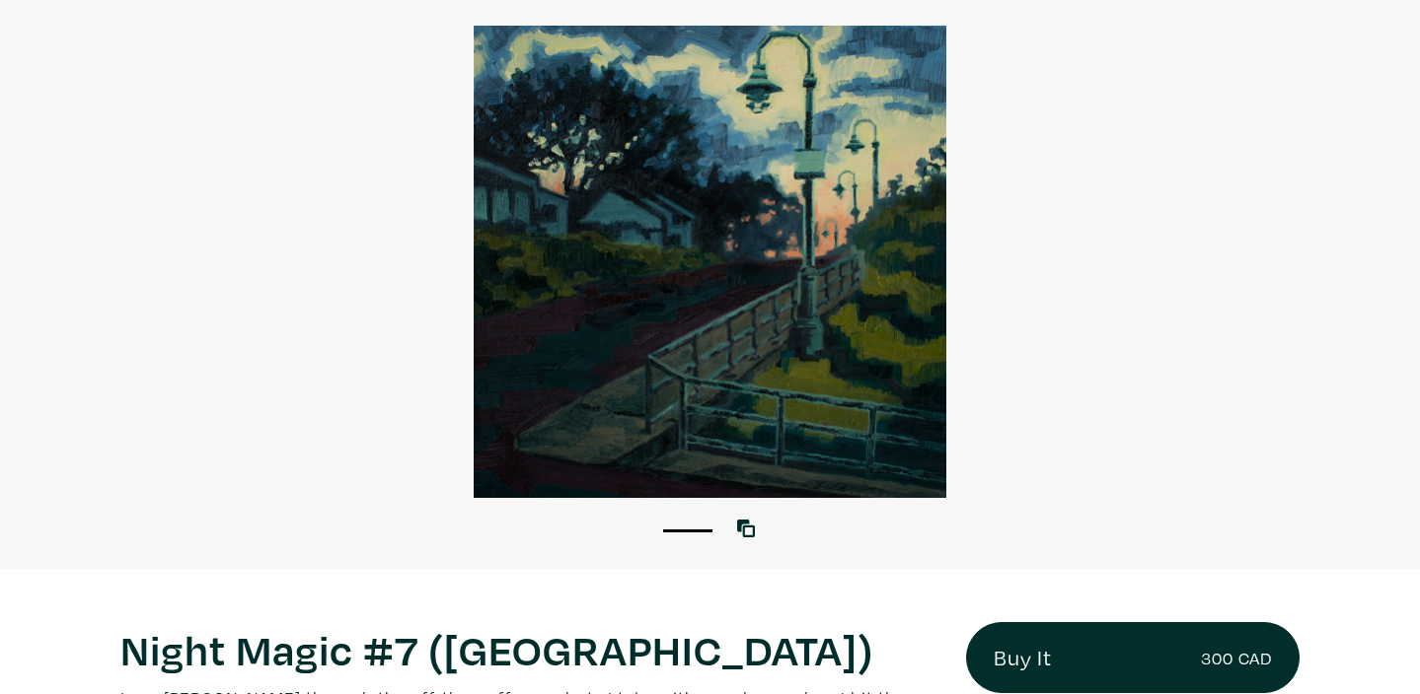
scroll to position [135, 0]
